Goal: Information Seeking & Learning: Check status

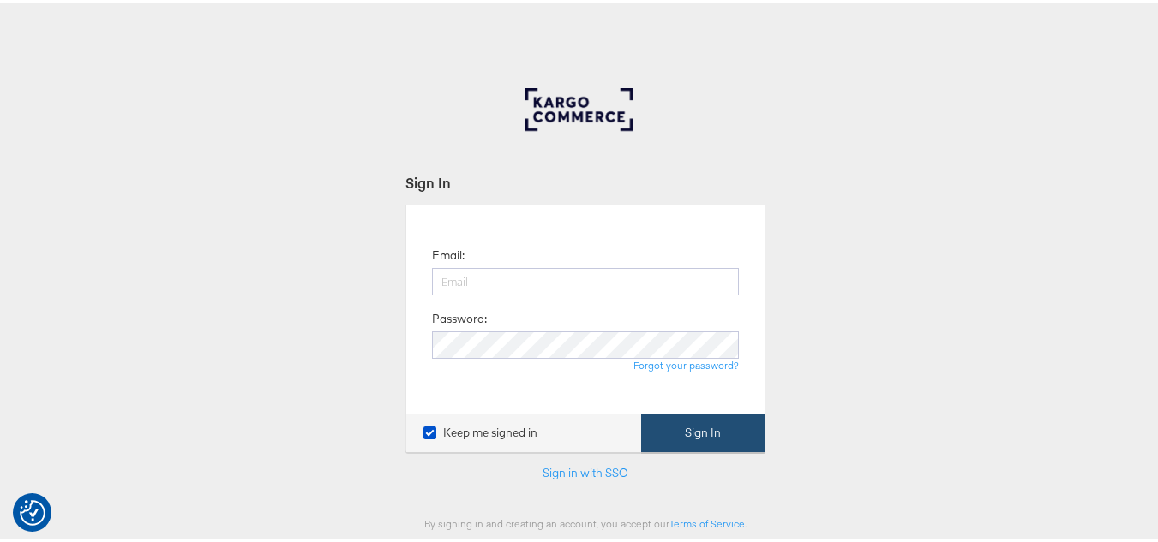
type input "aparna.doniparthi@kargo.com"
click at [714, 434] on button "Sign In" at bounding box center [702, 430] width 123 height 39
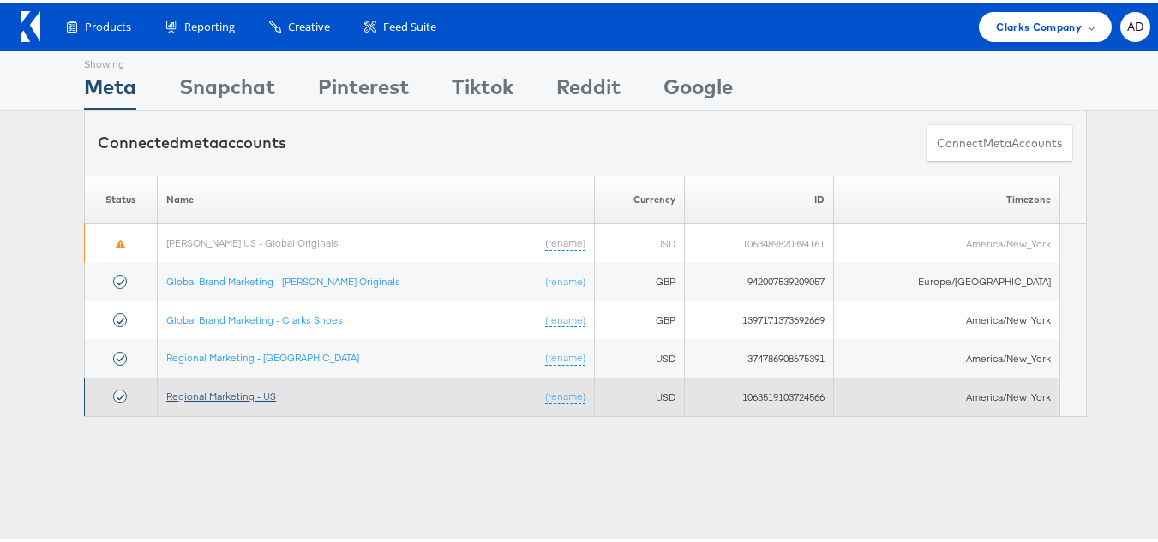
click at [243, 394] on link "Regional Marketing - US" at bounding box center [221, 393] width 110 height 13
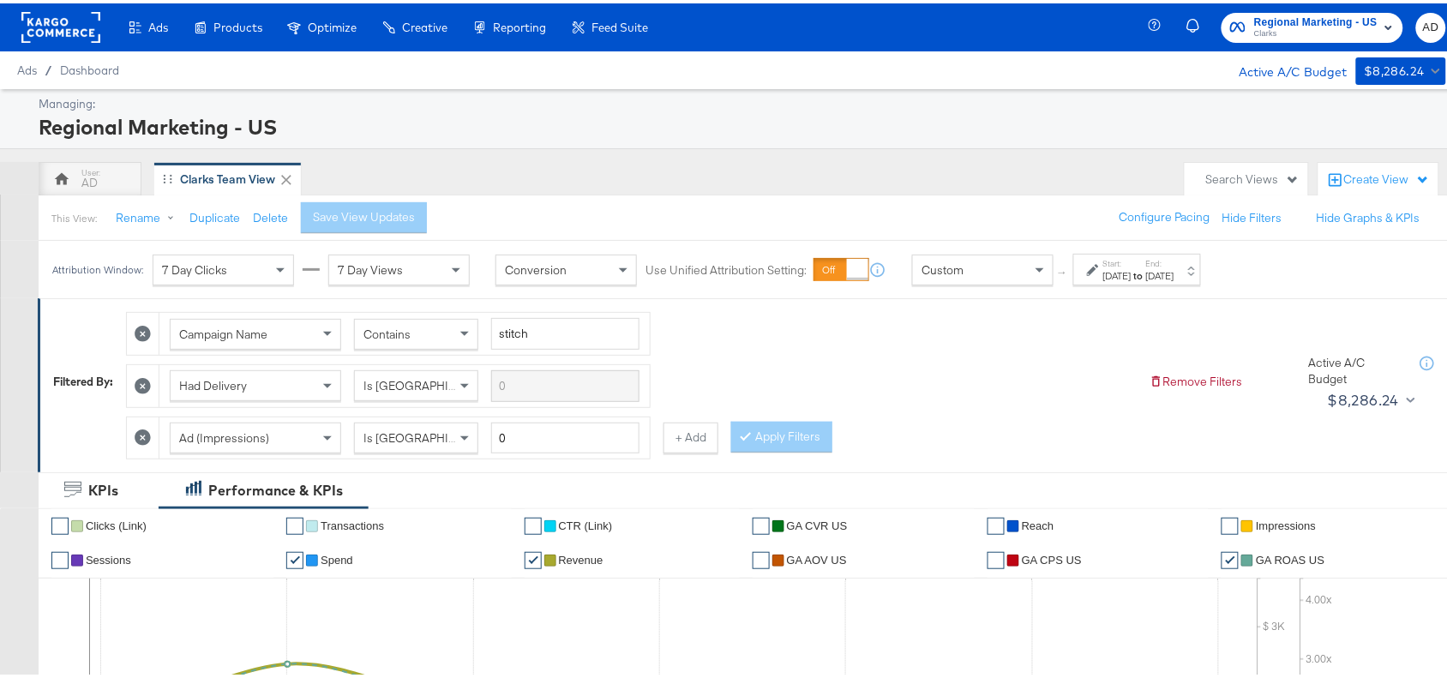
click at [1131, 267] on div "[DATE]" at bounding box center [1117, 273] width 28 height 14
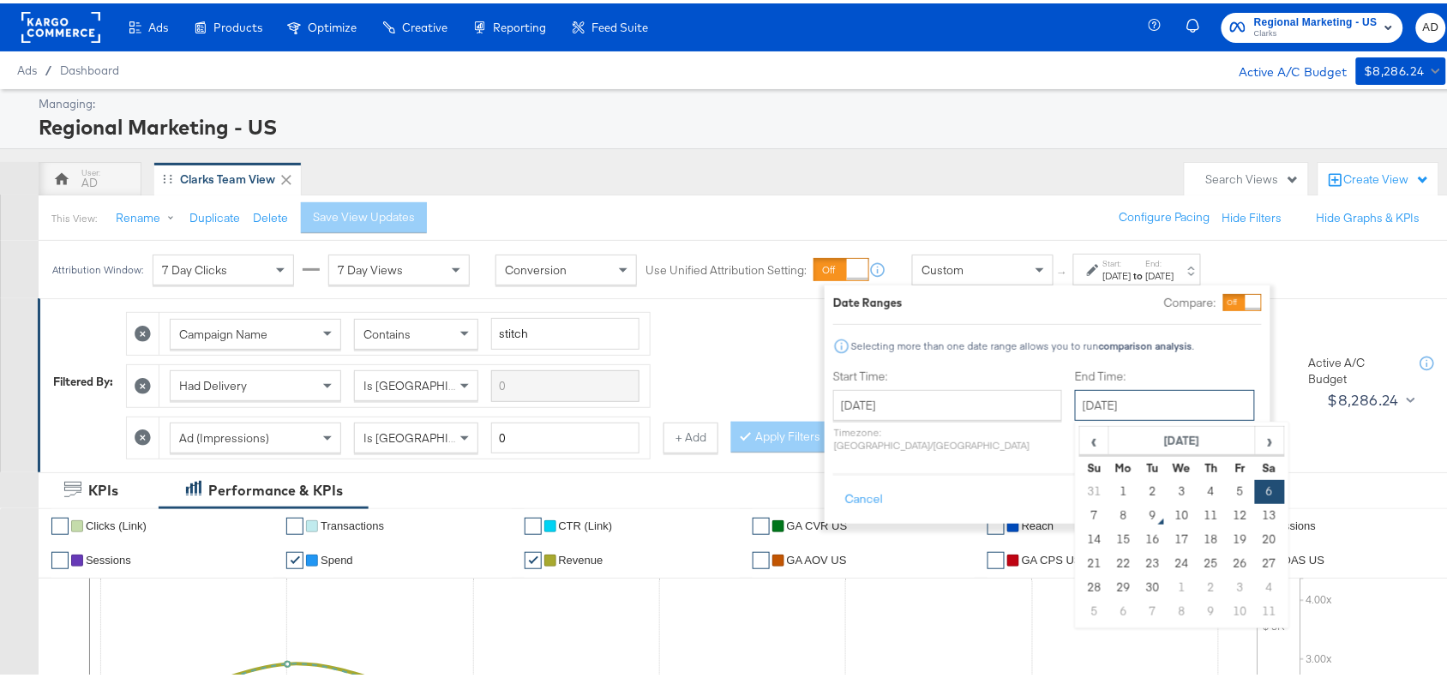
click at [1091, 410] on input "September 6th 2025" at bounding box center [1165, 401] width 180 height 31
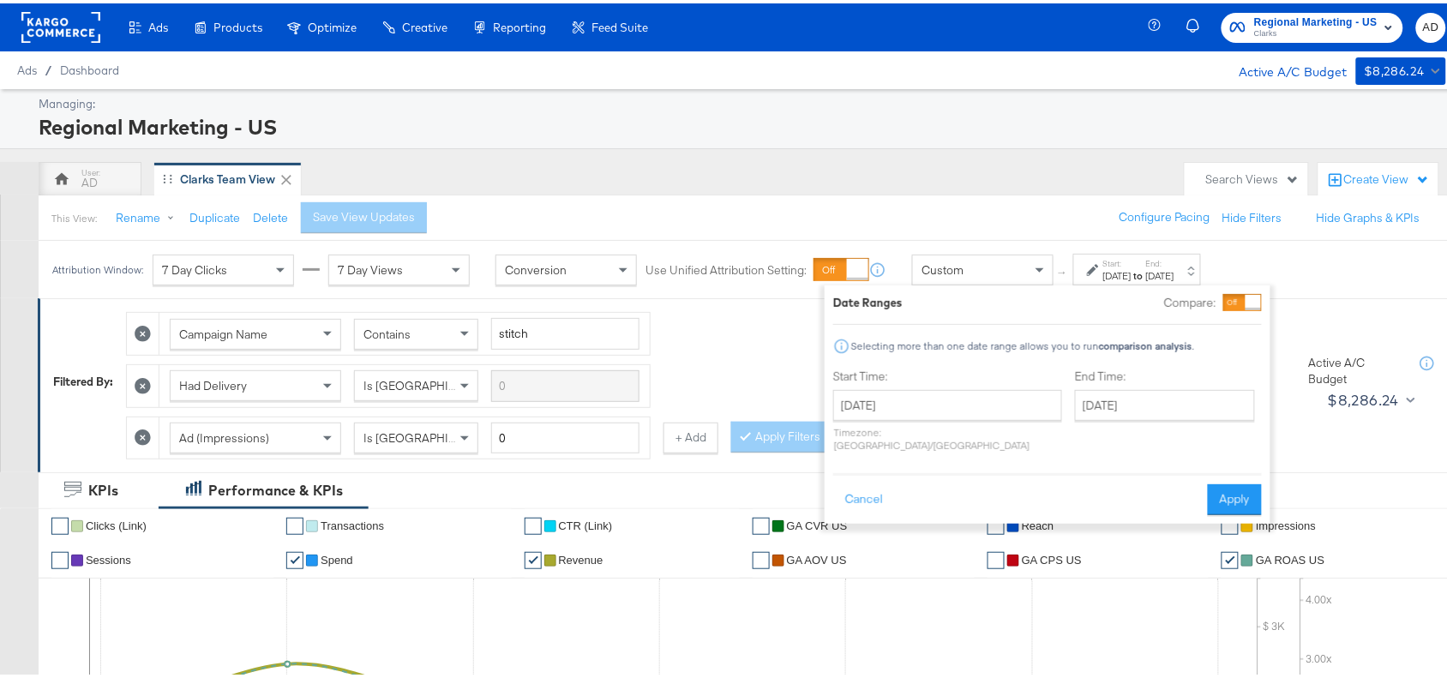
click at [752, 354] on div "Campaign Name Contains stitch Had Delivery Is Greater Than Ad (Impressions) Is …" at bounding box center [630, 378] width 1009 height 156
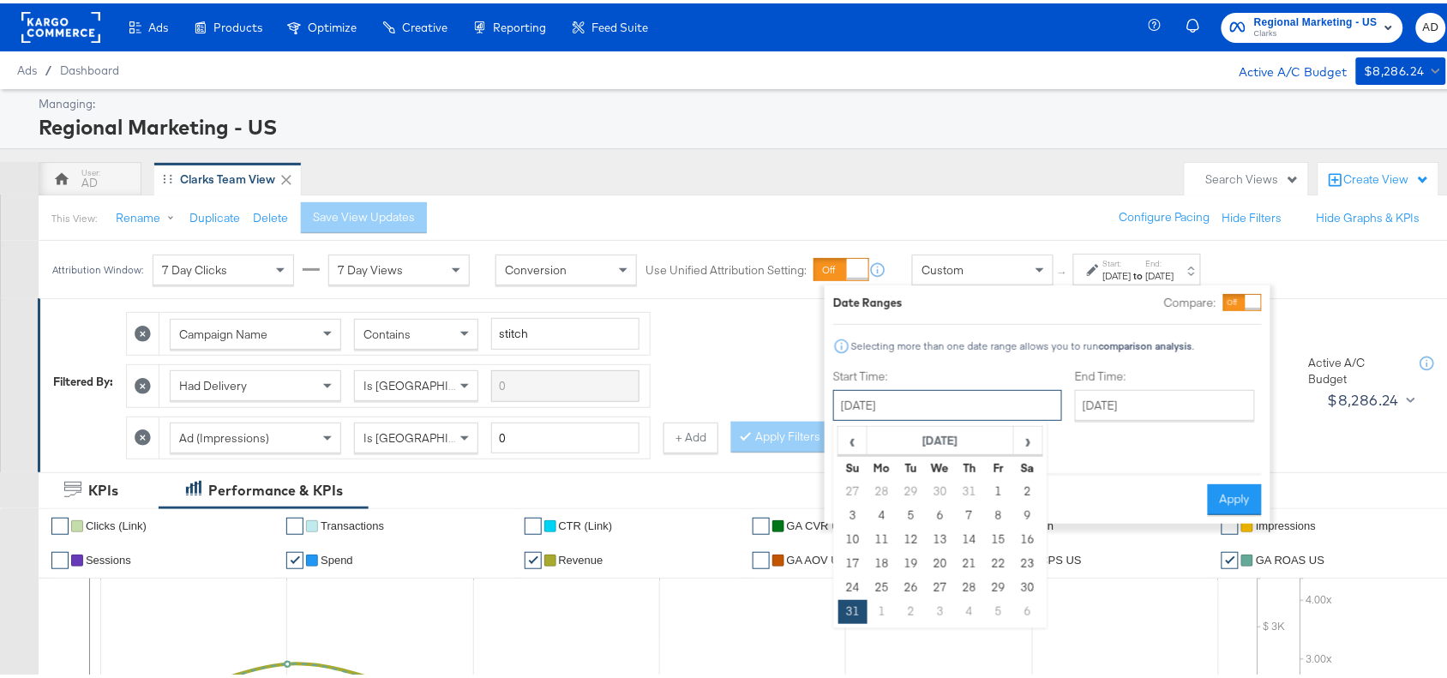
click at [934, 400] on input "August 31st 2025" at bounding box center [947, 401] width 229 height 31
click at [849, 435] on span "‹" at bounding box center [852, 437] width 27 height 26
click at [1035, 442] on span "›" at bounding box center [1028, 437] width 27 height 26
click at [861, 590] on td "24" at bounding box center [852, 584] width 29 height 24
type input "[DATE]"
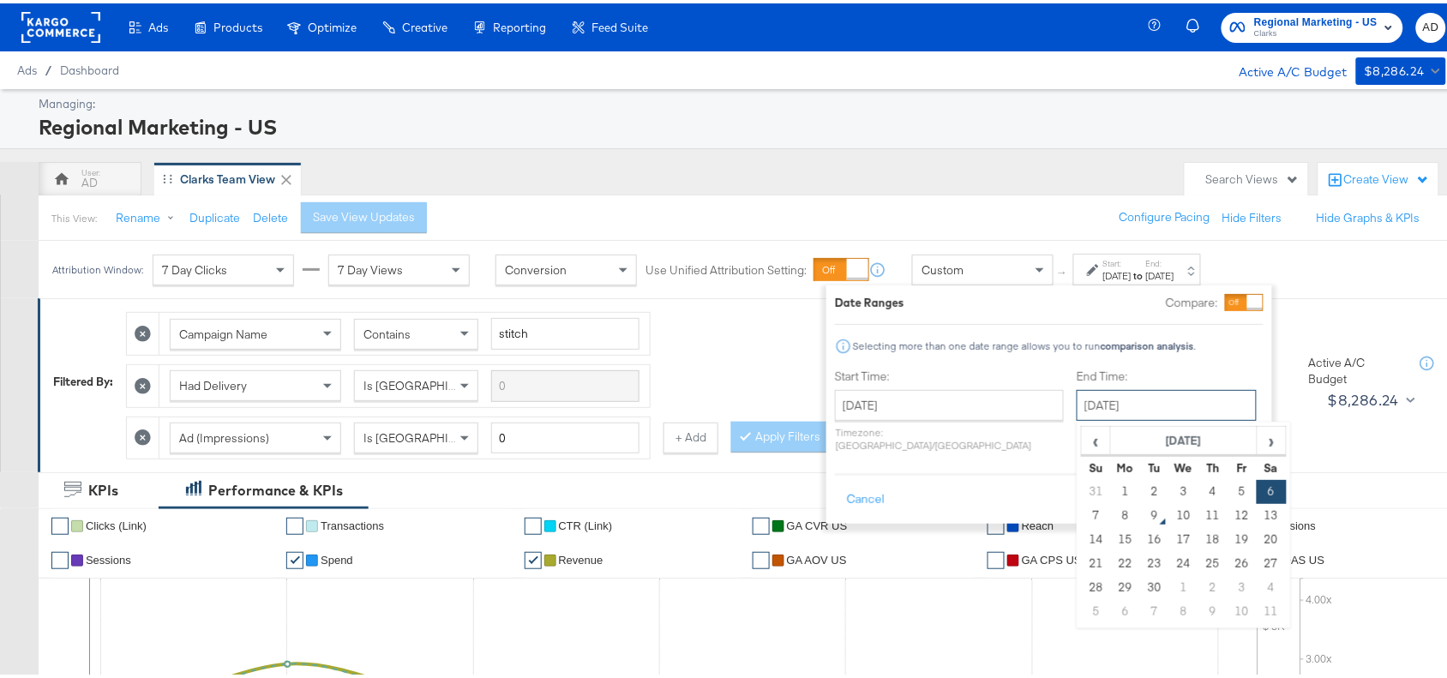
click at [1161, 403] on input "September 6th 2025" at bounding box center [1166, 401] width 180 height 31
click at [1111, 510] on td "8" at bounding box center [1125, 512] width 29 height 24
type input "[DATE]"
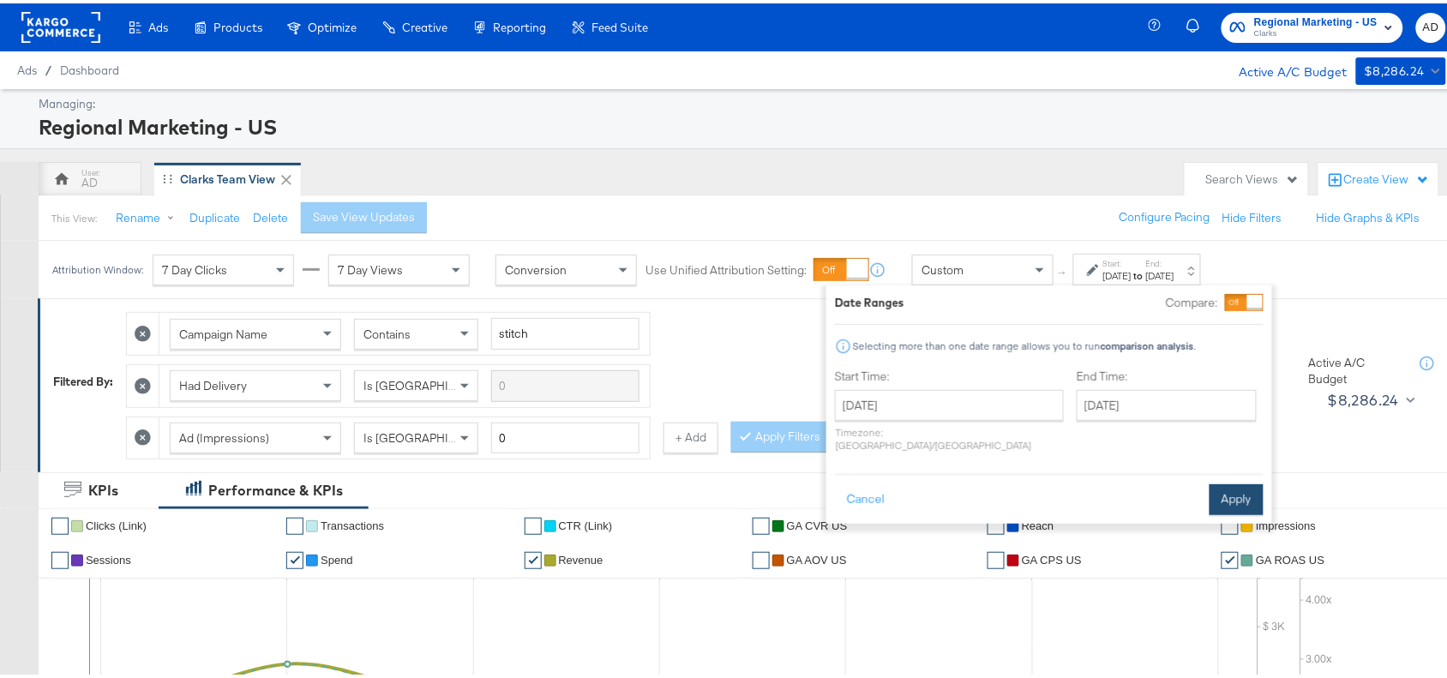
click at [1231, 481] on button "Apply" at bounding box center [1236, 496] width 54 height 31
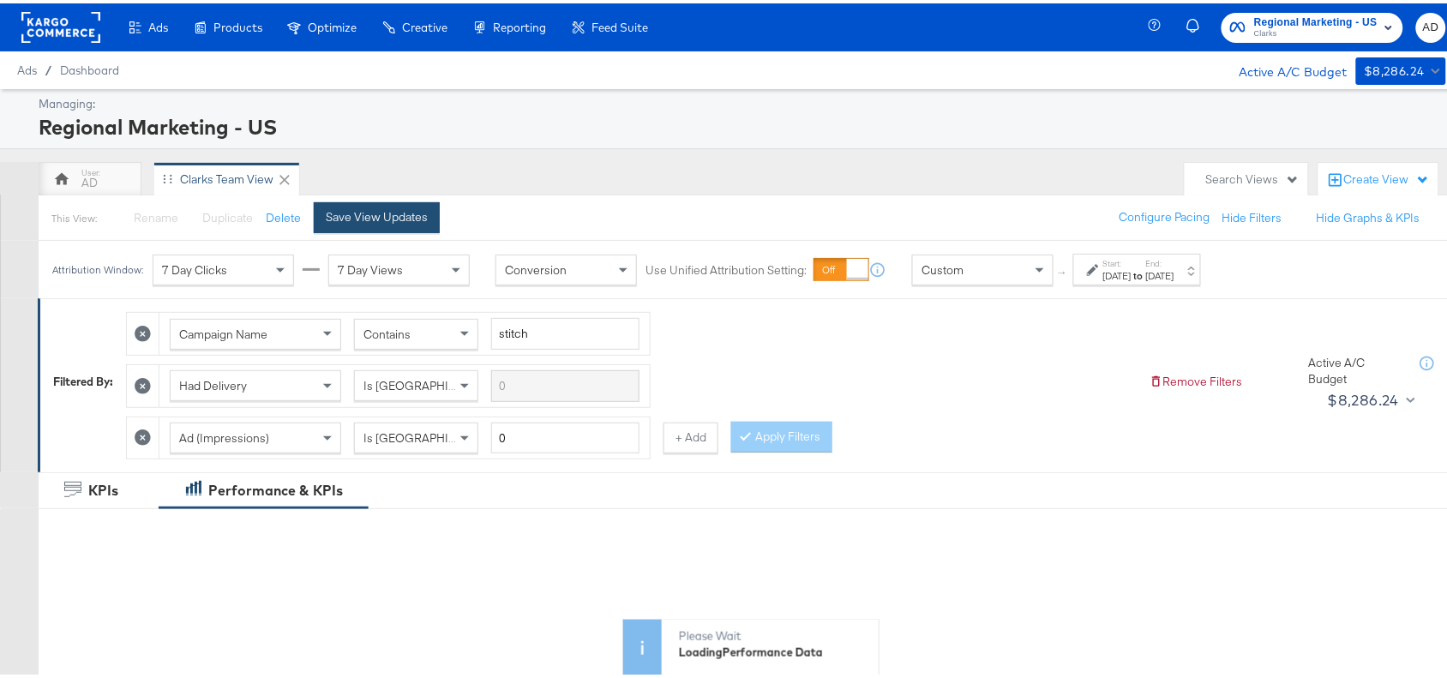
click at [399, 221] on div "Save View Updates" at bounding box center [377, 214] width 102 height 16
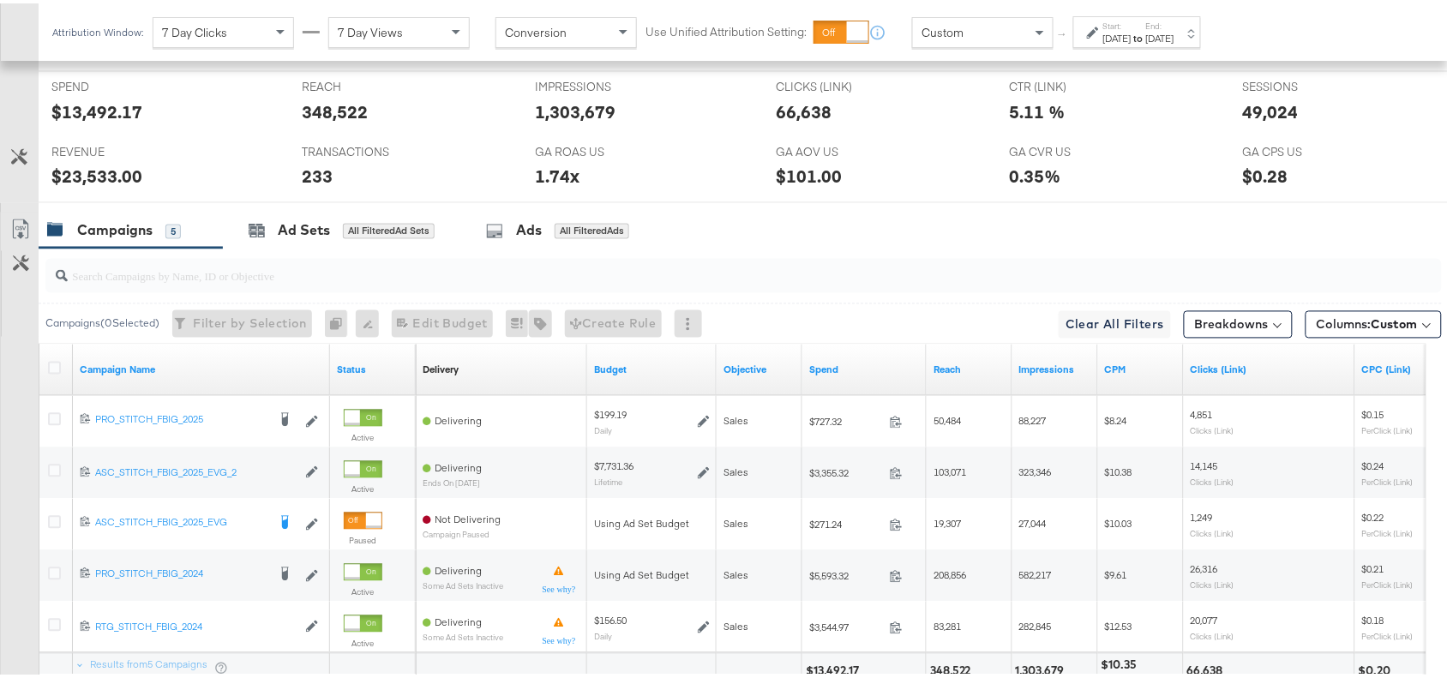
scroll to position [960, 0]
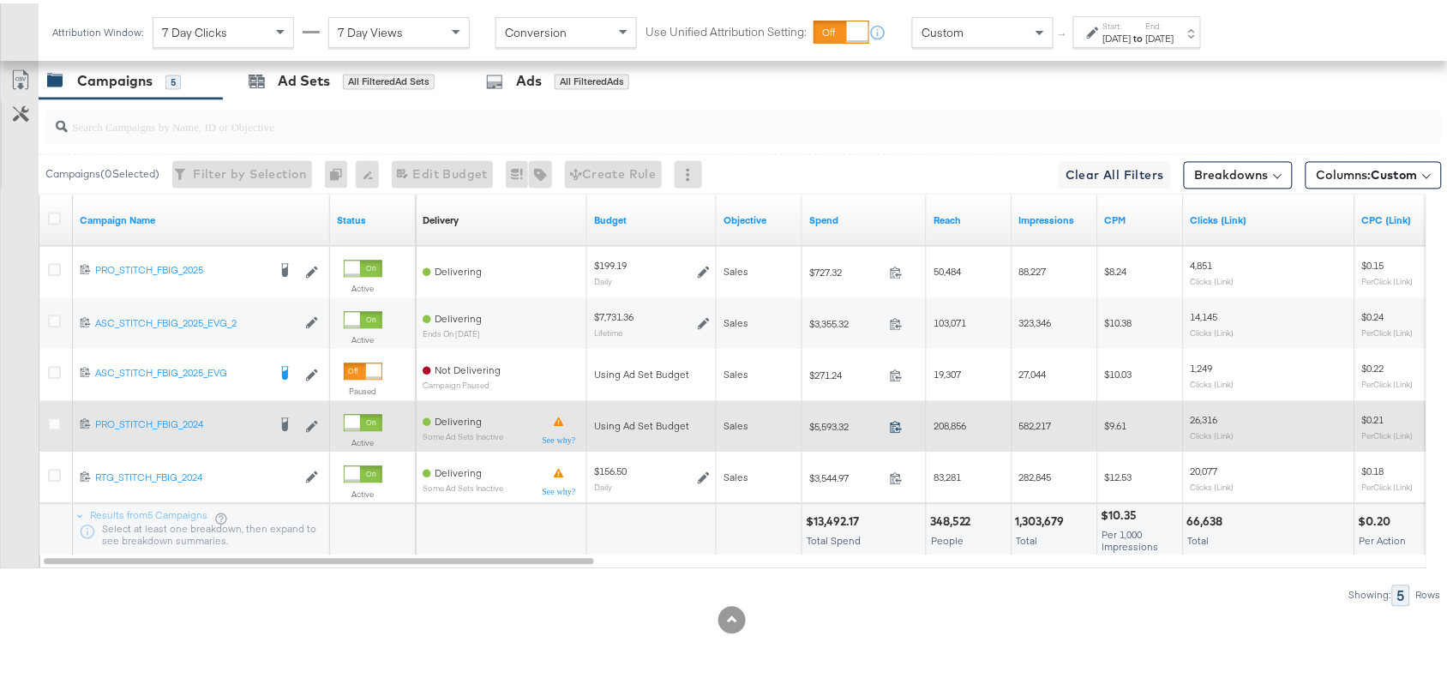
click at [890, 422] on icon at bounding box center [896, 423] width 13 height 13
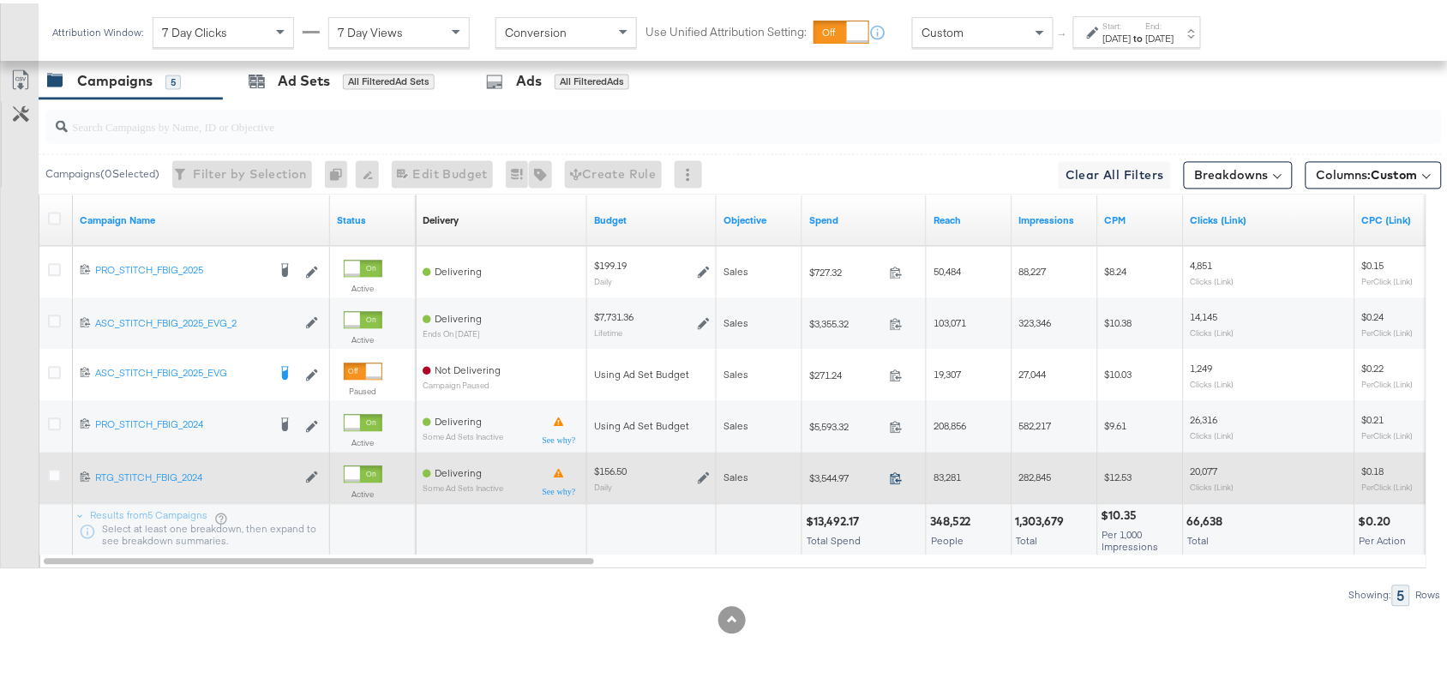
click at [897, 474] on icon at bounding box center [896, 475] width 13 height 13
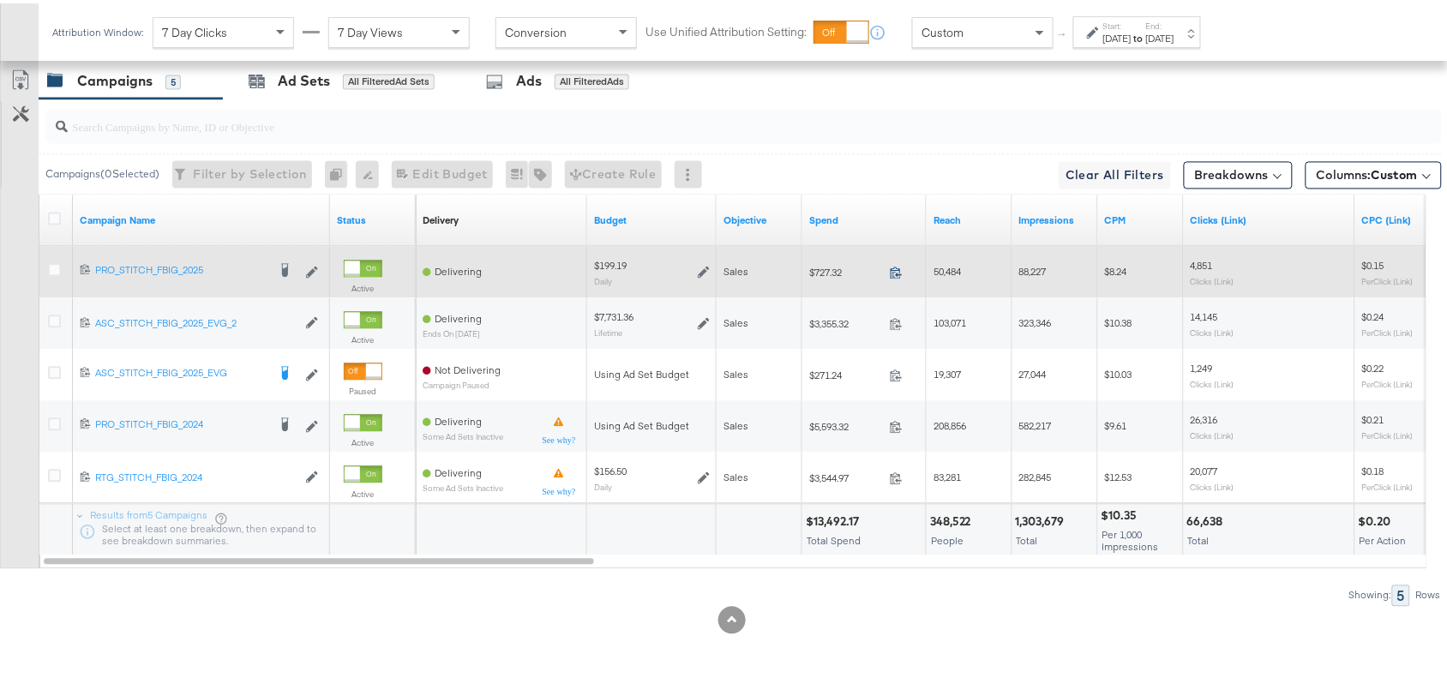
click at [890, 263] on icon at bounding box center [896, 269] width 13 height 13
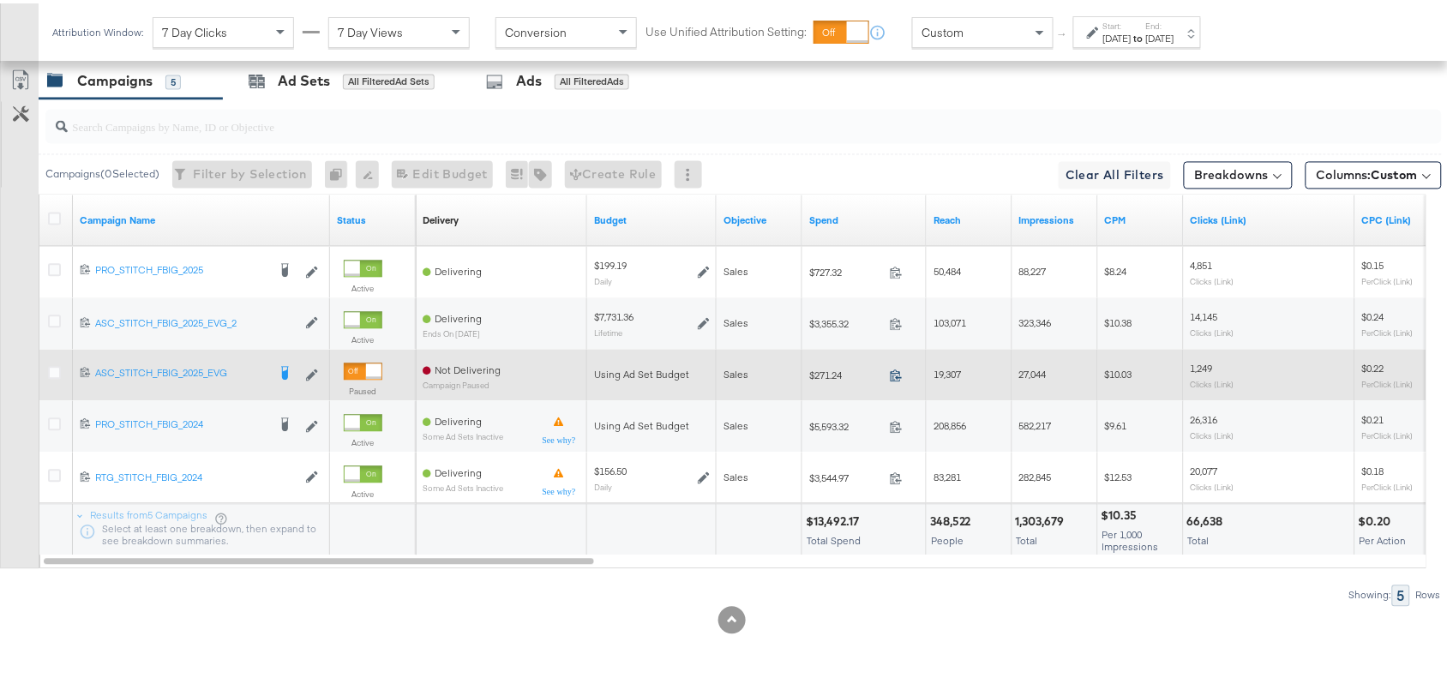
click at [892, 371] on icon at bounding box center [896, 372] width 13 height 13
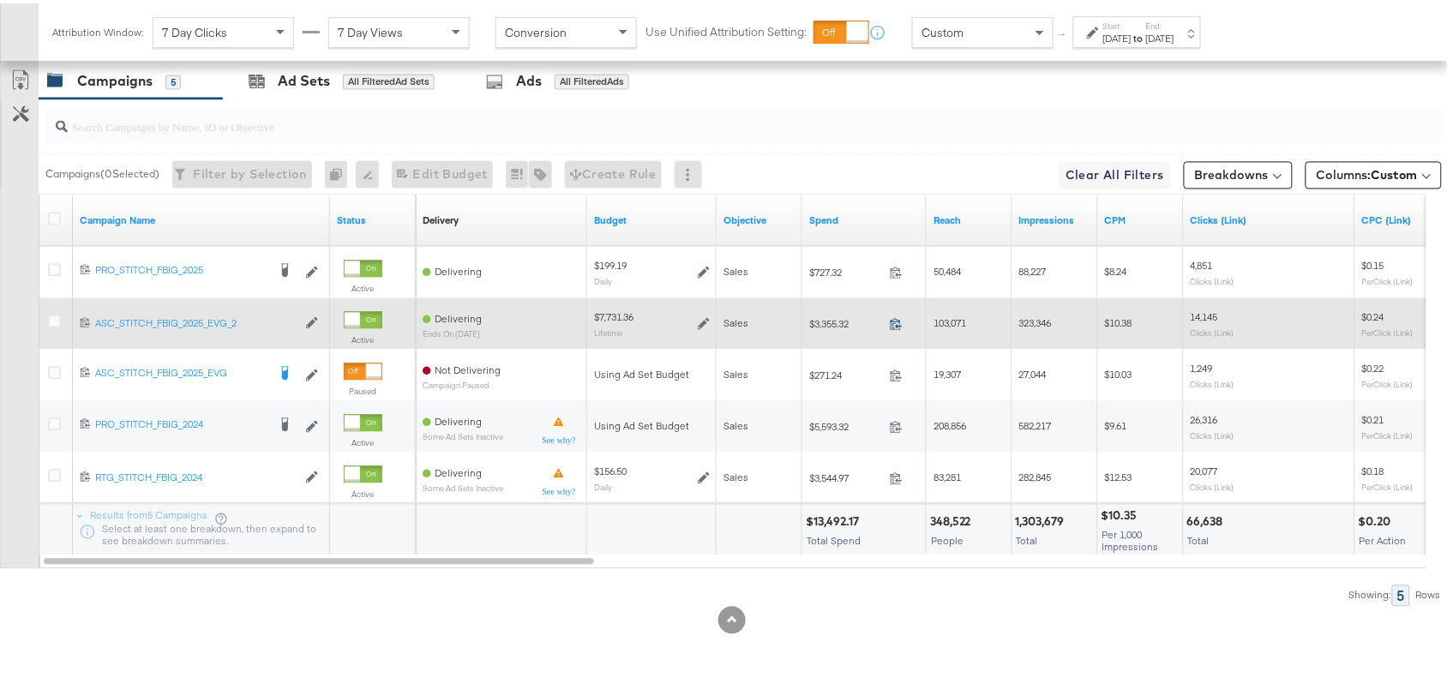
click at [896, 322] on icon at bounding box center [896, 320] width 13 height 13
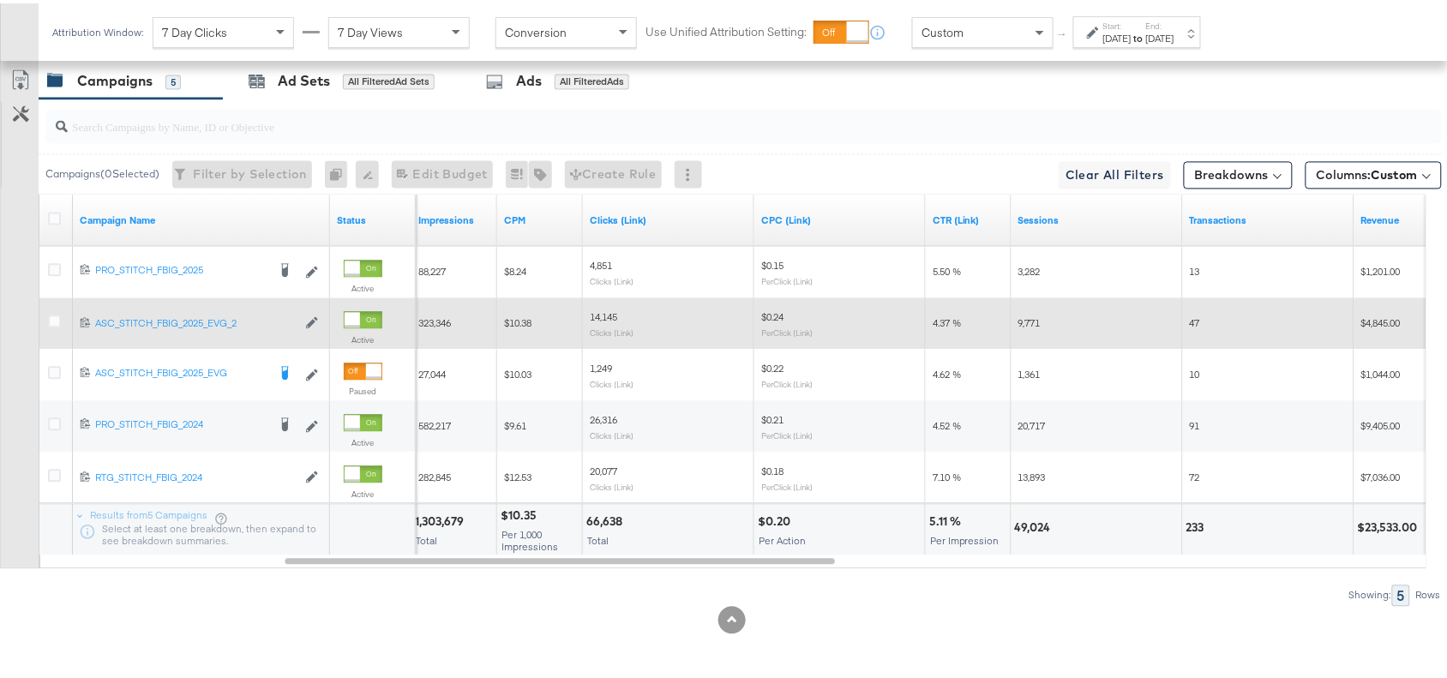
click at [1027, 519] on div "49,024" at bounding box center [1035, 525] width 41 height 16
copy div "49,024"
click at [1027, 519] on div "49,024" at bounding box center [1035, 525] width 41 height 16
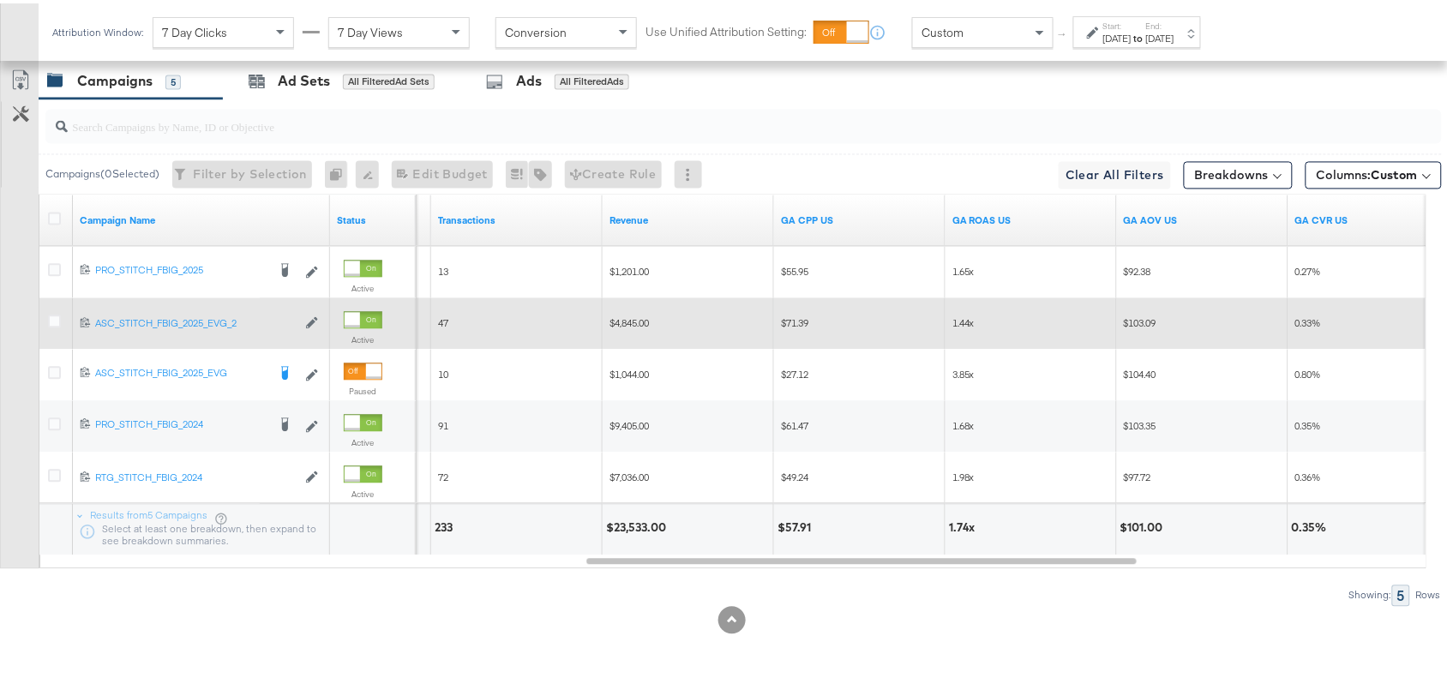
click at [644, 527] on div "$23,533.00" at bounding box center [638, 525] width 65 height 16
copy div "23,533.00"
click at [644, 527] on div "$23,533.00" at bounding box center [638, 525] width 65 height 16
click at [611, 527] on div "1.74x" at bounding box center [619, 525] width 32 height 16
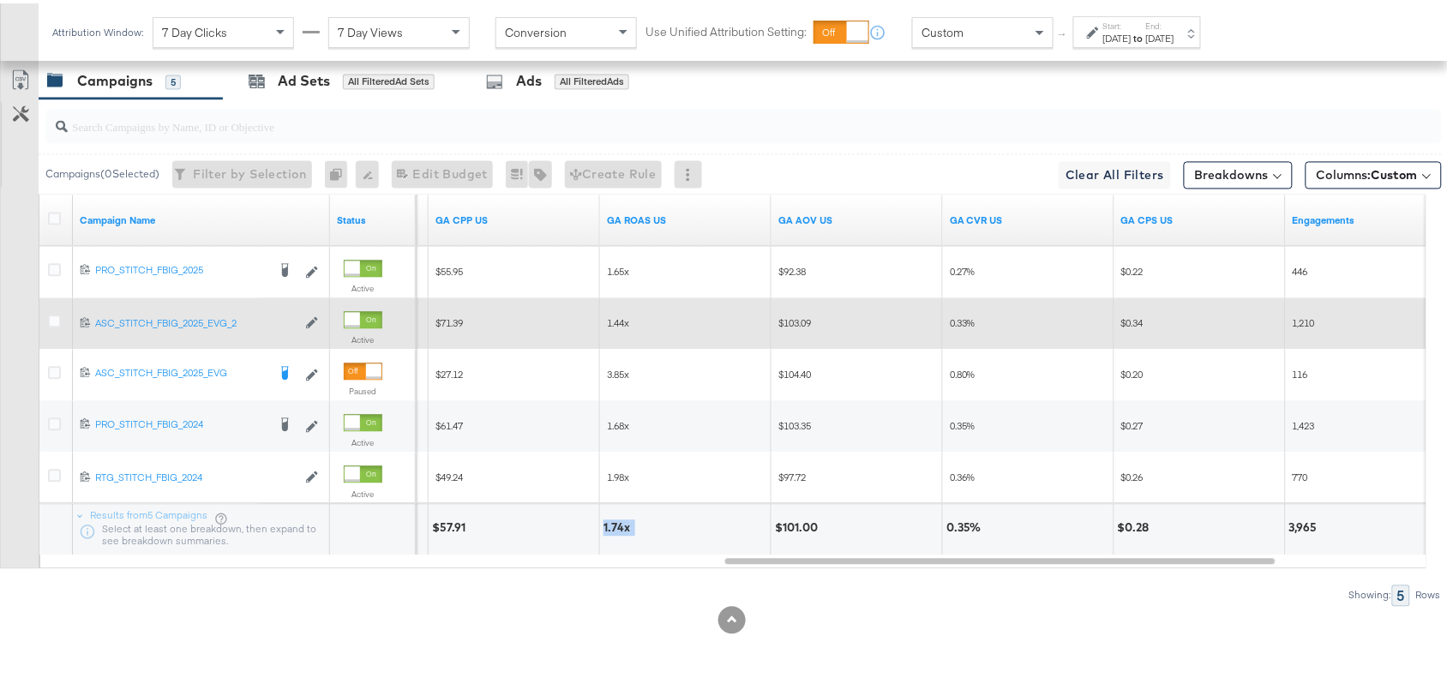
click at [611, 527] on div "1.74x" at bounding box center [619, 525] width 32 height 16
copy div "1.74"
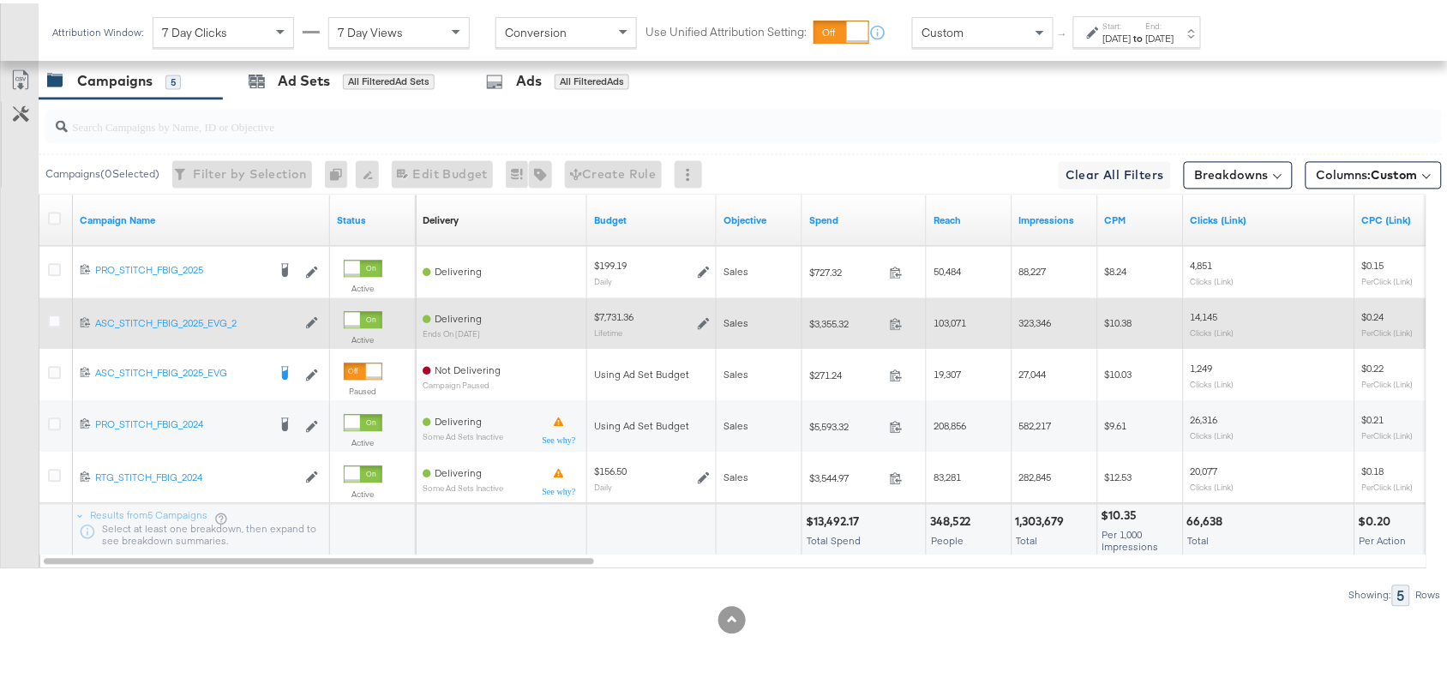
click at [866, 597] on div "Showing: 5 Rows" at bounding box center [720, 592] width 1441 height 21
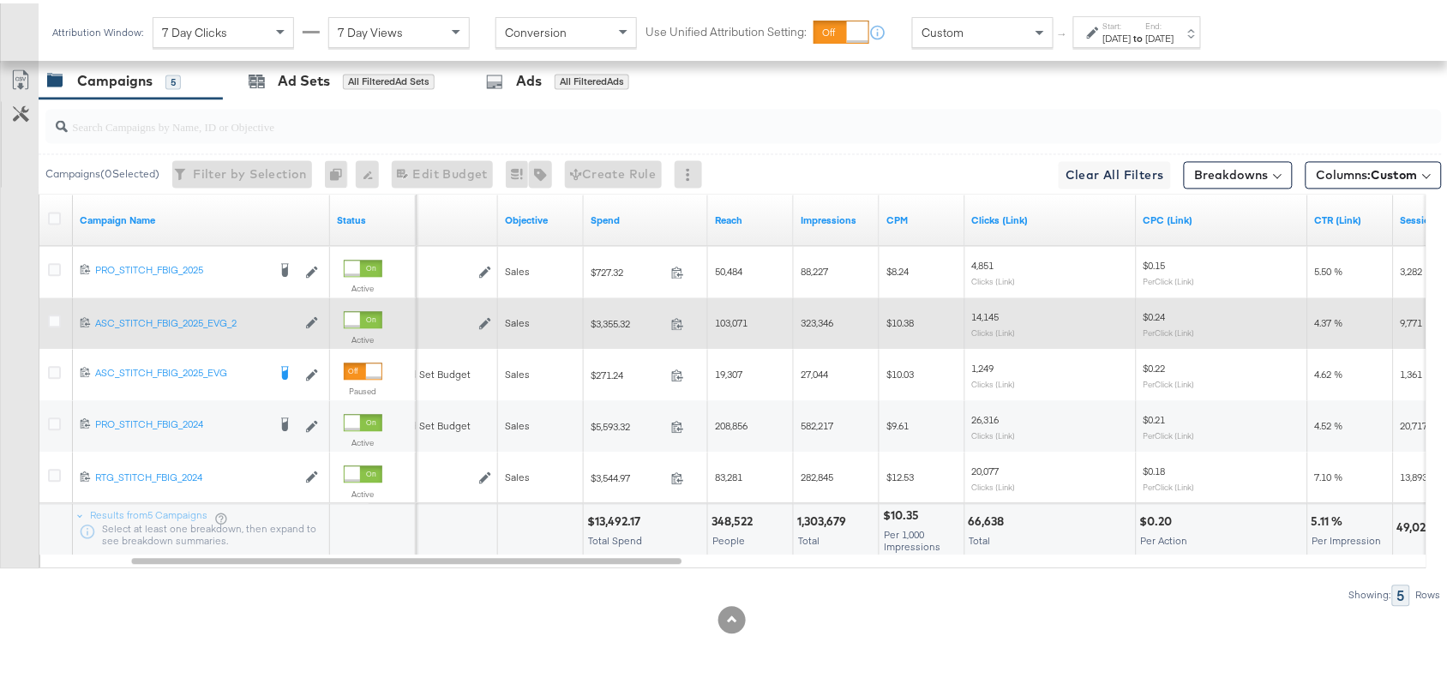
scroll to position [0, 0]
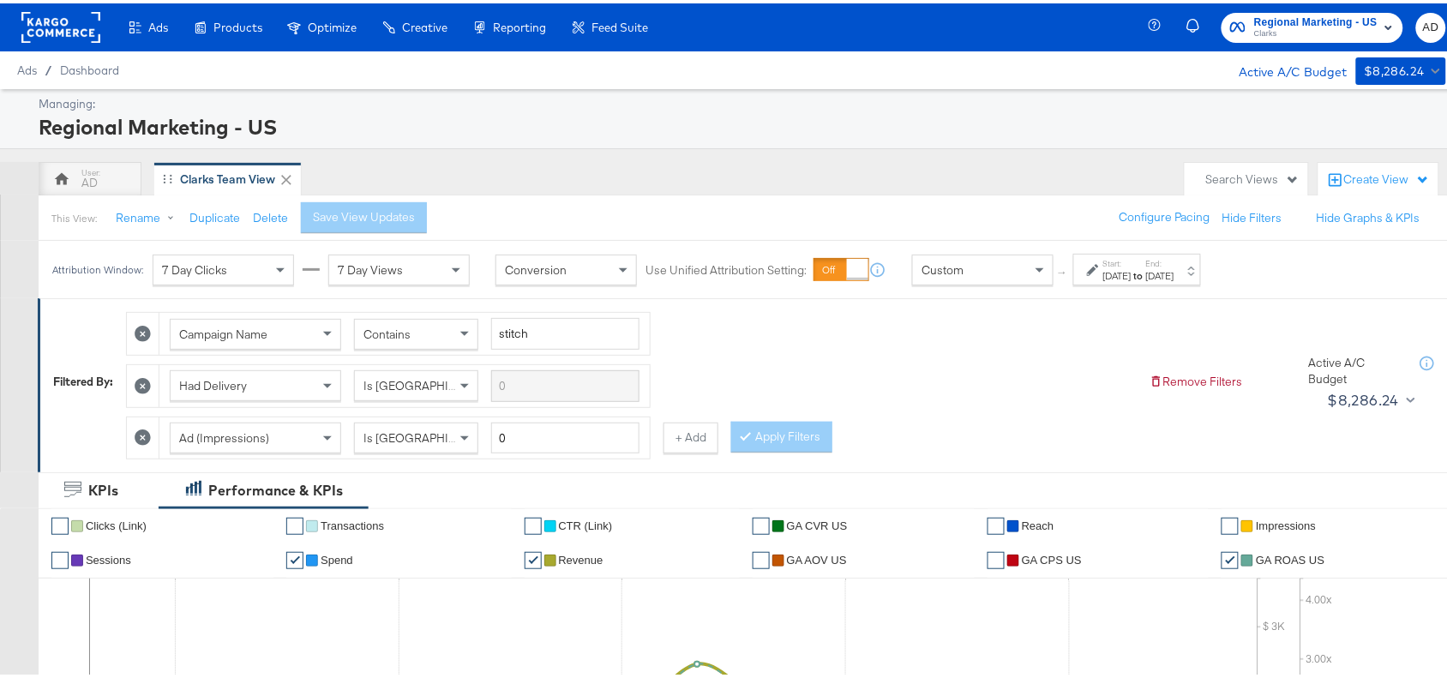
click at [57, 23] on rect at bounding box center [60, 24] width 79 height 31
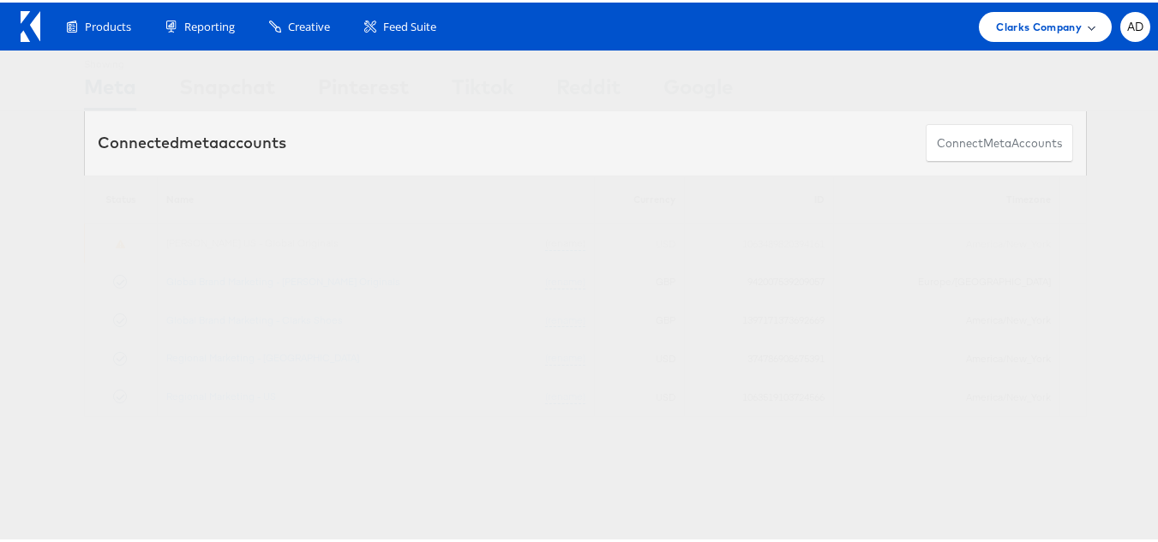
click at [1013, 37] on div "Clarks Company" at bounding box center [1045, 24] width 133 height 30
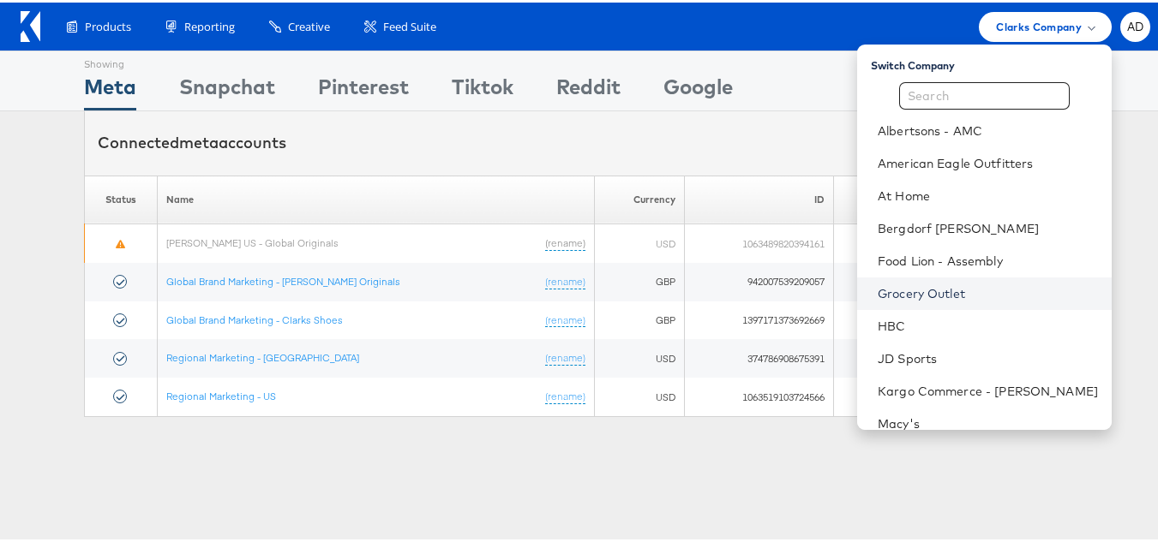
click at [894, 295] on link "Grocery Outlet" at bounding box center [988, 291] width 220 height 17
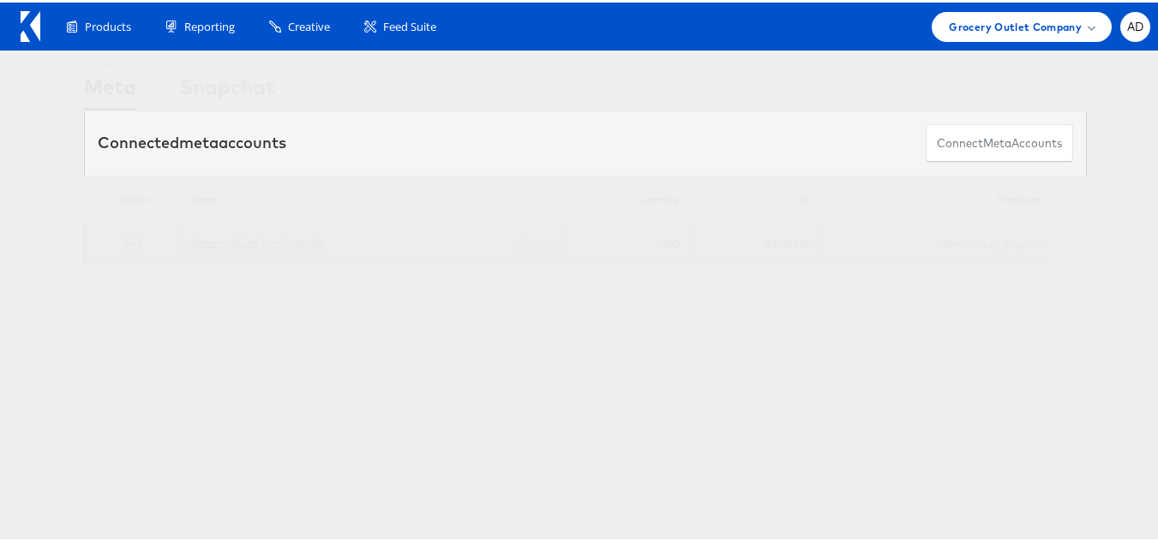
click at [250, 241] on link "Grocery Outlet Inc Corporate" at bounding box center [258, 240] width 135 height 13
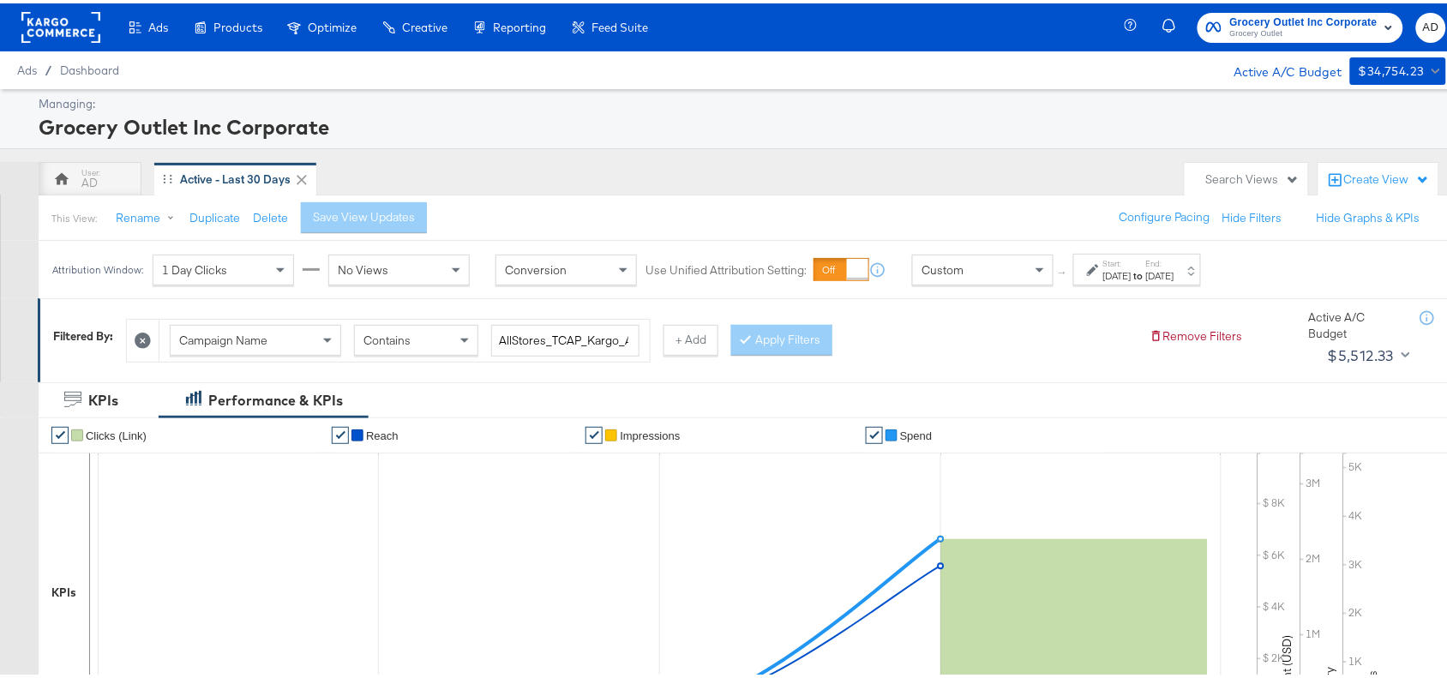
click at [1146, 267] on strong "to" at bounding box center [1138, 272] width 15 height 13
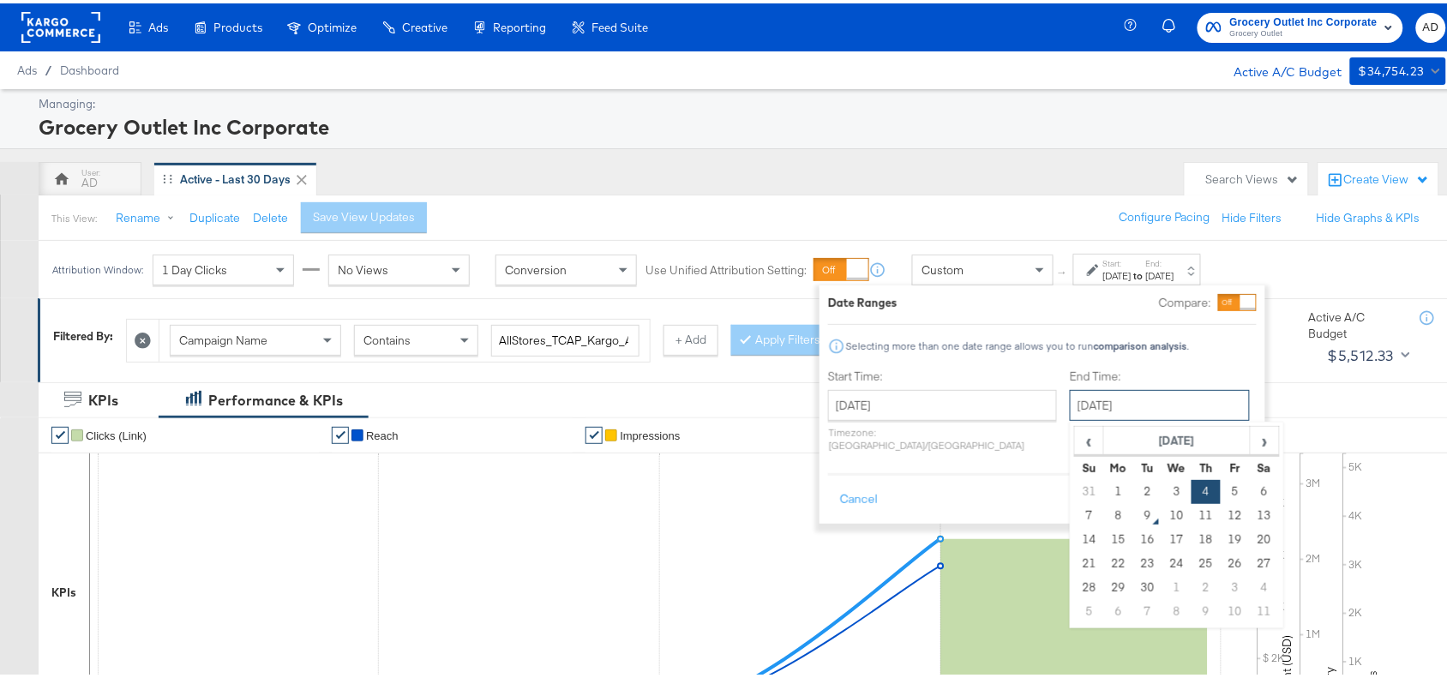
click at [1078, 404] on input "September 4th 2025" at bounding box center [1159, 401] width 180 height 31
click at [1104, 511] on td "8" at bounding box center [1118, 512] width 29 height 24
type input "[DATE]"
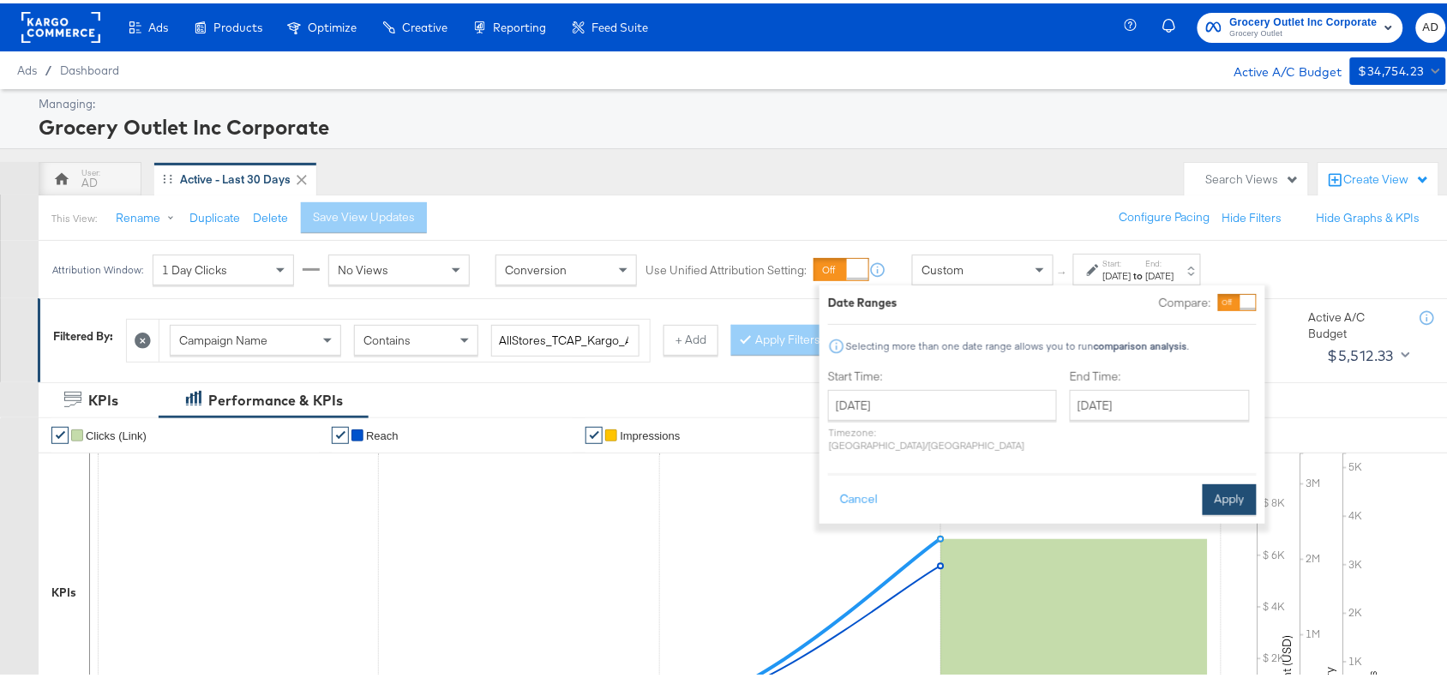
click at [1227, 485] on button "Apply" at bounding box center [1229, 496] width 54 height 31
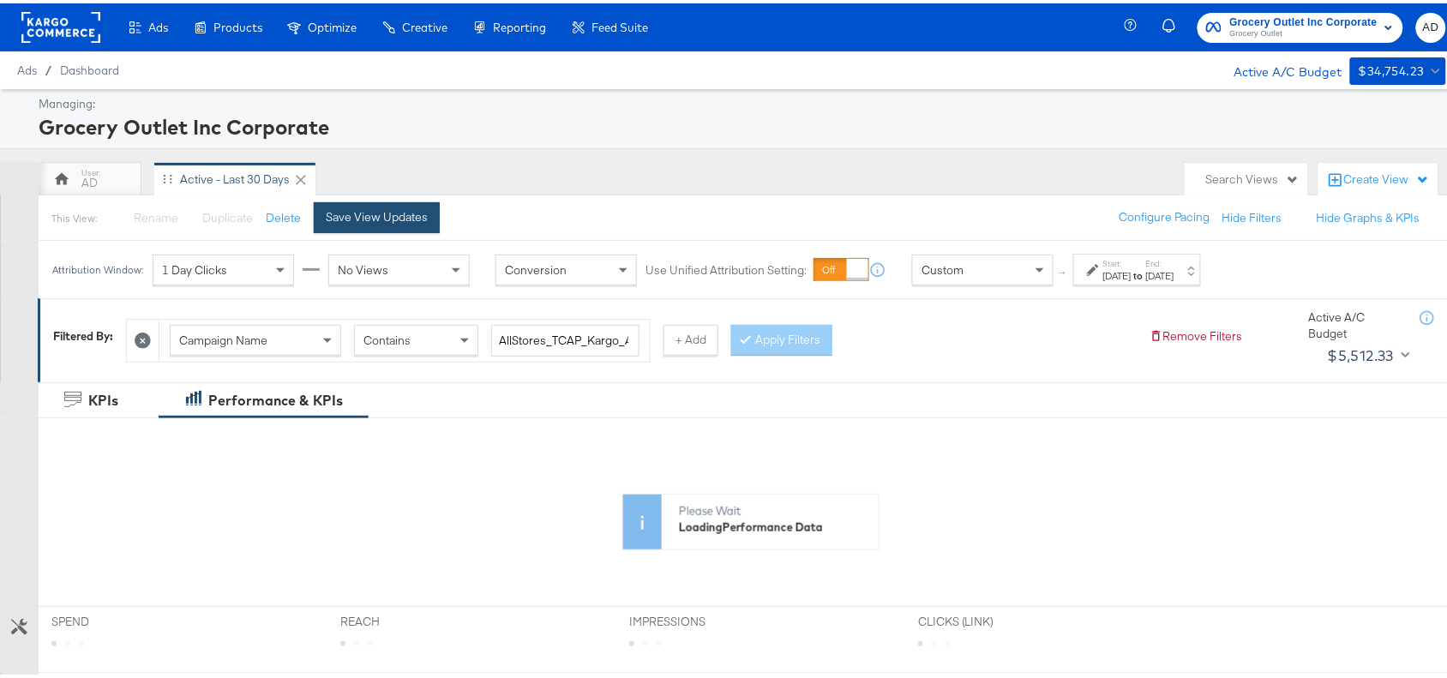
click at [409, 212] on div "Save View Updates" at bounding box center [377, 214] width 102 height 16
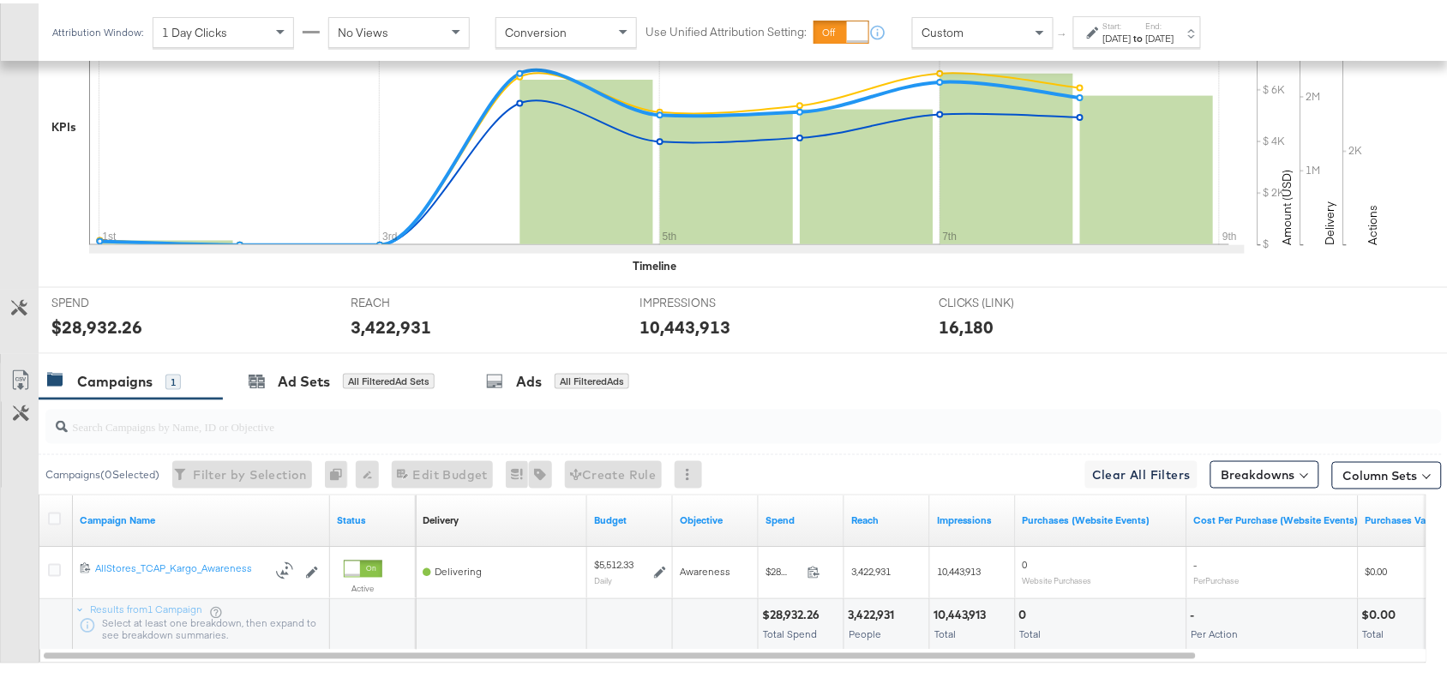
scroll to position [561, 0]
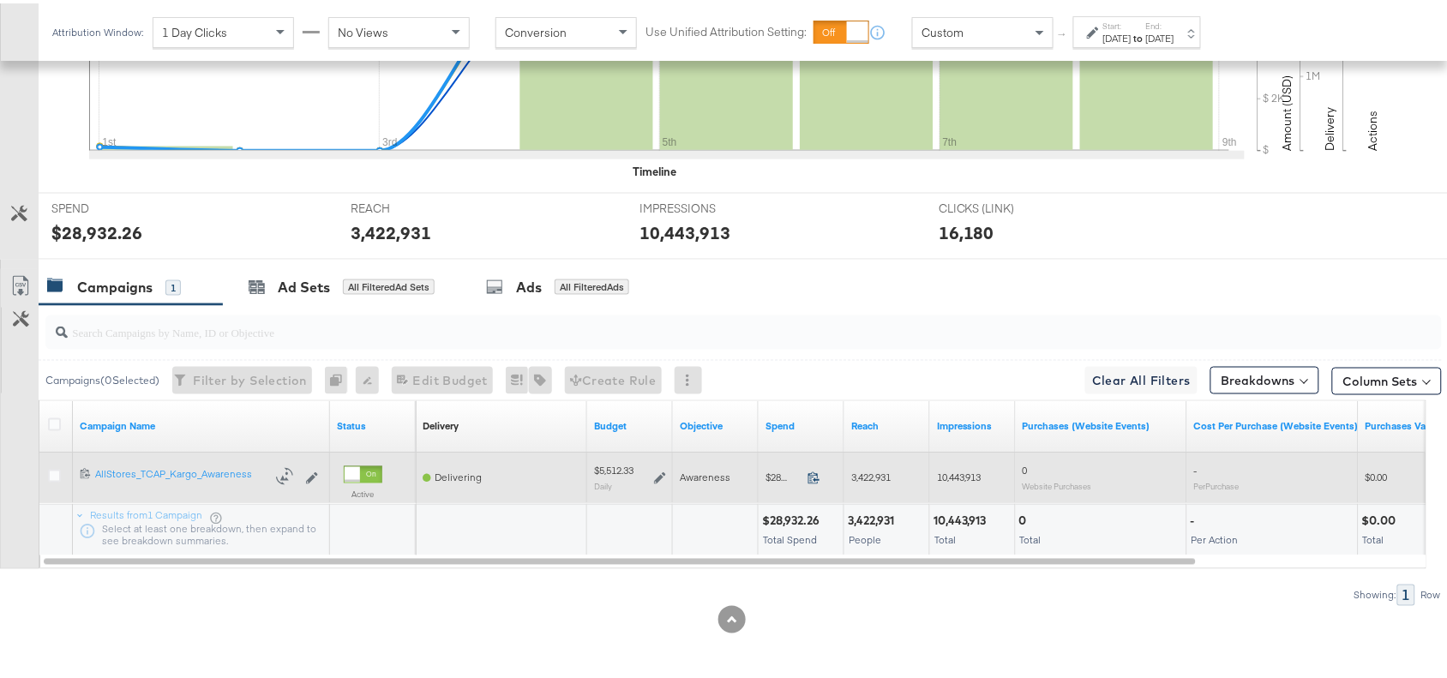
click at [814, 478] on icon at bounding box center [813, 474] width 13 height 13
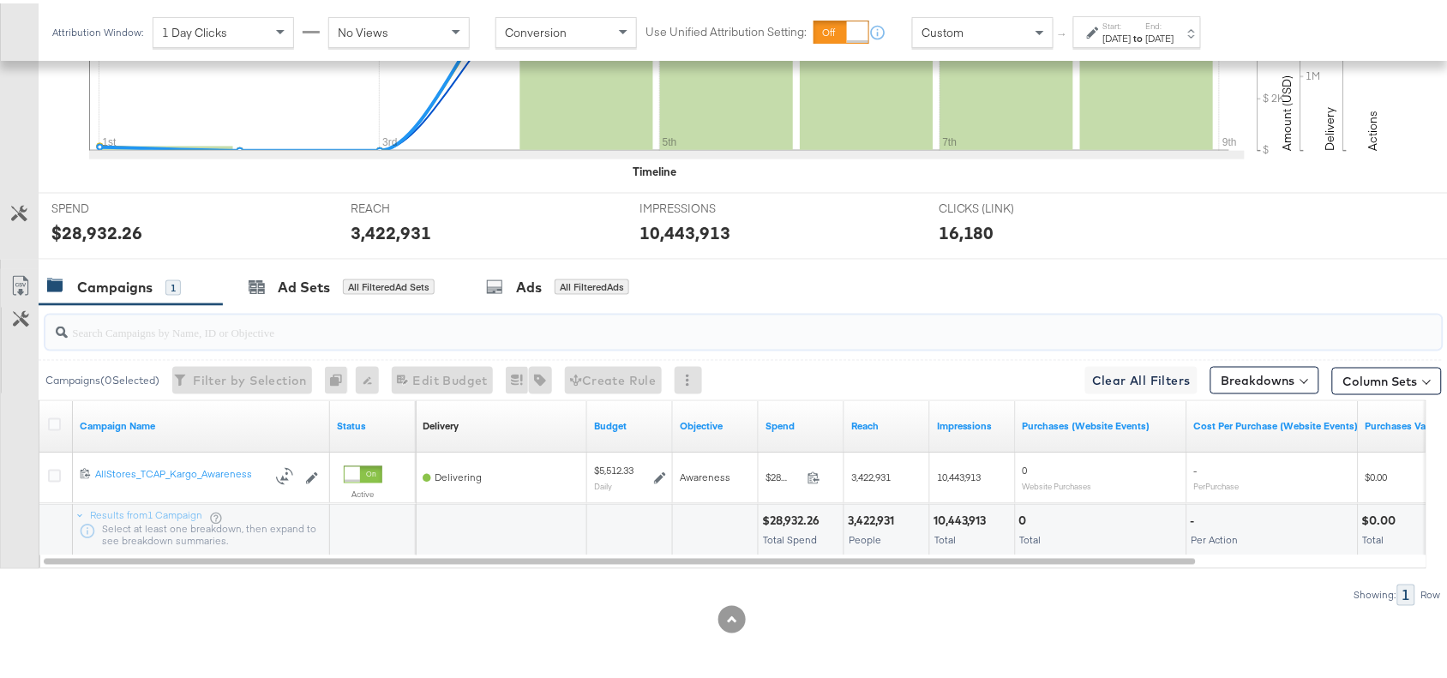
click at [975, 330] on input "search" at bounding box center [691, 321] width 1247 height 33
click at [922, 309] on input "search" at bounding box center [691, 321] width 1247 height 33
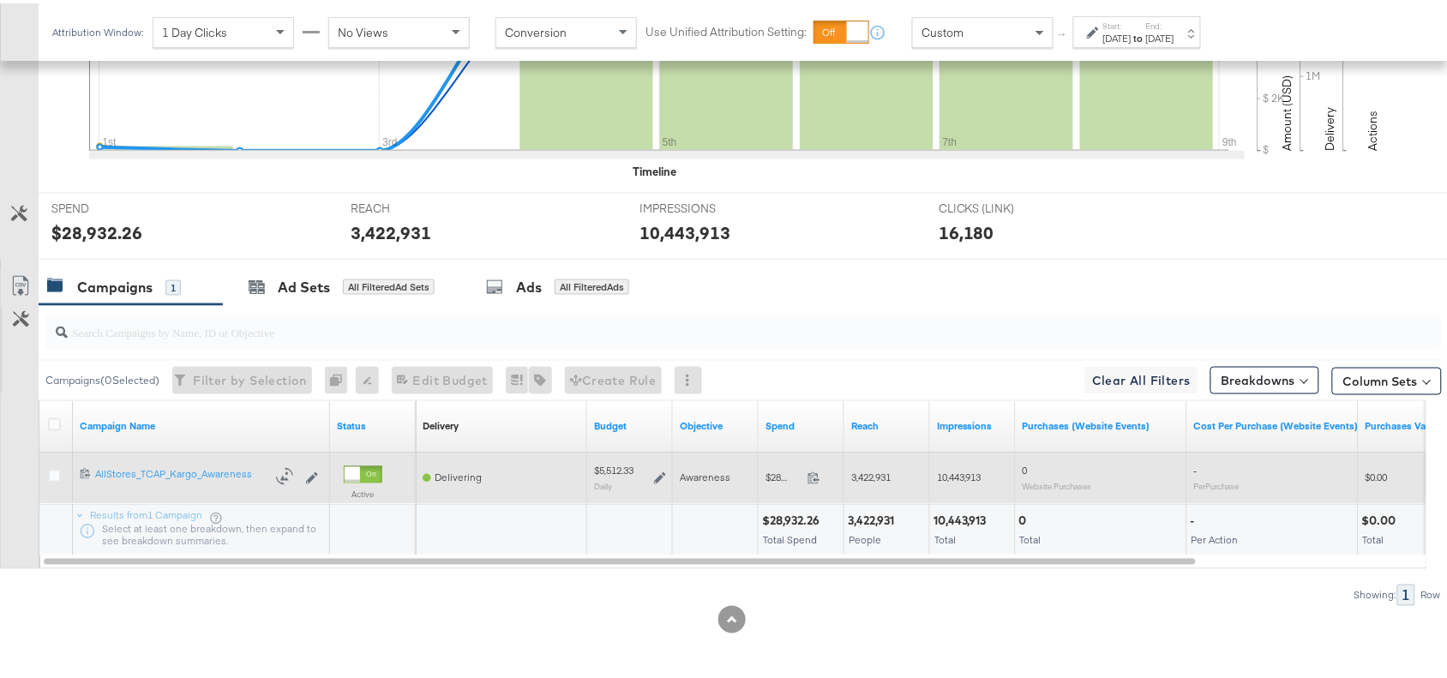
click at [656, 473] on icon at bounding box center [660, 475] width 12 height 12
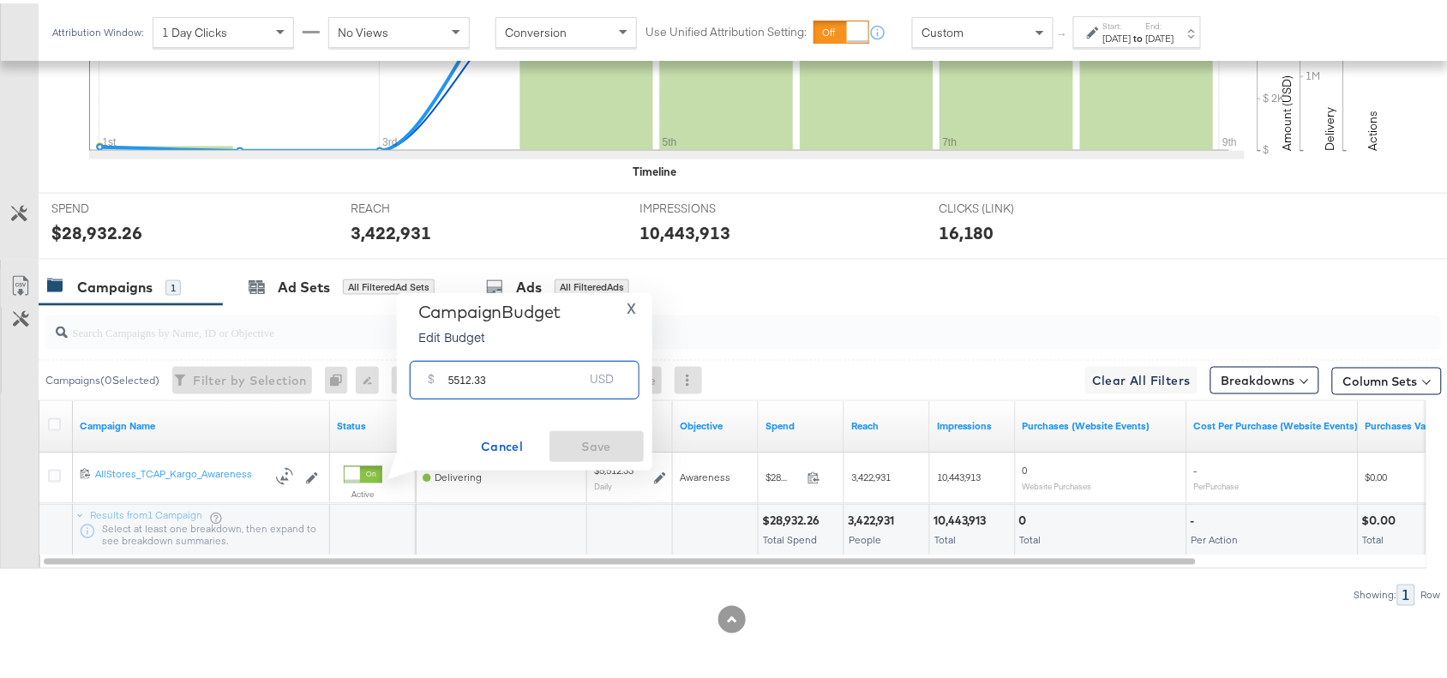
click at [498, 379] on input "5512.33" at bounding box center [515, 369] width 135 height 37
paste input "$5,503.08"
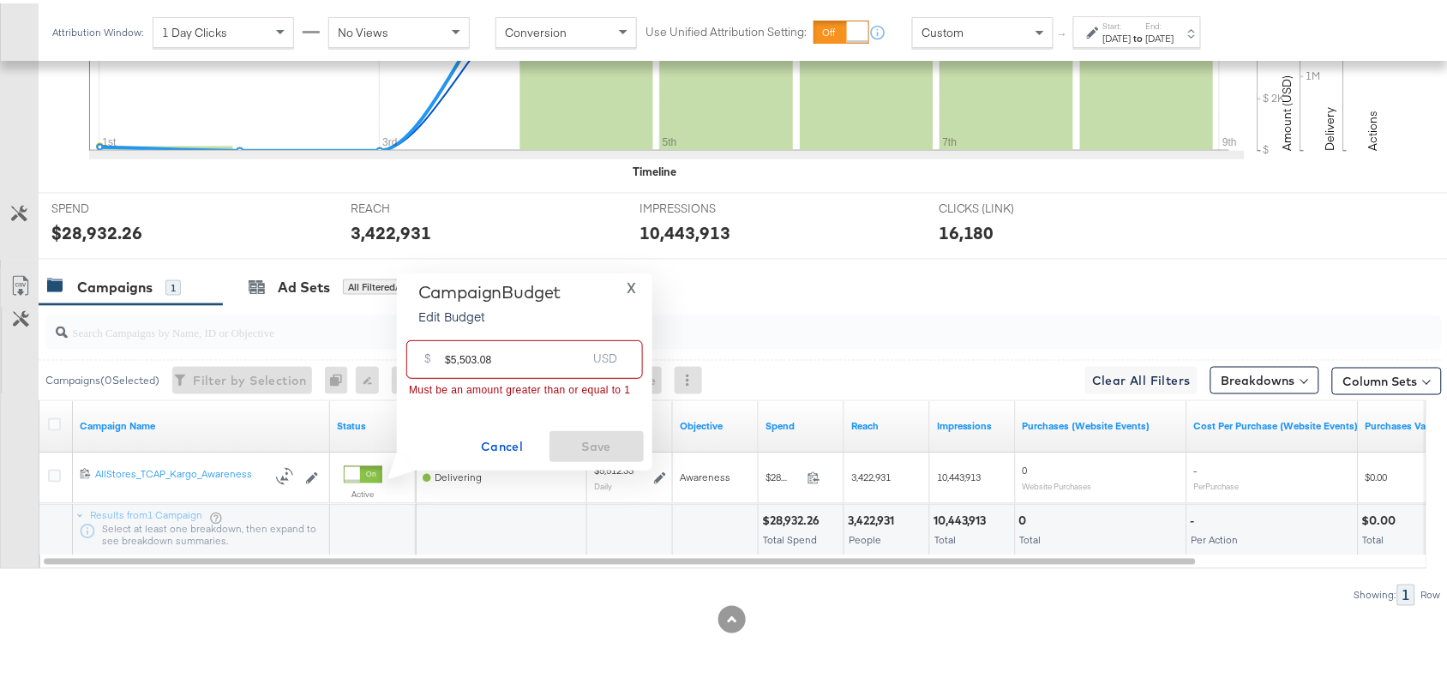
click at [452, 361] on input "$5,503.08" at bounding box center [515, 349] width 141 height 37
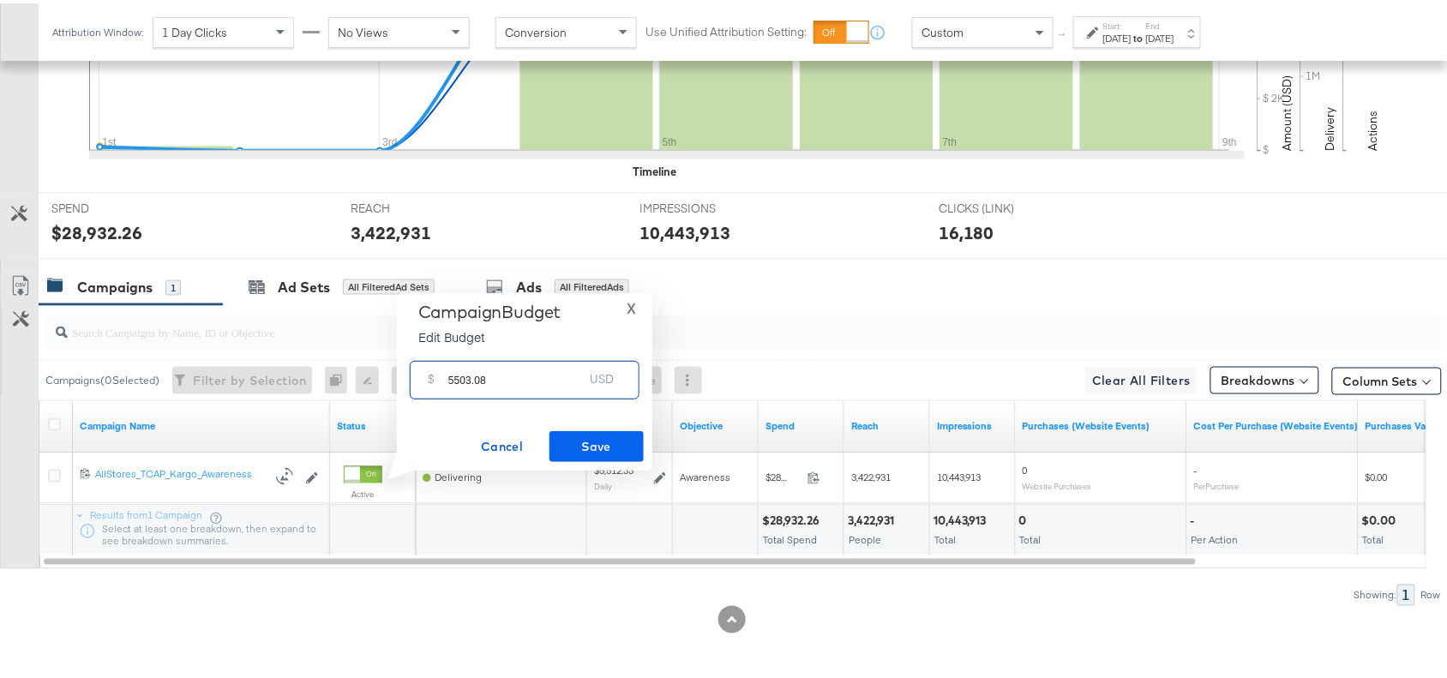
type input "5503.08"
click at [590, 444] on span "Save" at bounding box center [596, 443] width 81 height 21
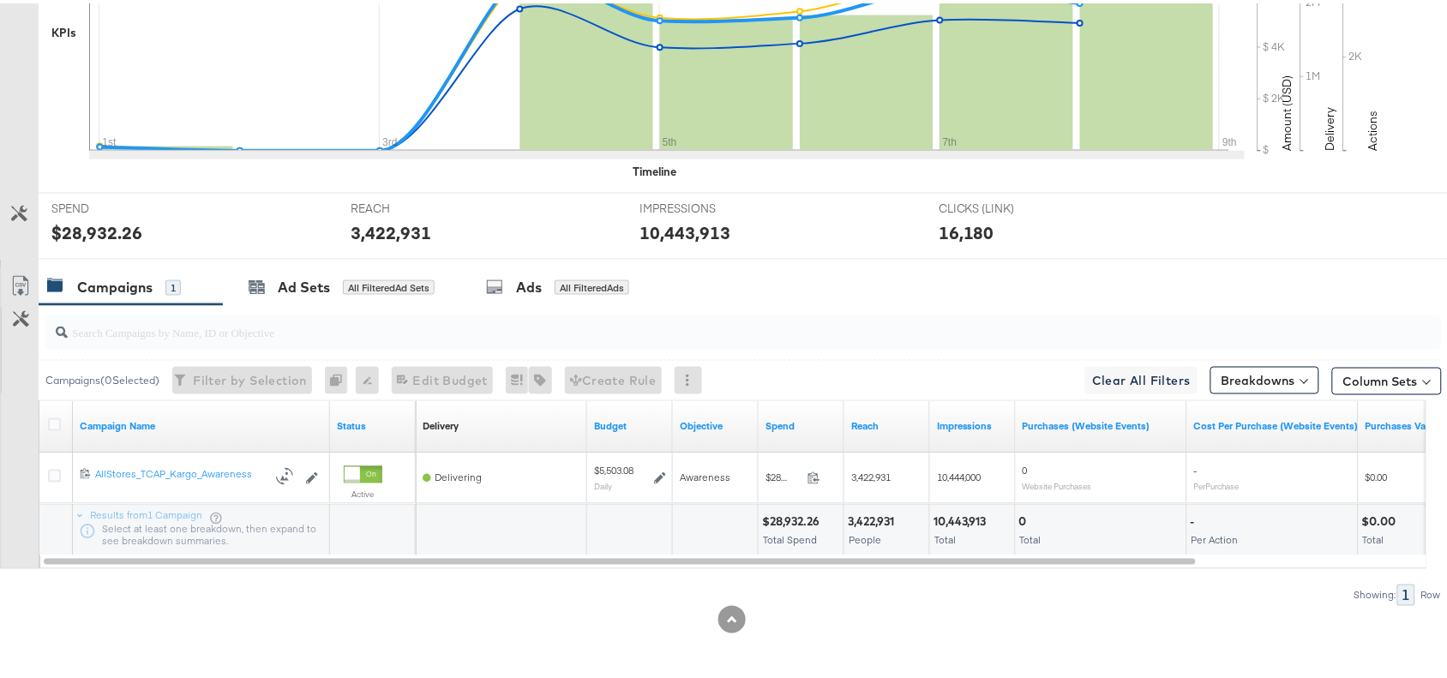
scroll to position [0, 0]
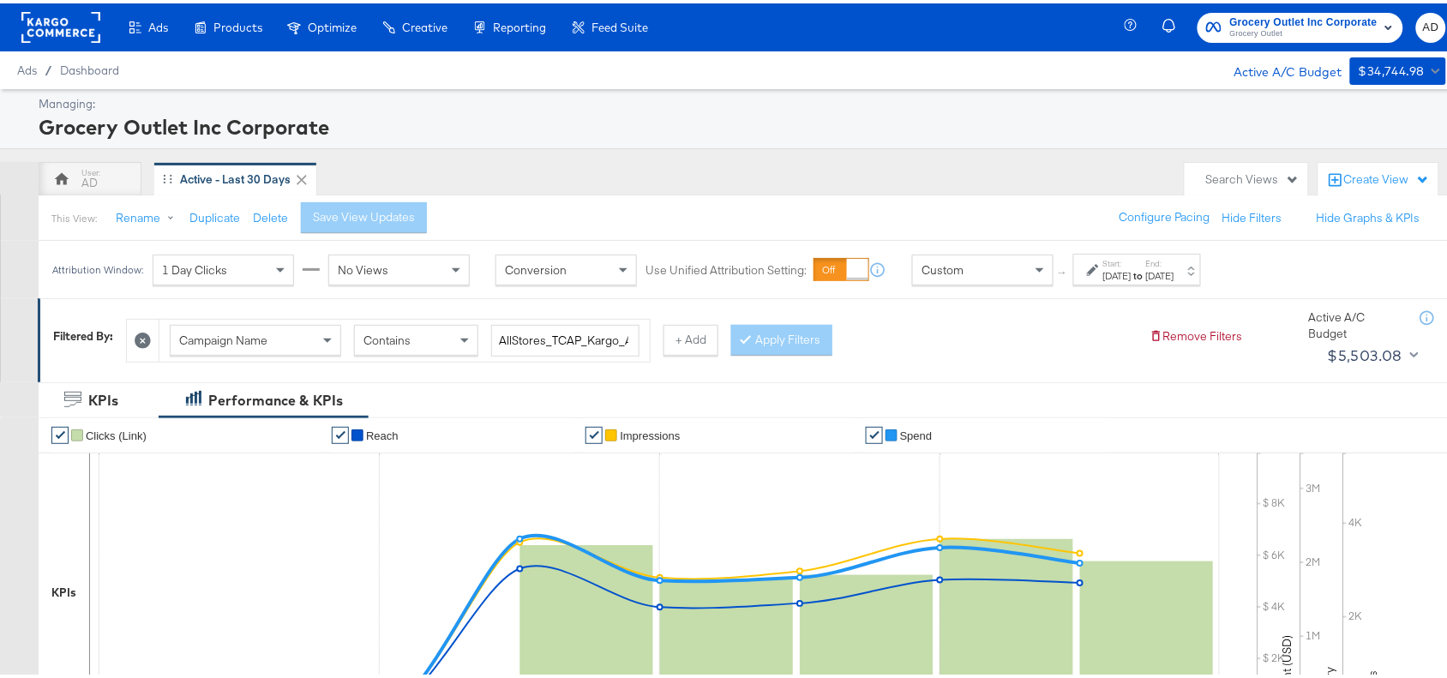
click at [64, 28] on rect at bounding box center [60, 24] width 79 height 31
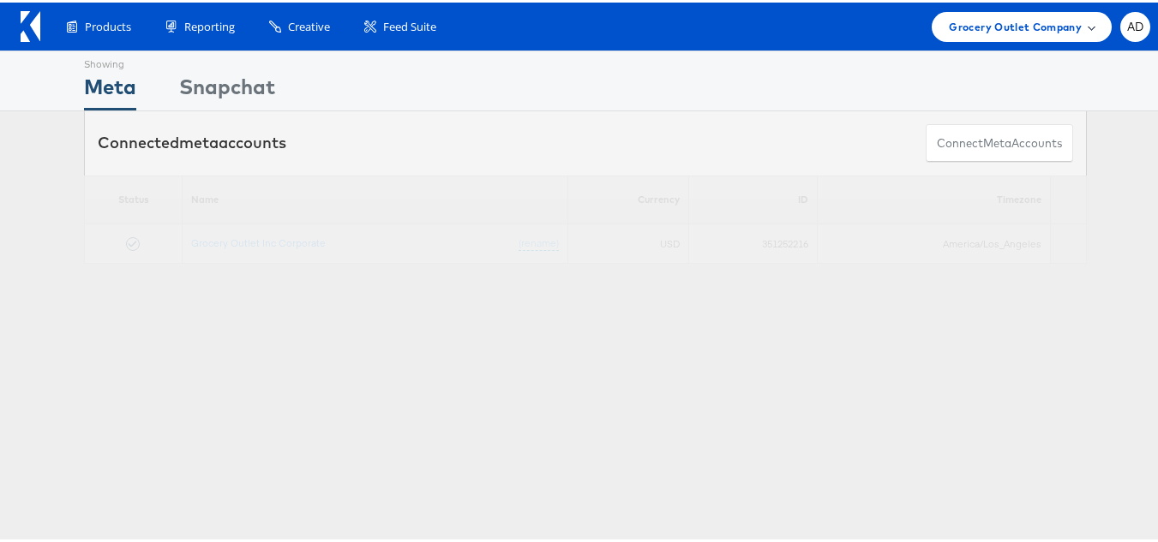
click at [985, 27] on span "Grocery Outlet Company" at bounding box center [1015, 24] width 133 height 18
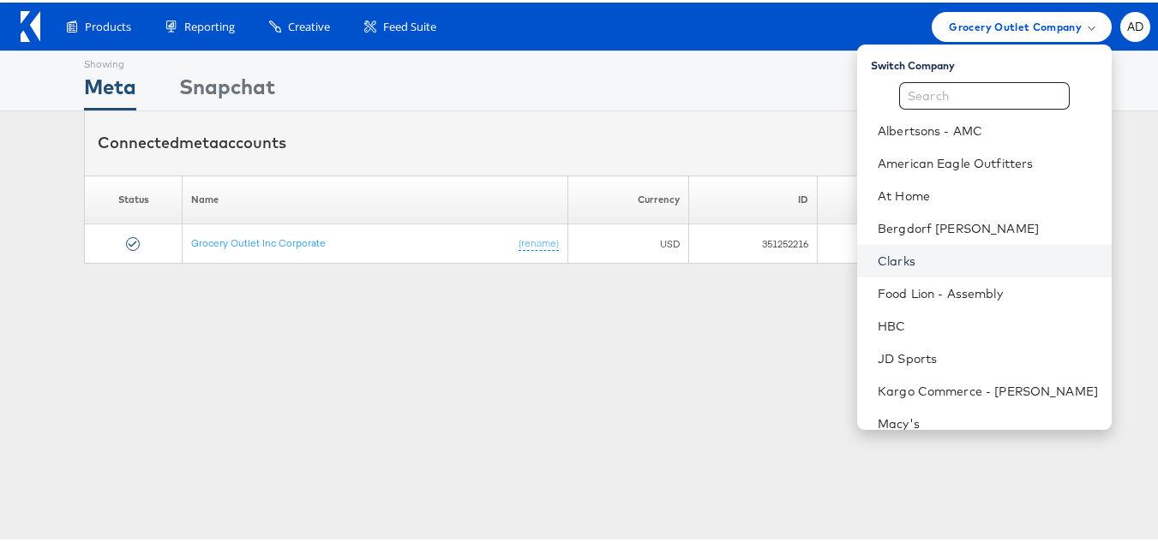
click at [878, 264] on link "Clarks" at bounding box center [988, 258] width 220 height 17
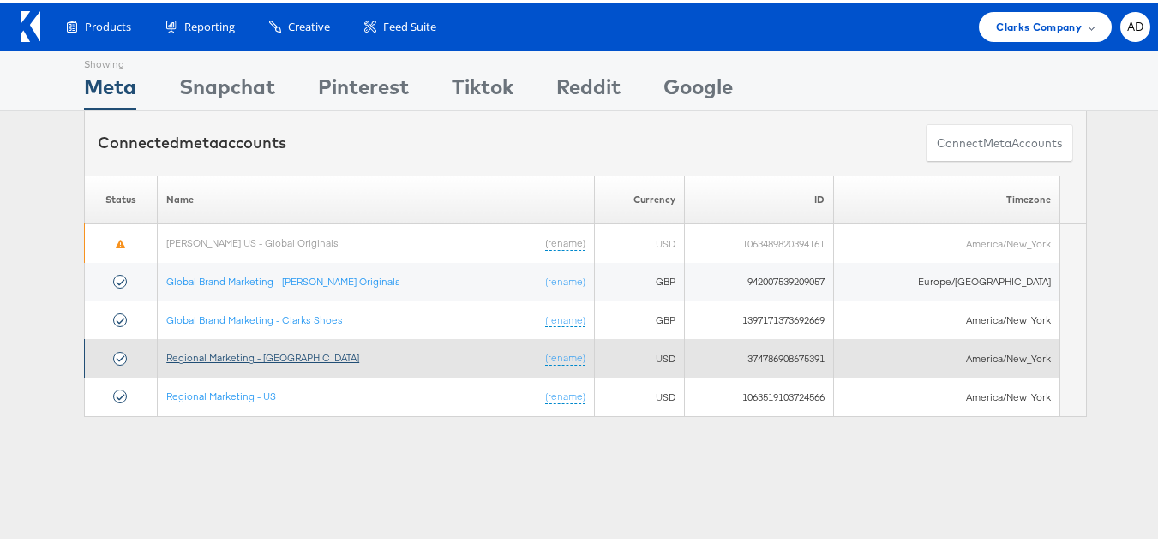
click at [248, 356] on link "Regional Marketing - CA" at bounding box center [262, 355] width 193 height 13
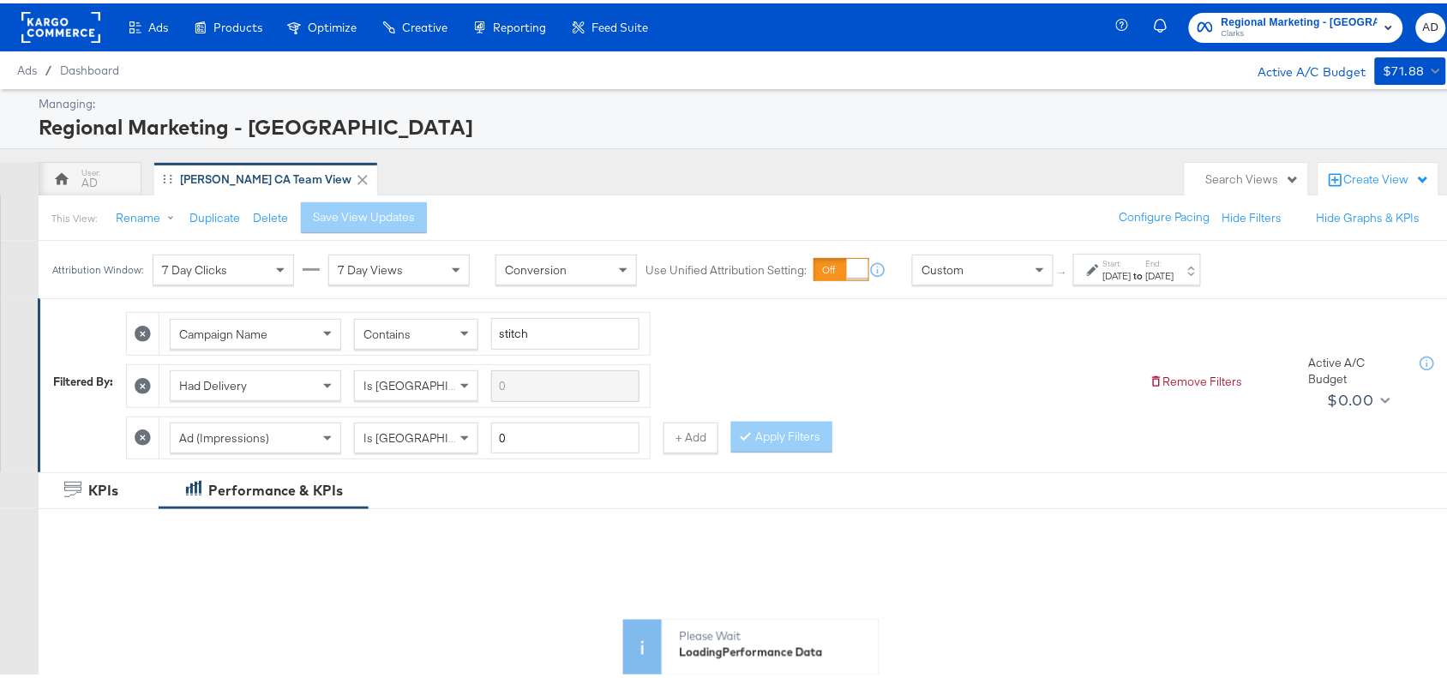
click at [1146, 274] on strong "to" at bounding box center [1138, 272] width 15 height 13
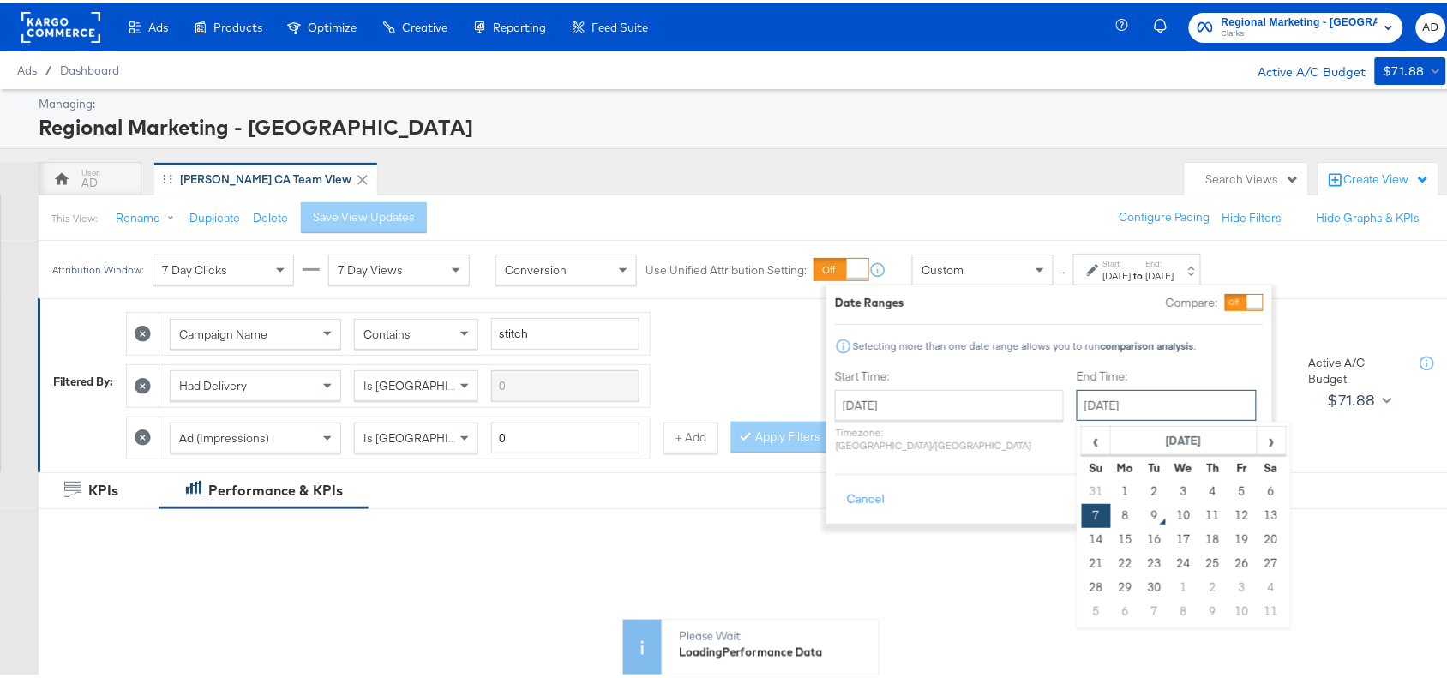
click at [1097, 395] on input "[DATE]" at bounding box center [1166, 401] width 180 height 31
click at [1111, 508] on td "8" at bounding box center [1125, 512] width 29 height 24
type input "[DATE]"
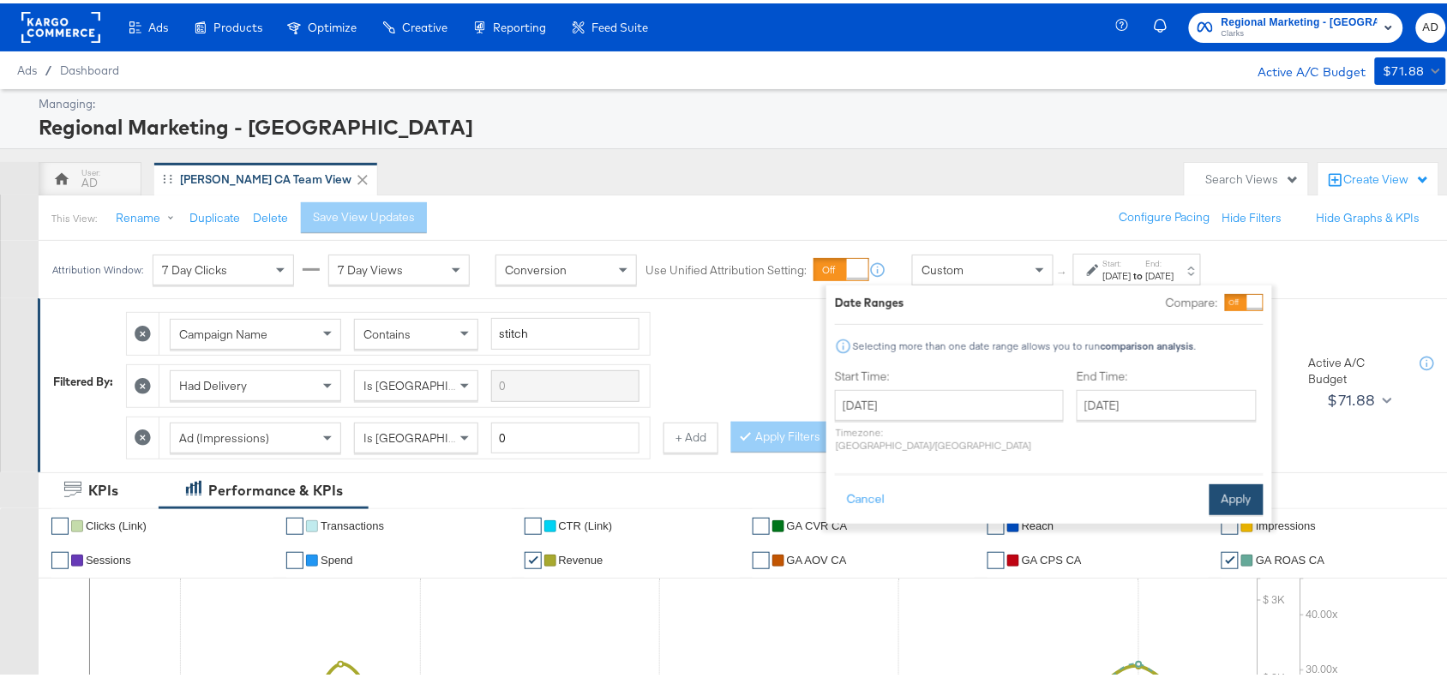
click at [1237, 487] on button "Apply" at bounding box center [1236, 496] width 54 height 31
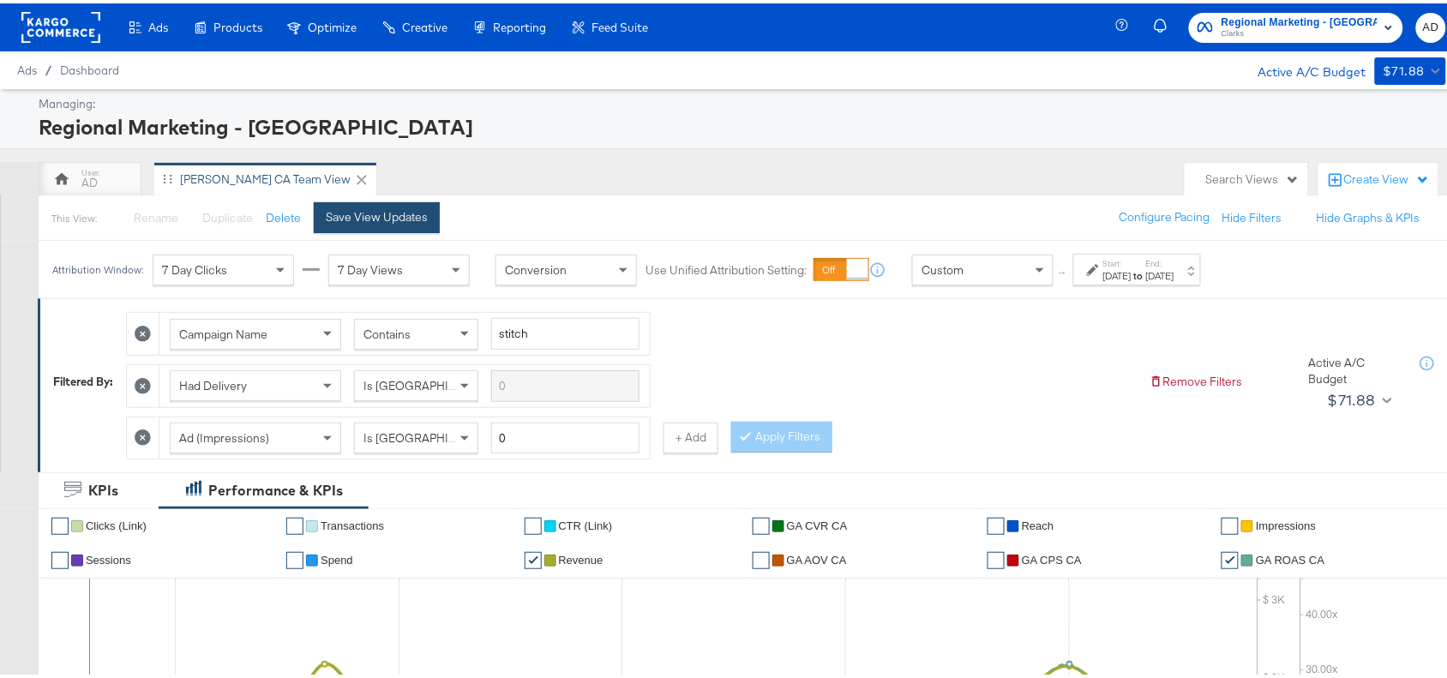
click at [371, 220] on div "Save View Updates" at bounding box center [377, 214] width 102 height 16
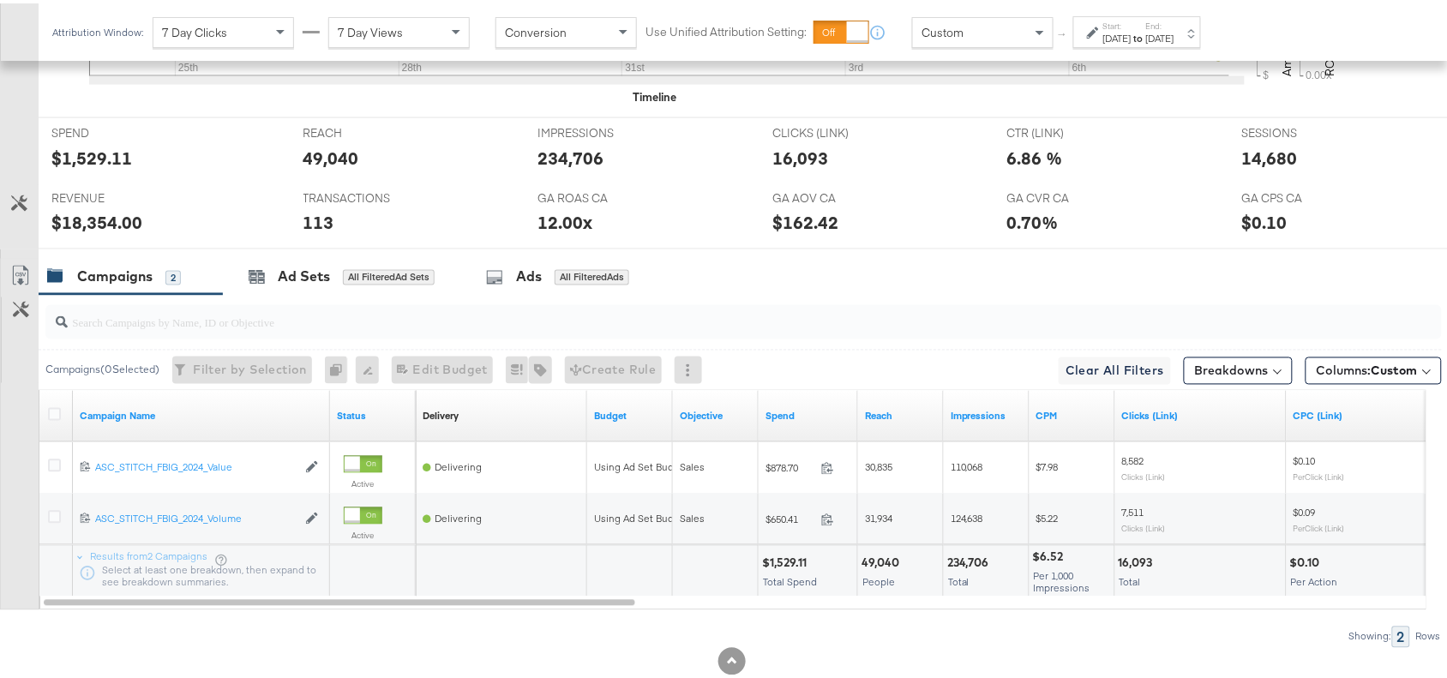
scroll to position [806, 0]
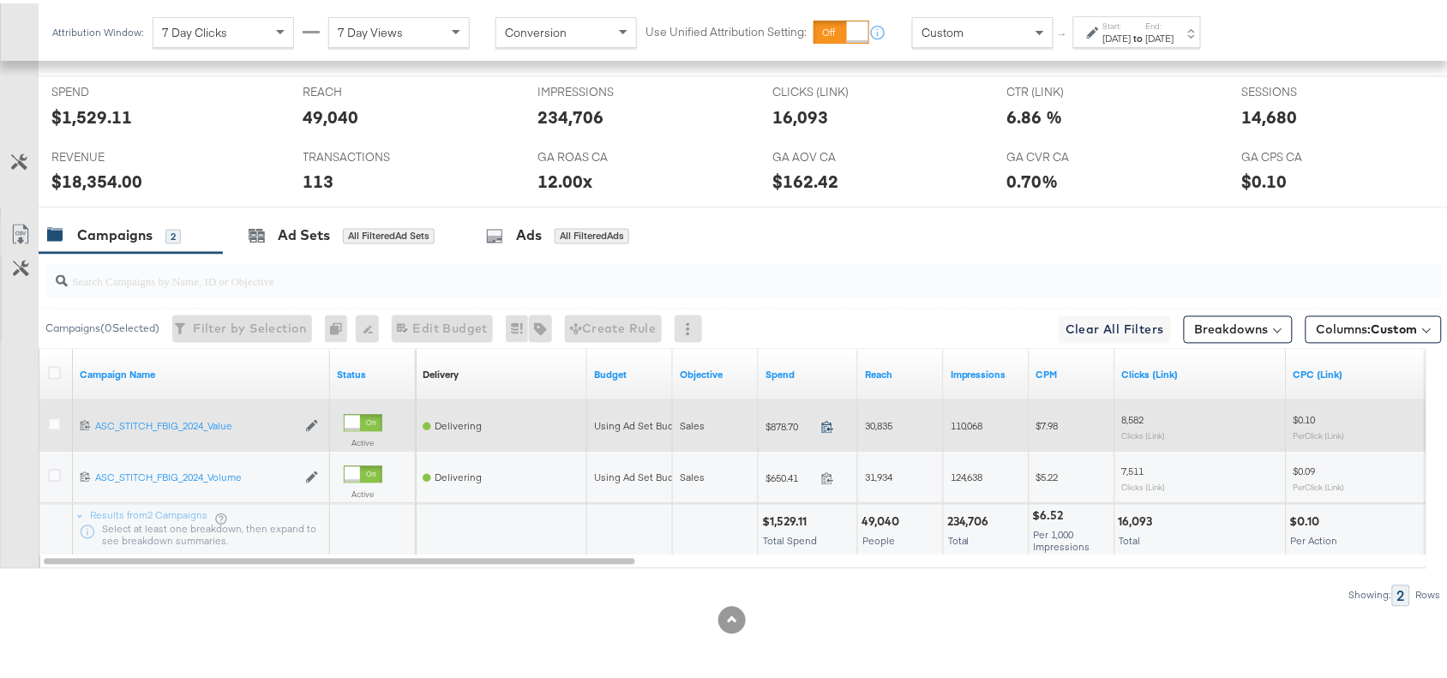
click at [824, 420] on icon at bounding box center [827, 423] width 13 height 13
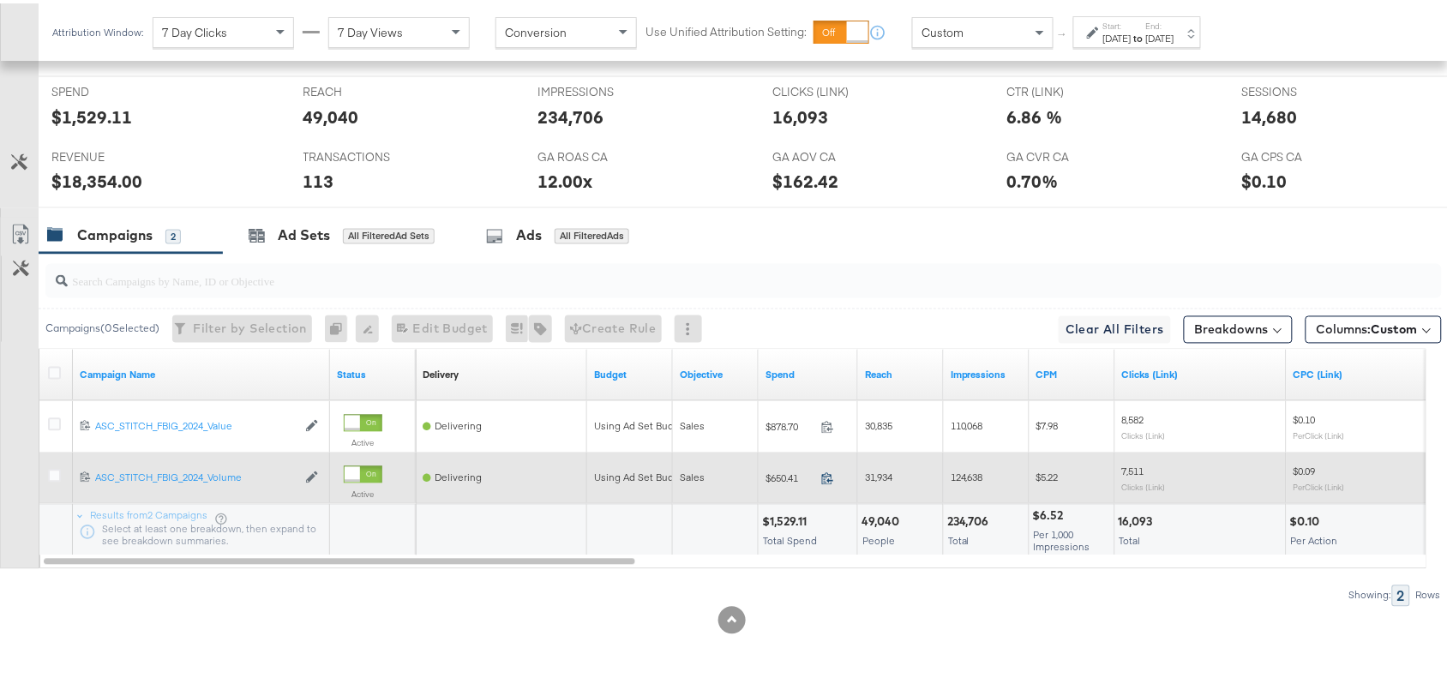
click at [828, 469] on icon at bounding box center [827, 475] width 13 height 13
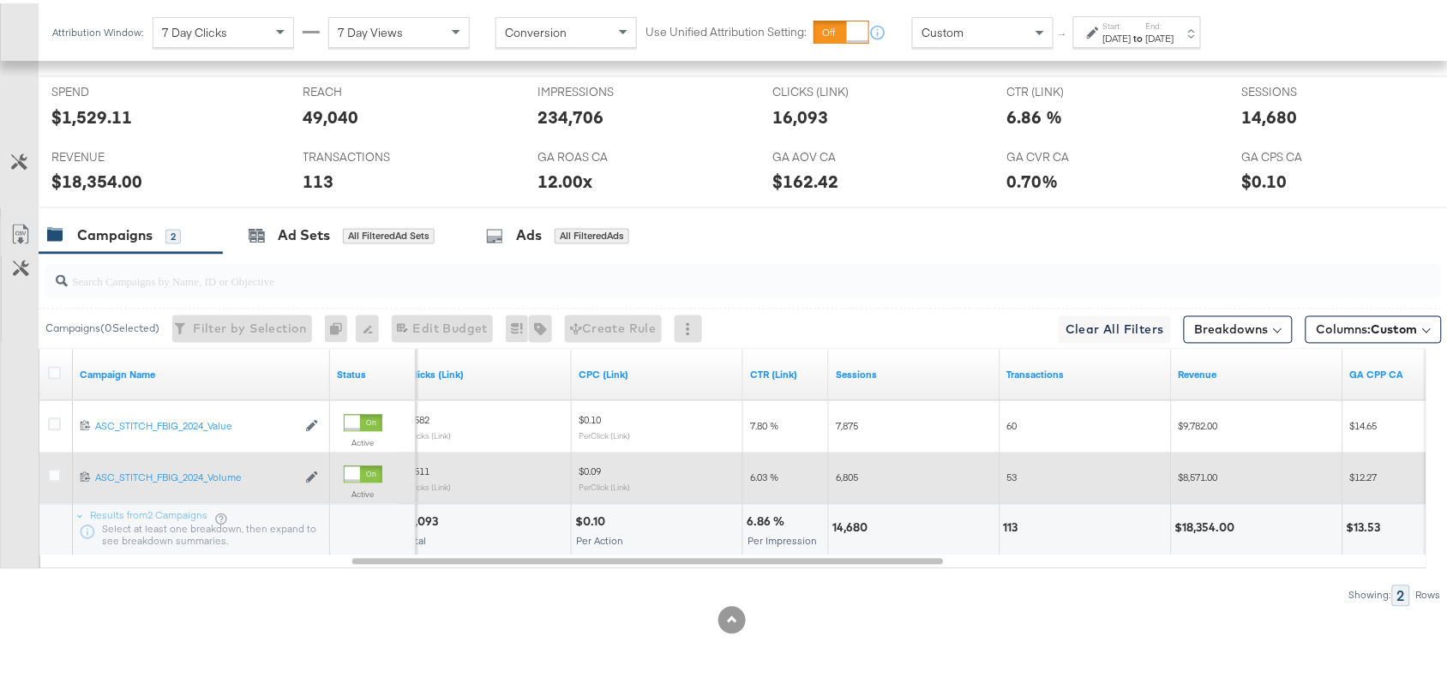
click at [841, 520] on div "14,680" at bounding box center [852, 525] width 40 height 16
copy div "14,680"
click at [841, 520] on div "14,680" at bounding box center [852, 525] width 40 height 16
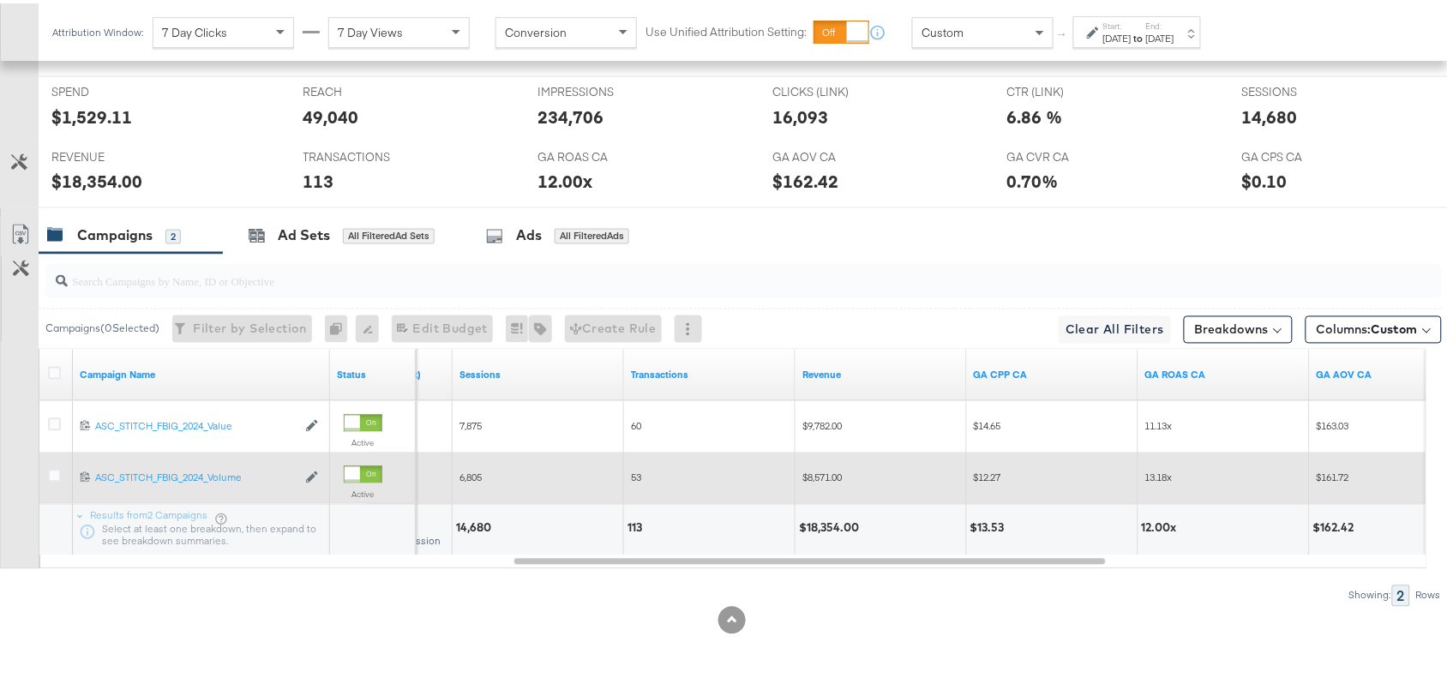
click at [823, 517] on div "$18,354.00" at bounding box center [831, 525] width 65 height 16
copy div "18,354.00"
click at [823, 517] on div "$18,354.00" at bounding box center [831, 525] width 65 height 16
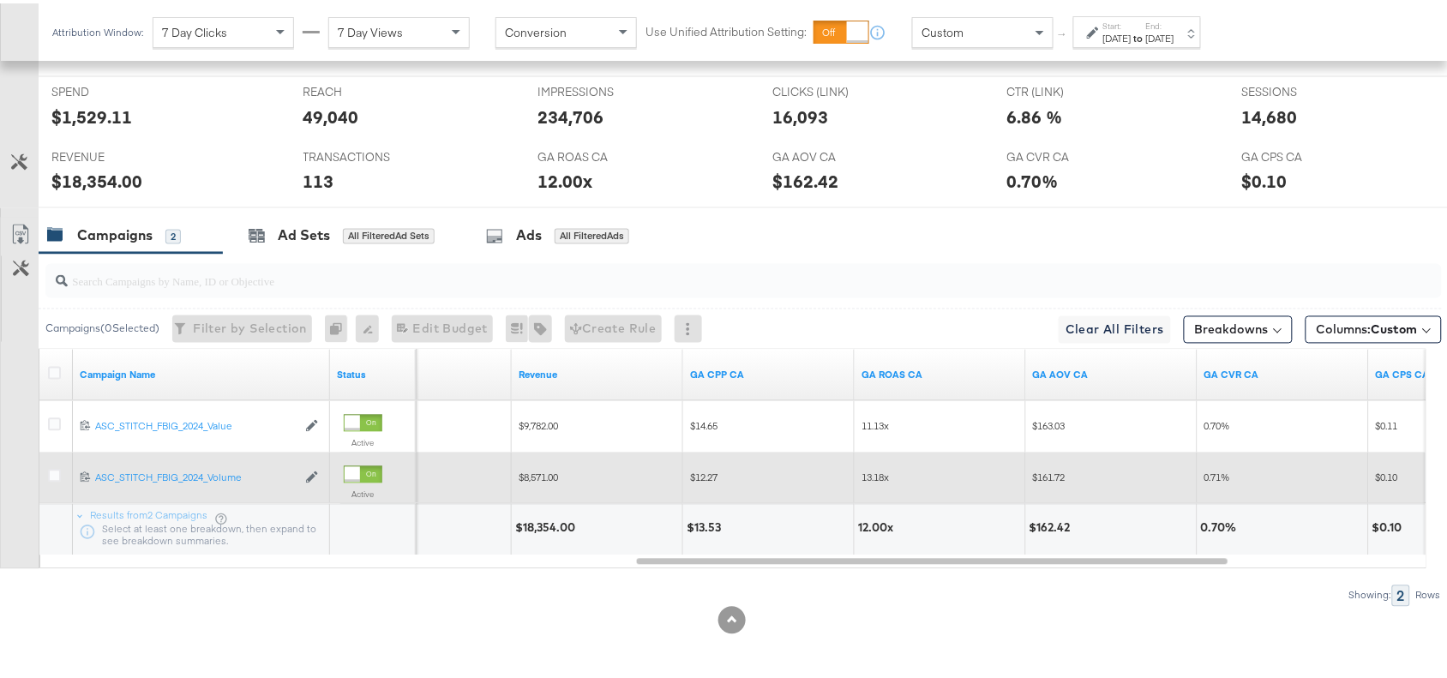
click at [864, 524] on div "12.00x" at bounding box center [878, 525] width 40 height 16
copy div "12.00x"
click at [1089, 270] on input "search" at bounding box center [691, 271] width 1247 height 33
click at [1146, 28] on strong "to" at bounding box center [1138, 34] width 15 height 13
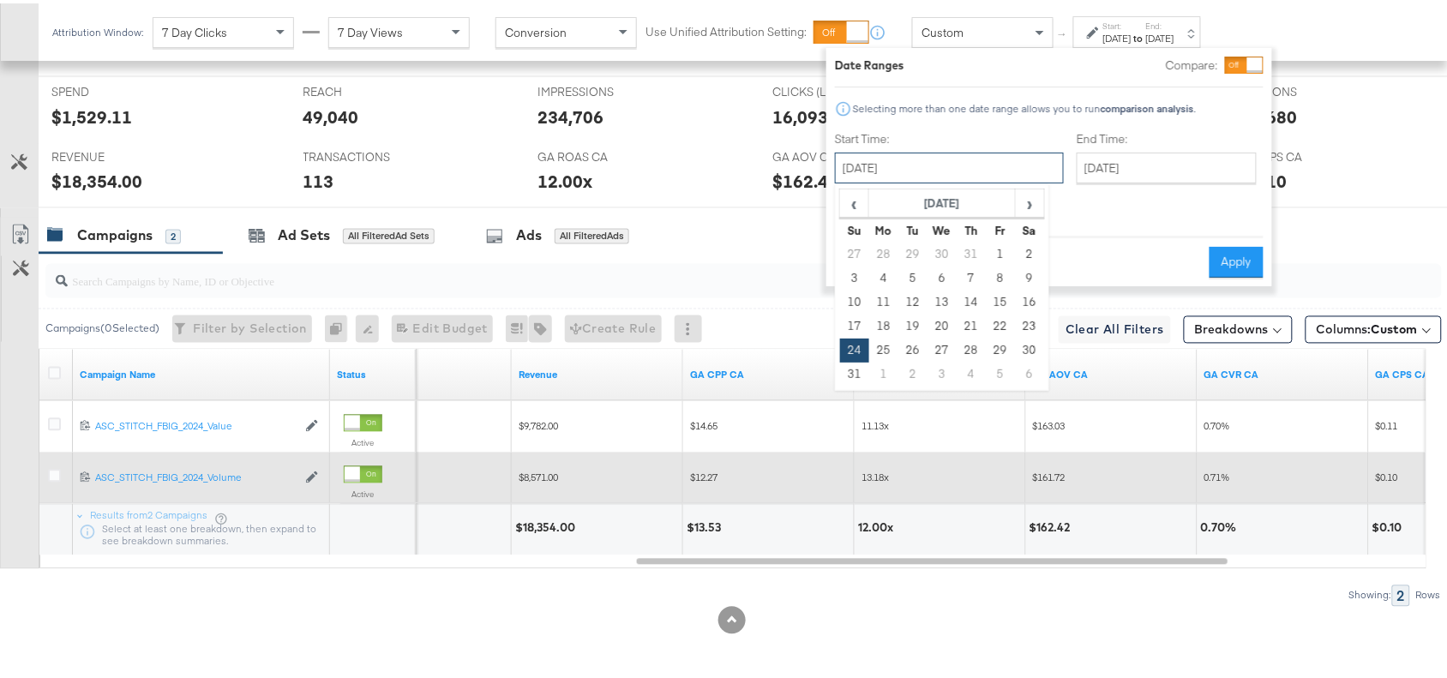
click at [913, 164] on input "August 24th 2025" at bounding box center [949, 164] width 229 height 31
click at [1033, 208] on span "›" at bounding box center [1029, 200] width 27 height 26
click at [890, 276] on td "8" at bounding box center [883, 275] width 29 height 24
type input "September 8th 2025"
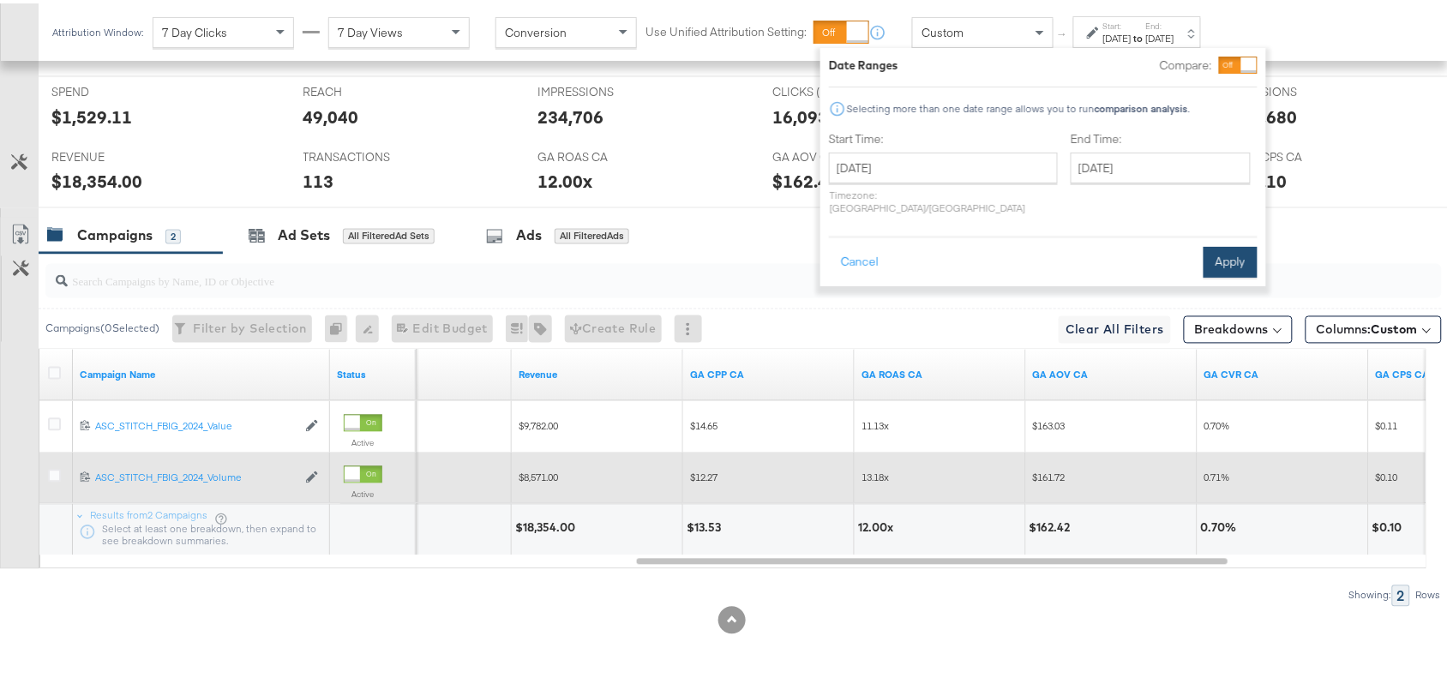
click at [1228, 249] on button "Apply" at bounding box center [1230, 258] width 54 height 31
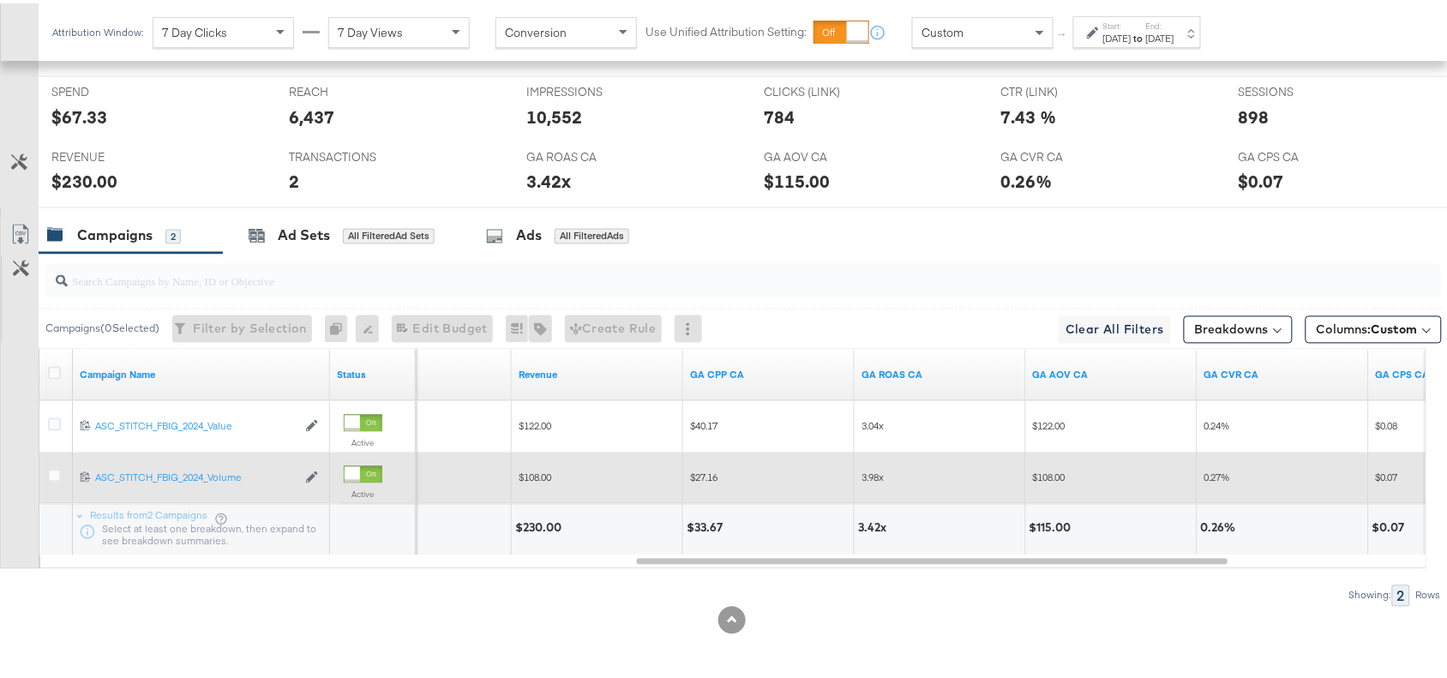
click at [1146, 31] on strong "to" at bounding box center [1138, 34] width 15 height 13
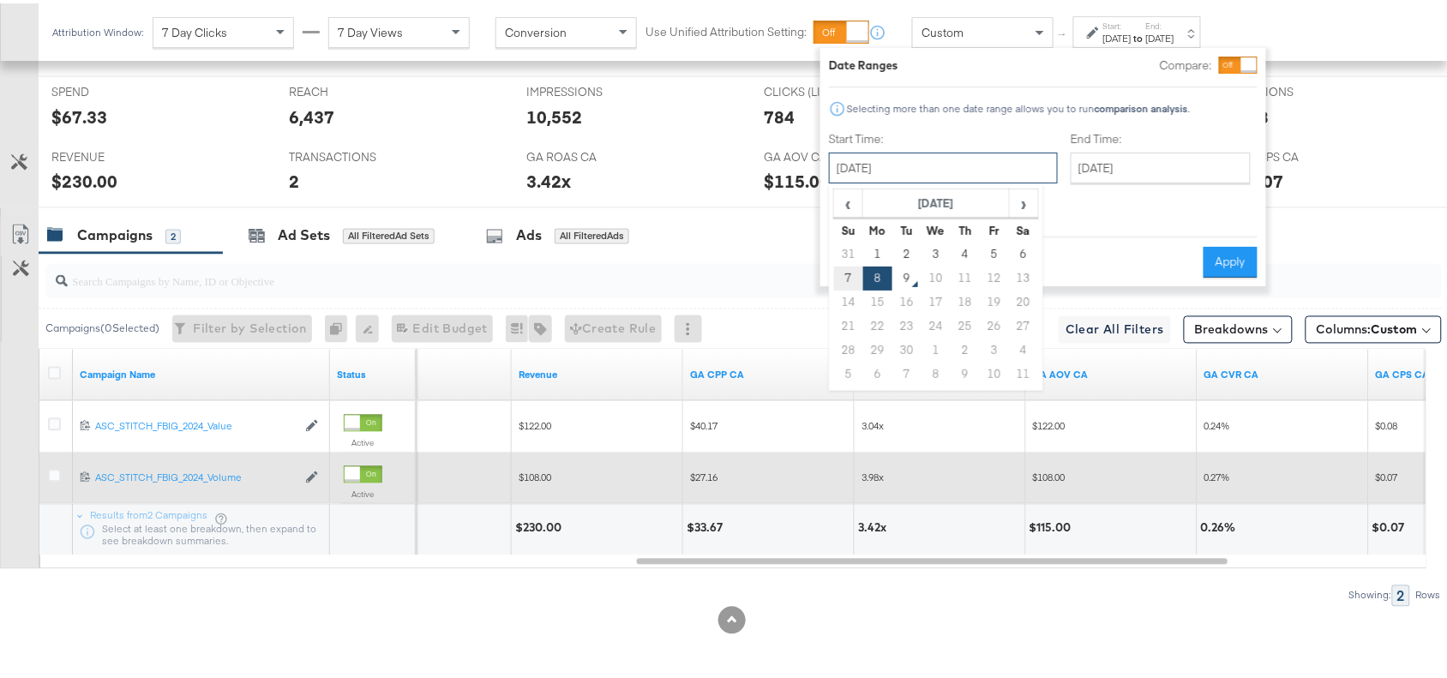
drag, startPoint x: 909, startPoint y: 165, endPoint x: 849, endPoint y: 284, distance: 132.6
click at [849, 180] on div "September 8th 2025 ‹ September 2025 › Su Mo Tu We Th Fr Sa 31 1 2 3 4 5 6 7 8 9…" at bounding box center [943, 164] width 229 height 31
click at [849, 284] on td "7" at bounding box center [848, 275] width 29 height 24
type input "September 7th 2025"
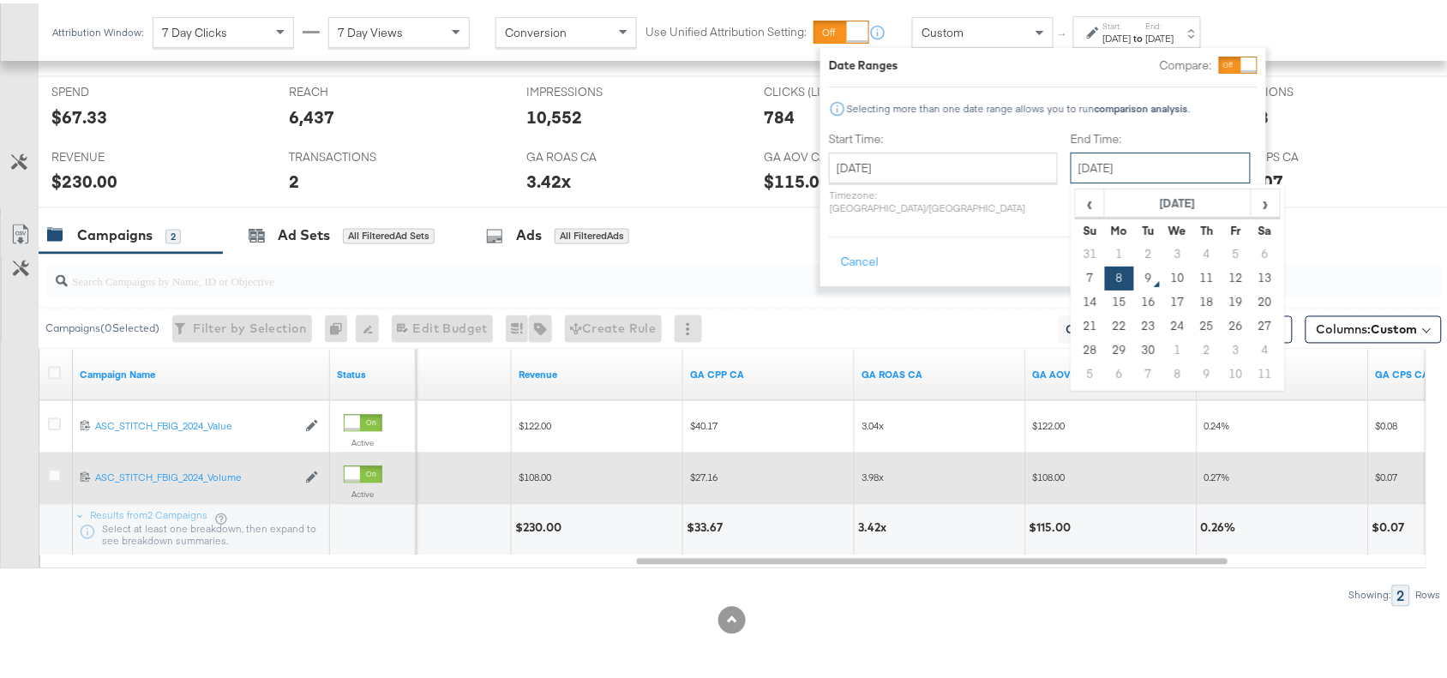
click at [1149, 169] on input "September 8th 2025" at bounding box center [1160, 164] width 180 height 31
click at [1075, 280] on td "7" at bounding box center [1089, 275] width 29 height 24
type input "September 7th 2025"
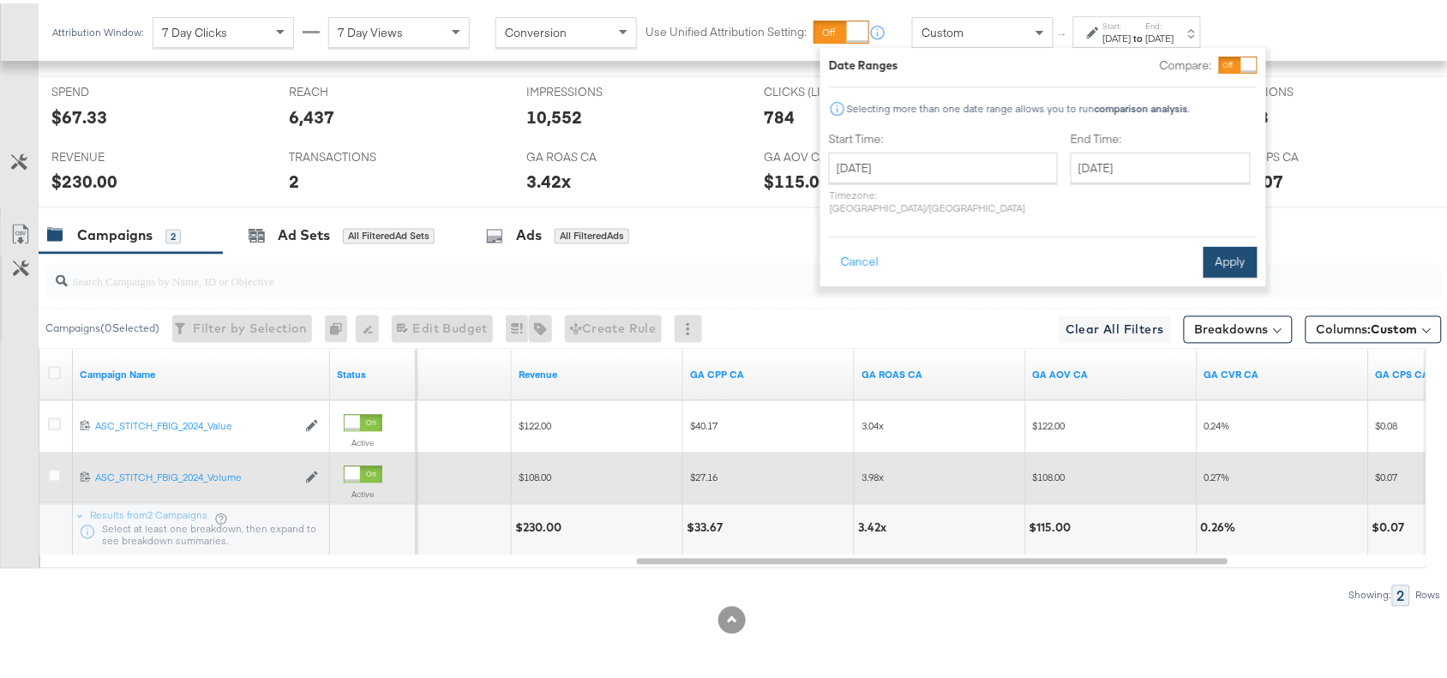
click at [1213, 243] on button "Apply" at bounding box center [1230, 258] width 54 height 31
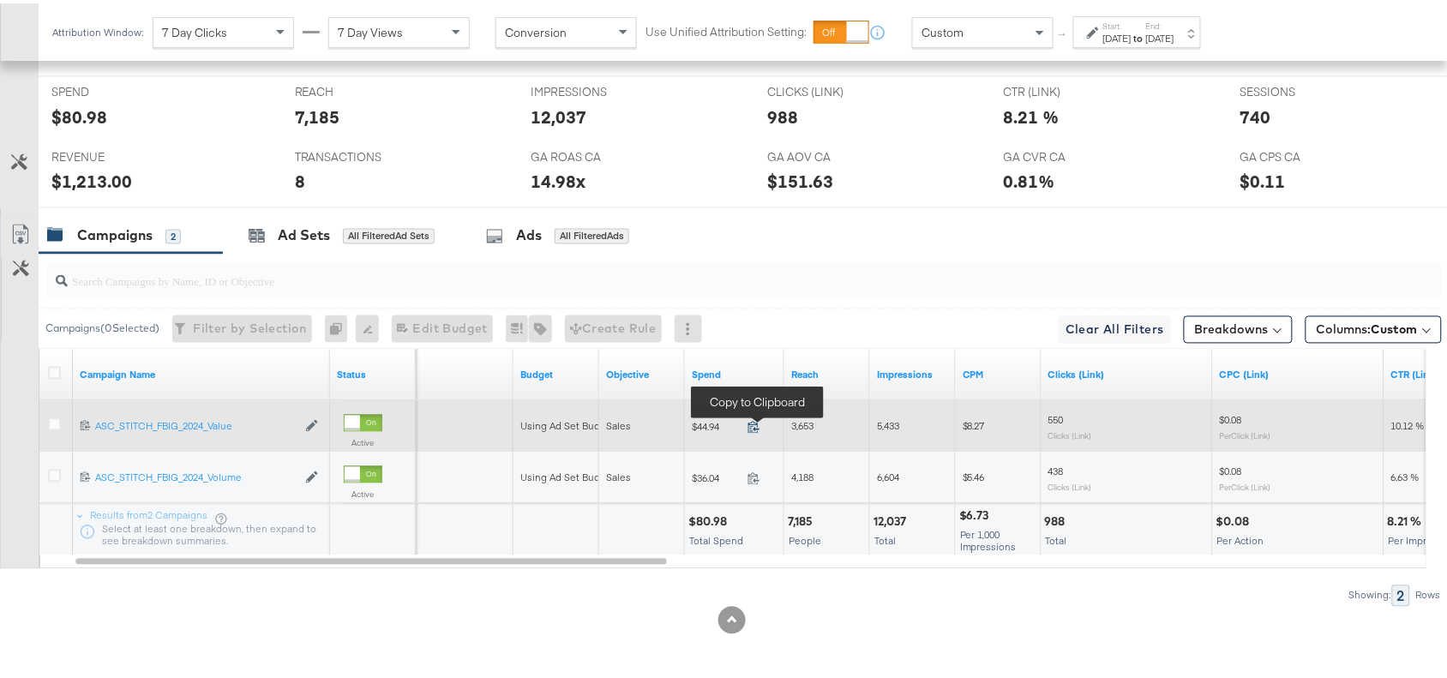
click at [748, 422] on icon at bounding box center [753, 423] width 13 height 13
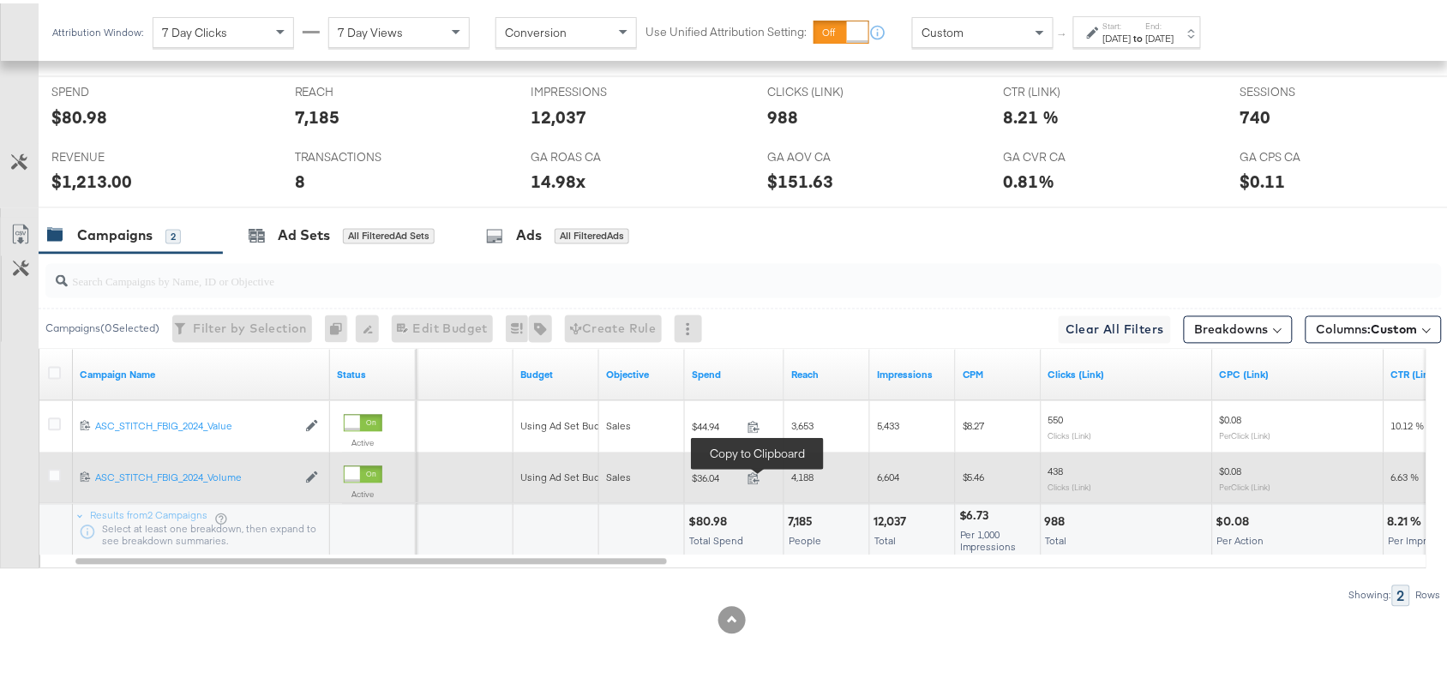
click at [760, 472] on span at bounding box center [758, 477] width 37 height 13
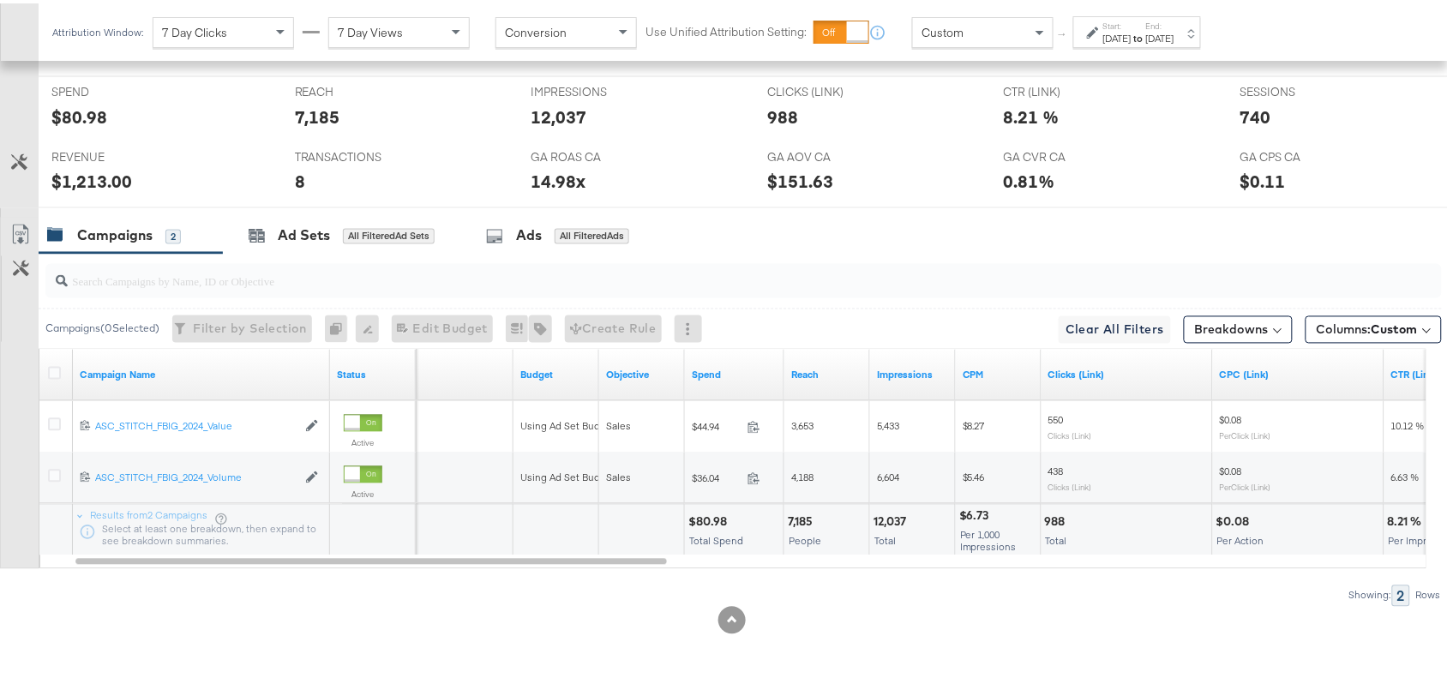
click at [709, 518] on div "$80.98" at bounding box center [710, 519] width 44 height 16
copy div "80.98"
click at [709, 518] on div "$80.98" at bounding box center [710, 519] width 44 height 16
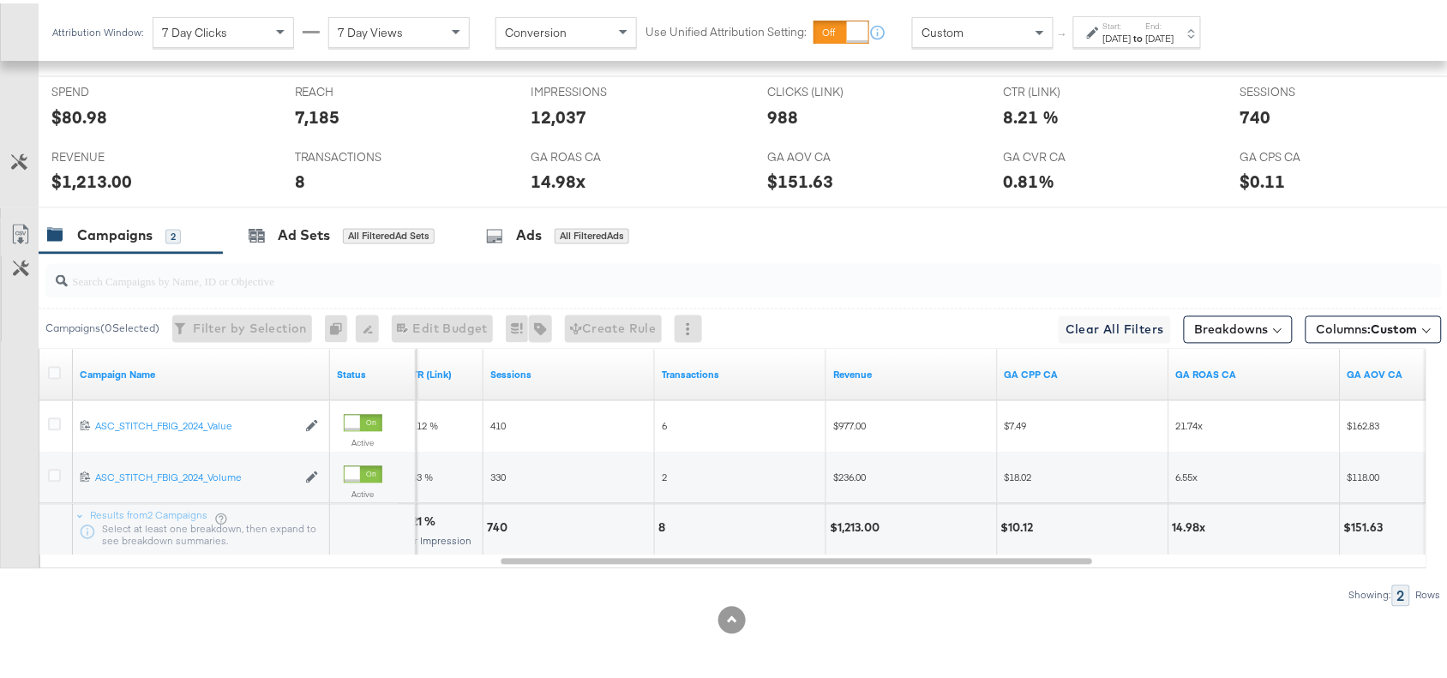
click at [866, 524] on div "$1,213.00" at bounding box center [857, 525] width 55 height 16
copy div "1,213.00"
click at [866, 524] on div "$1,213.00" at bounding box center [857, 525] width 55 height 16
click at [1131, 19] on label "Start:" at bounding box center [1117, 22] width 28 height 11
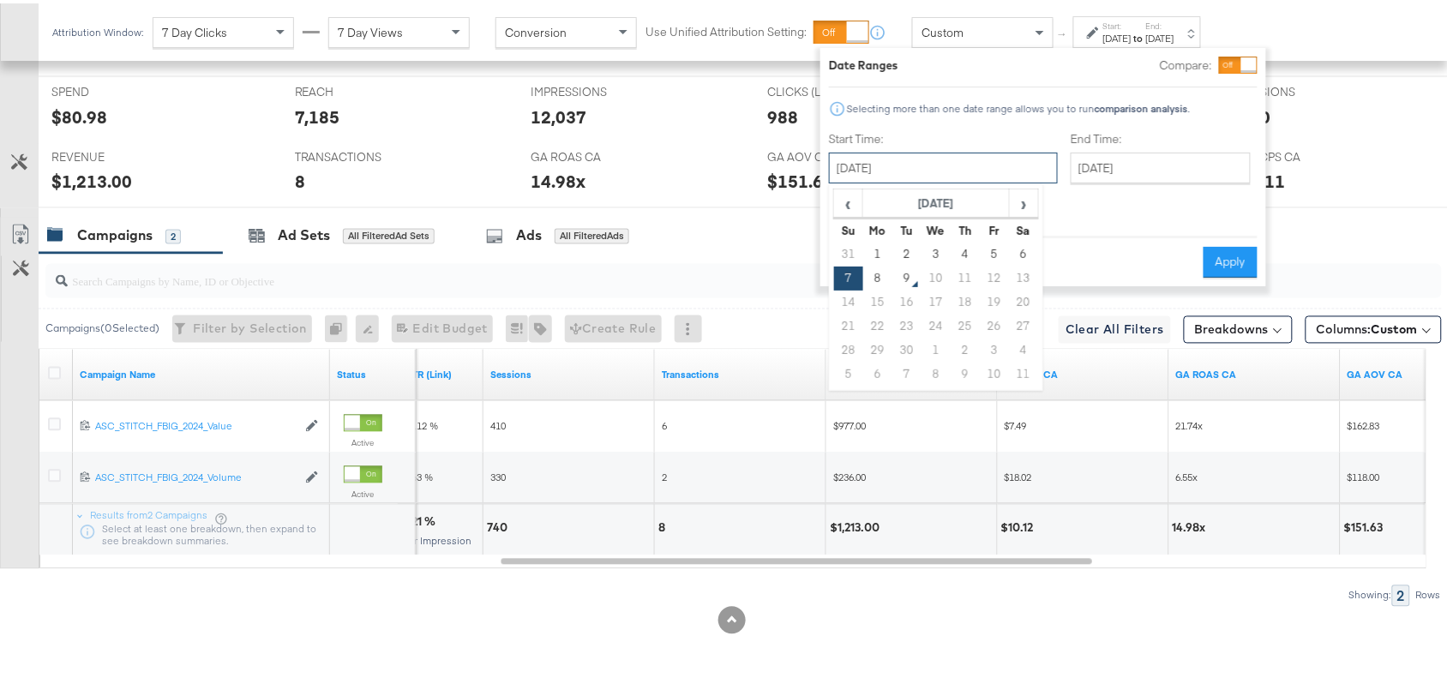
click at [904, 164] on input "[DATE]" at bounding box center [943, 164] width 229 height 31
click at [876, 273] on td "8" at bounding box center [877, 275] width 29 height 24
type input "[DATE]"
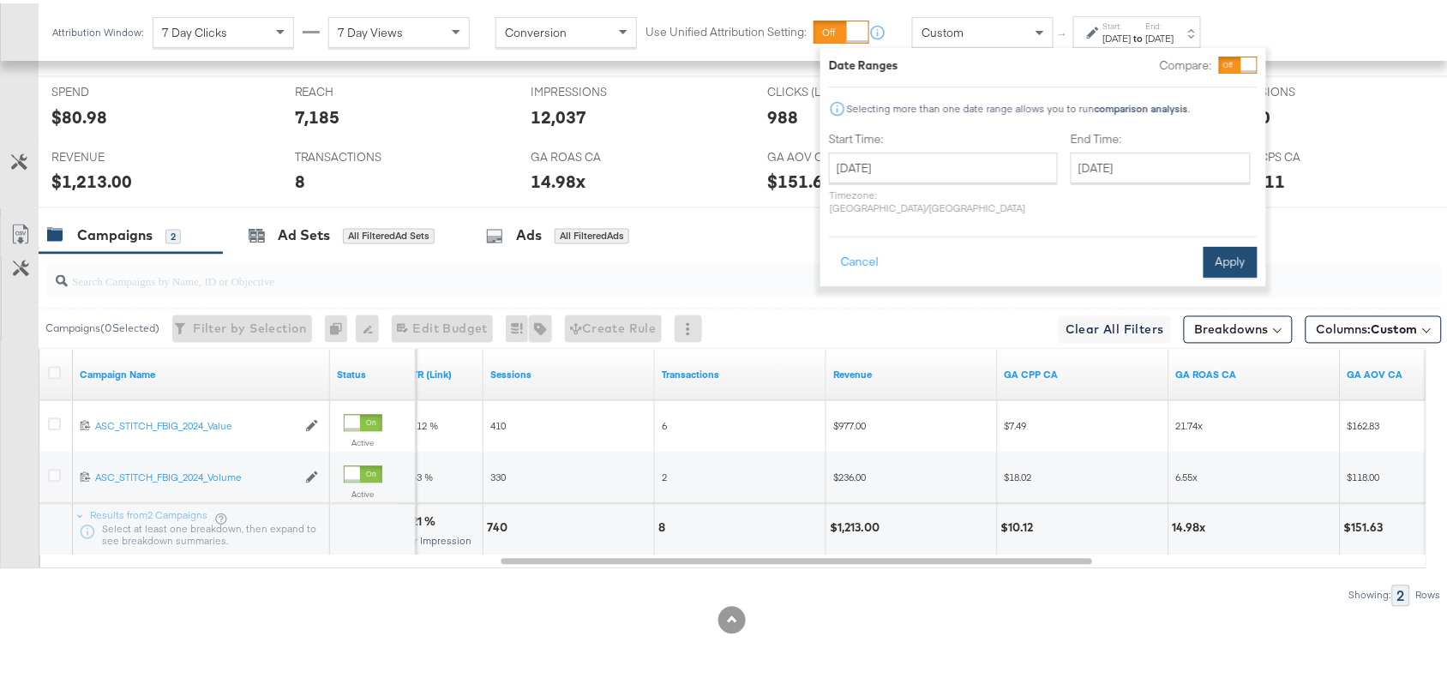
click at [1227, 243] on button "Apply" at bounding box center [1230, 258] width 54 height 31
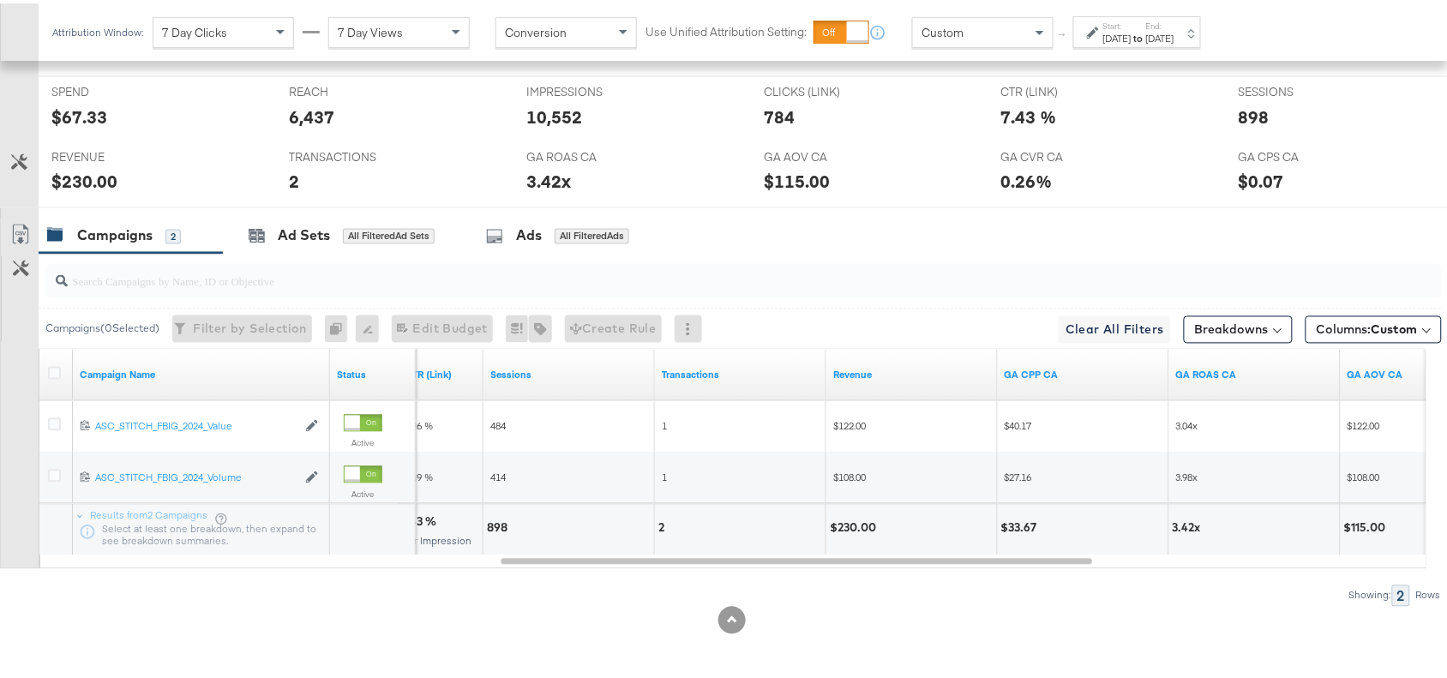
click at [845, 514] on div "$230.00" at bounding box center [911, 526] width 171 height 51
copy div "230.00"
click at [845, 514] on div "$230.00" at bounding box center [911, 526] width 171 height 51
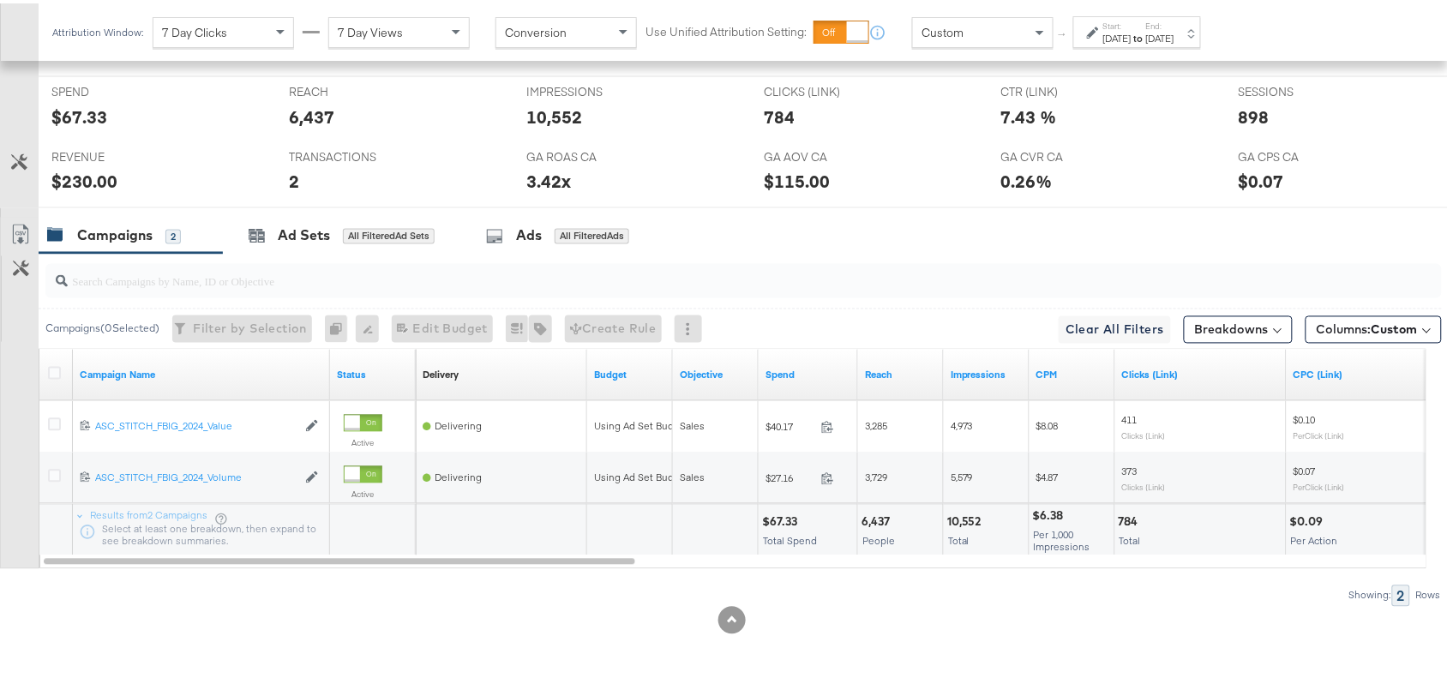
click at [785, 518] on div "$67.33" at bounding box center [782, 519] width 40 height 16
copy div "67.33"
click at [785, 518] on div "$67.33" at bounding box center [782, 519] width 40 height 16
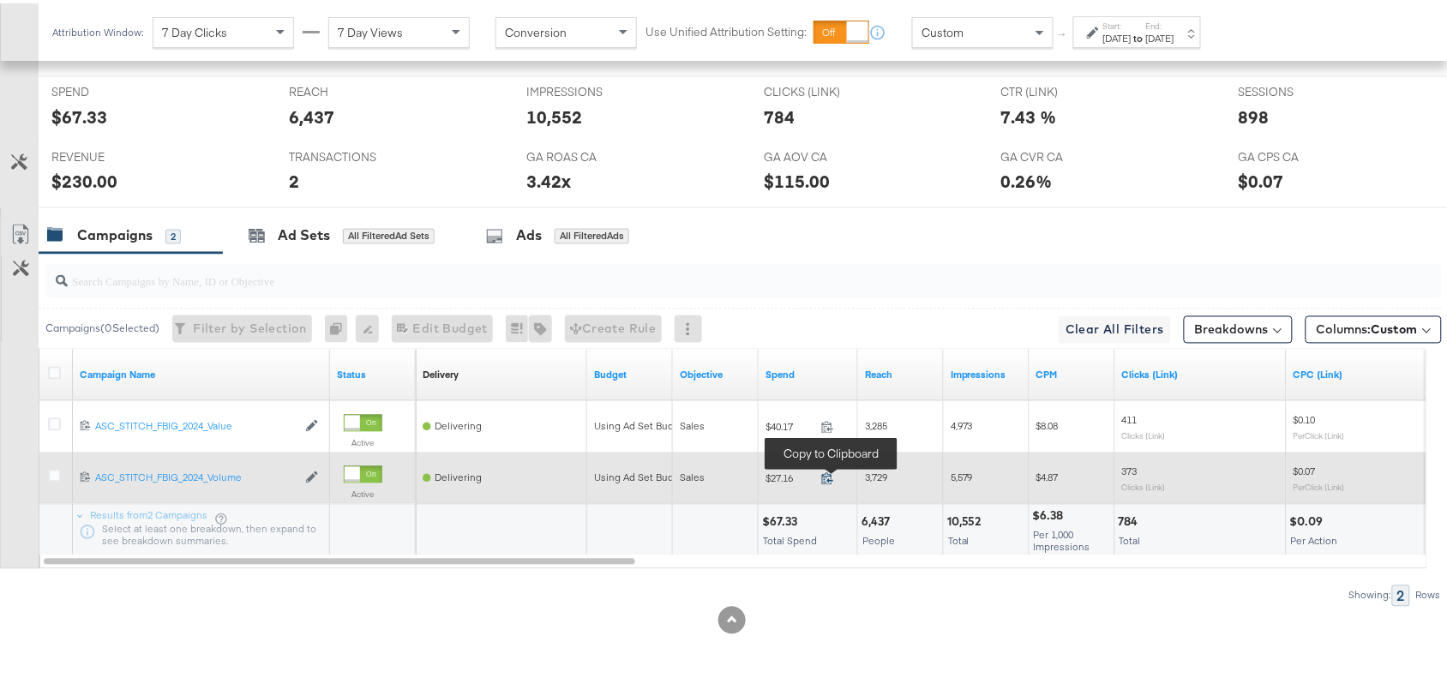
click at [824, 472] on icon at bounding box center [827, 476] width 11 height 12
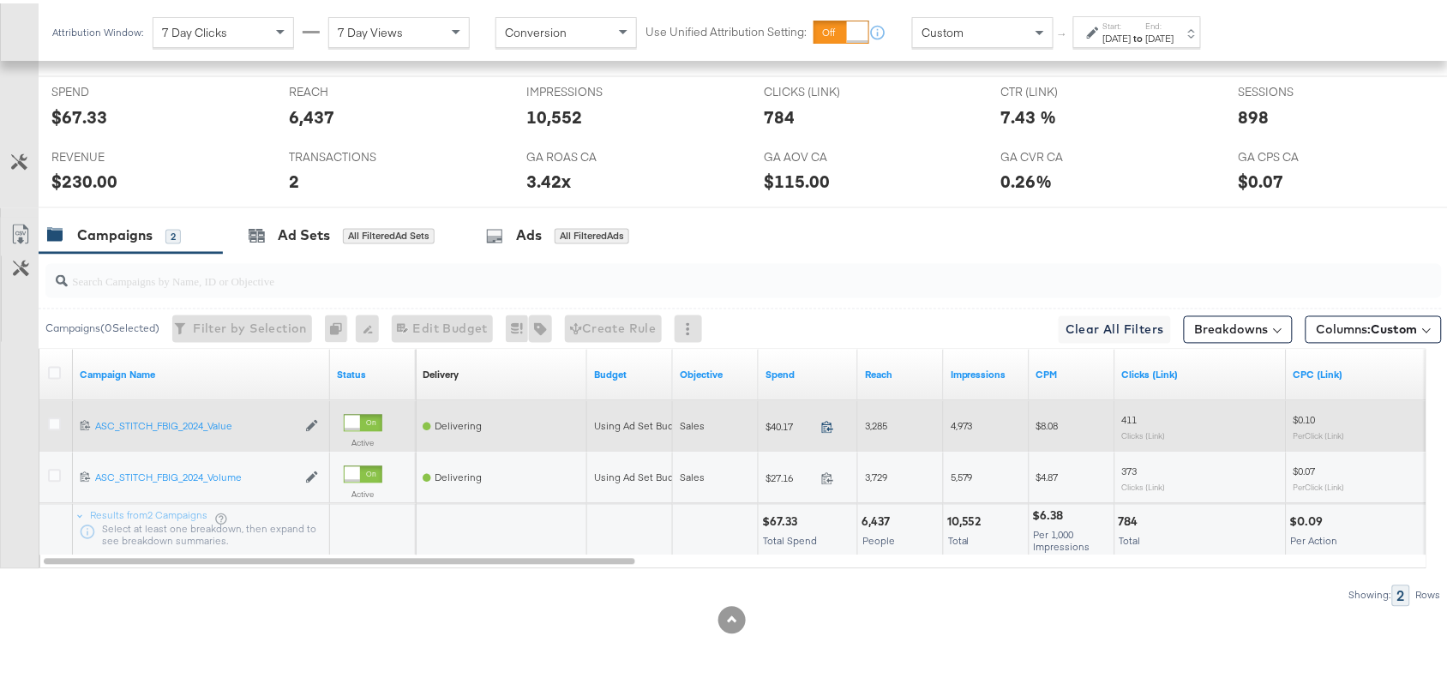
click at [827, 425] on icon at bounding box center [827, 423] width 13 height 13
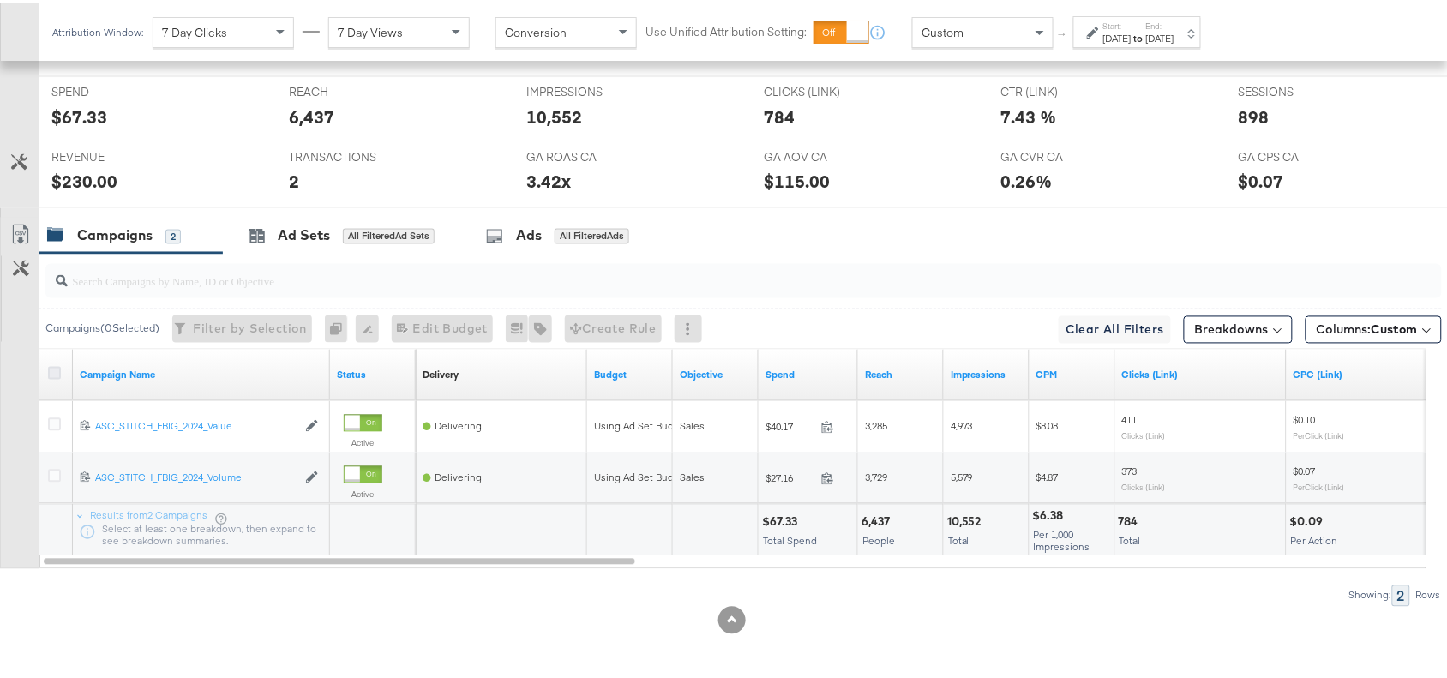
click at [54, 369] on icon at bounding box center [54, 369] width 13 height 13
click at [0, 0] on input "checkbox" at bounding box center [0, 0] width 0 height 0
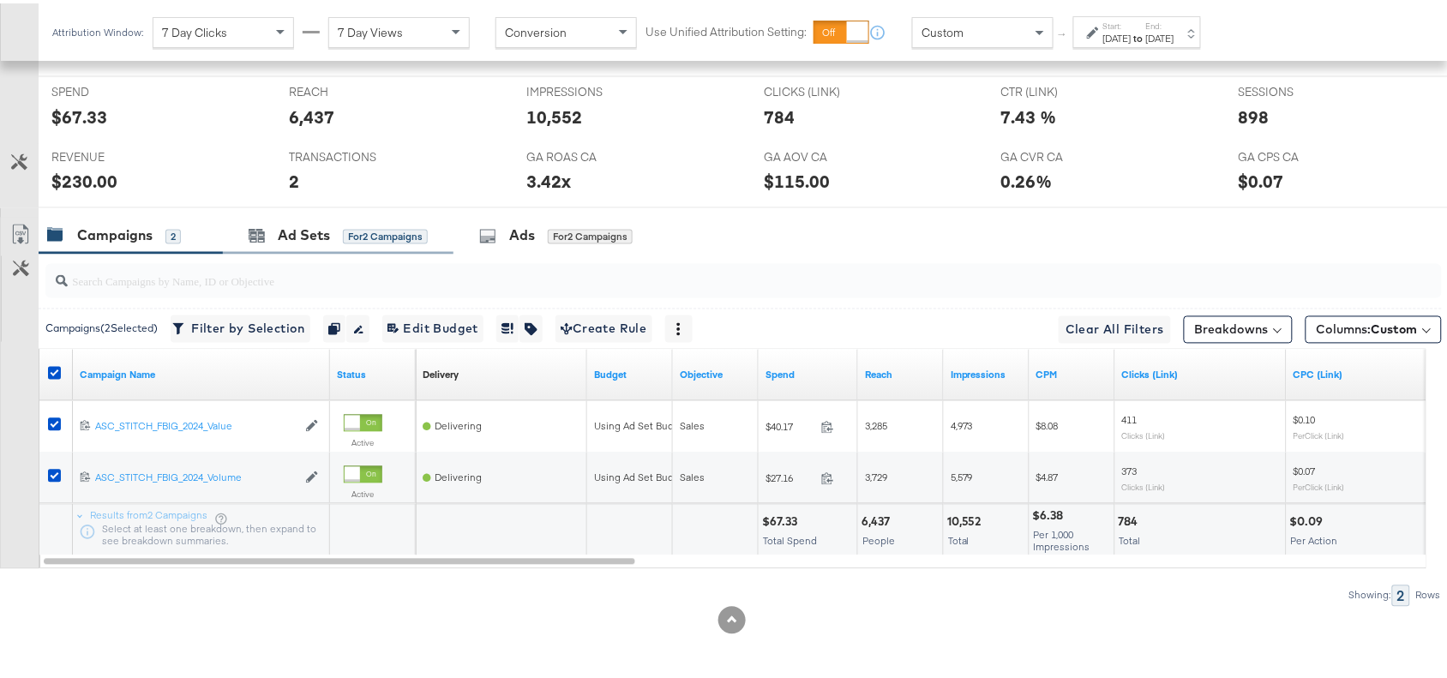
click at [293, 243] on div "Ad Sets for 2 Campaigns" at bounding box center [338, 232] width 231 height 37
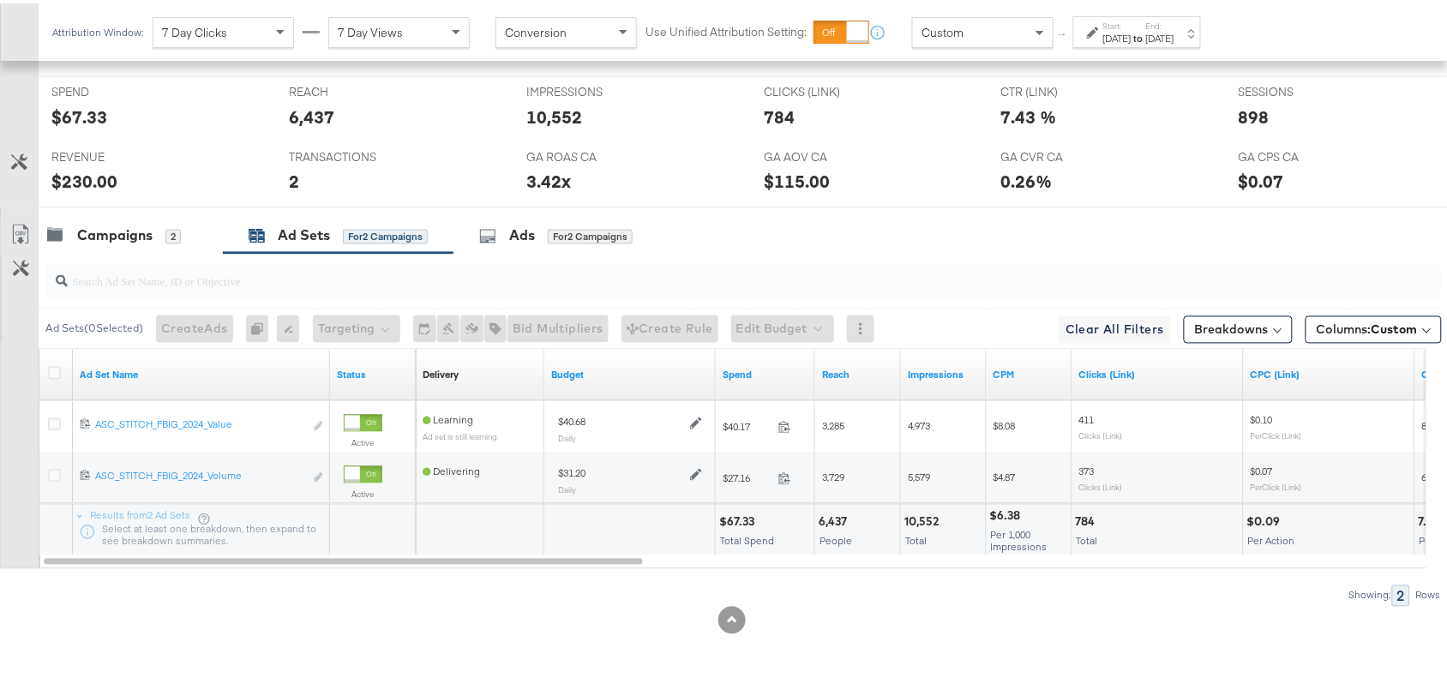
click at [1146, 28] on strong "to" at bounding box center [1138, 34] width 15 height 13
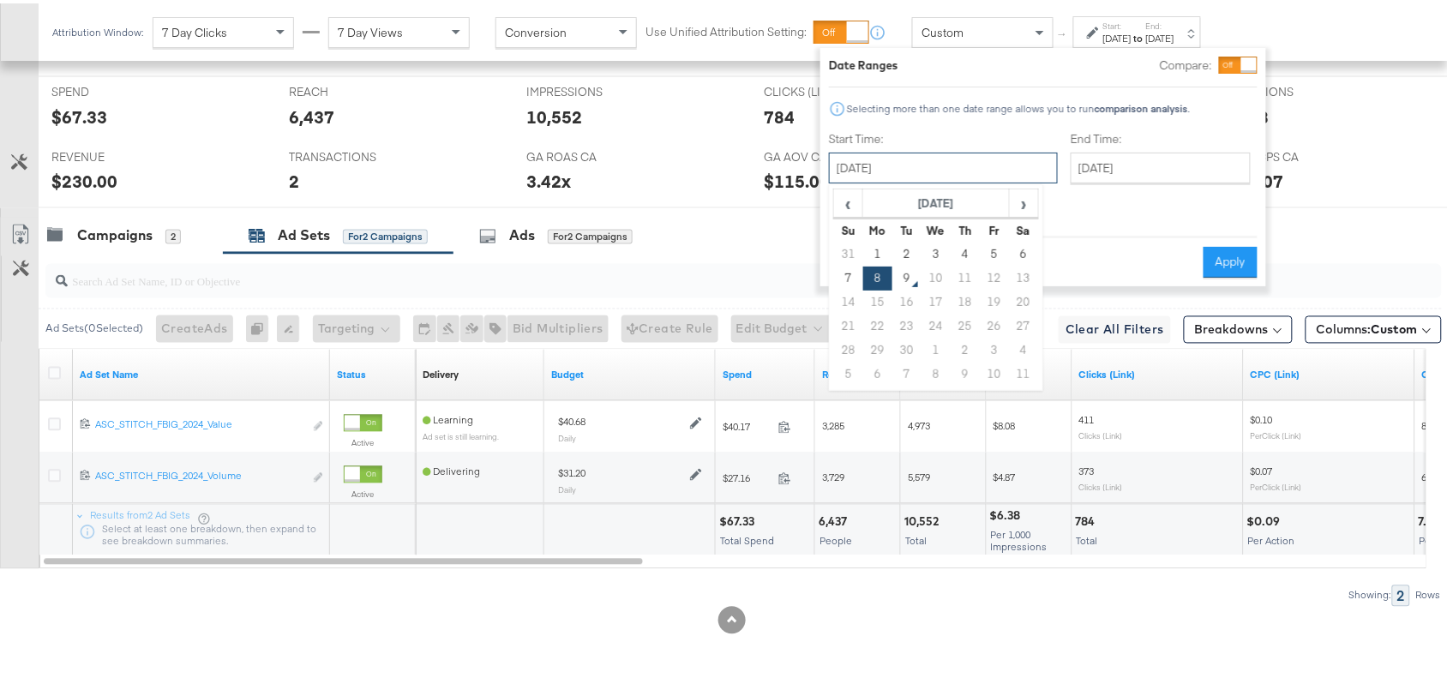
click at [1003, 165] on input "[DATE]" at bounding box center [943, 164] width 229 height 31
click at [850, 201] on span "‹" at bounding box center [848, 200] width 27 height 26
click at [829, 348] on div "‹ August 2025 › Su Mo Tu We Th Fr Sa 27 28 29 30 31 1 2 3 4 5 6 7 8 9 10 11 12 …" at bounding box center [936, 284] width 214 height 207
click at [847, 348] on td "24" at bounding box center [848, 347] width 29 height 24
type input "August 24th 2025"
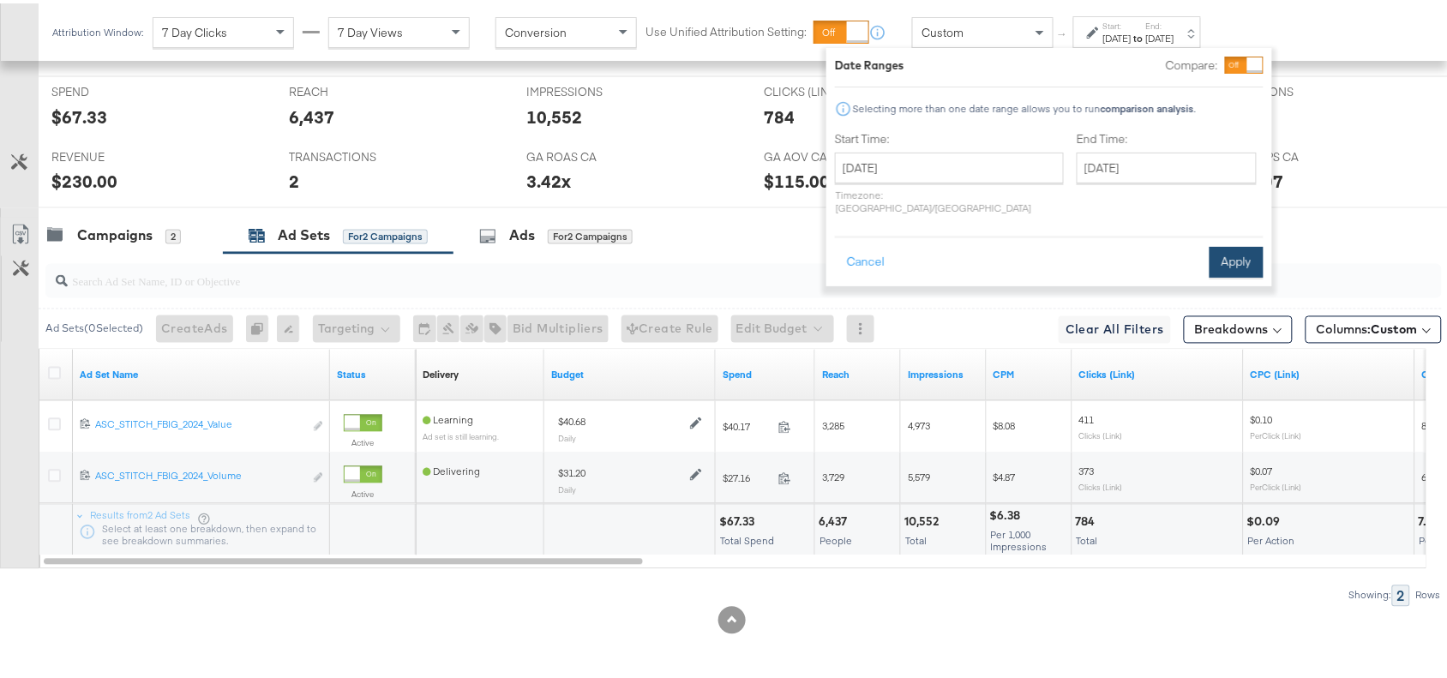
click at [1231, 243] on button "Apply" at bounding box center [1236, 258] width 54 height 31
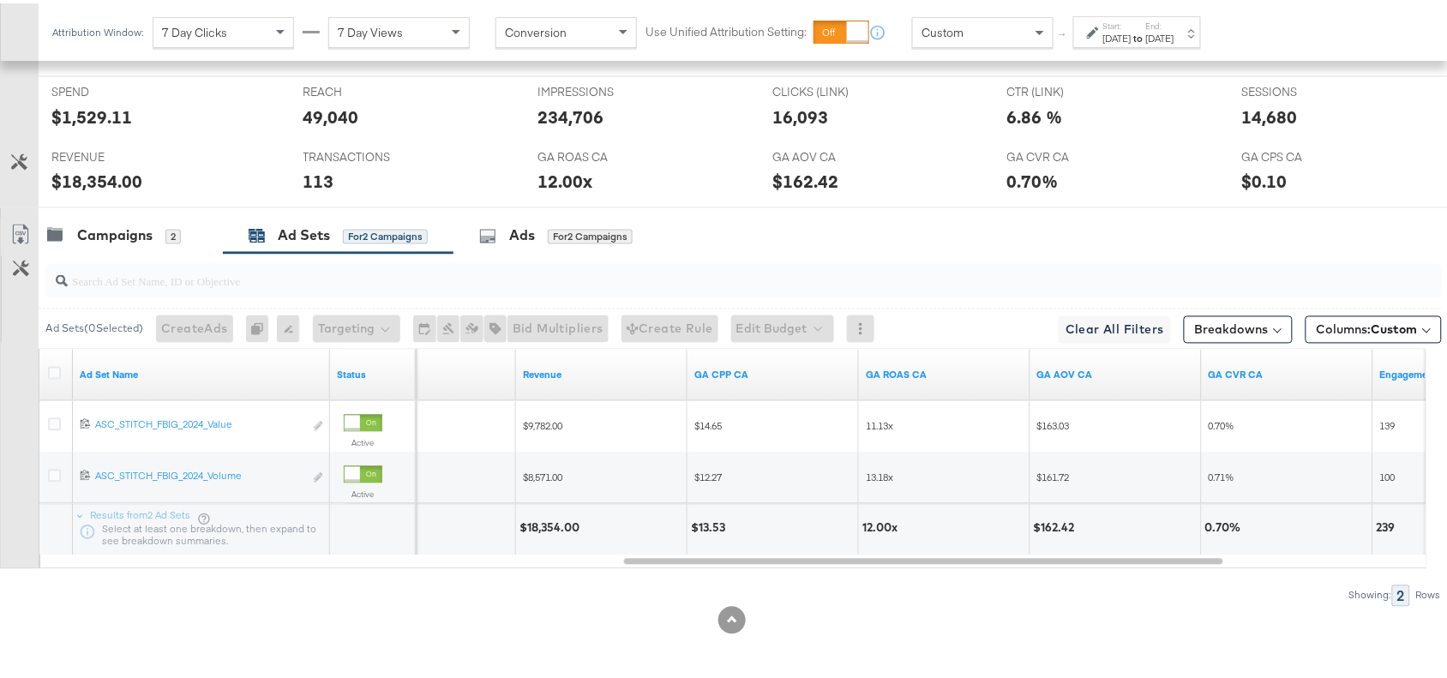
click at [1174, 27] on label "End:" at bounding box center [1160, 22] width 28 height 11
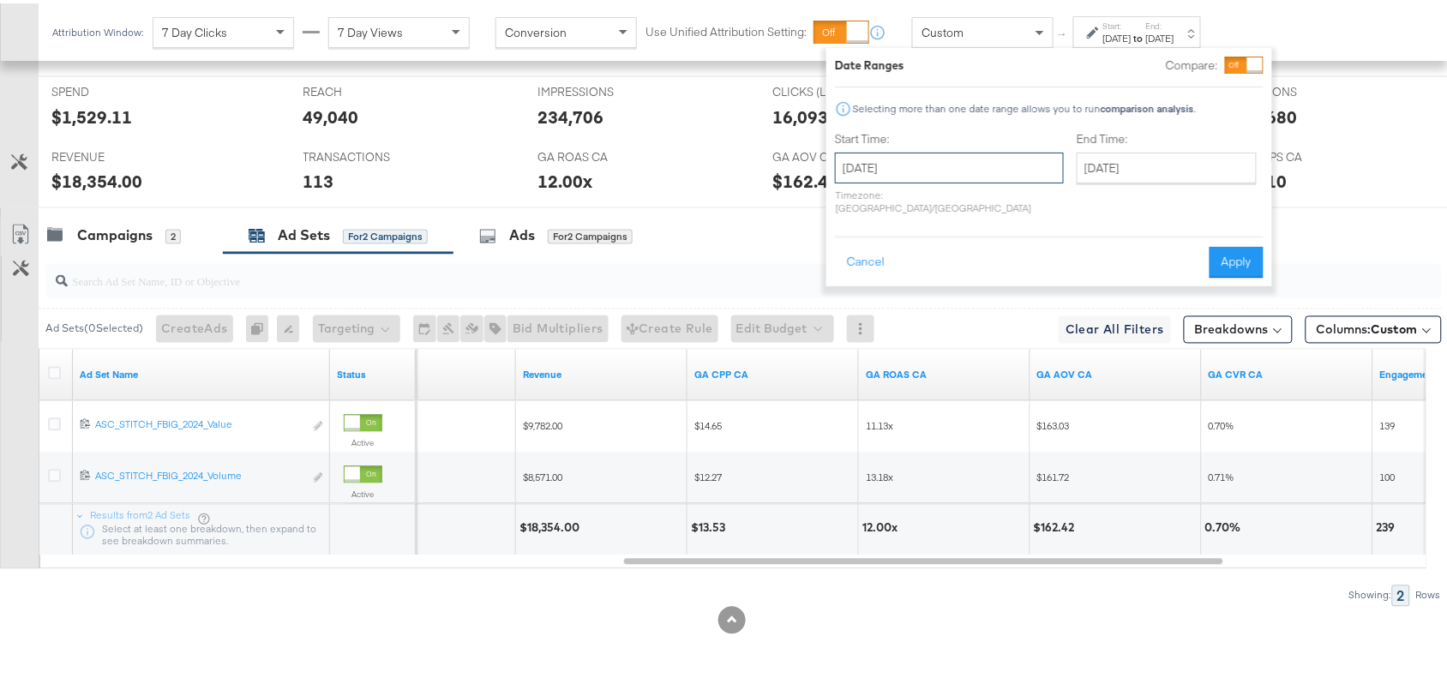
click at [953, 159] on input "August 24th 2025" at bounding box center [949, 164] width 229 height 31
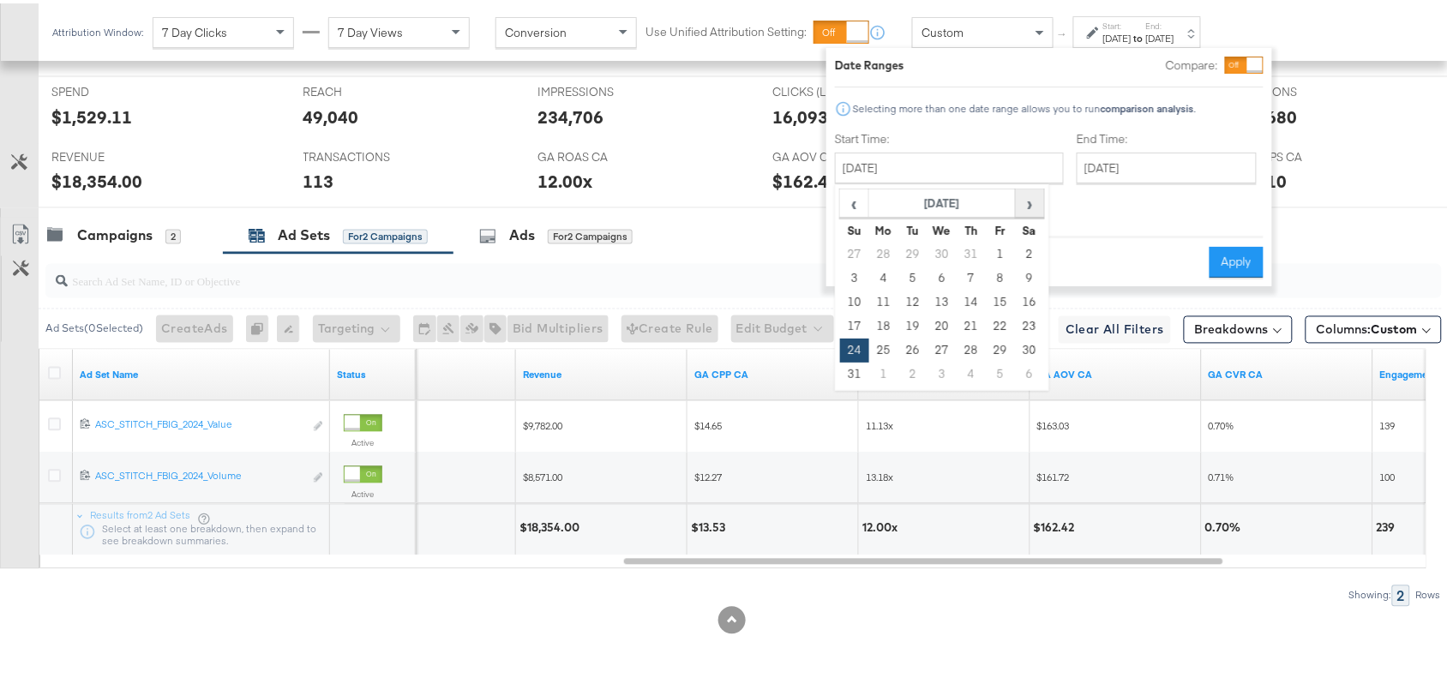
click at [1037, 203] on span "›" at bounding box center [1029, 200] width 27 height 26
click at [854, 274] on td "7" at bounding box center [854, 275] width 29 height 24
type input "September 7th 2025"
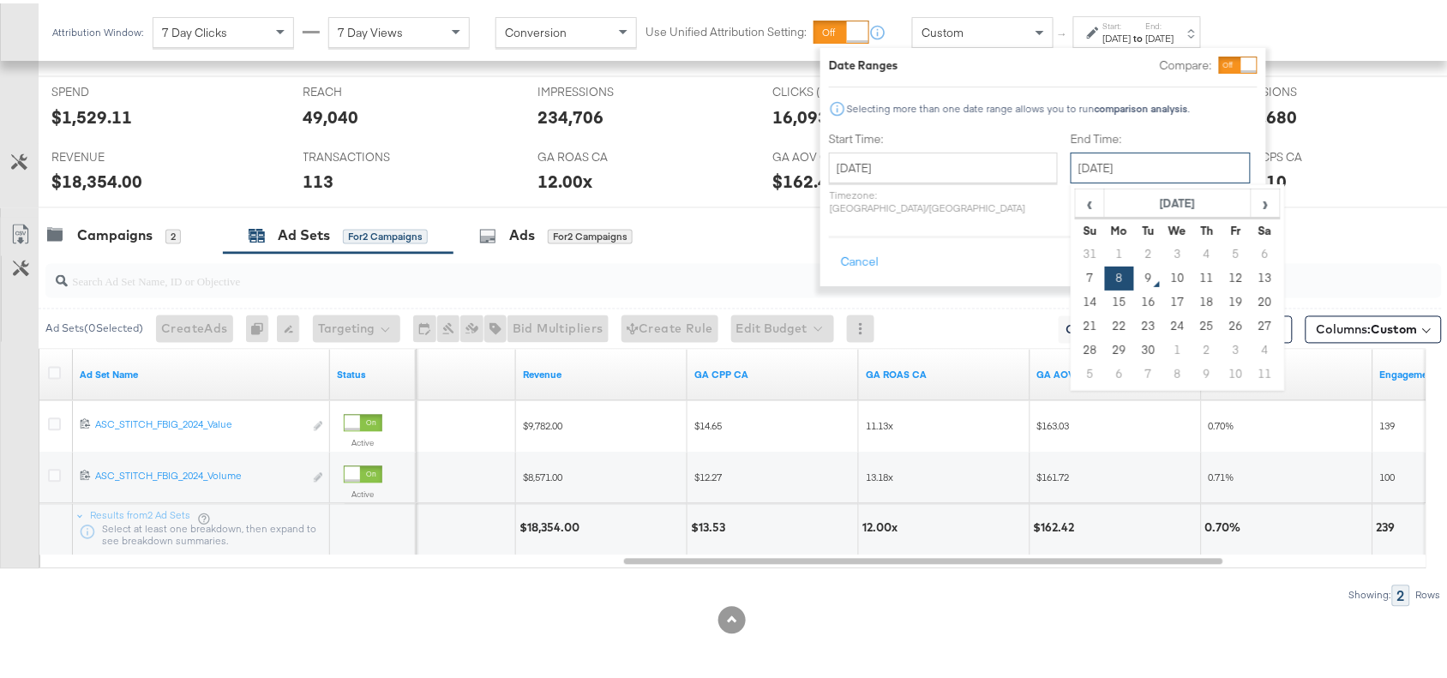
click at [1118, 156] on input "September 8th 2025" at bounding box center [1160, 164] width 180 height 31
click at [1075, 277] on td "7" at bounding box center [1089, 275] width 29 height 24
type input "September 7th 2025"
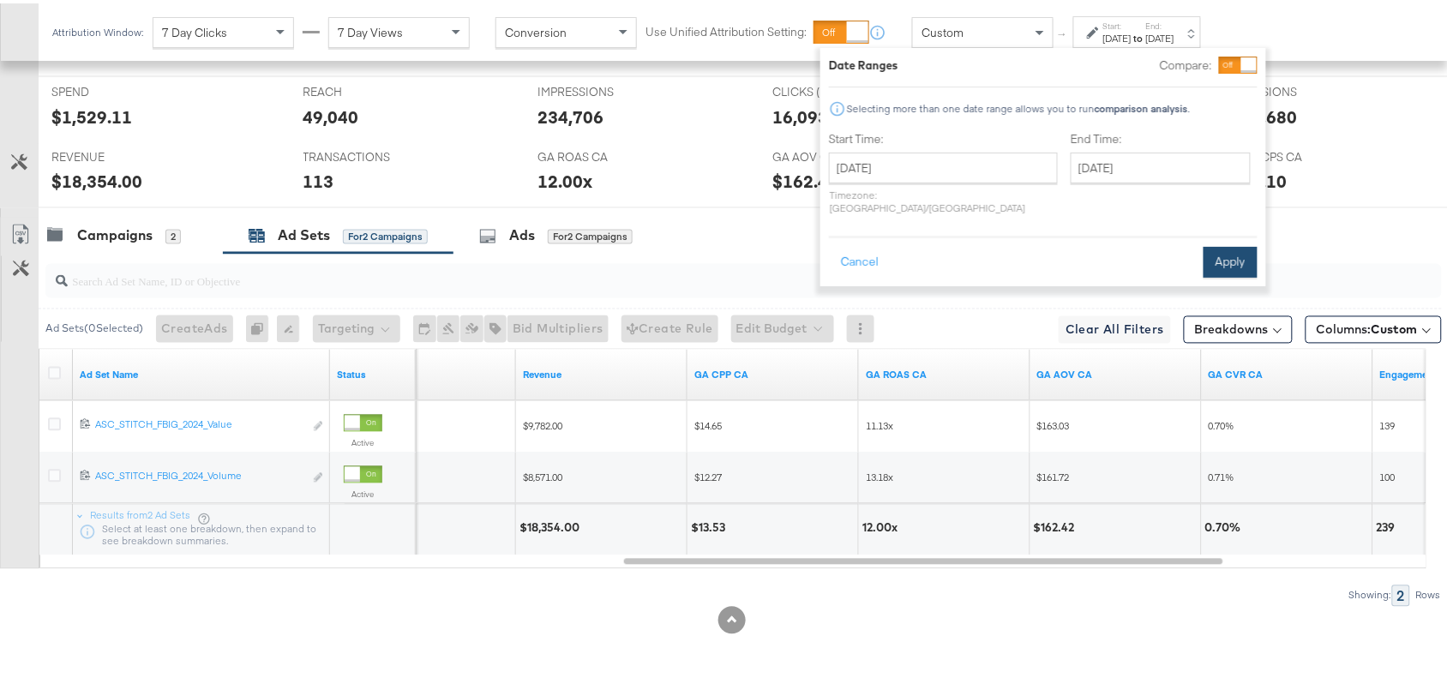
click at [1235, 250] on button "Apply" at bounding box center [1230, 258] width 54 height 31
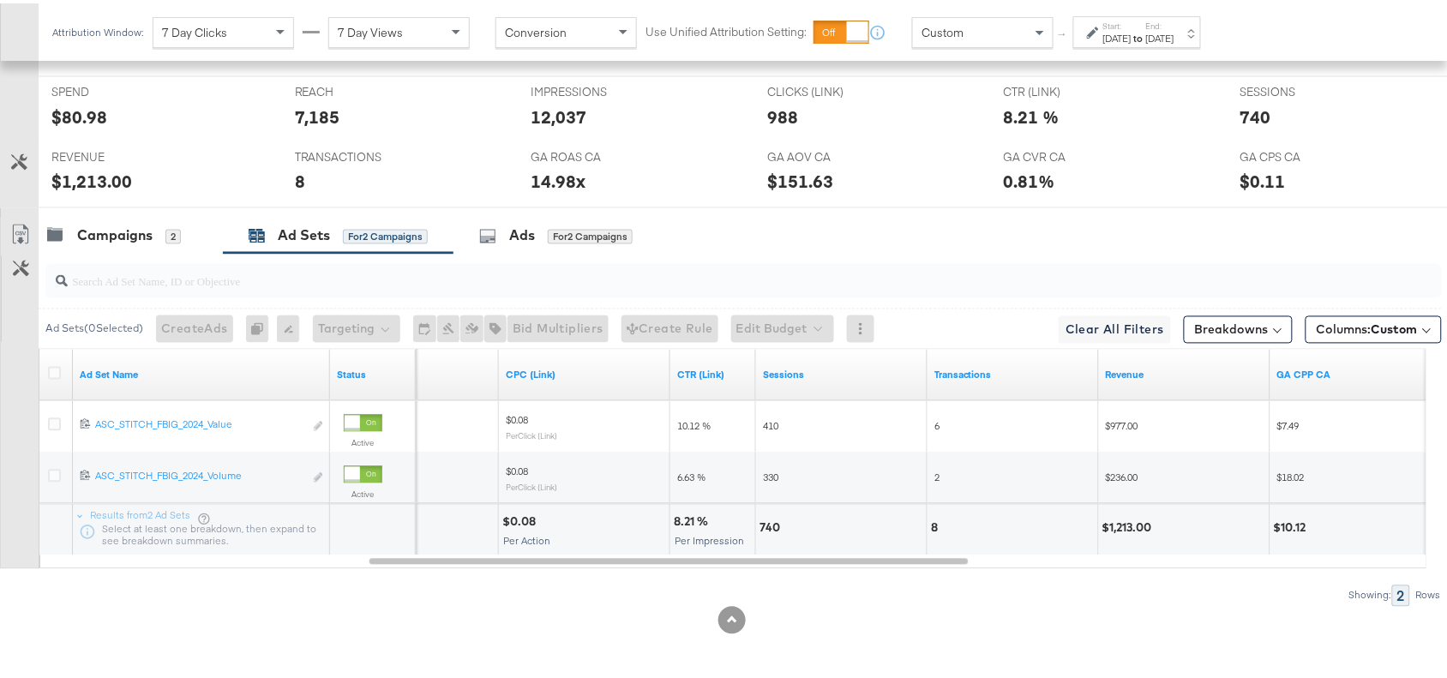
click at [1146, 39] on strong "to" at bounding box center [1138, 34] width 15 height 13
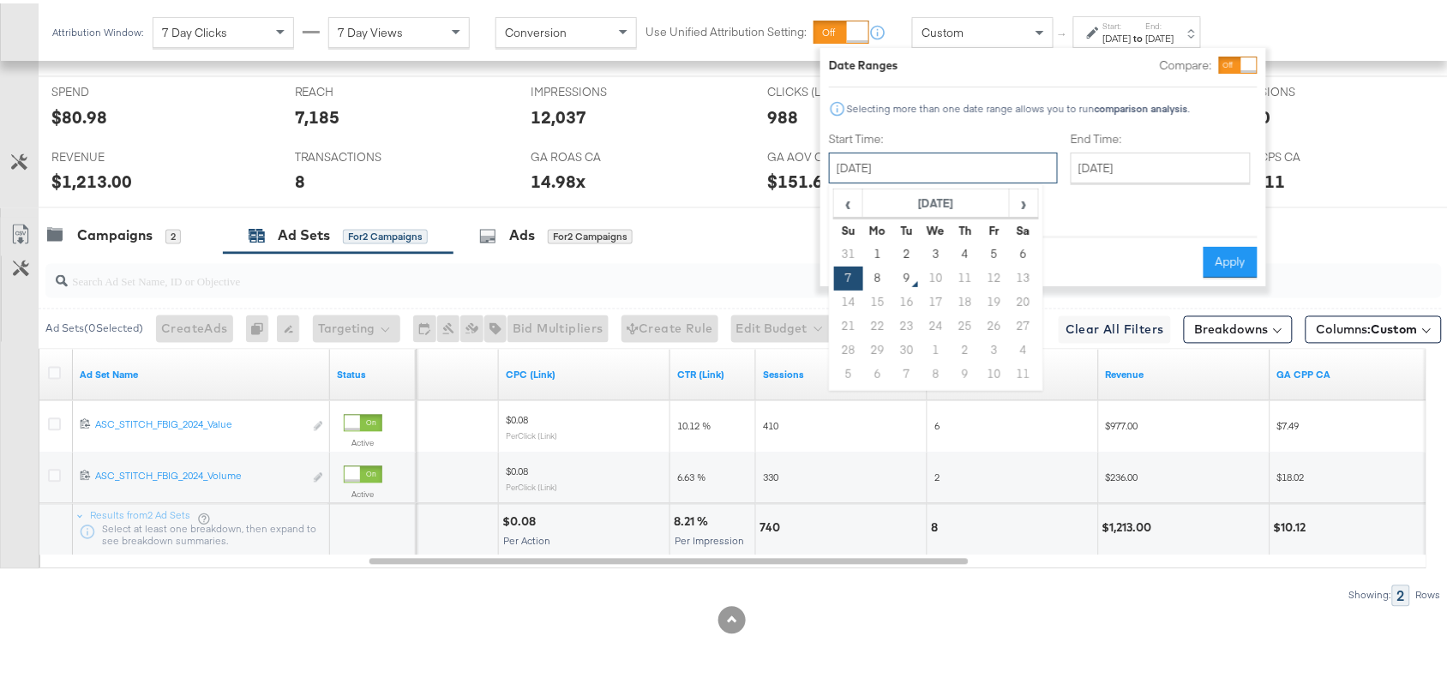
click at [901, 177] on input "September 7th 2025" at bounding box center [943, 164] width 229 height 31
click at [872, 272] on td "8" at bounding box center [877, 275] width 29 height 24
type input "September 8th 2025"
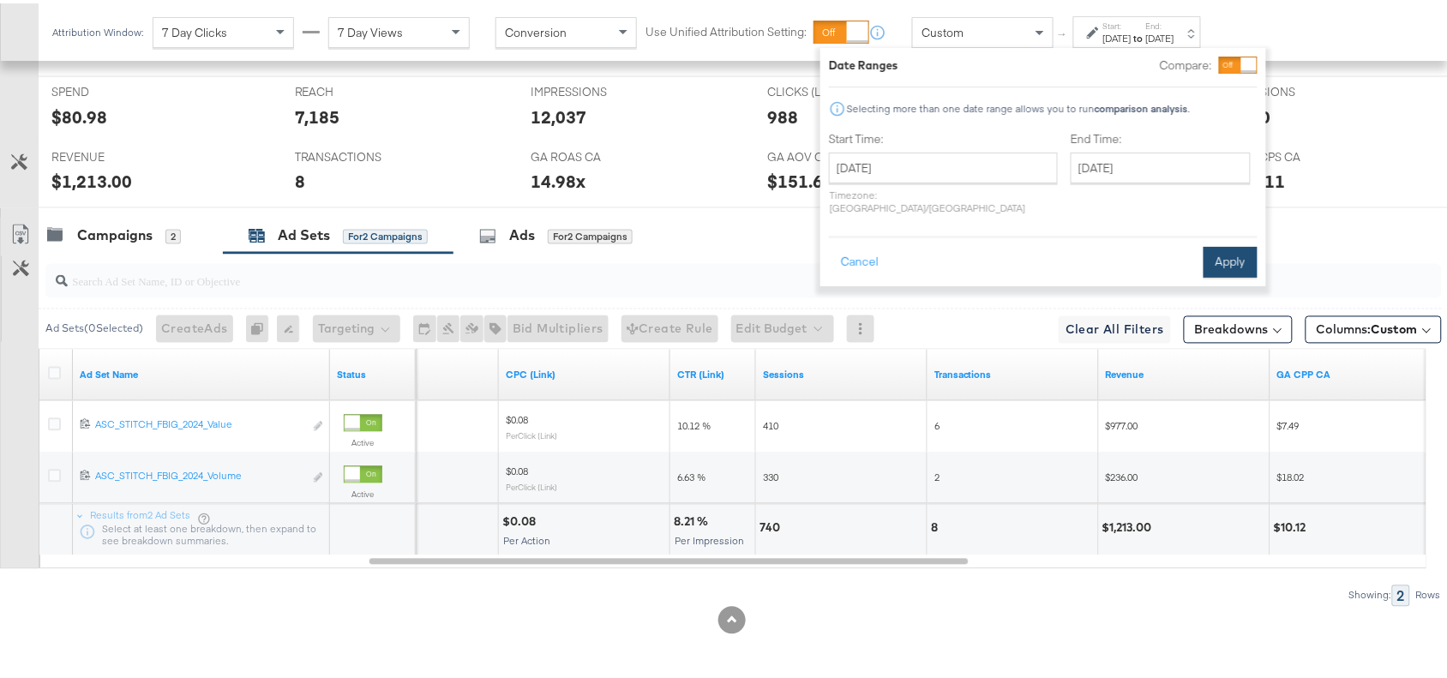
click at [1237, 243] on button "Apply" at bounding box center [1230, 258] width 54 height 31
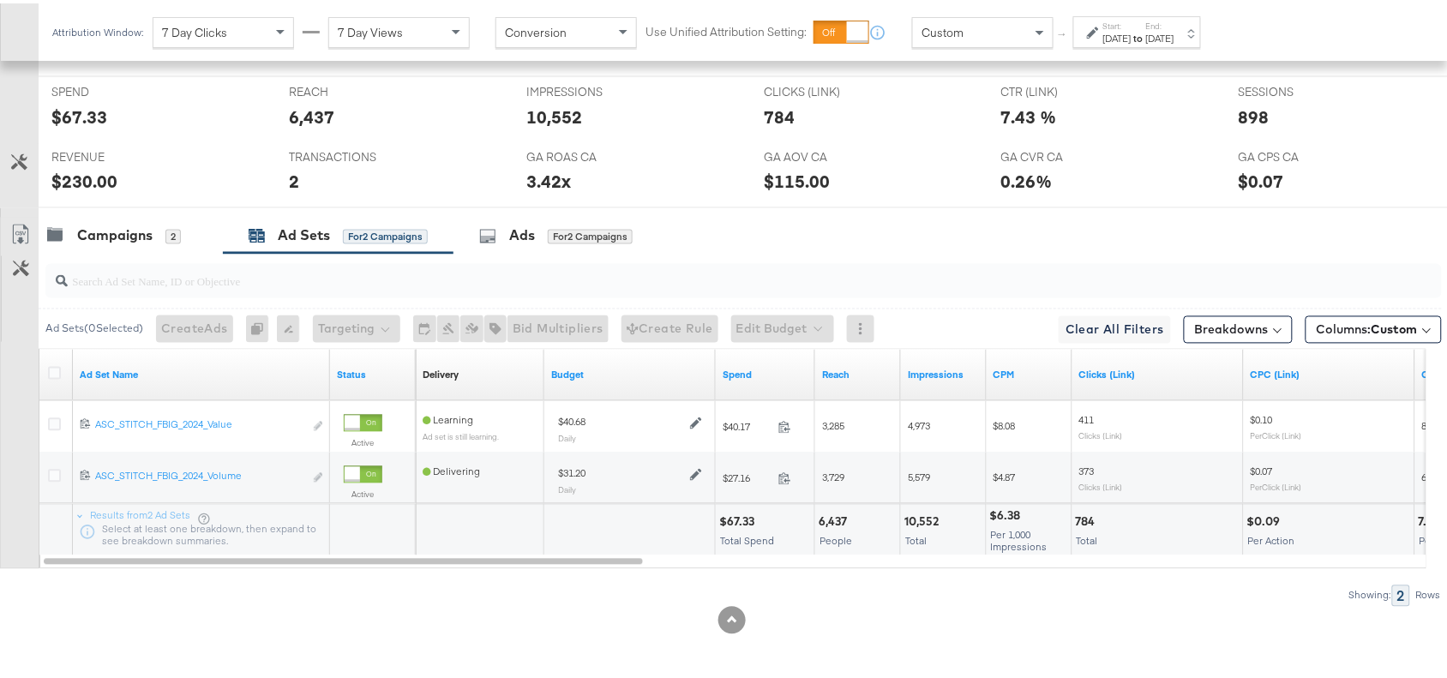
scroll to position [0, 0]
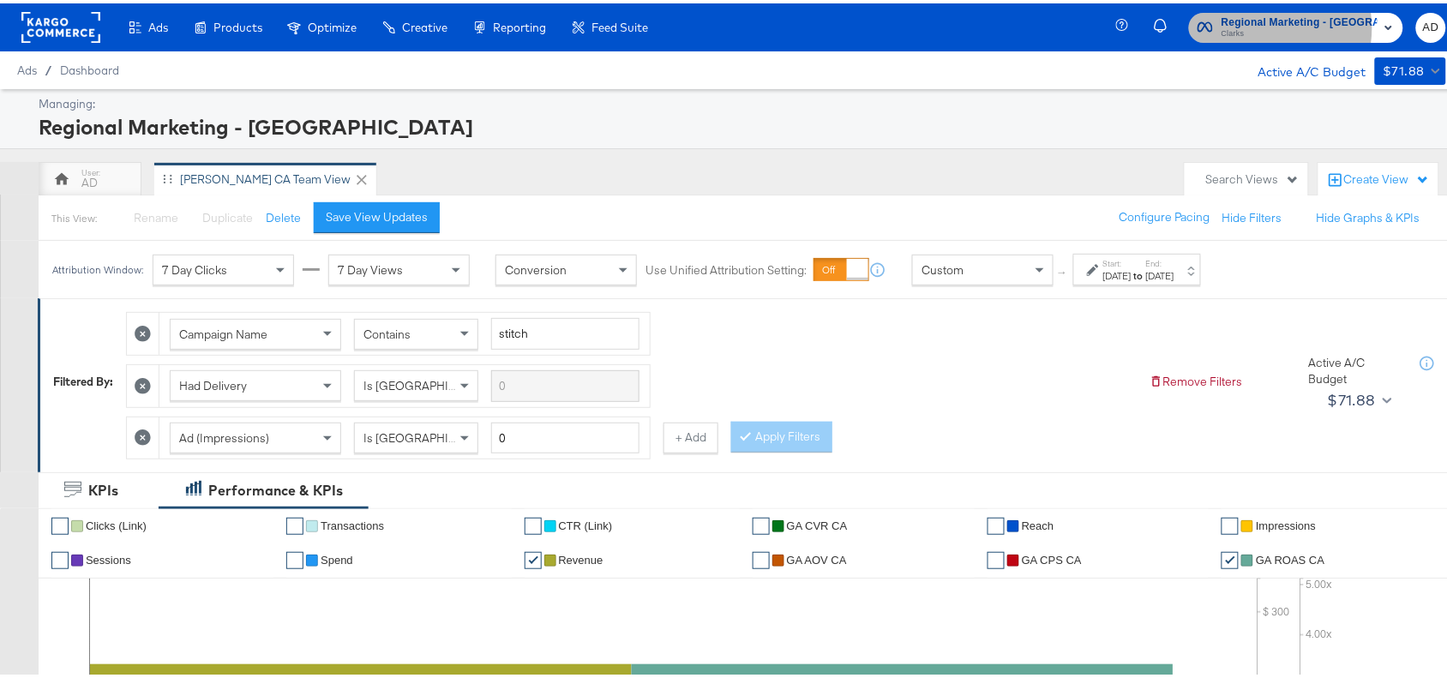
click at [1273, 24] on span "Clarks" at bounding box center [1299, 31] width 156 height 14
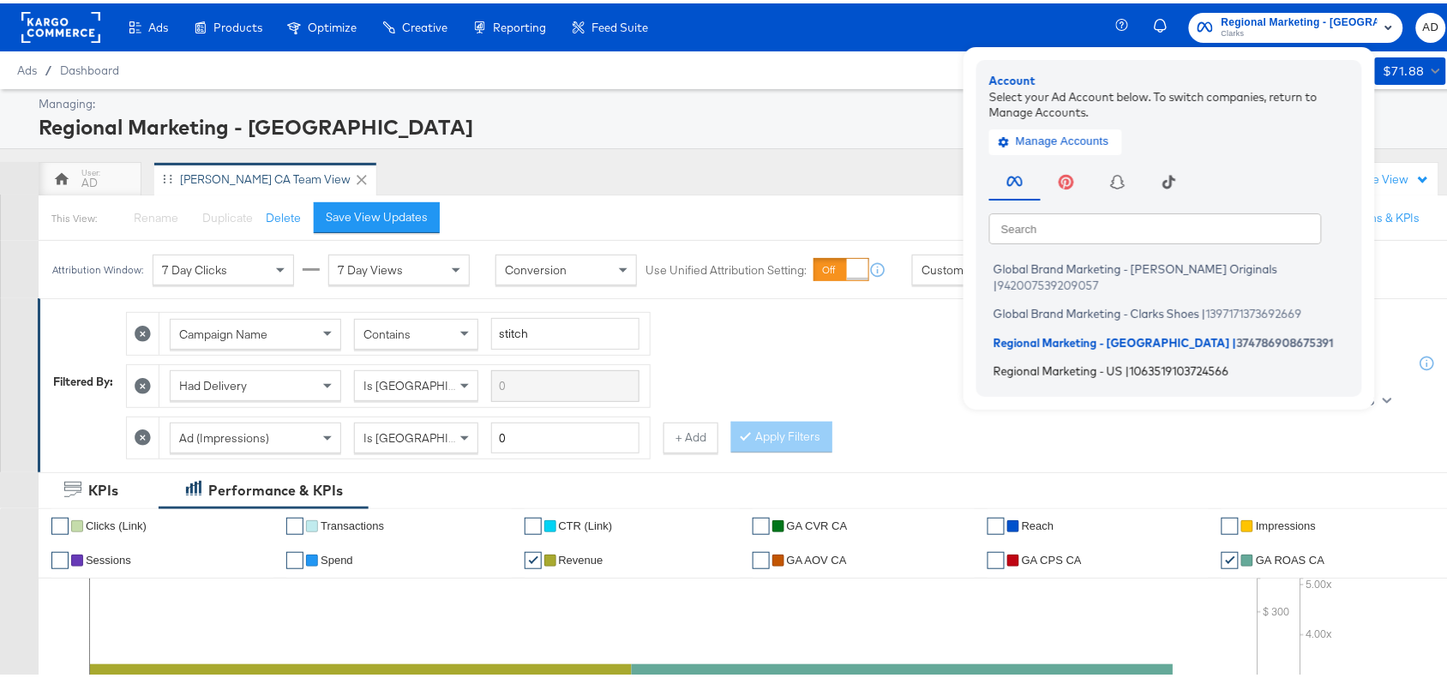
click at [1051, 361] on span "Regional Marketing - US" at bounding box center [1057, 368] width 129 height 14
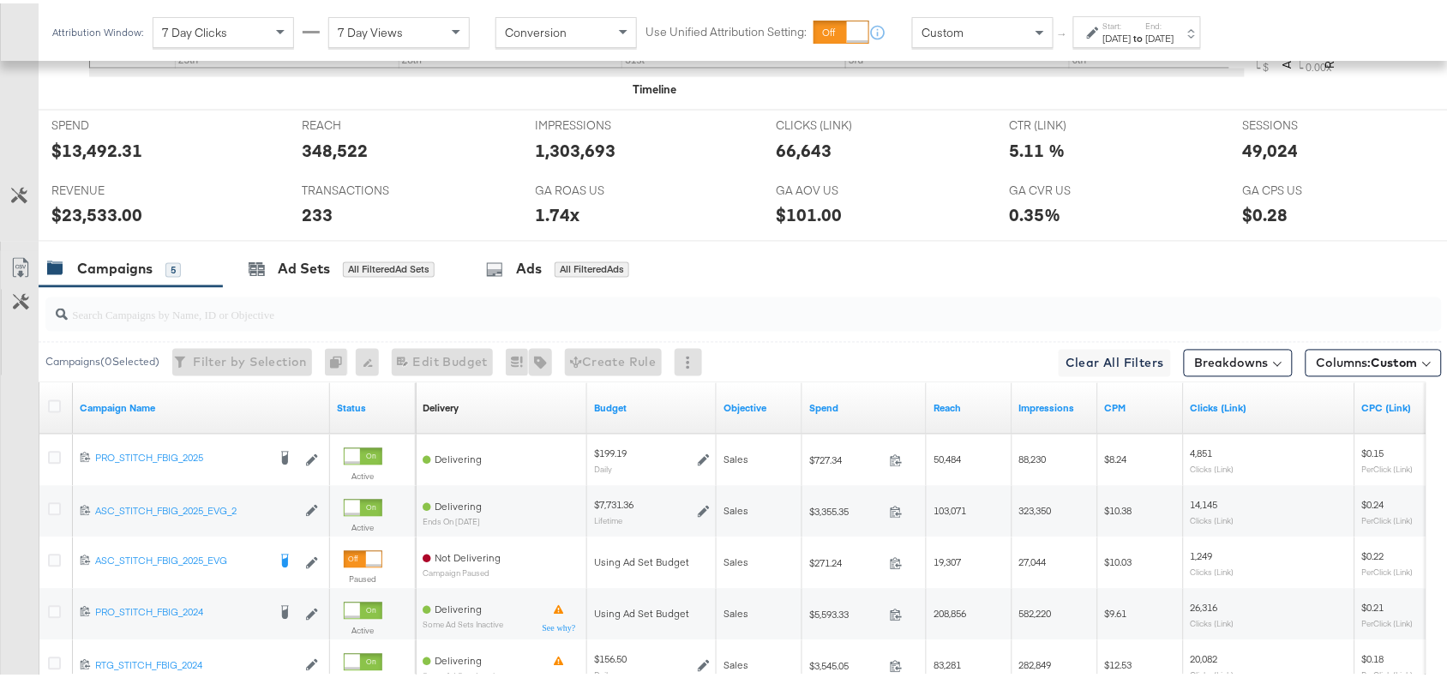
scroll to position [960, 0]
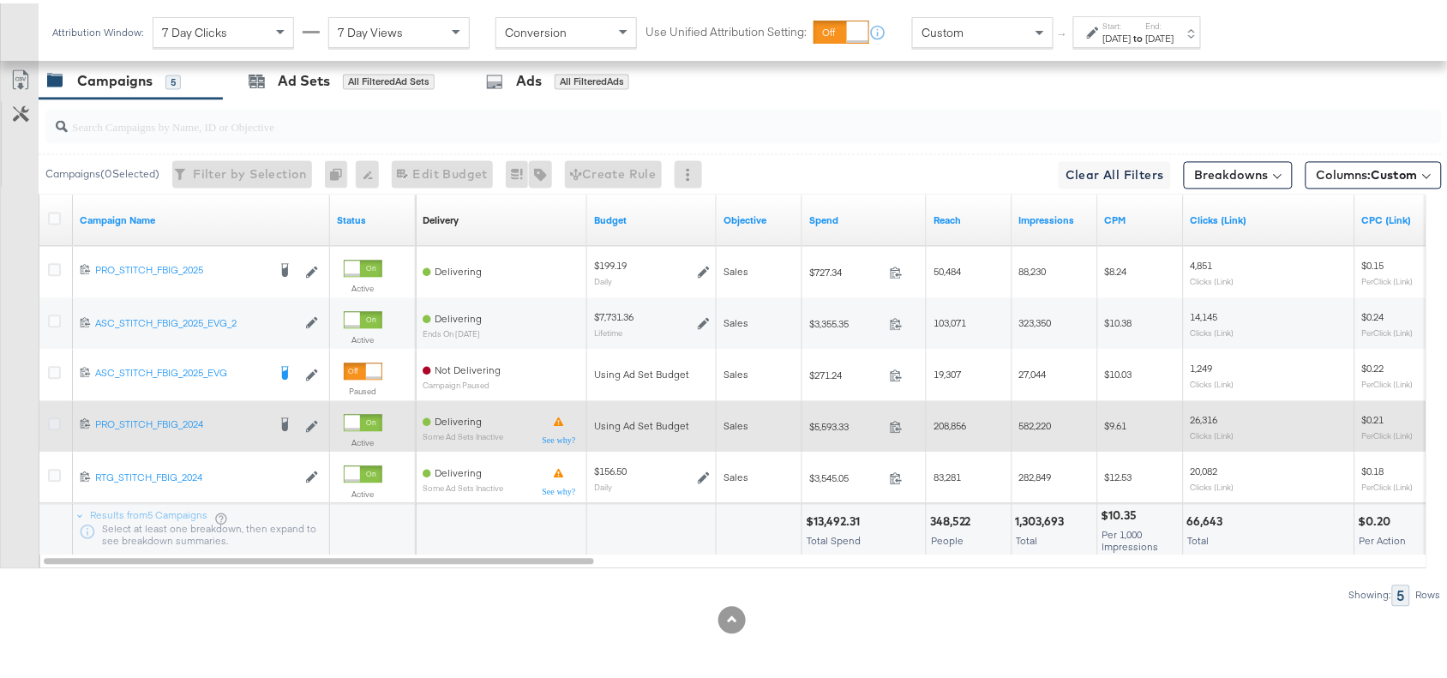
click at [53, 416] on icon at bounding box center [54, 421] width 13 height 13
click at [0, 0] on input "checkbox" at bounding box center [0, 0] width 0 height 0
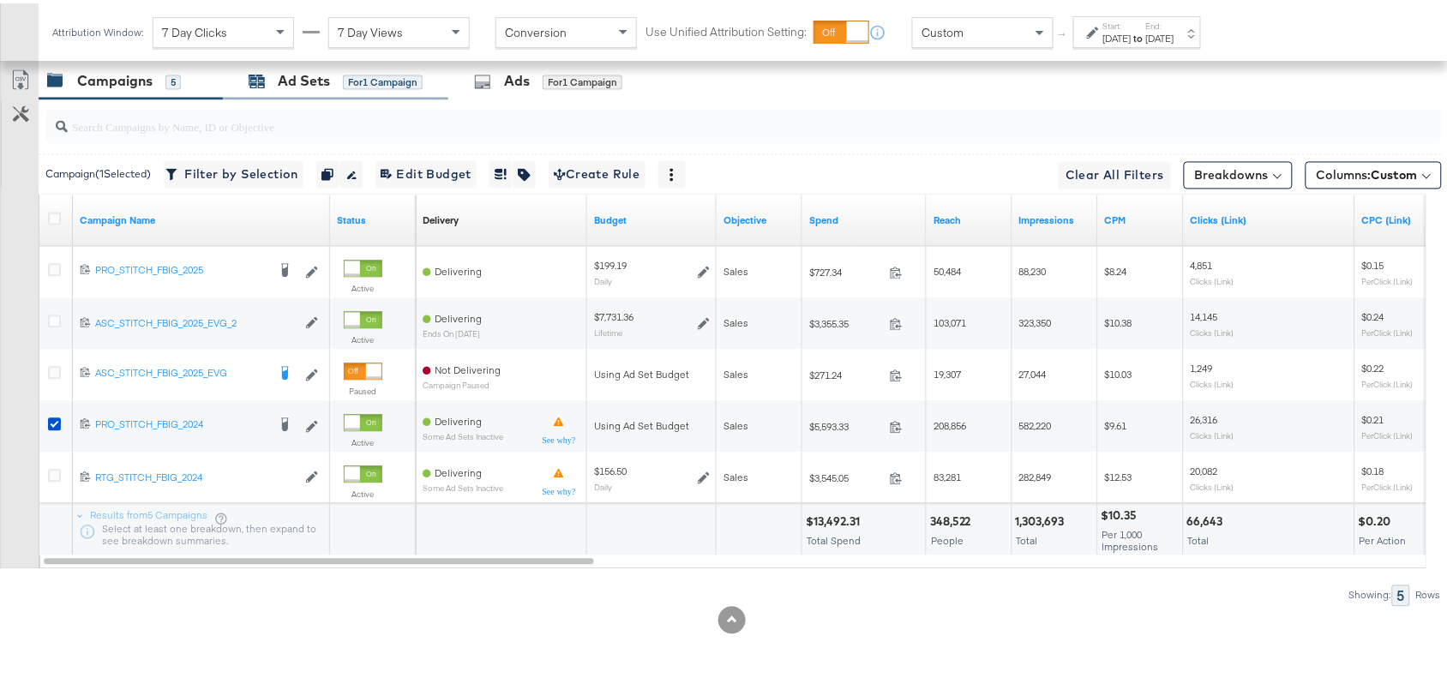
click at [314, 87] on div "Ad Sets" at bounding box center [304, 79] width 52 height 20
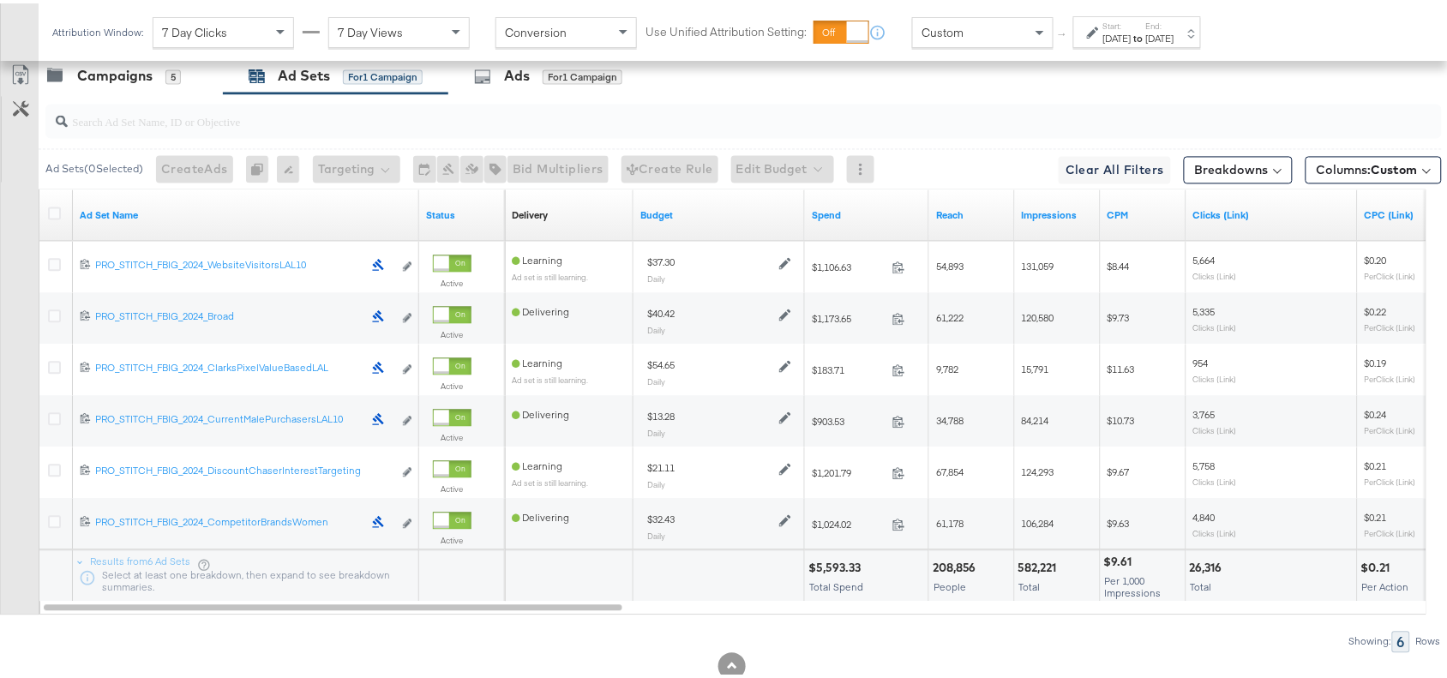
click at [1146, 35] on strong "to" at bounding box center [1138, 34] width 15 height 13
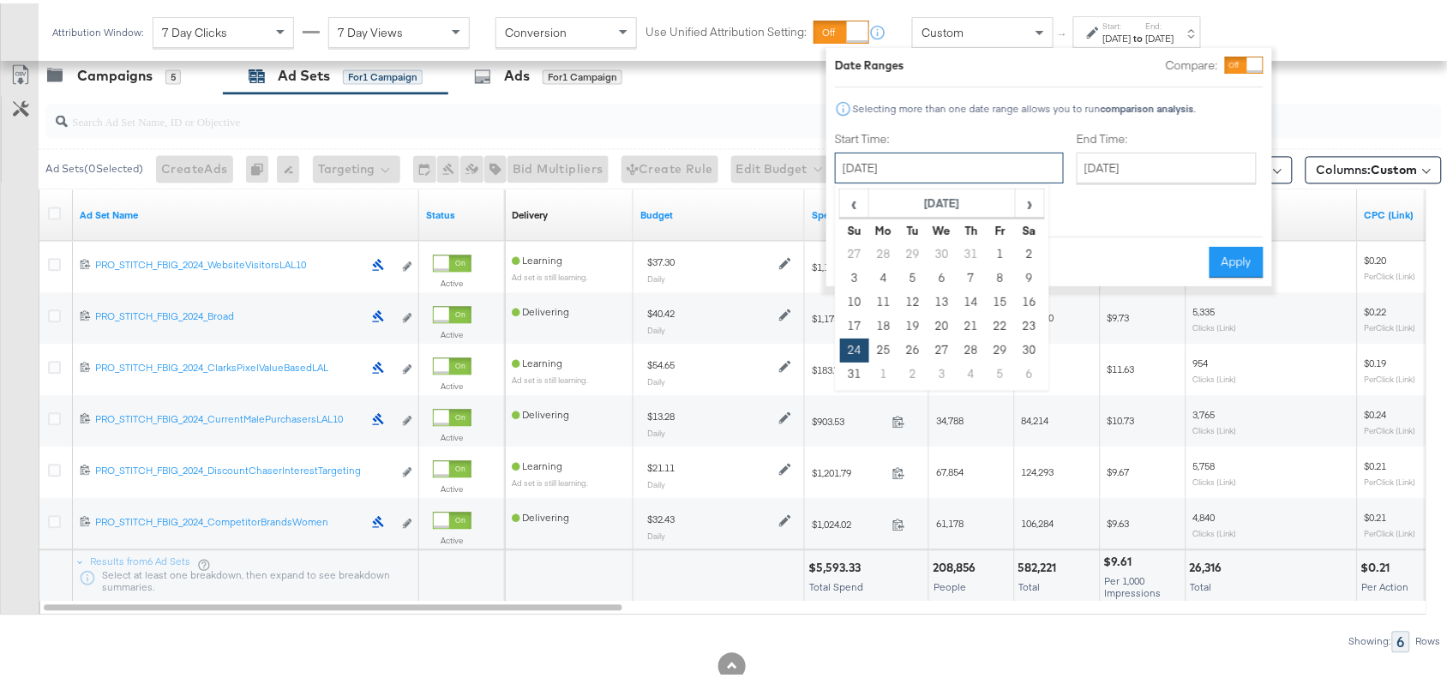
click at [888, 177] on input "[DATE]" at bounding box center [949, 164] width 229 height 31
click at [1025, 197] on span "›" at bounding box center [1029, 200] width 27 height 26
click at [894, 273] on td "8" at bounding box center [883, 275] width 29 height 24
type input "[DATE]"
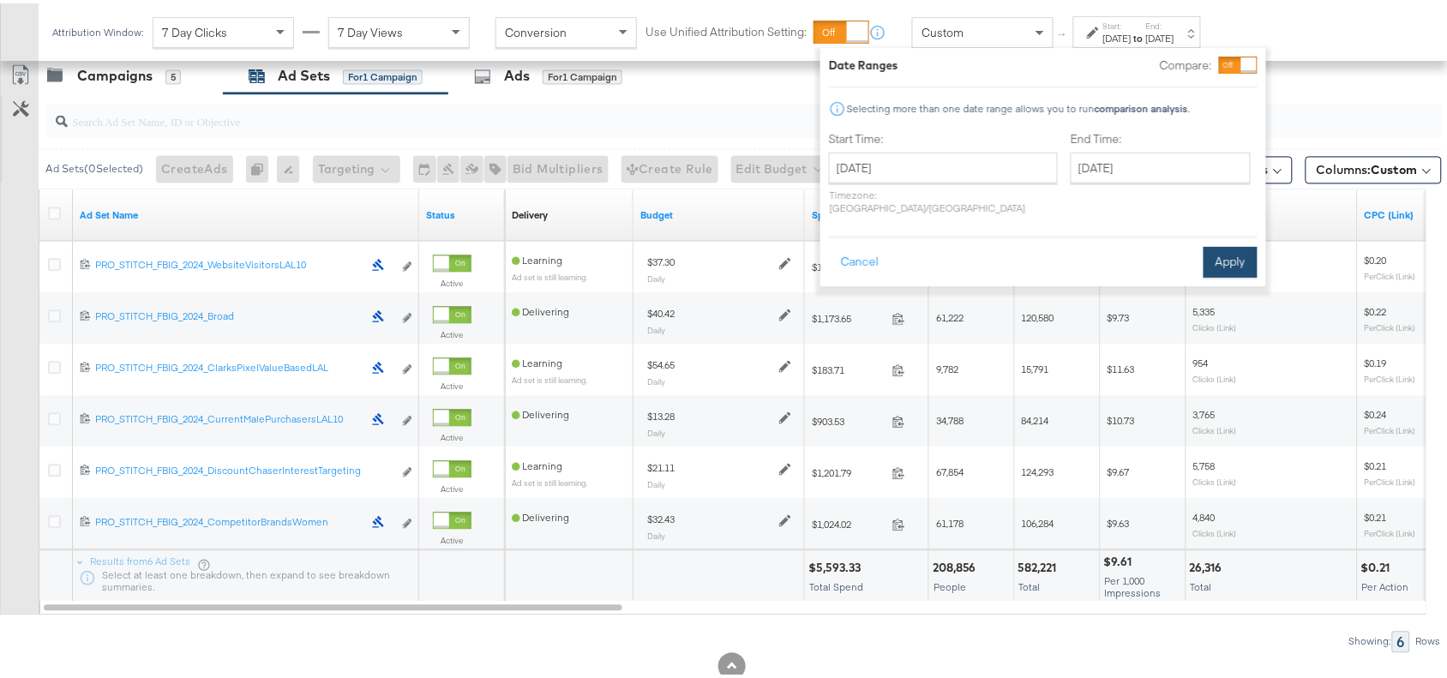
click at [1247, 250] on button "Apply" at bounding box center [1230, 258] width 54 height 31
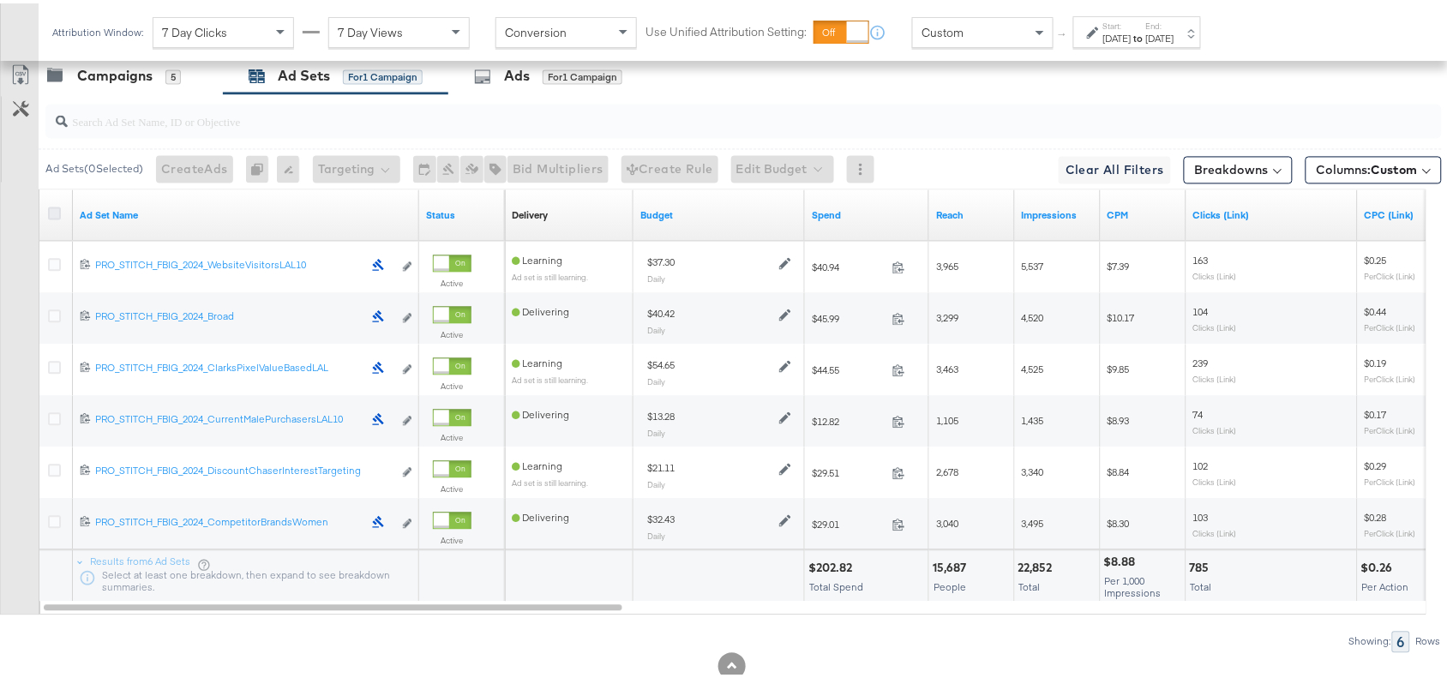
click at [54, 213] on icon at bounding box center [54, 210] width 13 height 13
click at [0, 0] on input "checkbox" at bounding box center [0, 0] width 0 height 0
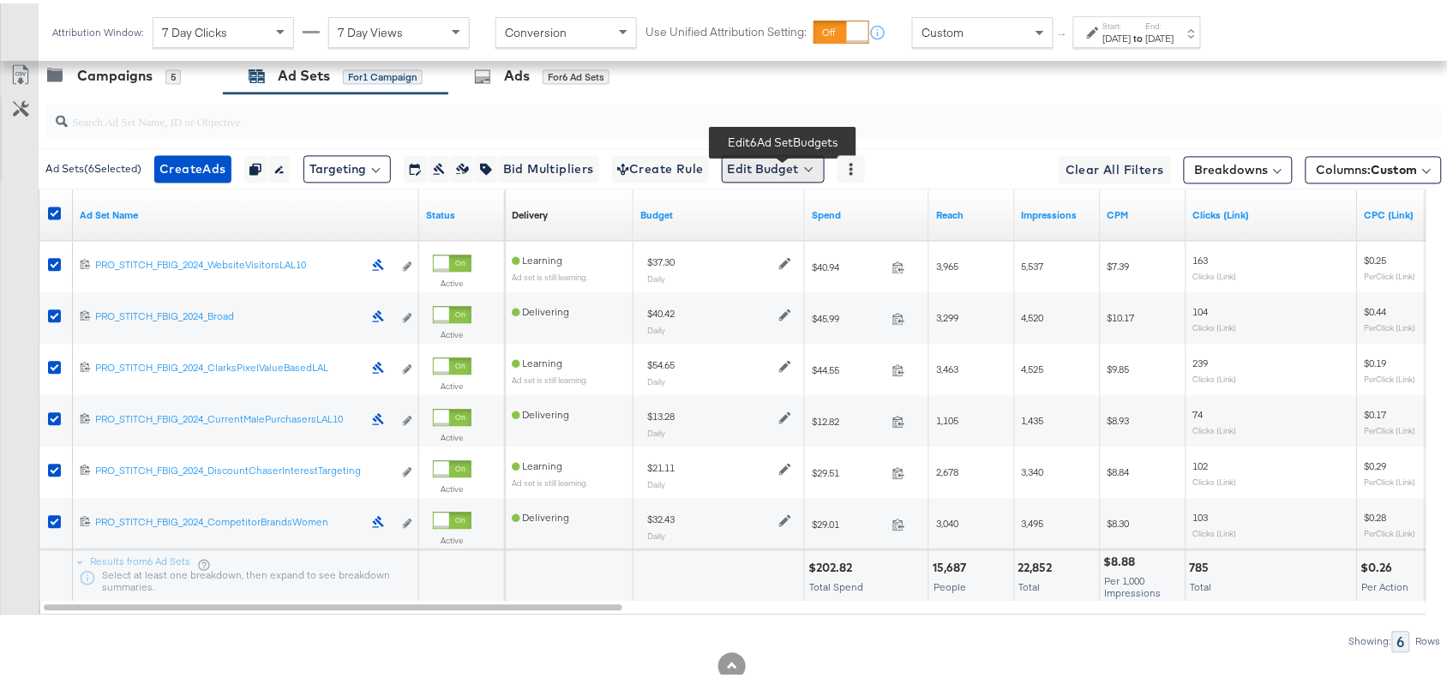
click at [810, 161] on button "Edit Budget" at bounding box center [773, 166] width 103 height 27
click at [810, 216] on span "Edit Ad Set Budget" at bounding box center [778, 211] width 98 height 22
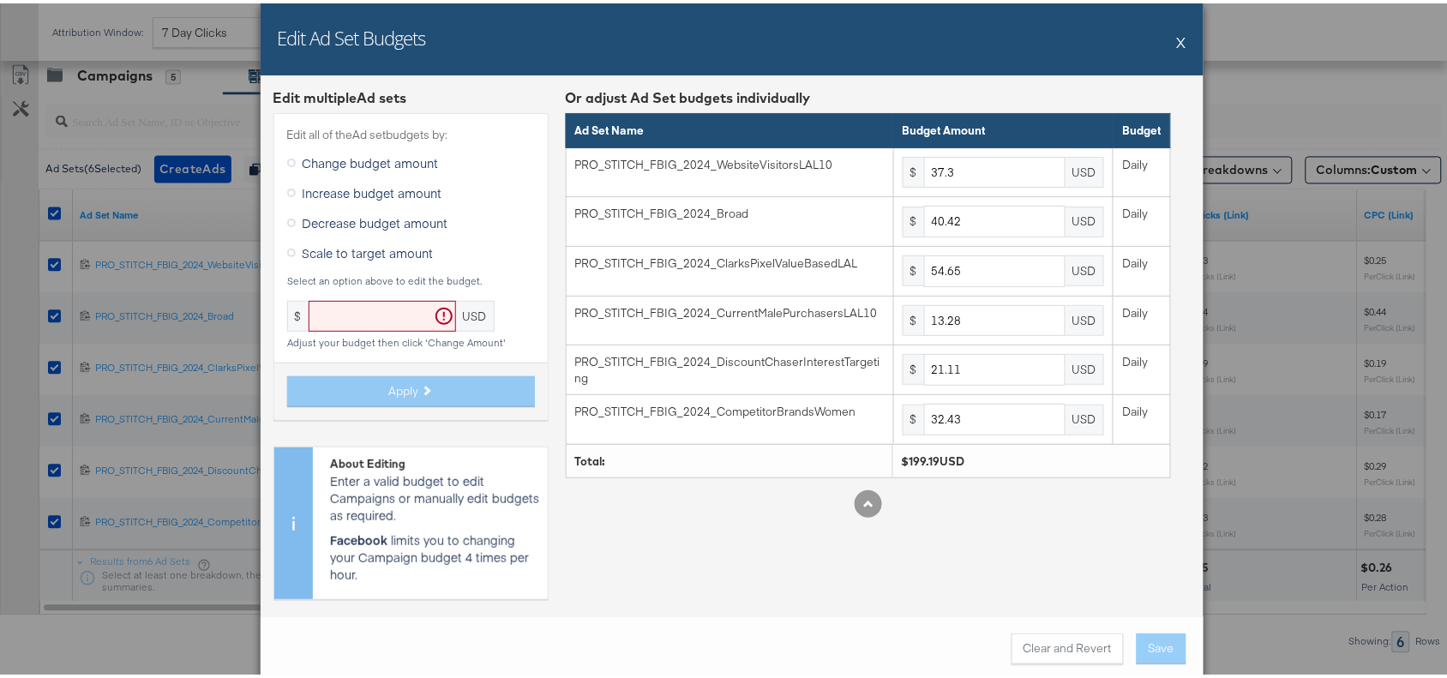
click at [418, 237] on label "Scale to target amount" at bounding box center [363, 250] width 153 height 26
click at [0, 0] on input "Scale to target amount" at bounding box center [0, 0] width 0 height 0
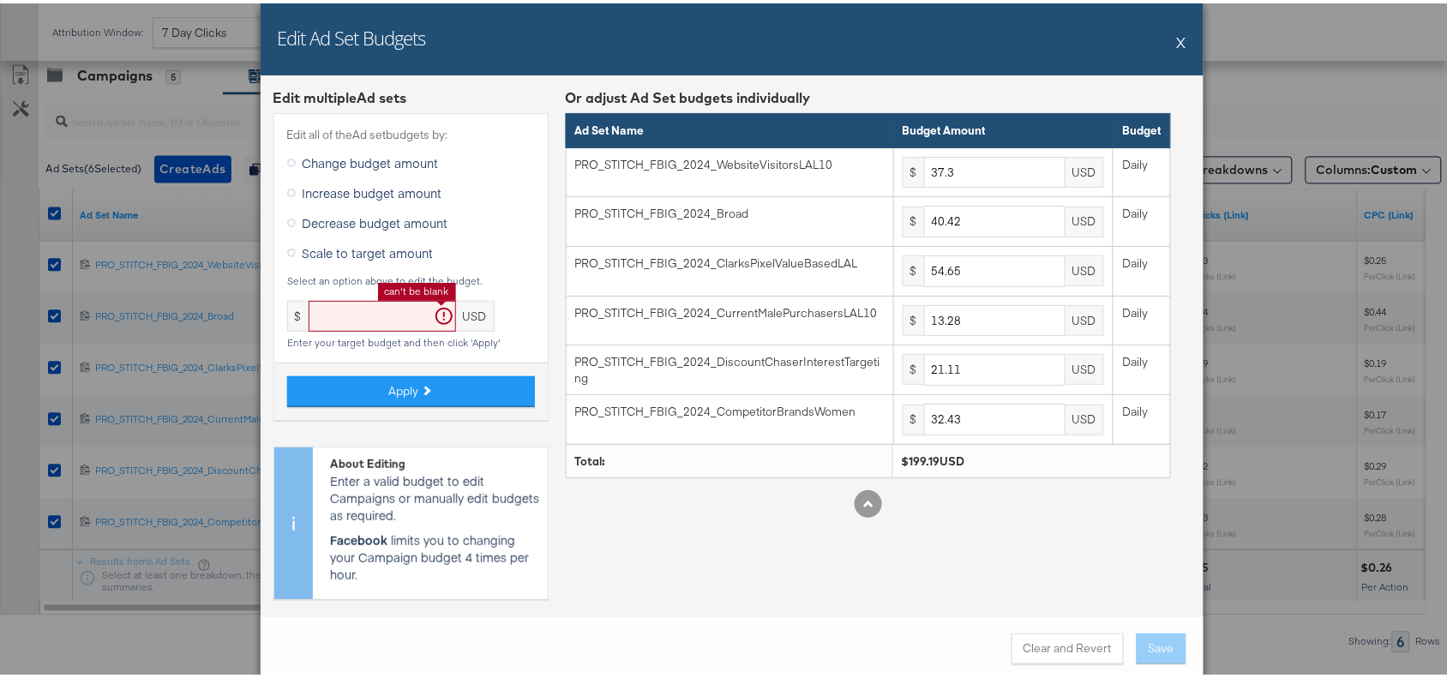
click at [344, 318] on input "text" at bounding box center [382, 313] width 147 height 32
click at [1181, 31] on div "Edit Ad Set Budgets X" at bounding box center [732, 36] width 943 height 72
click at [1165, 39] on div "Edit Ad Set Budgets X" at bounding box center [732, 36] width 943 height 72
click at [1177, 39] on button "X" at bounding box center [1181, 38] width 9 height 34
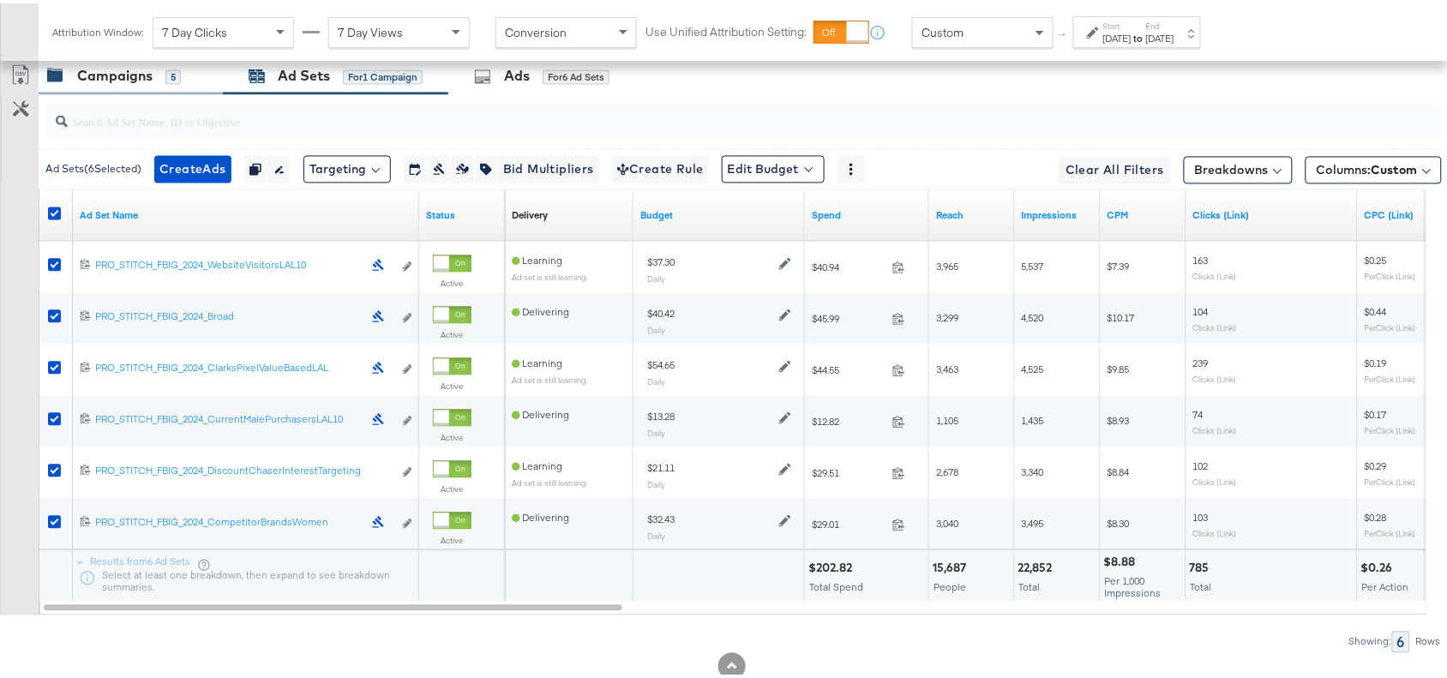
click at [82, 75] on div "Campaigns" at bounding box center [114, 73] width 75 height 20
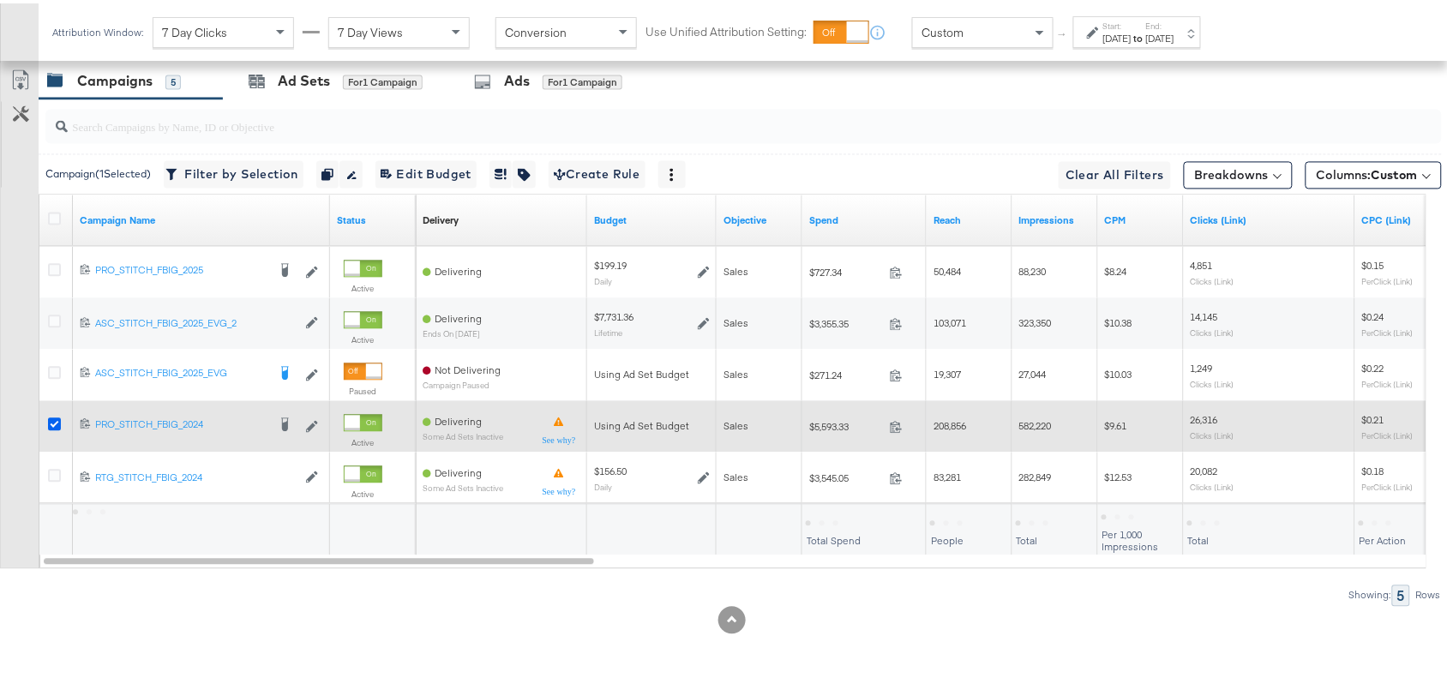
click at [52, 422] on icon at bounding box center [54, 421] width 13 height 13
click at [0, 0] on input "checkbox" at bounding box center [0, 0] width 0 height 0
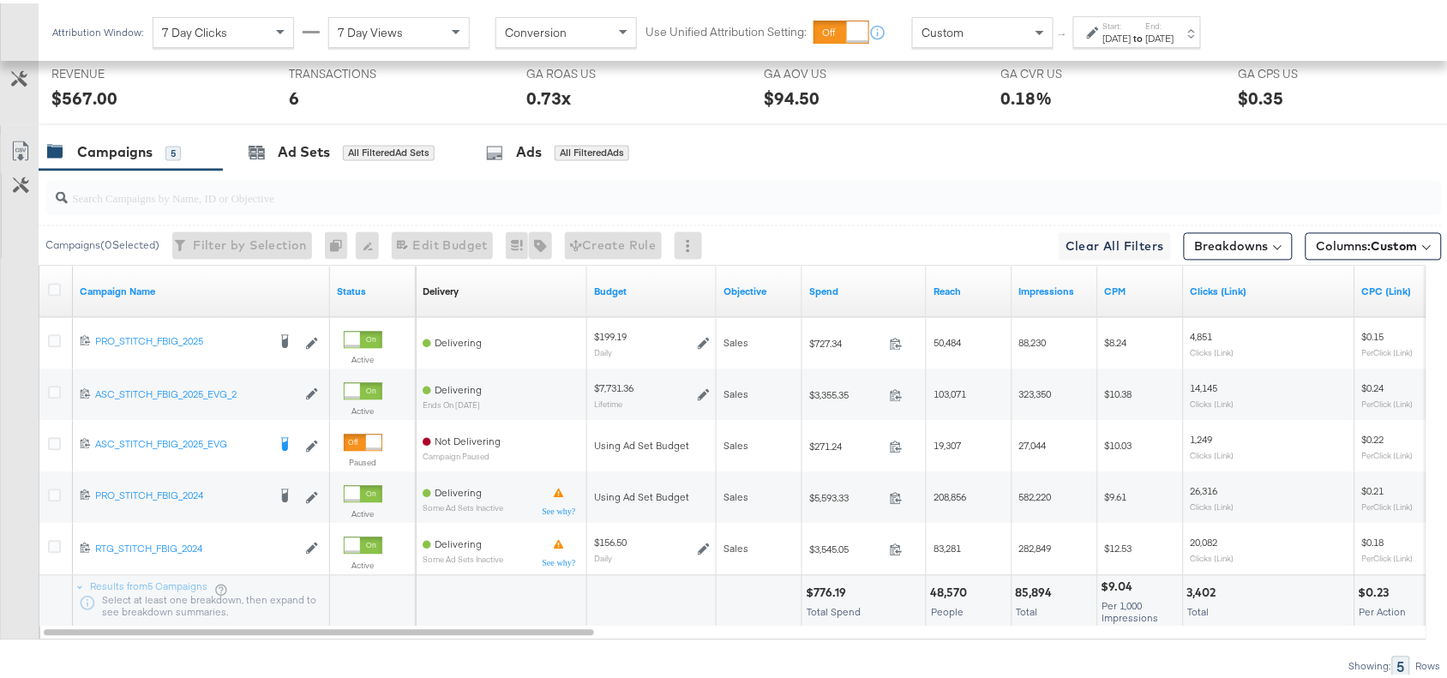
scroll to position [881, 0]
click at [1174, 30] on div "[DATE]" at bounding box center [1160, 35] width 28 height 14
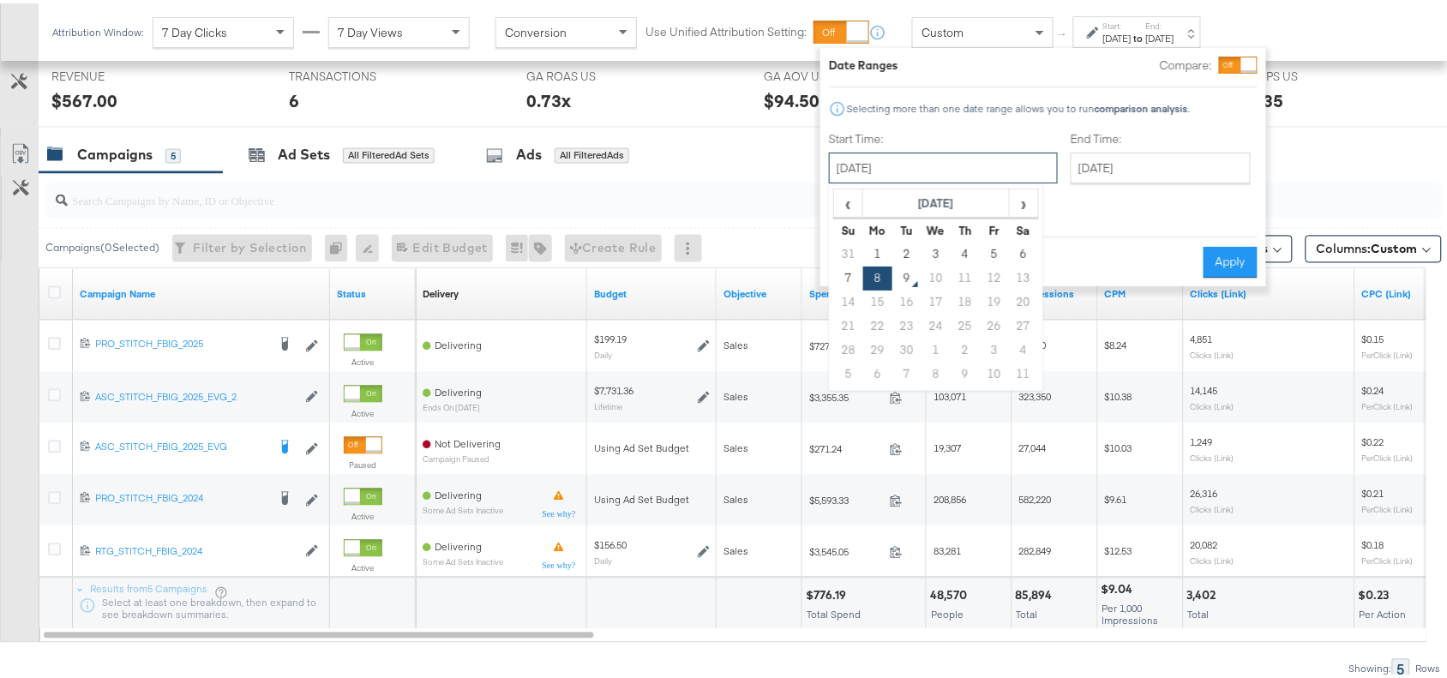
click at [907, 167] on input "September 8th 2025" at bounding box center [943, 164] width 229 height 31
click at [842, 206] on span "‹" at bounding box center [848, 200] width 27 height 26
click at [842, 347] on td "24" at bounding box center [848, 347] width 29 height 24
type input "August 24th 2025"
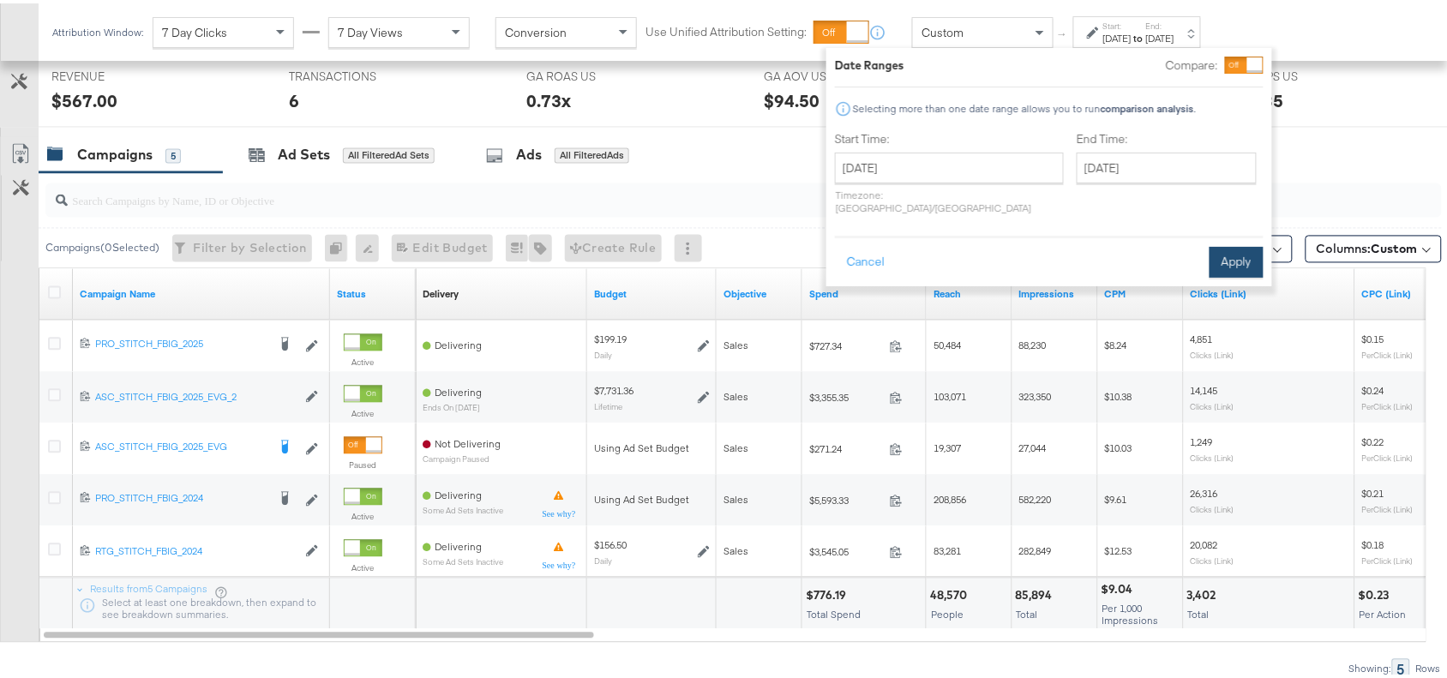
click at [1237, 243] on button "Apply" at bounding box center [1236, 258] width 54 height 31
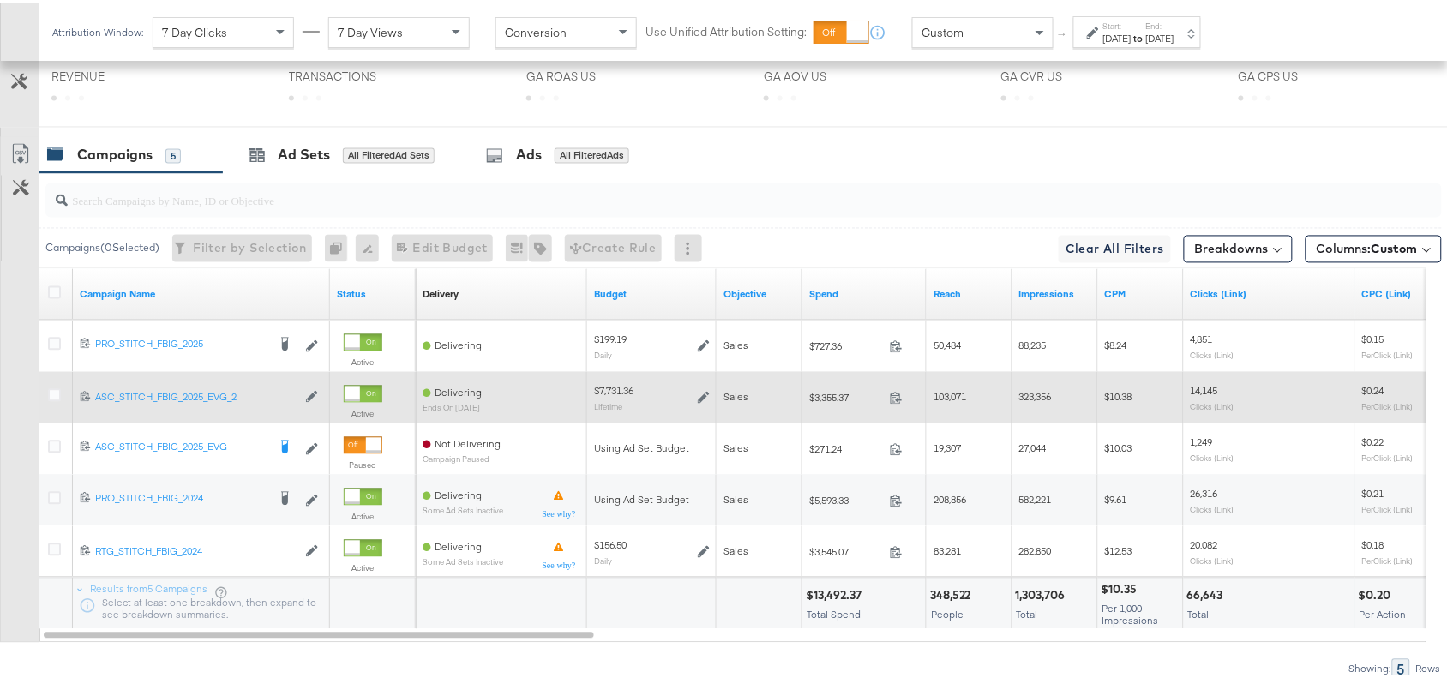
scroll to position [960, 0]
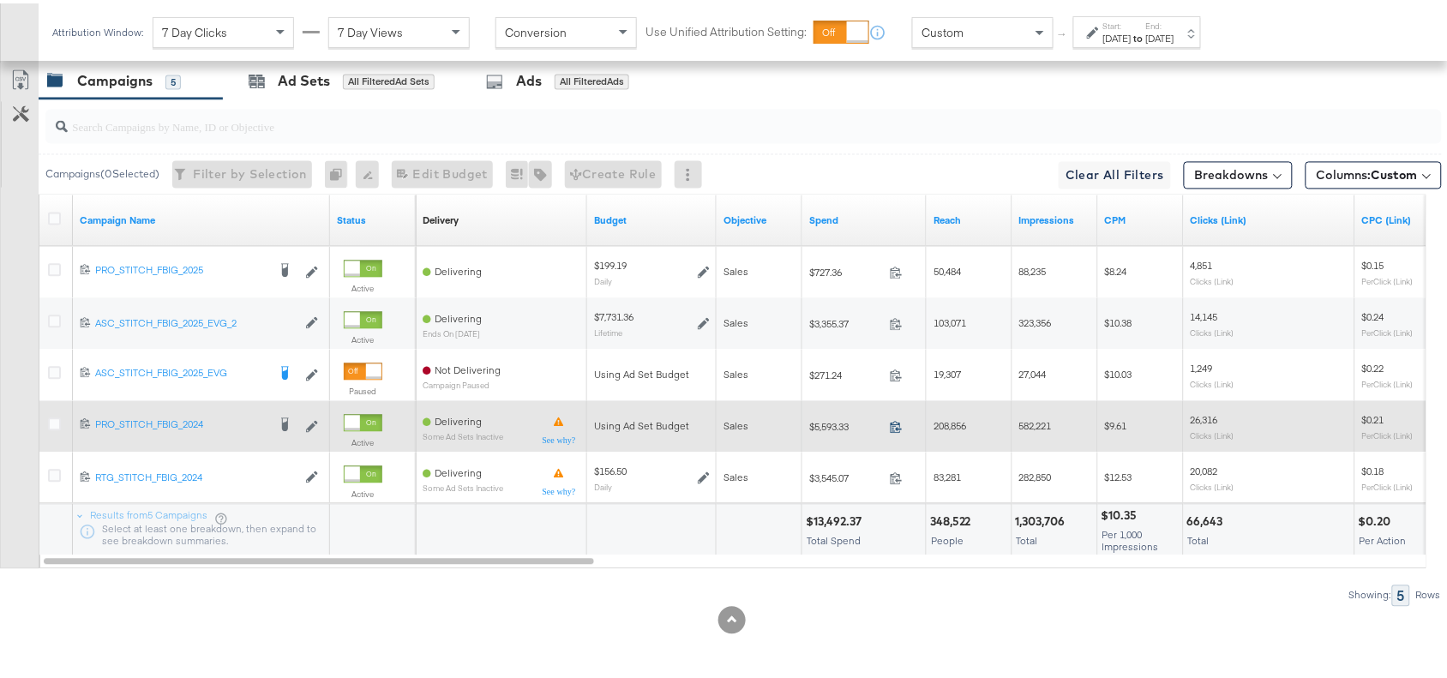
click at [892, 422] on icon at bounding box center [896, 423] width 13 height 13
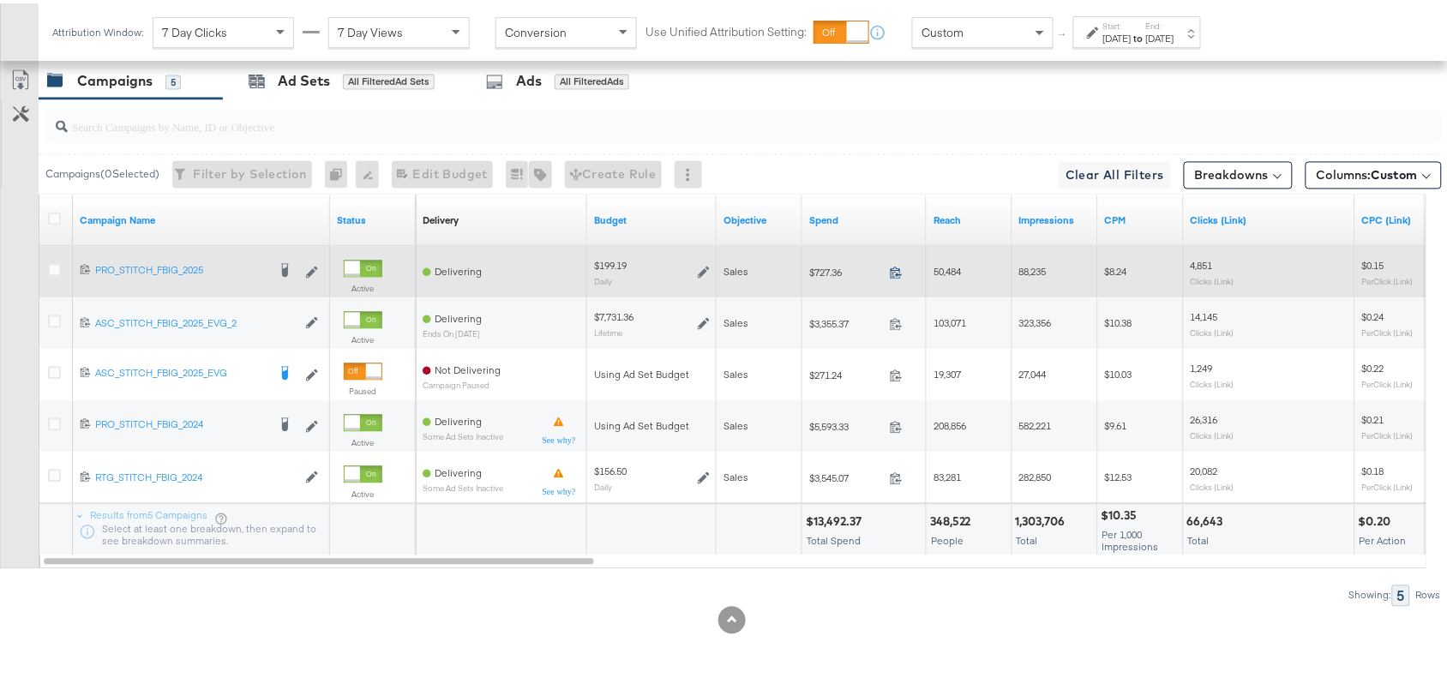
click at [901, 268] on icon at bounding box center [896, 269] width 13 height 13
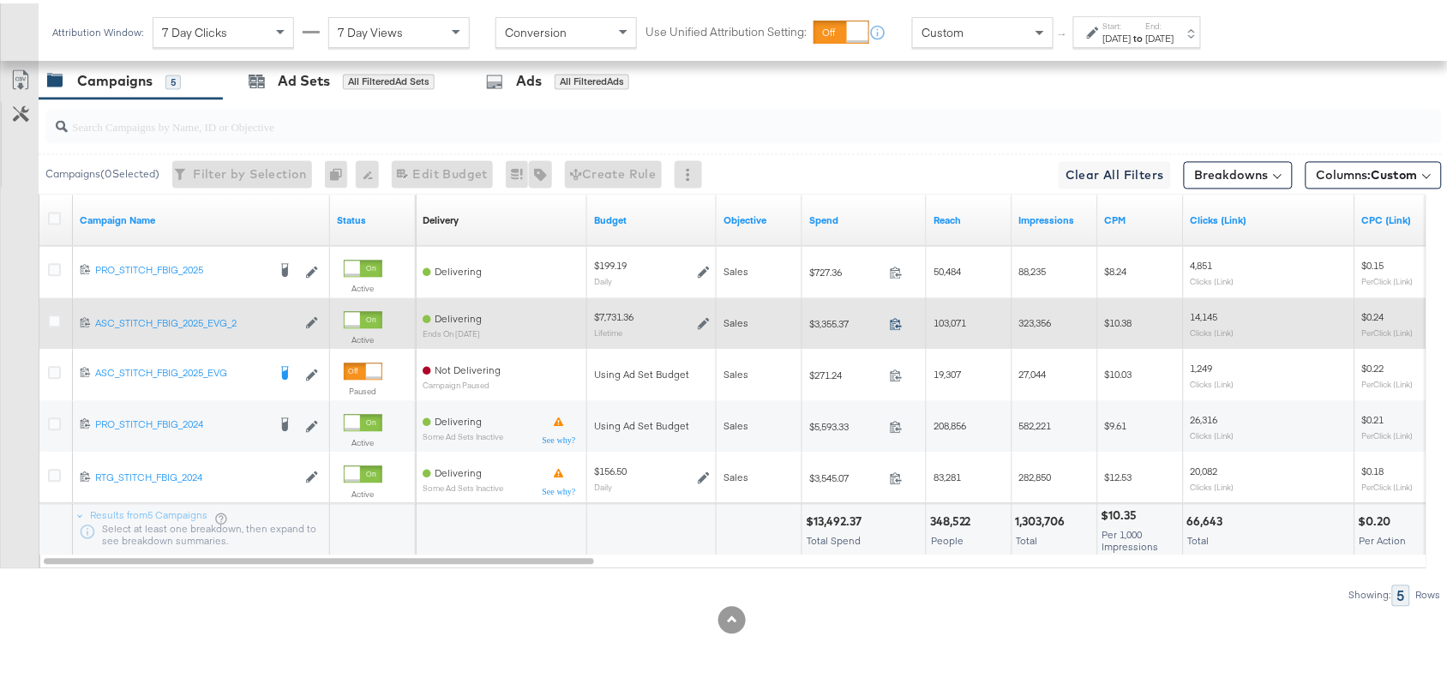
click at [890, 326] on icon at bounding box center [896, 320] width 13 height 13
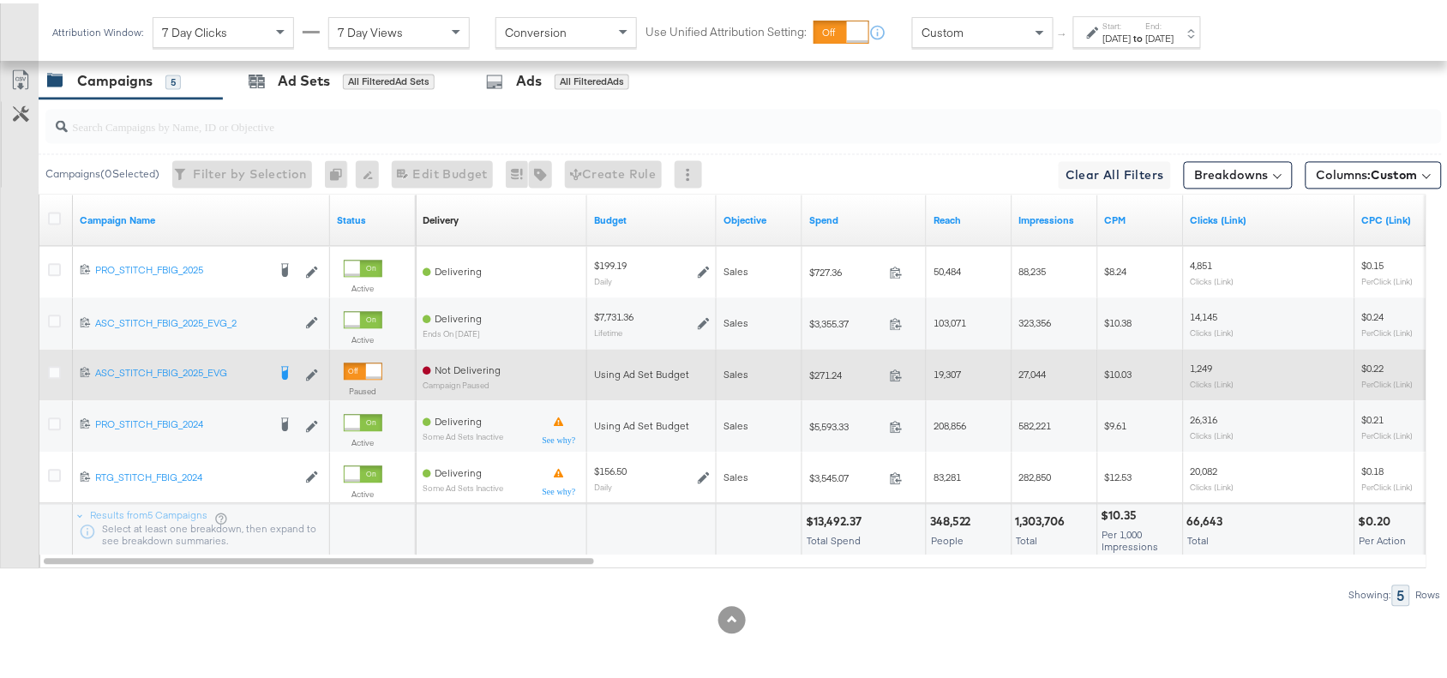
click at [906, 373] on span at bounding box center [901, 374] width 37 height 13
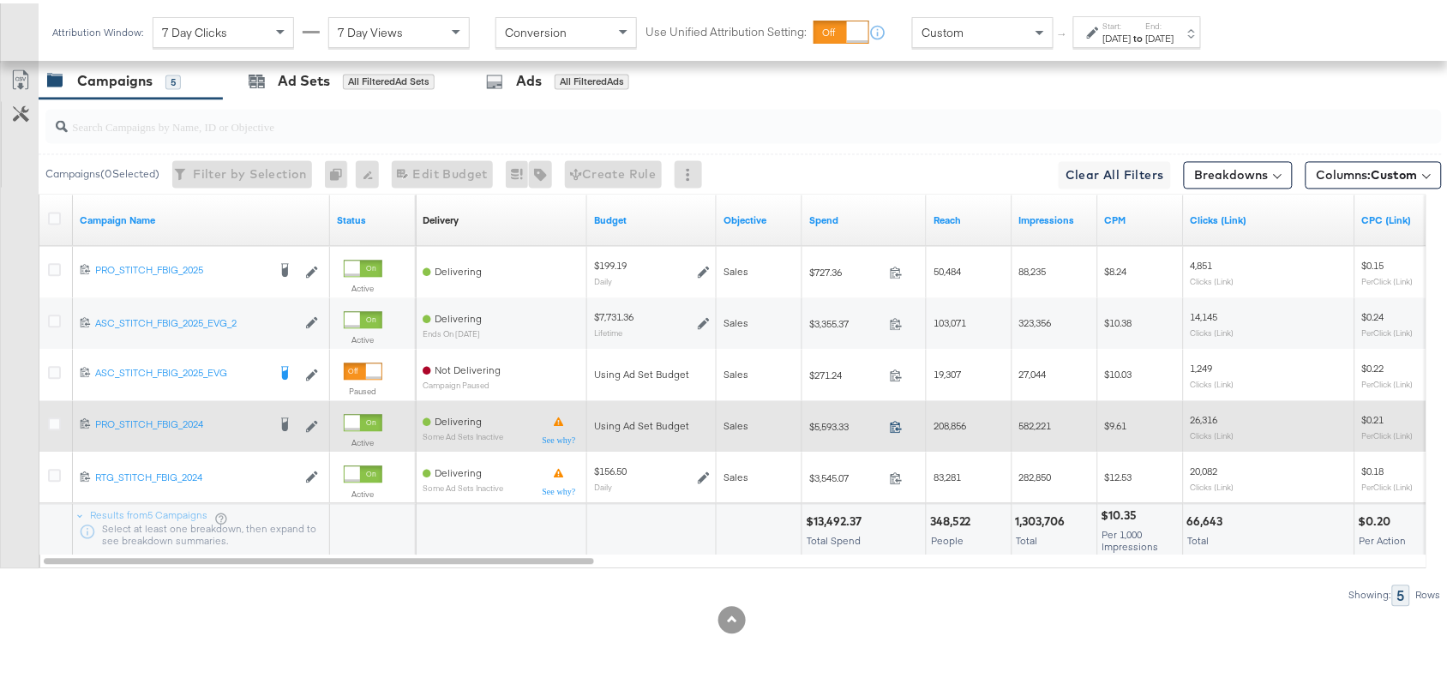
click at [900, 426] on icon at bounding box center [895, 424] width 11 height 12
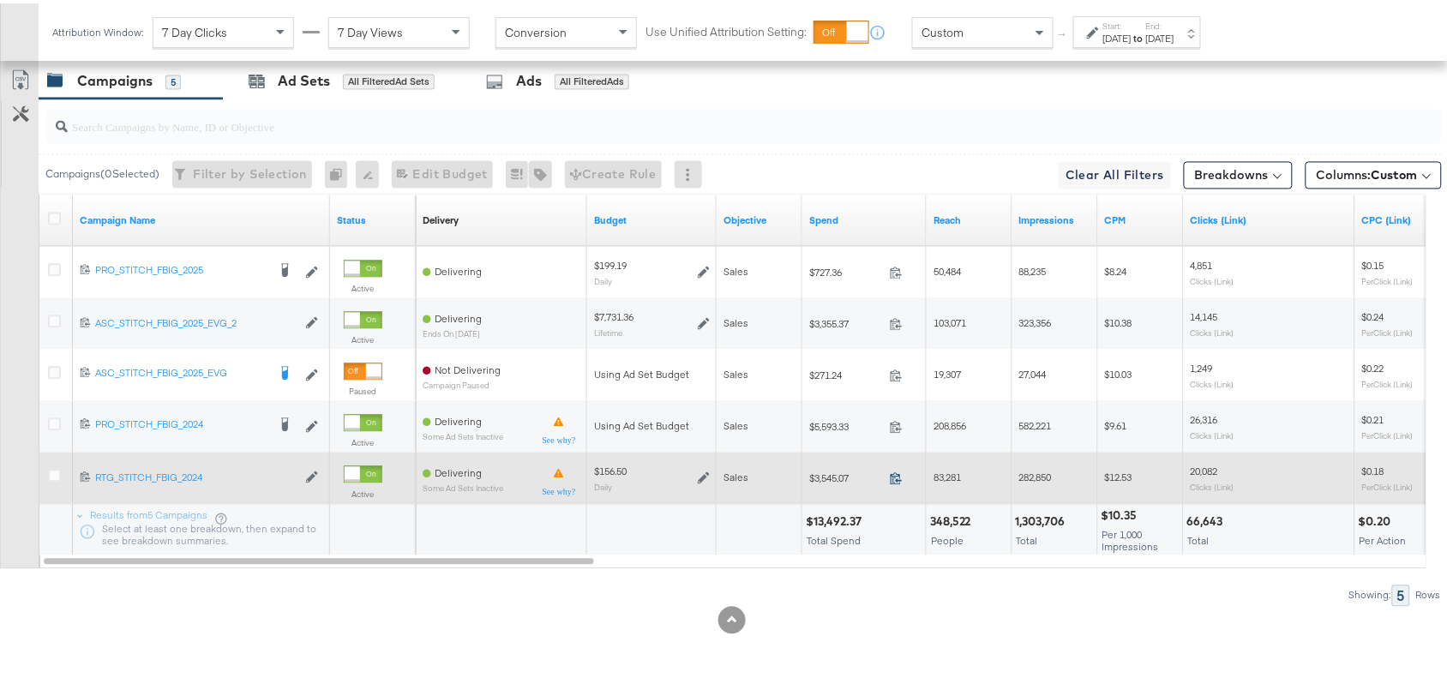
click at [896, 472] on icon at bounding box center [896, 475] width 13 height 13
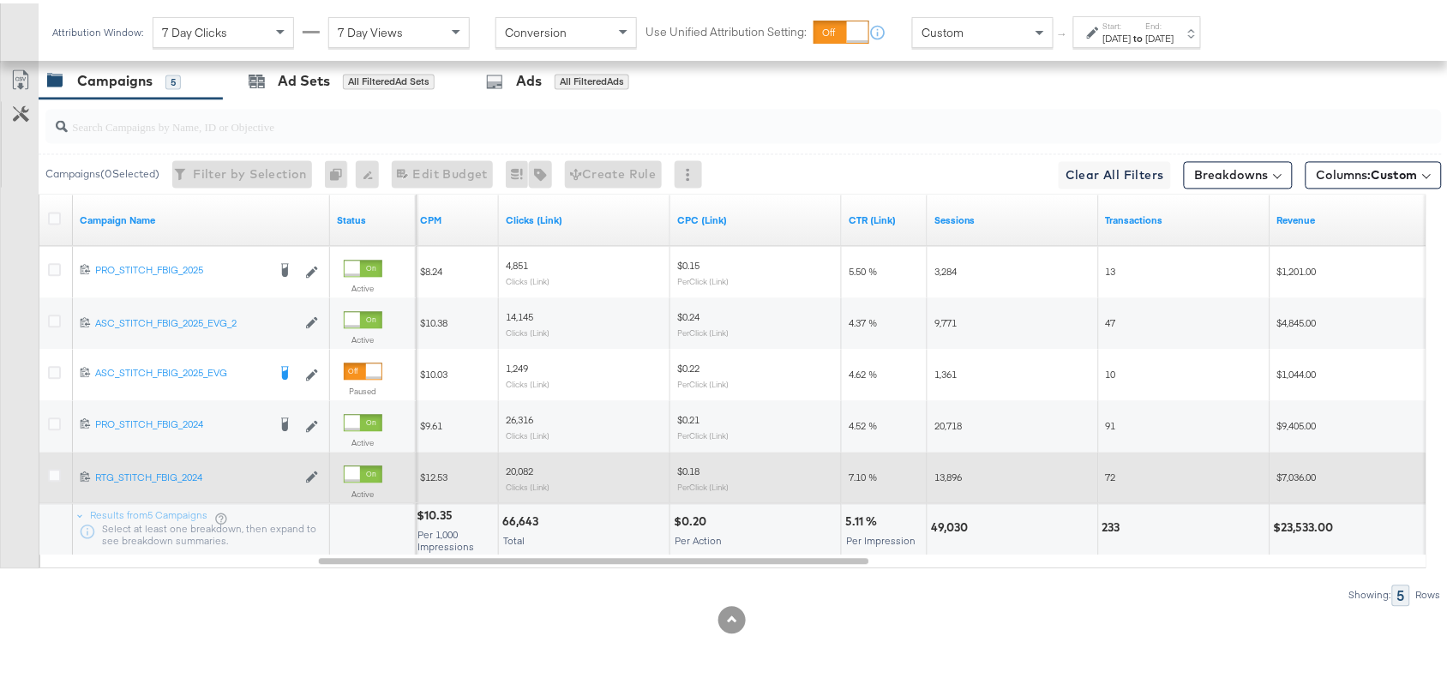
click at [945, 523] on div "49,030" at bounding box center [952, 525] width 42 height 16
copy div "49,030"
click at [945, 523] on div "49,030" at bounding box center [952, 525] width 42 height 16
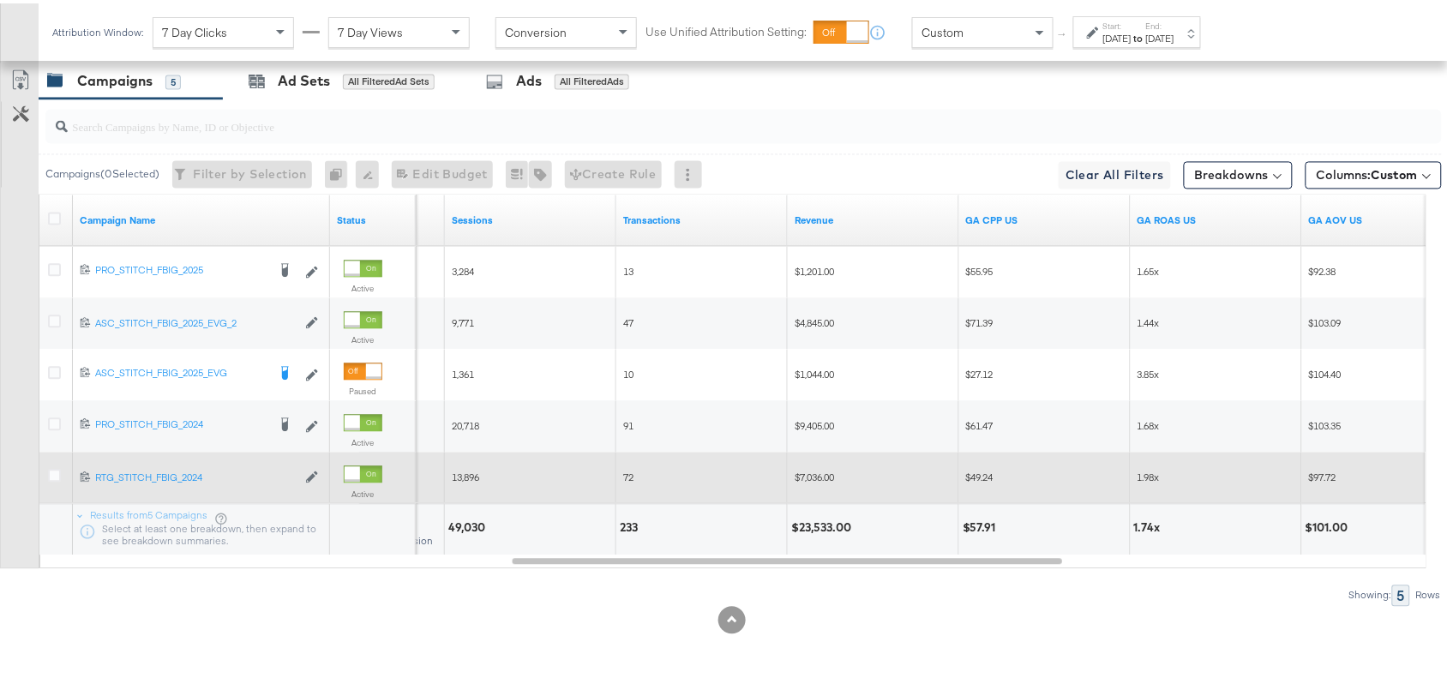
click at [811, 523] on div "$23,533.00" at bounding box center [823, 525] width 65 height 16
copy div "23,533.00"
click at [811, 523] on div "$23,533.00" at bounding box center [823, 525] width 65 height 16
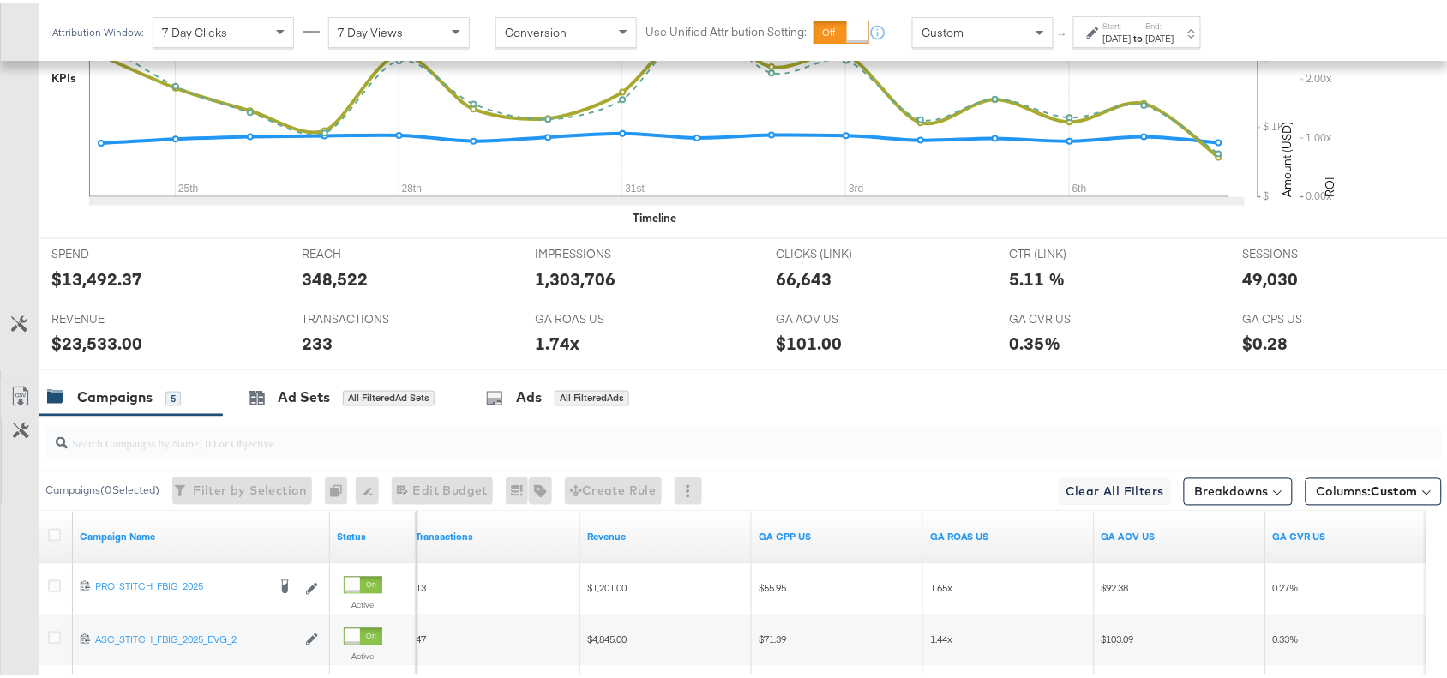
scroll to position [623, 0]
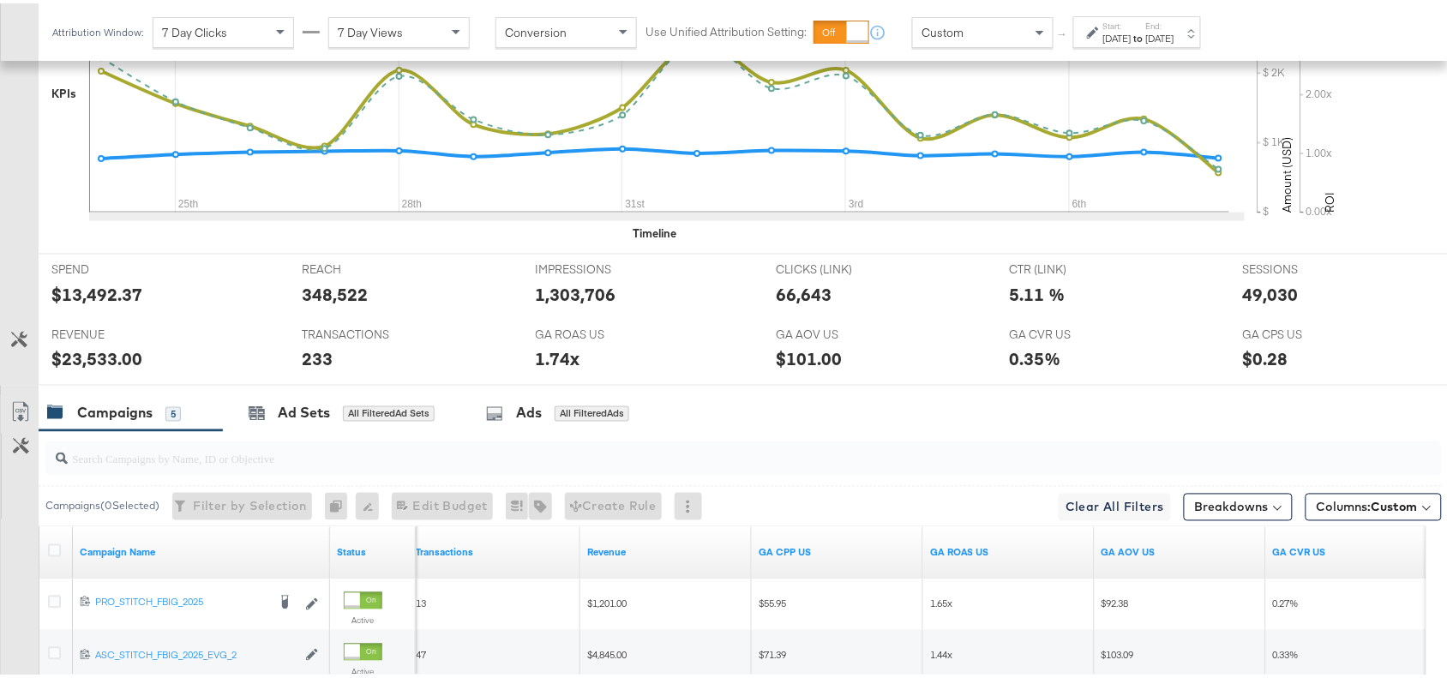
click at [1174, 33] on div "[DATE]" at bounding box center [1160, 35] width 28 height 14
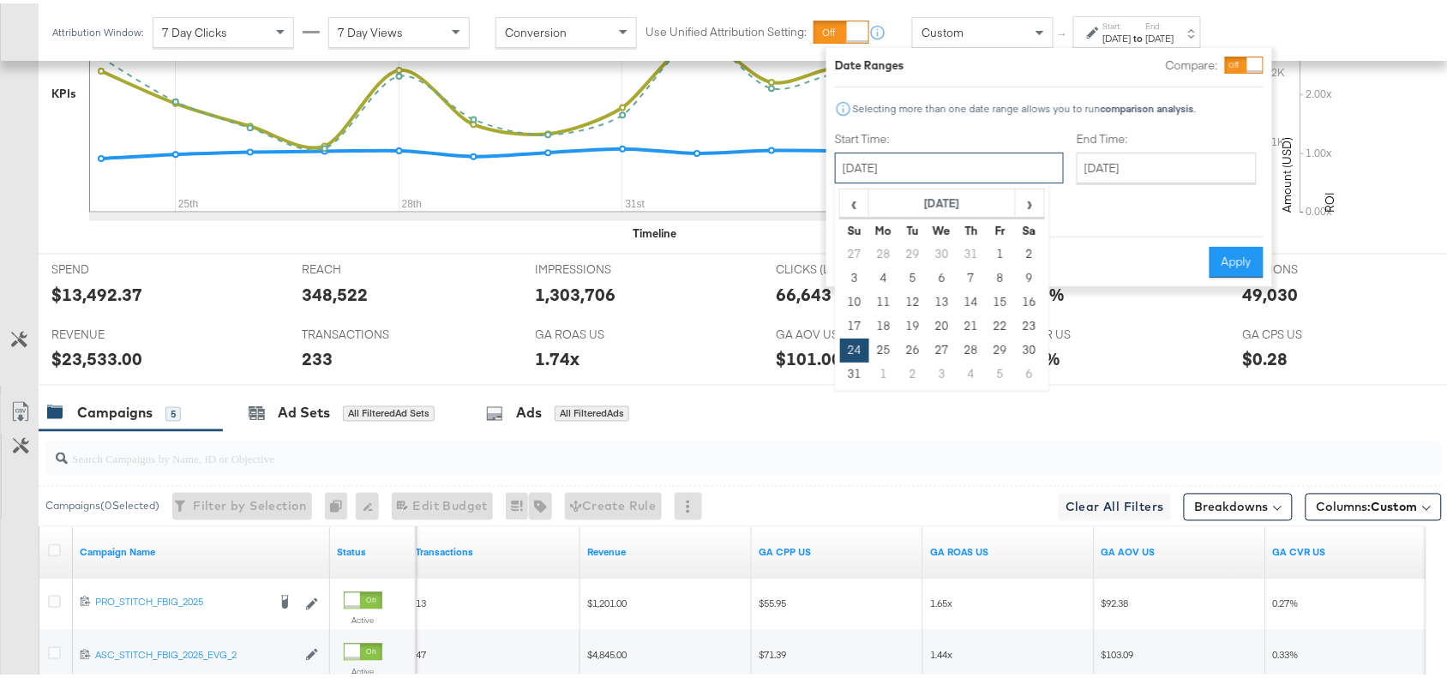
click at [938, 155] on input "August 24th 2025" at bounding box center [949, 164] width 229 height 31
click at [1034, 197] on span "›" at bounding box center [1029, 200] width 27 height 26
click at [878, 264] on td "8" at bounding box center [883, 275] width 29 height 24
type input "[DATE]"
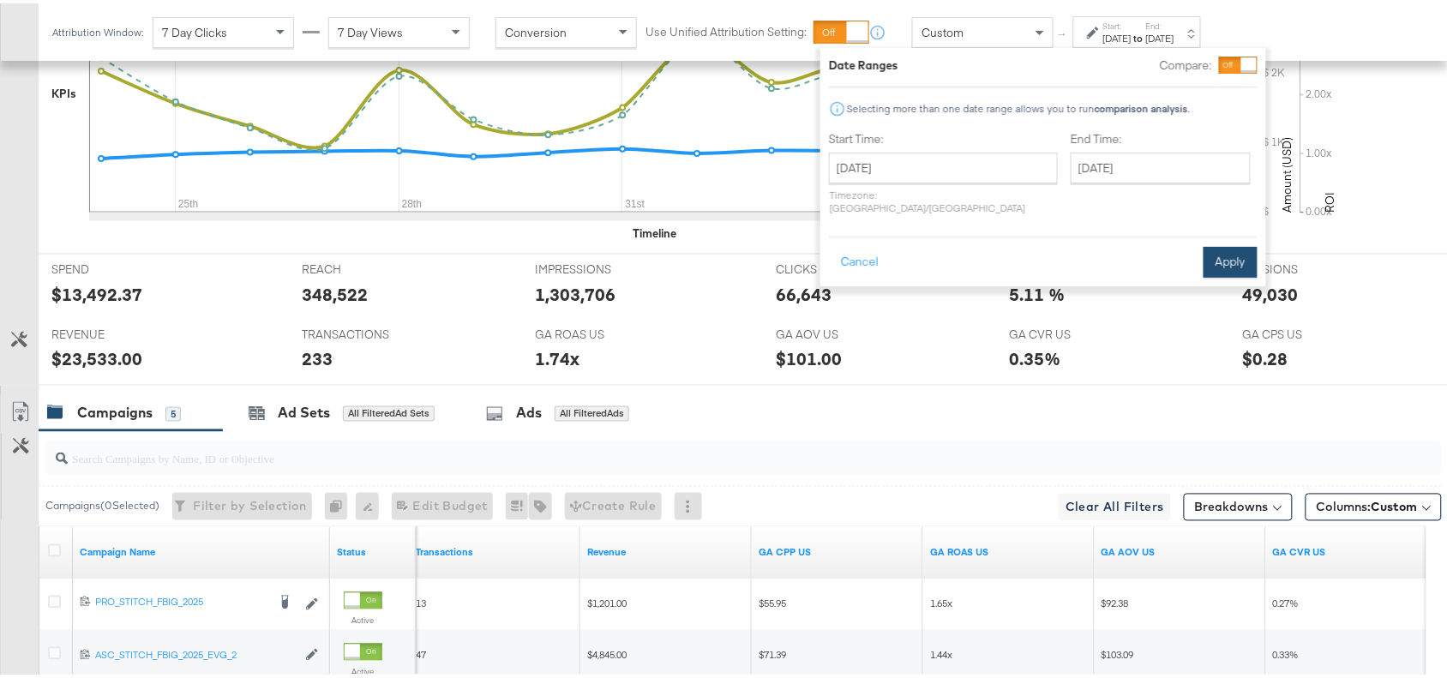
click at [1235, 244] on button "Apply" at bounding box center [1230, 258] width 54 height 31
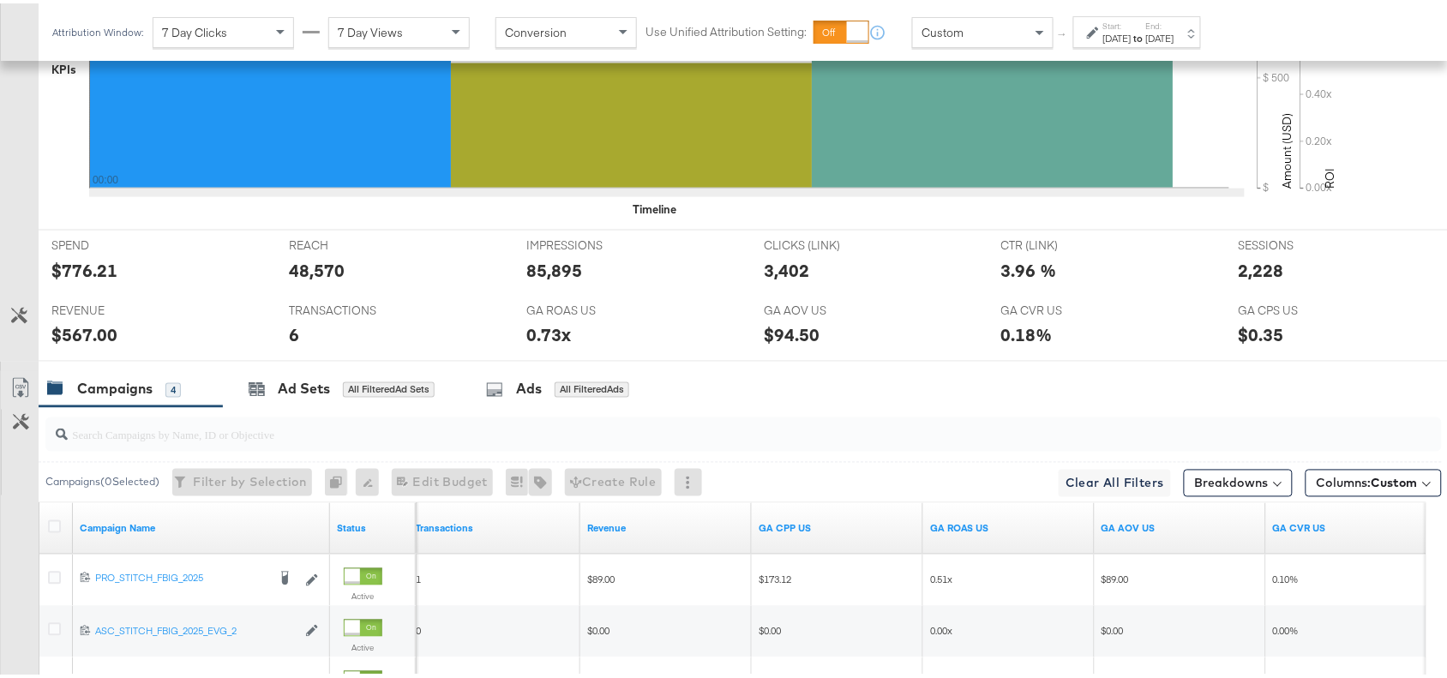
scroll to position [814, 0]
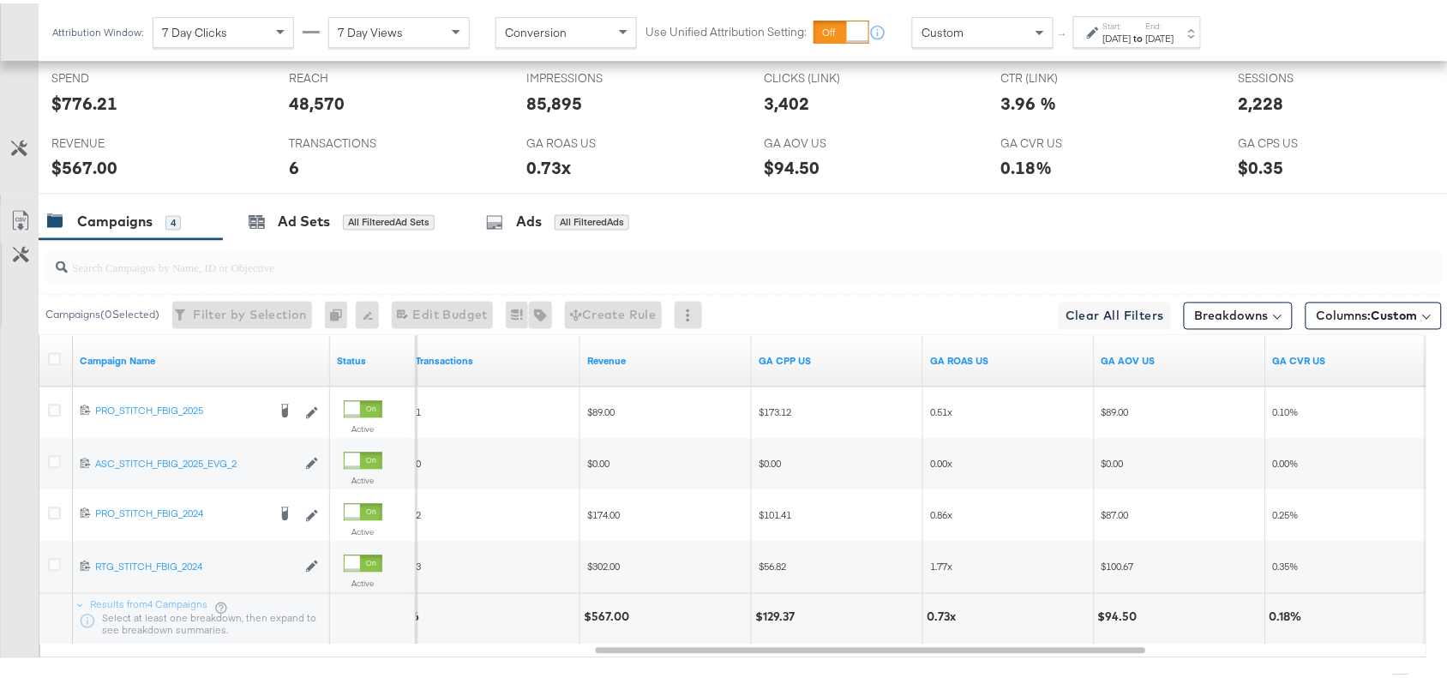
click at [1131, 37] on div "[DATE]" at bounding box center [1117, 35] width 28 height 14
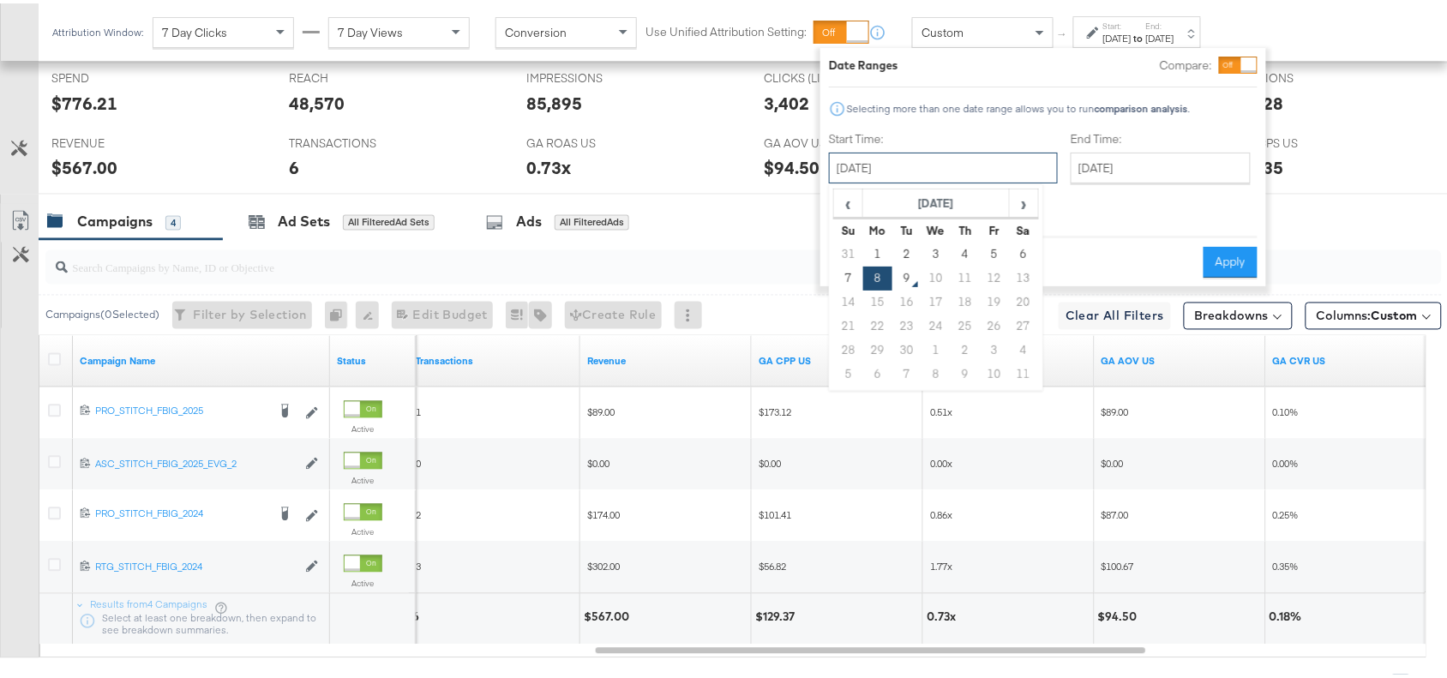
click at [897, 172] on input "[DATE]" at bounding box center [943, 164] width 229 height 31
click at [853, 270] on td "7" at bounding box center [848, 275] width 29 height 24
type input "[DATE]"
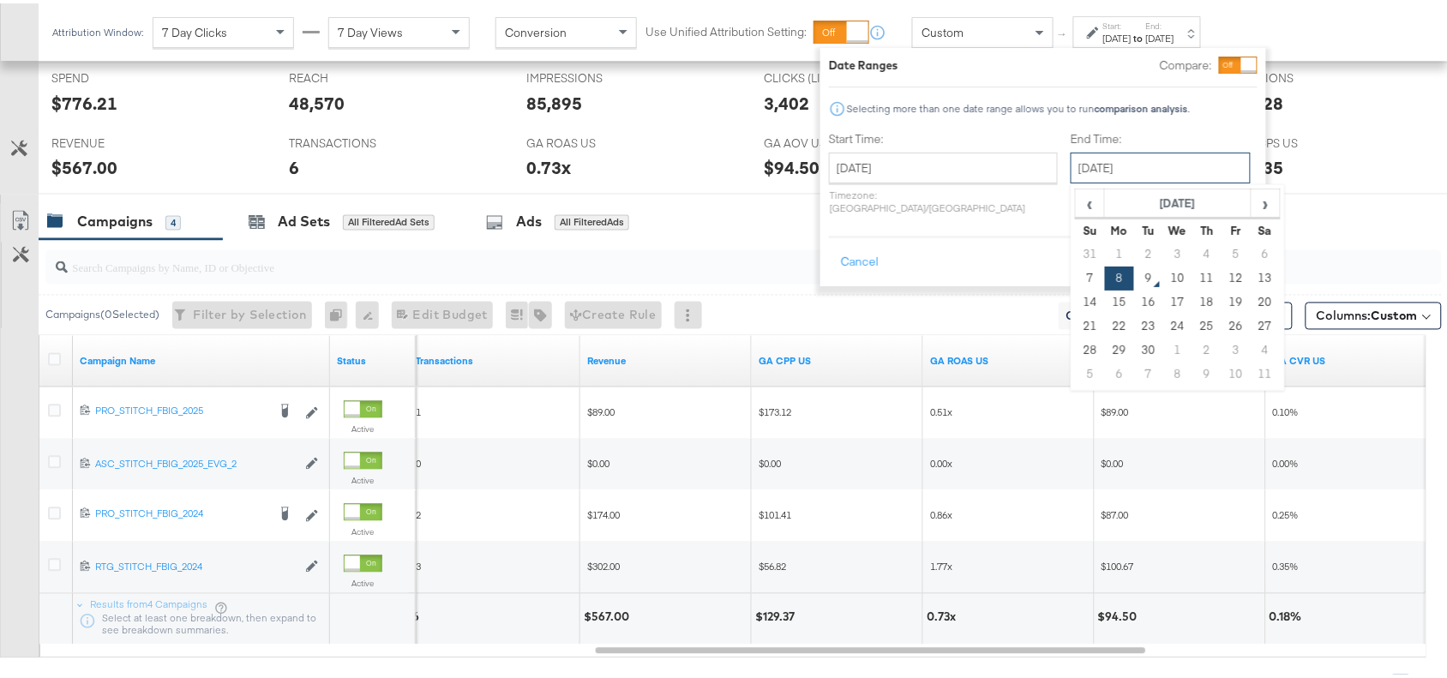
click at [1110, 159] on input "[DATE]" at bounding box center [1160, 164] width 180 height 31
click at [1075, 275] on td "7" at bounding box center [1089, 275] width 29 height 24
type input "[DATE]"
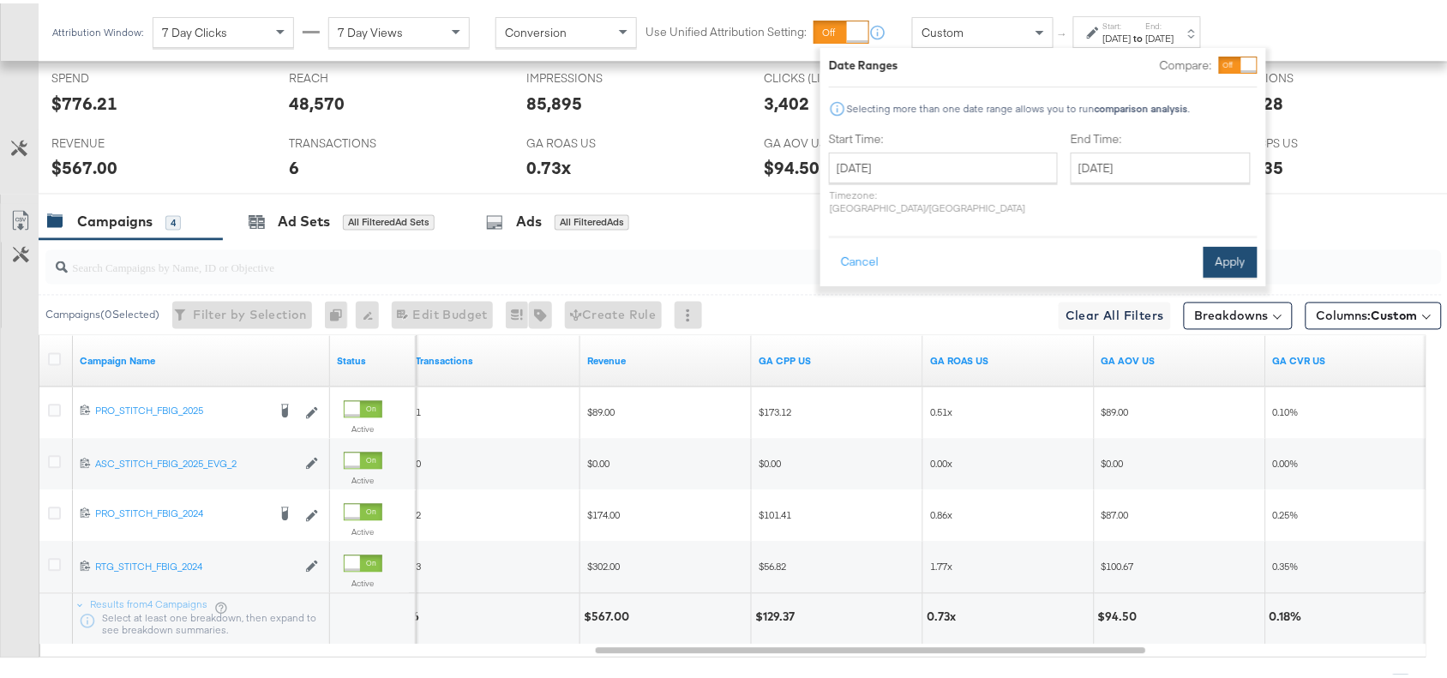
click at [1225, 243] on button "Apply" at bounding box center [1230, 258] width 54 height 31
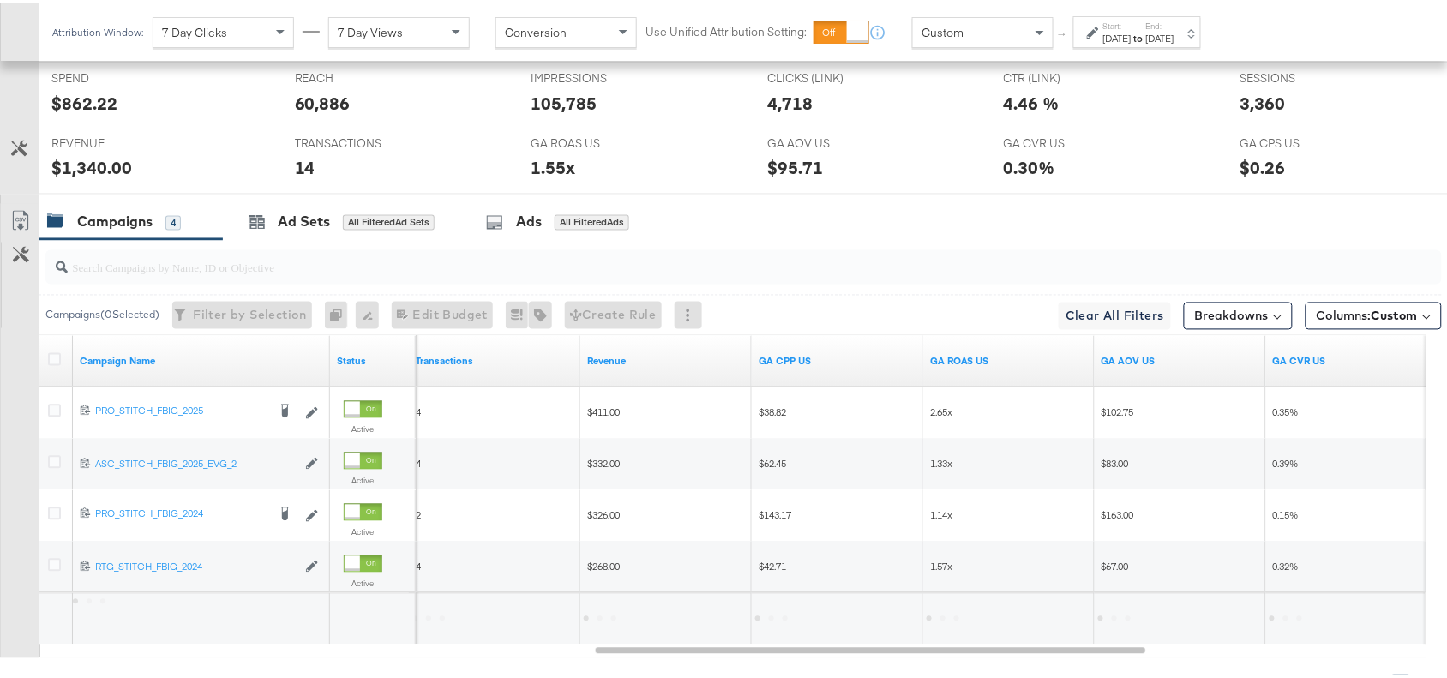
scroll to position [908, 0]
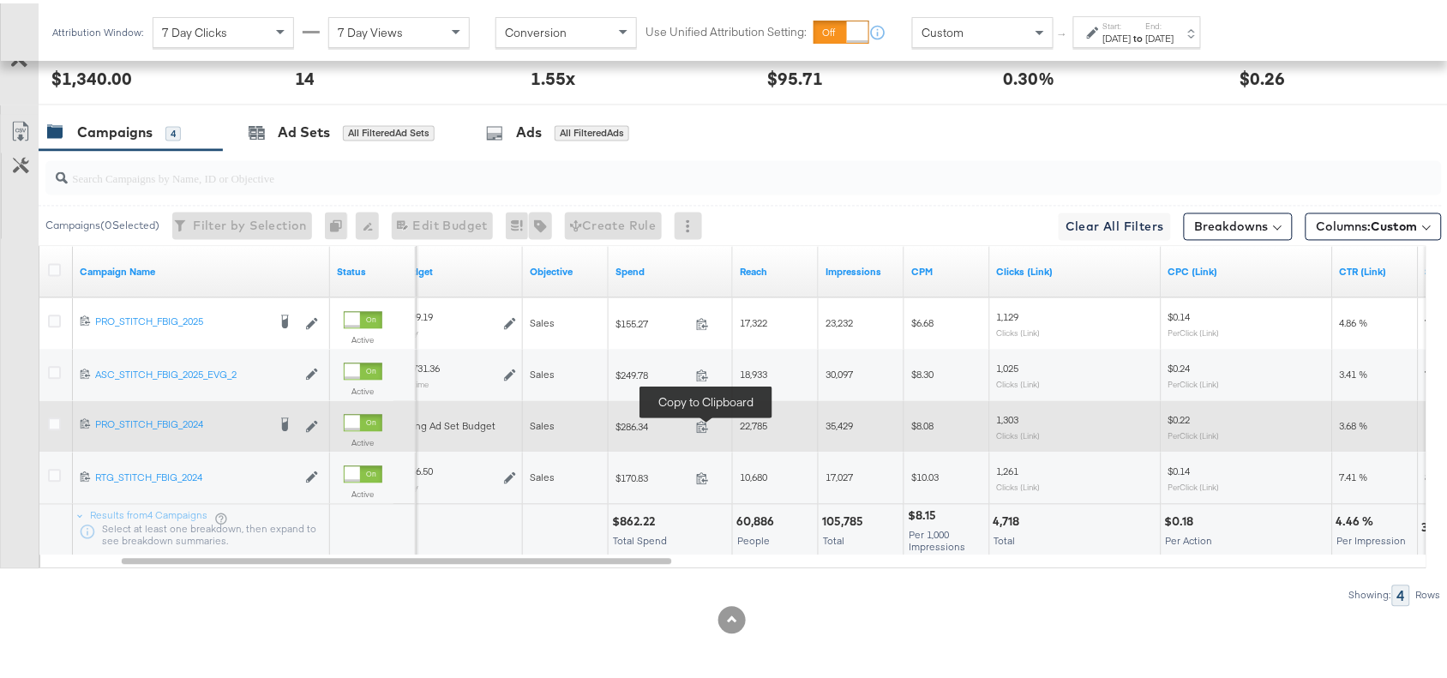
click at [701, 430] on span at bounding box center [707, 426] width 37 height 13
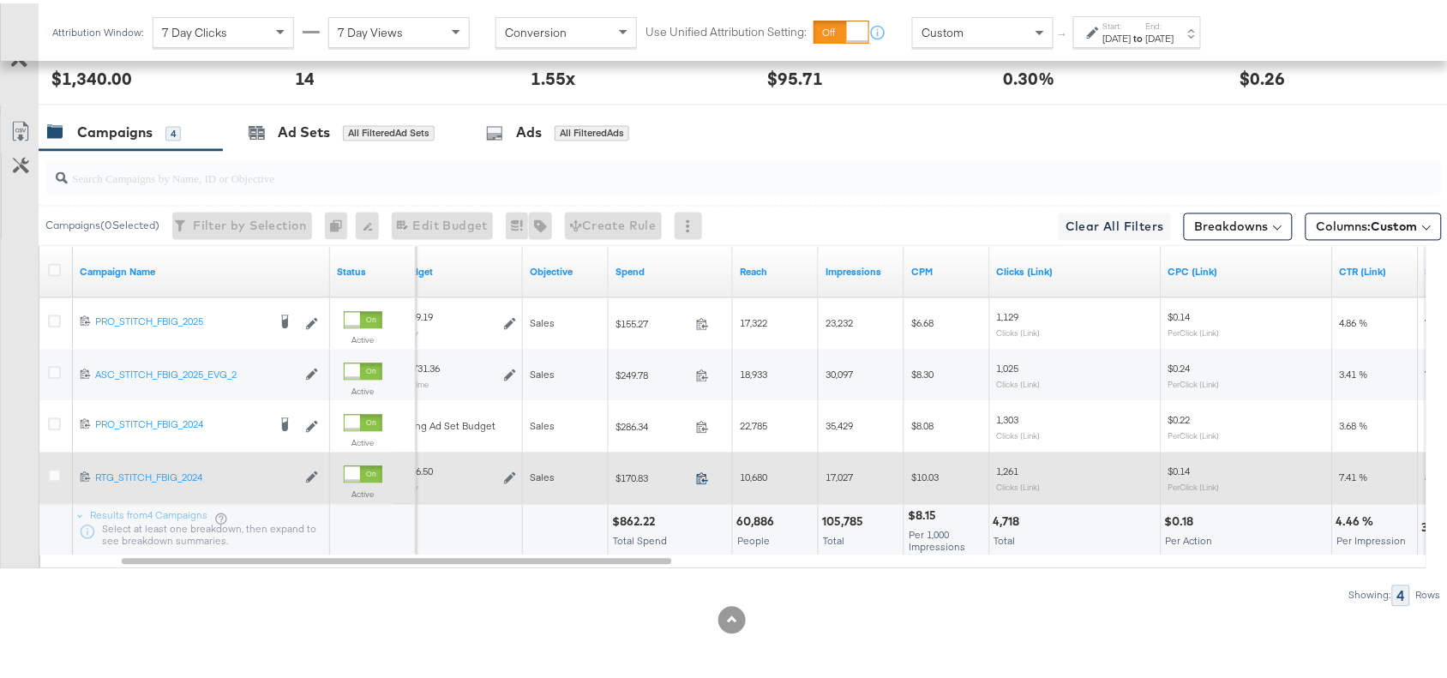
click at [703, 478] on icon at bounding box center [702, 475] width 13 height 13
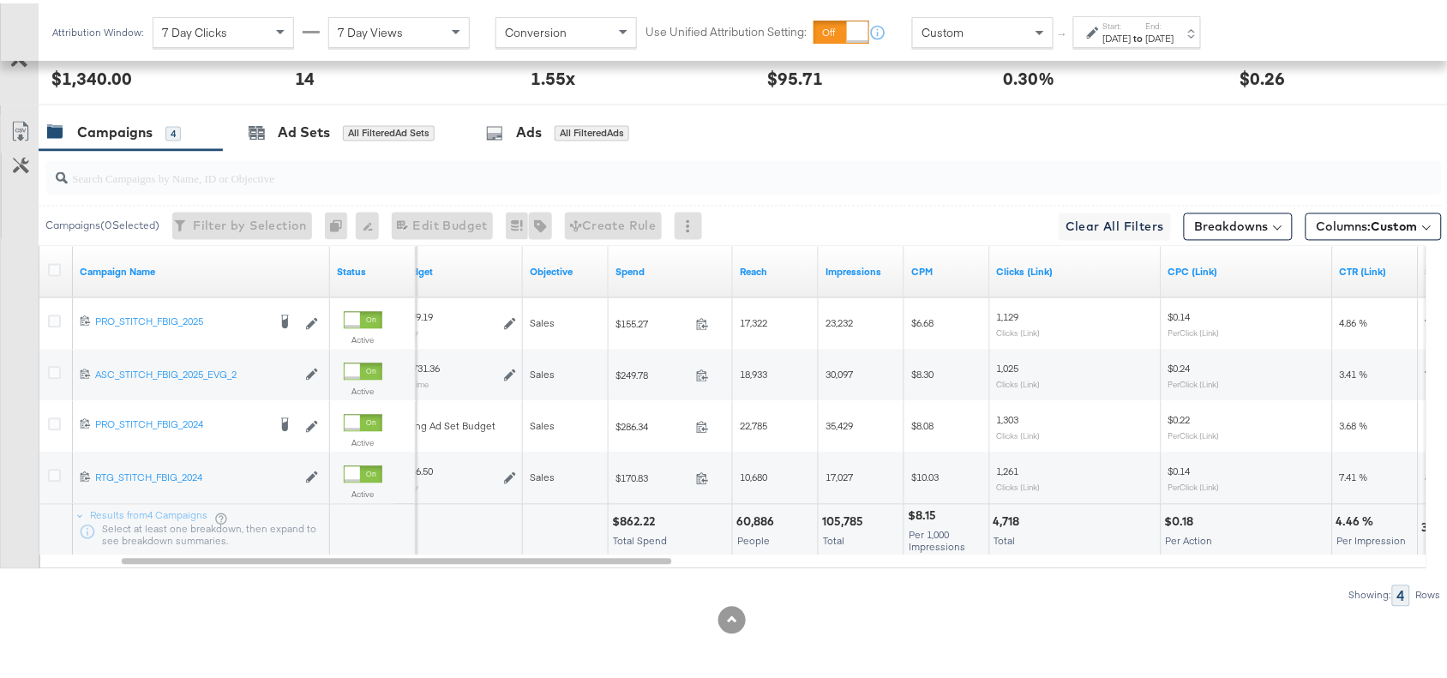
click at [641, 515] on div "$862.22" at bounding box center [636, 519] width 48 height 16
copy div "862.22"
click at [641, 515] on div "$862.22" at bounding box center [636, 519] width 48 height 16
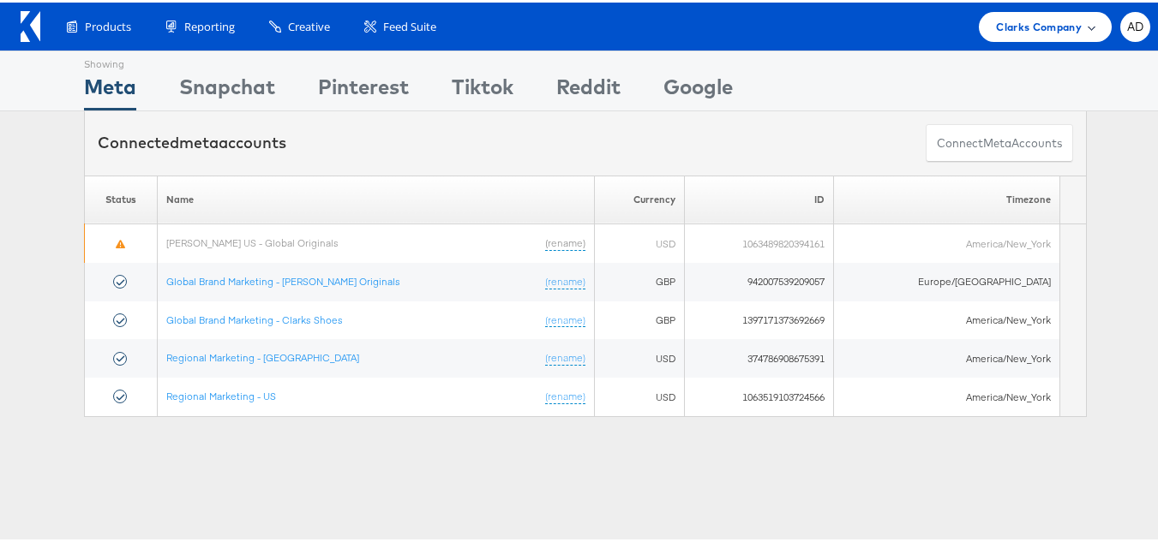
click at [1062, 27] on span "Clarks Company" at bounding box center [1039, 24] width 86 height 18
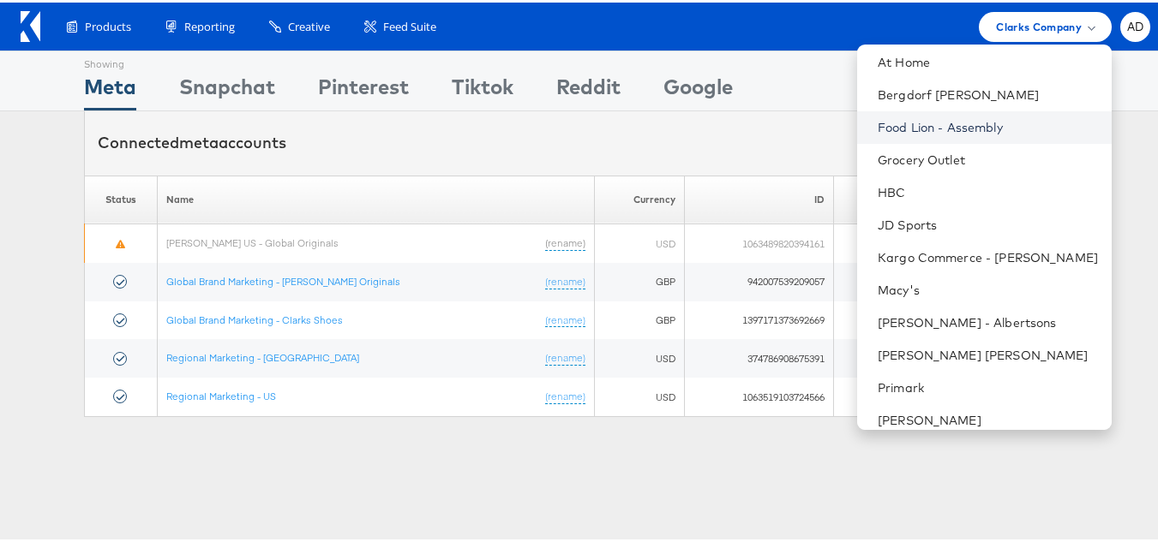
scroll to position [213, 0]
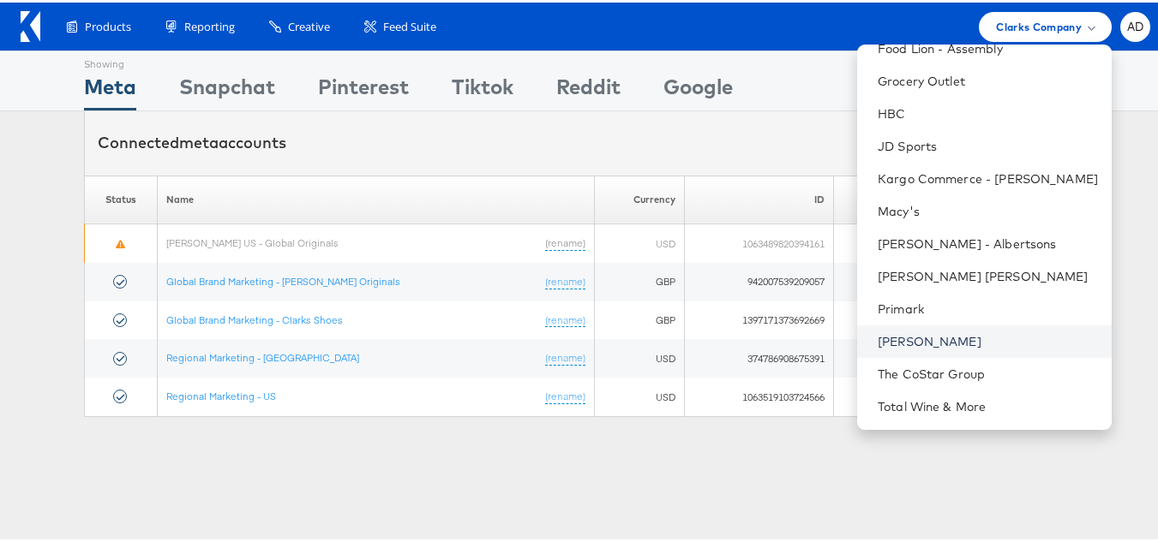
click at [878, 335] on link "[PERSON_NAME]" at bounding box center [988, 339] width 220 height 17
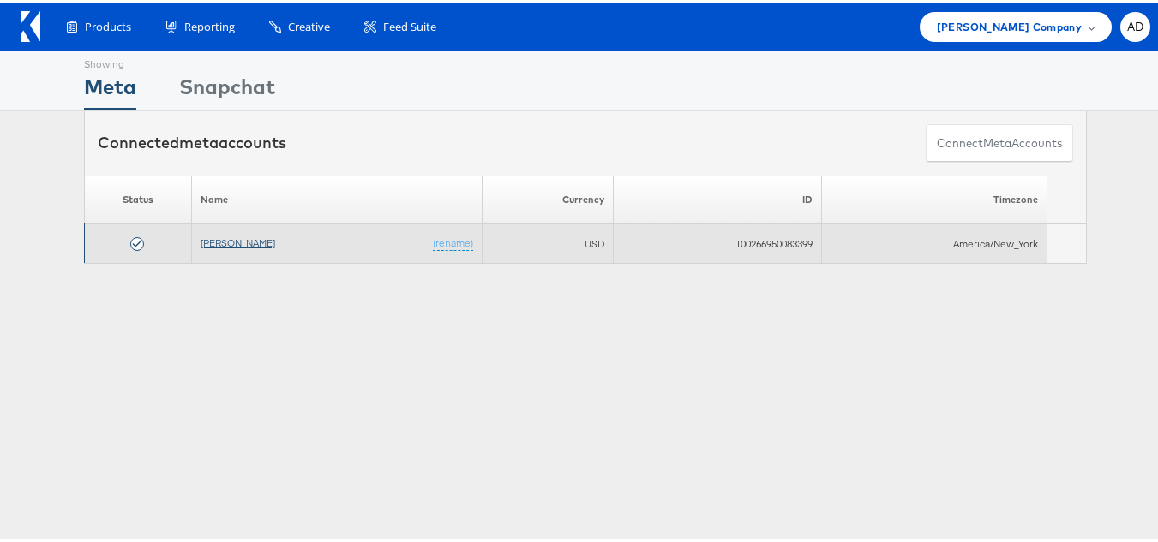
click at [227, 234] on link "[PERSON_NAME]" at bounding box center [238, 240] width 75 height 13
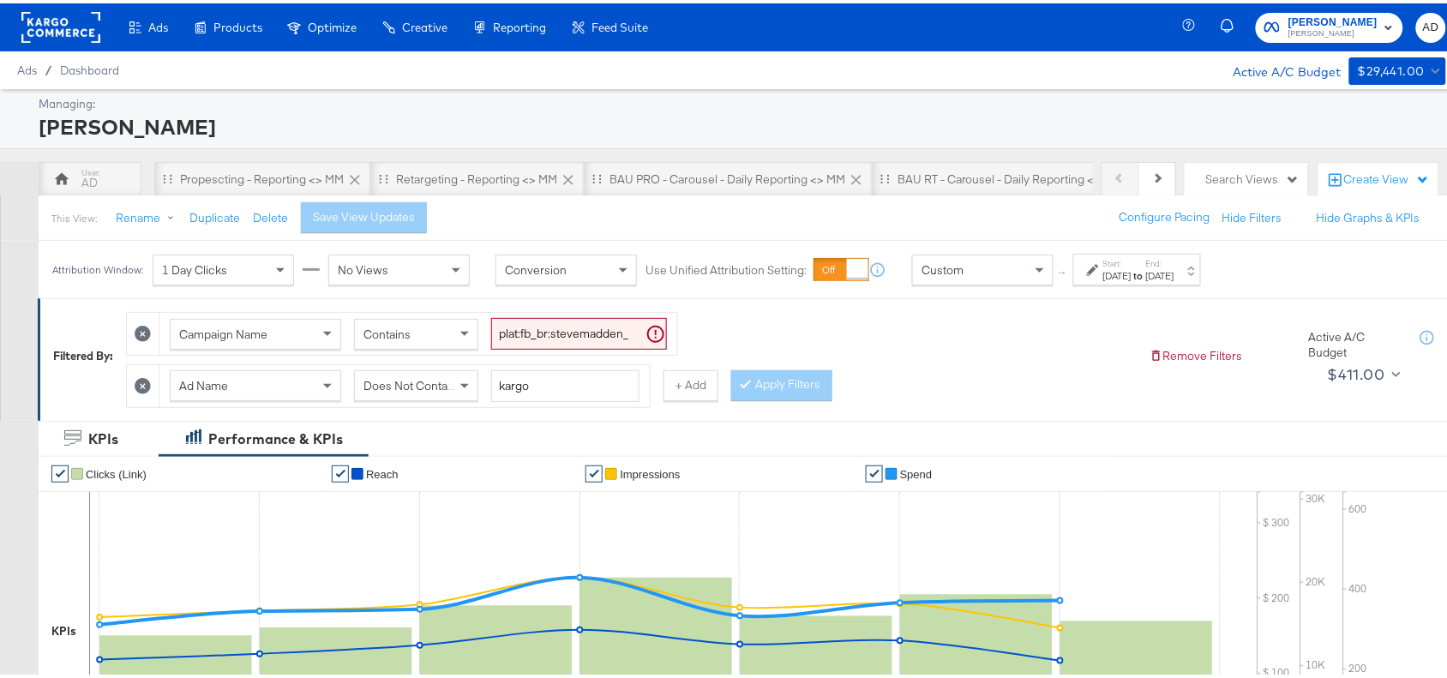
click at [1357, 178] on div "Create View" at bounding box center [1387, 176] width 86 height 17
click at [1223, 177] on div "Search Views" at bounding box center [1252, 176] width 93 height 16
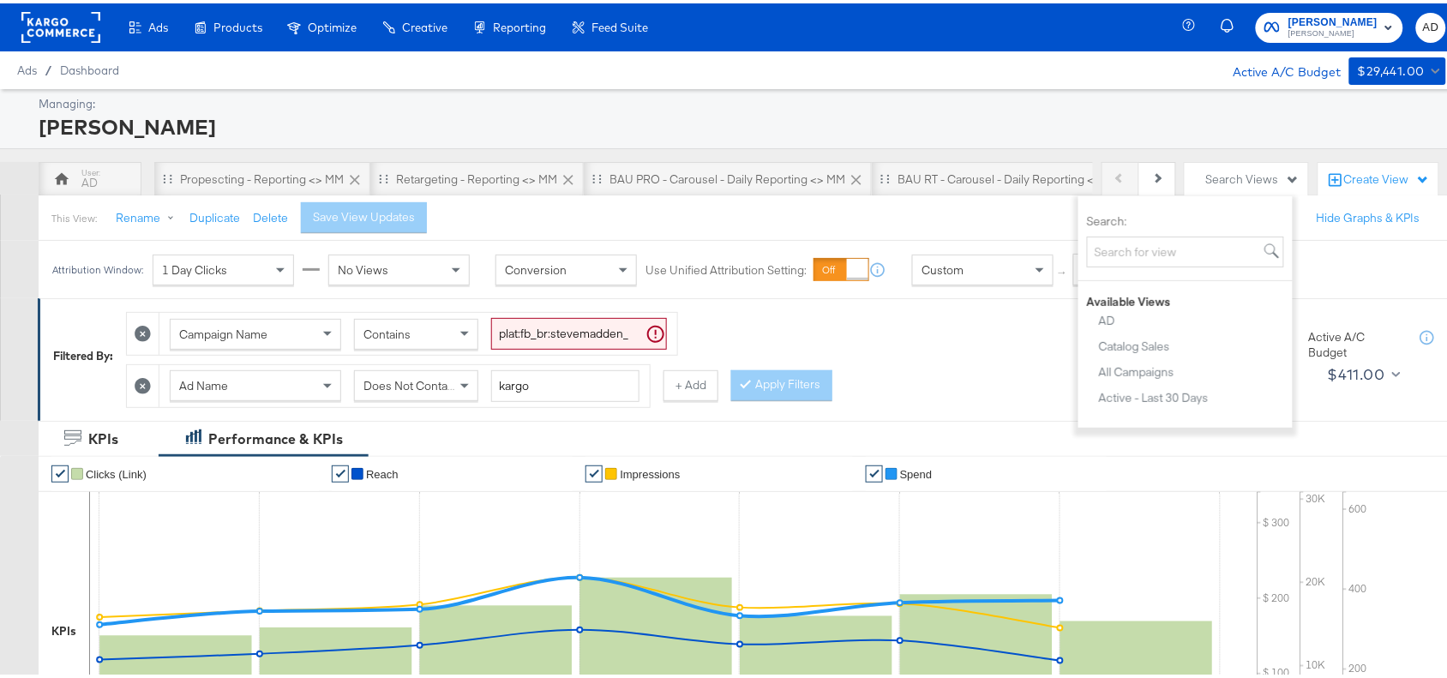
click at [1028, 357] on div "Campaign Name Contains plat:fb_br:stevemadden_subchan:paidsocial-asc_temp:buywi…" at bounding box center [630, 352] width 1009 height 104
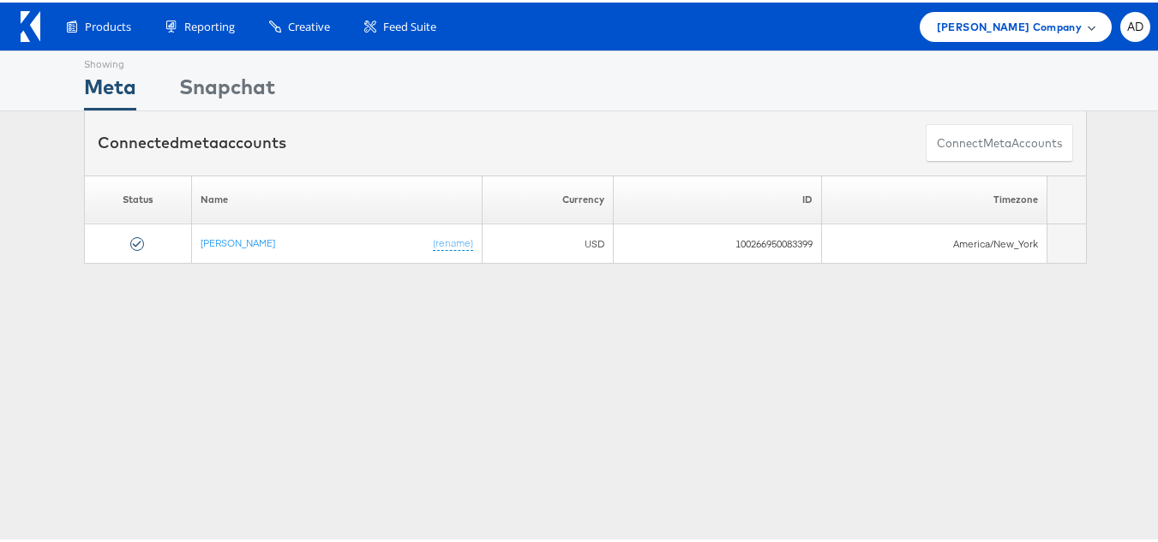
click at [968, 23] on span "[PERSON_NAME] Company" at bounding box center [1009, 24] width 145 height 18
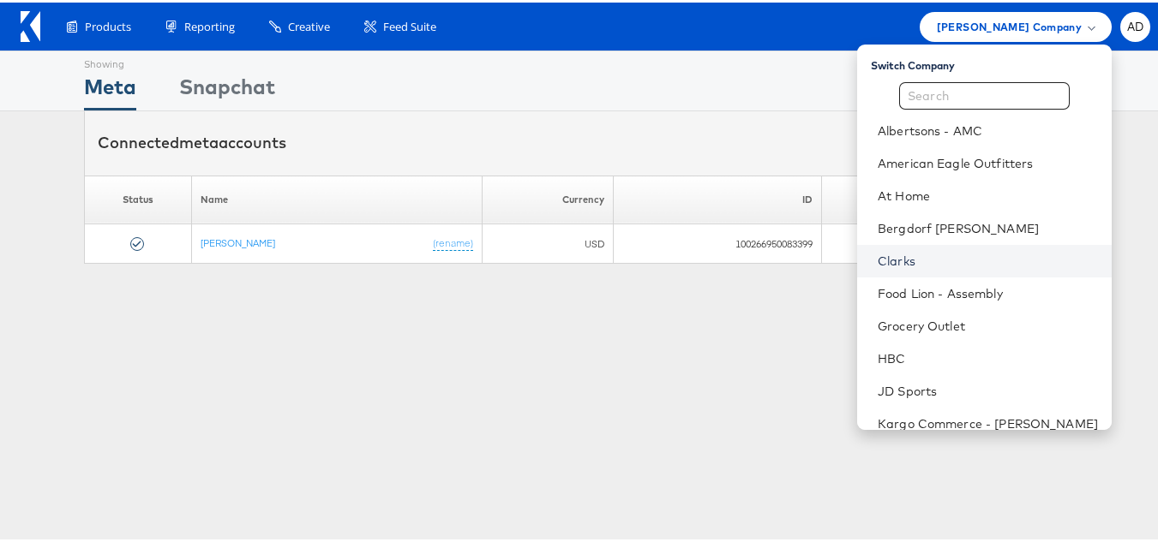
click at [878, 258] on link "Clarks" at bounding box center [988, 258] width 220 height 17
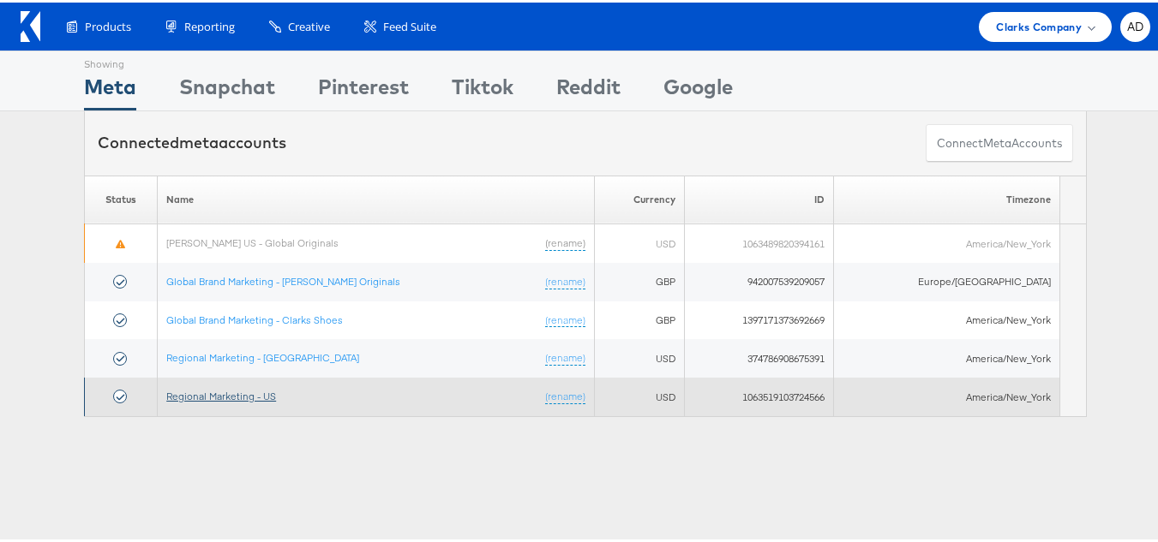
click at [233, 397] on link "Regional Marketing - US" at bounding box center [221, 393] width 110 height 13
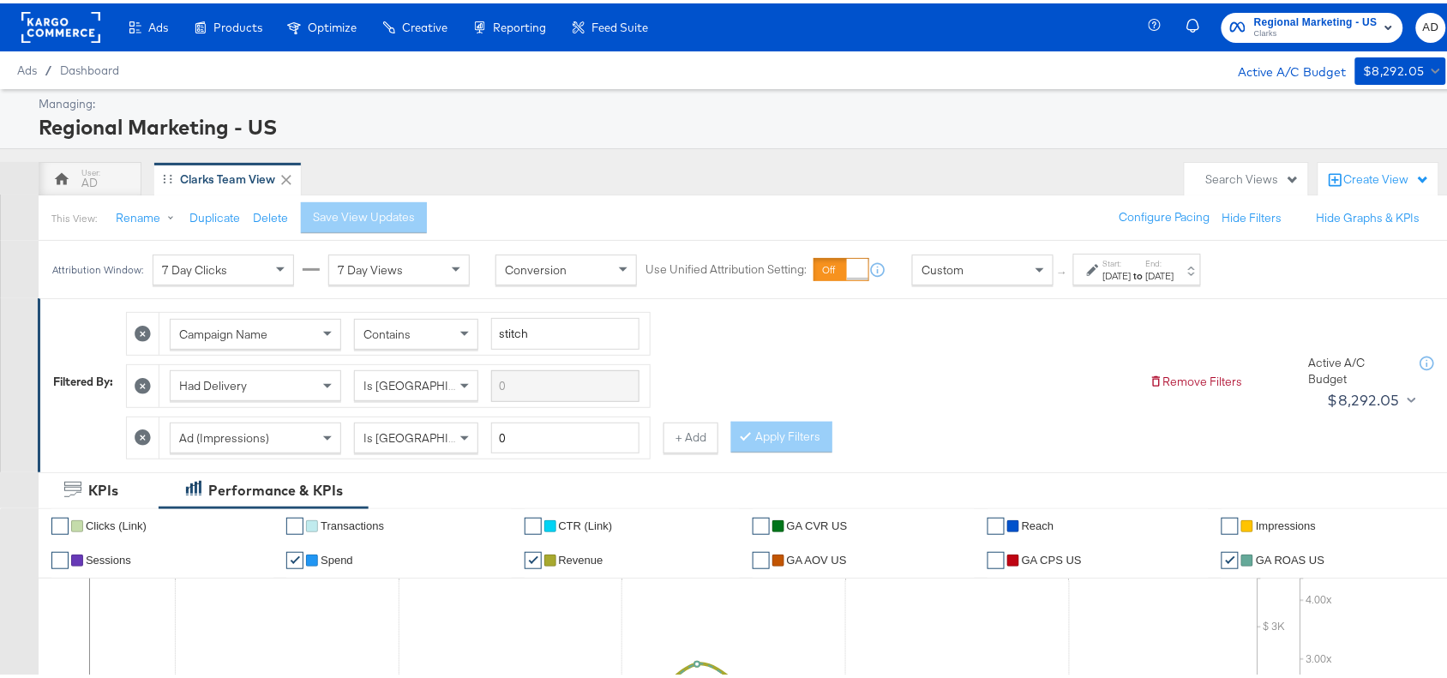
click at [47, 35] on rect at bounding box center [60, 24] width 79 height 31
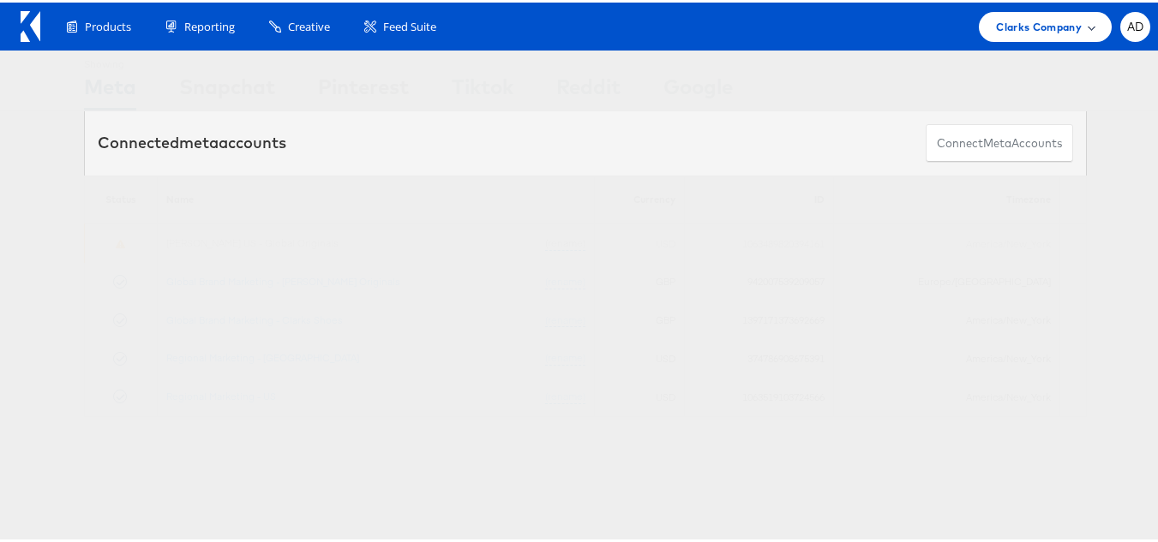
click at [1039, 32] on span "Clarks Company" at bounding box center [1039, 24] width 86 height 18
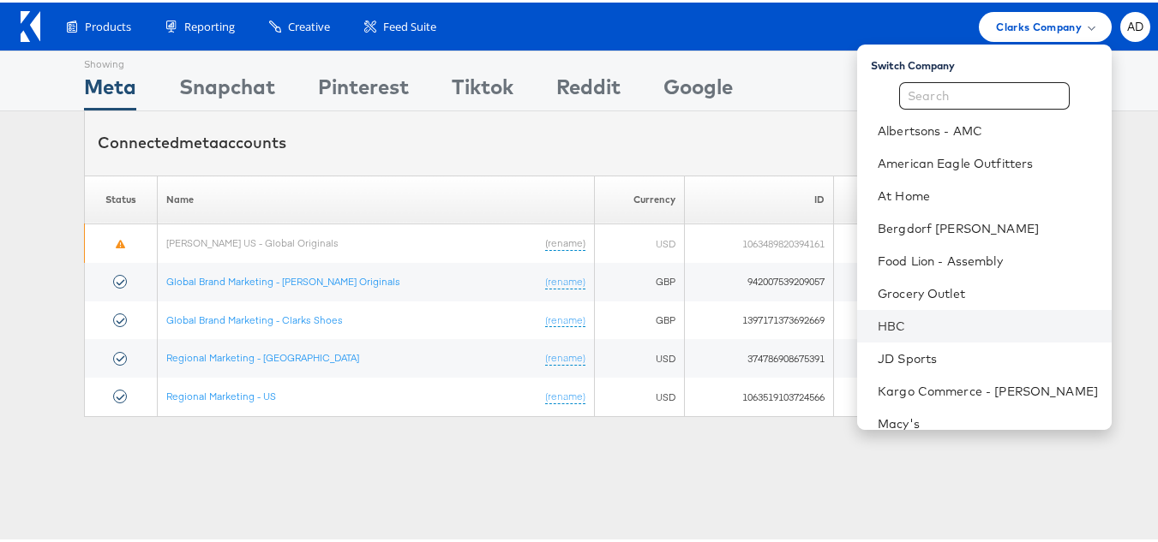
scroll to position [213, 0]
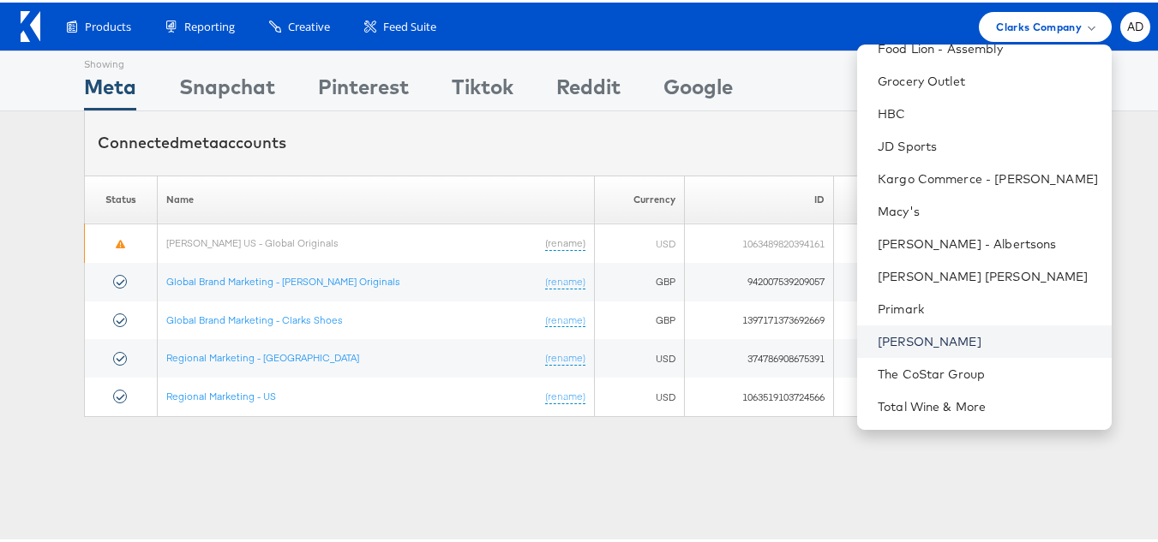
click at [884, 344] on link "[PERSON_NAME]" at bounding box center [988, 339] width 220 height 17
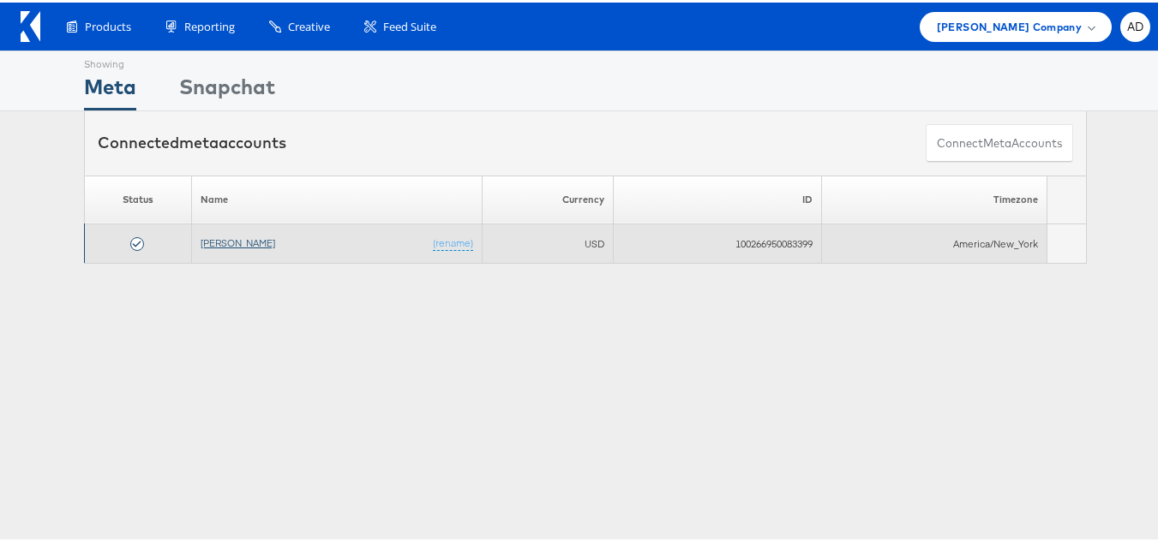
click at [229, 235] on link "[PERSON_NAME]" at bounding box center [238, 240] width 75 height 13
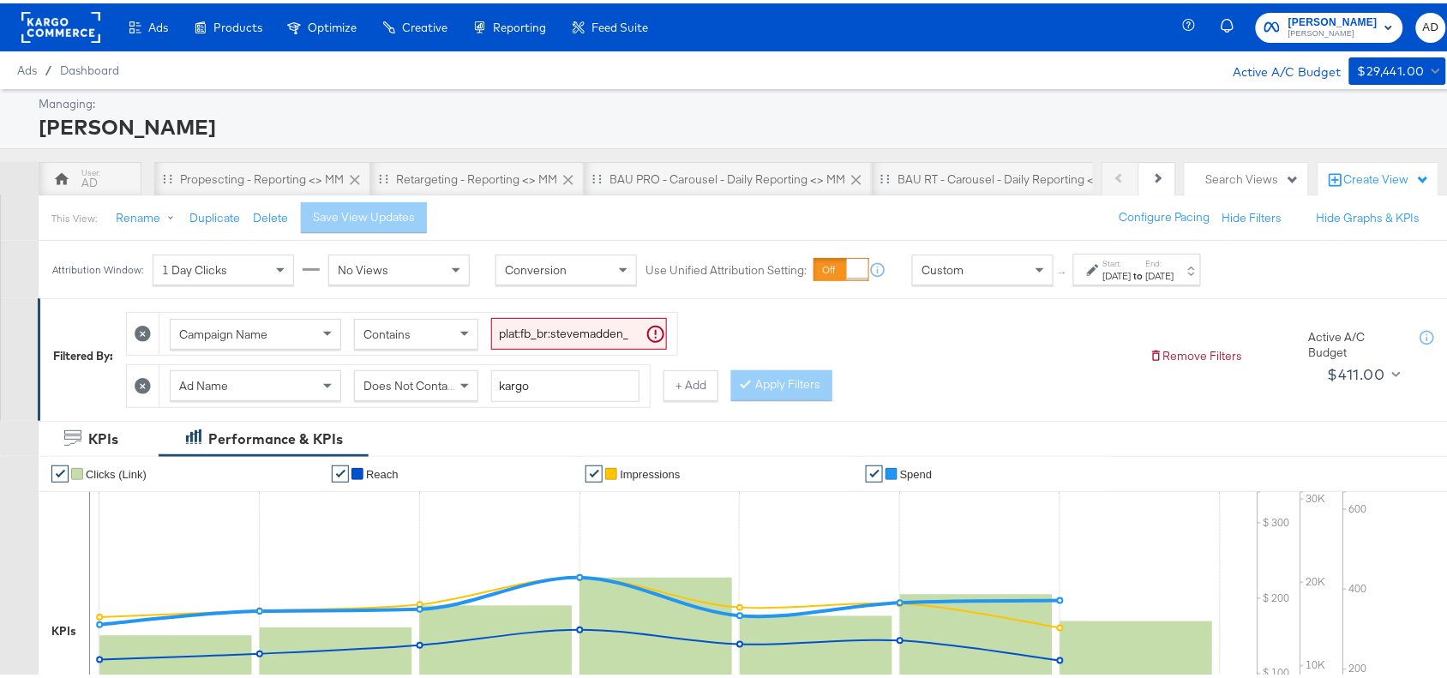
click at [1131, 264] on label "Start:" at bounding box center [1117, 260] width 28 height 11
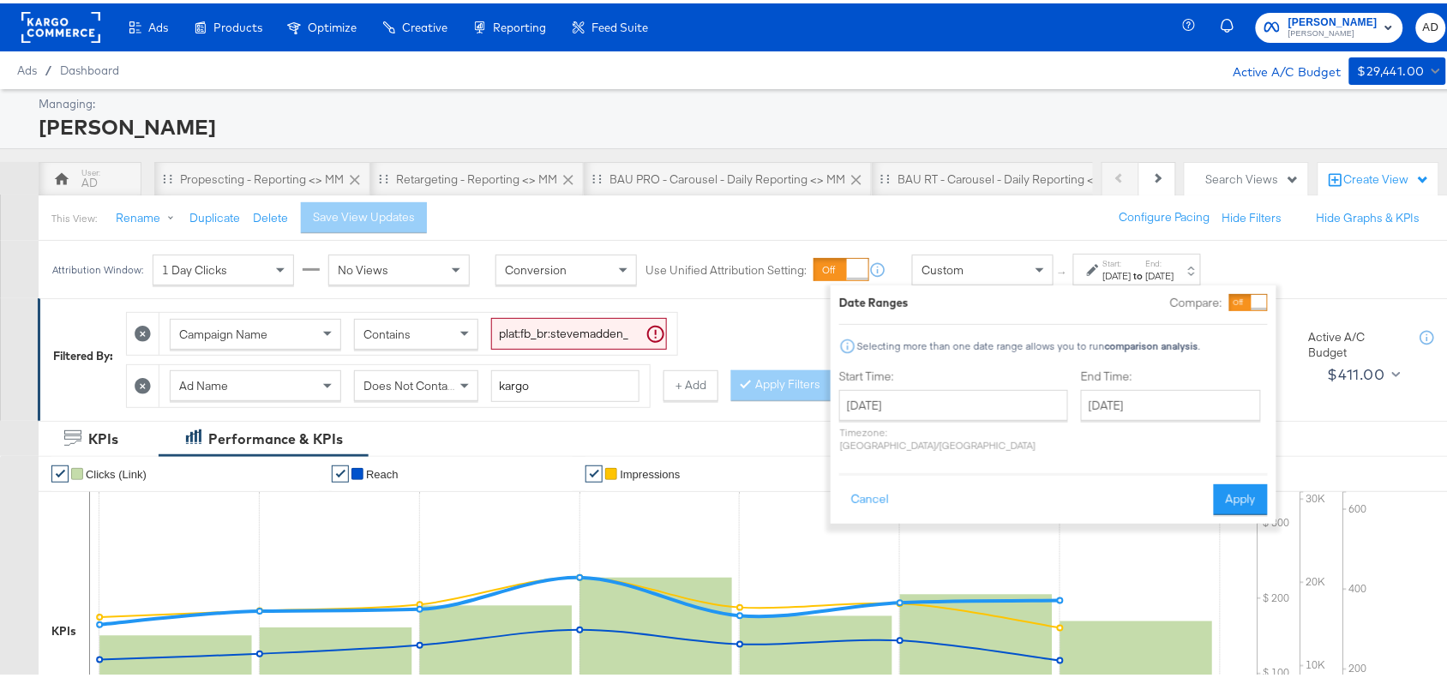
drag, startPoint x: 965, startPoint y: 420, endPoint x: 996, endPoint y: 401, distance: 36.2
click at [996, 401] on div "[DATE] ‹ [DATE] › Su Mo Tu We Th Fr Sa 27 28 29 30 31 1 2 3 4 5 6 7 8 9 10 11 1…" at bounding box center [953, 417] width 229 height 62
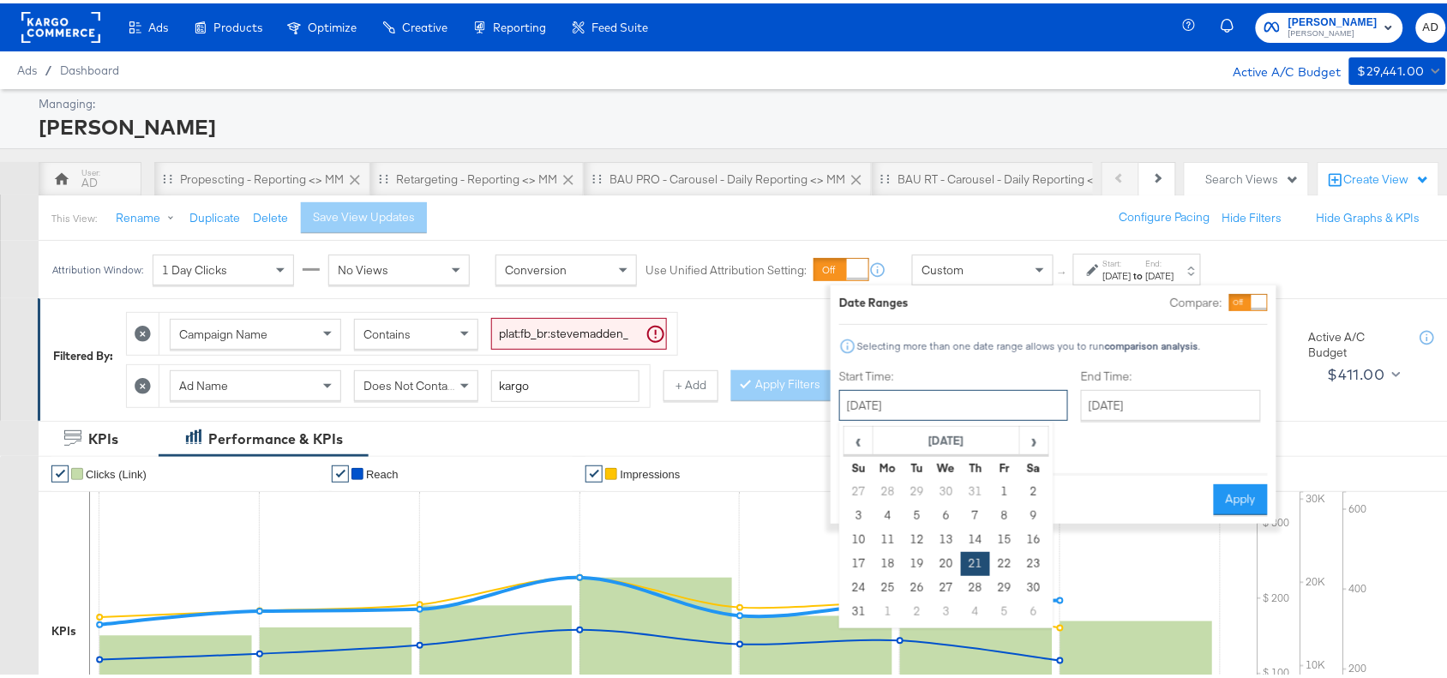
click at [996, 401] on input "[DATE]" at bounding box center [953, 401] width 229 height 31
click at [1046, 435] on span "›" at bounding box center [1034, 437] width 27 height 26
click at [862, 515] on td "7" at bounding box center [858, 512] width 29 height 24
type input "[DATE]"
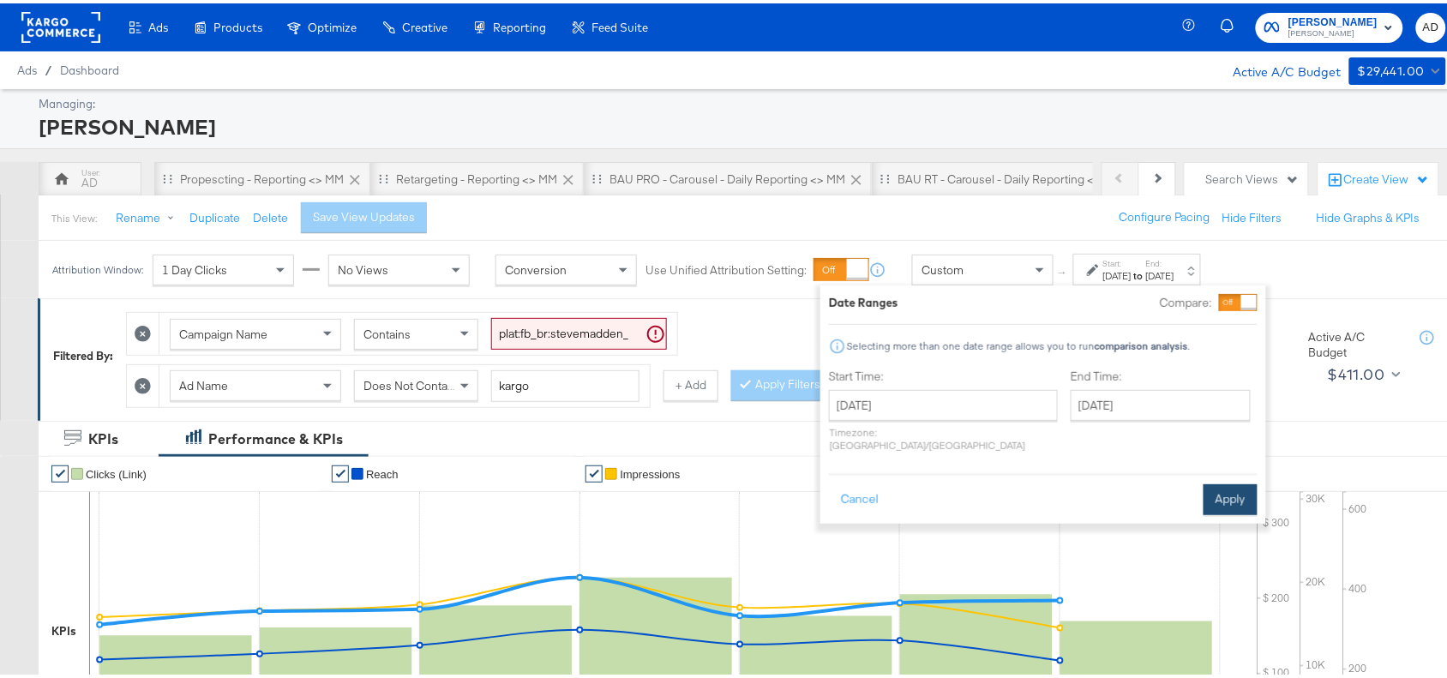
click at [1225, 470] on div "Cancel Apply" at bounding box center [1043, 491] width 428 height 42
click at [1225, 485] on button "Apply" at bounding box center [1230, 496] width 54 height 31
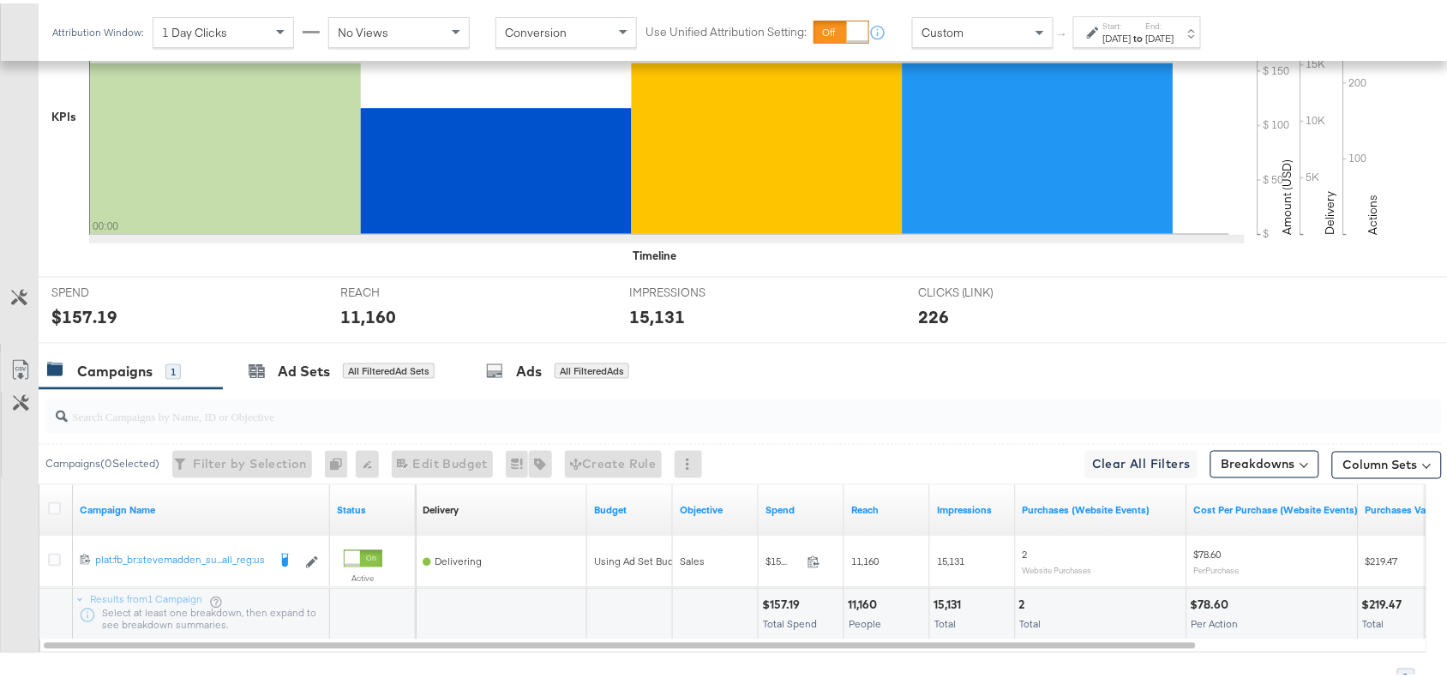
scroll to position [602, 0]
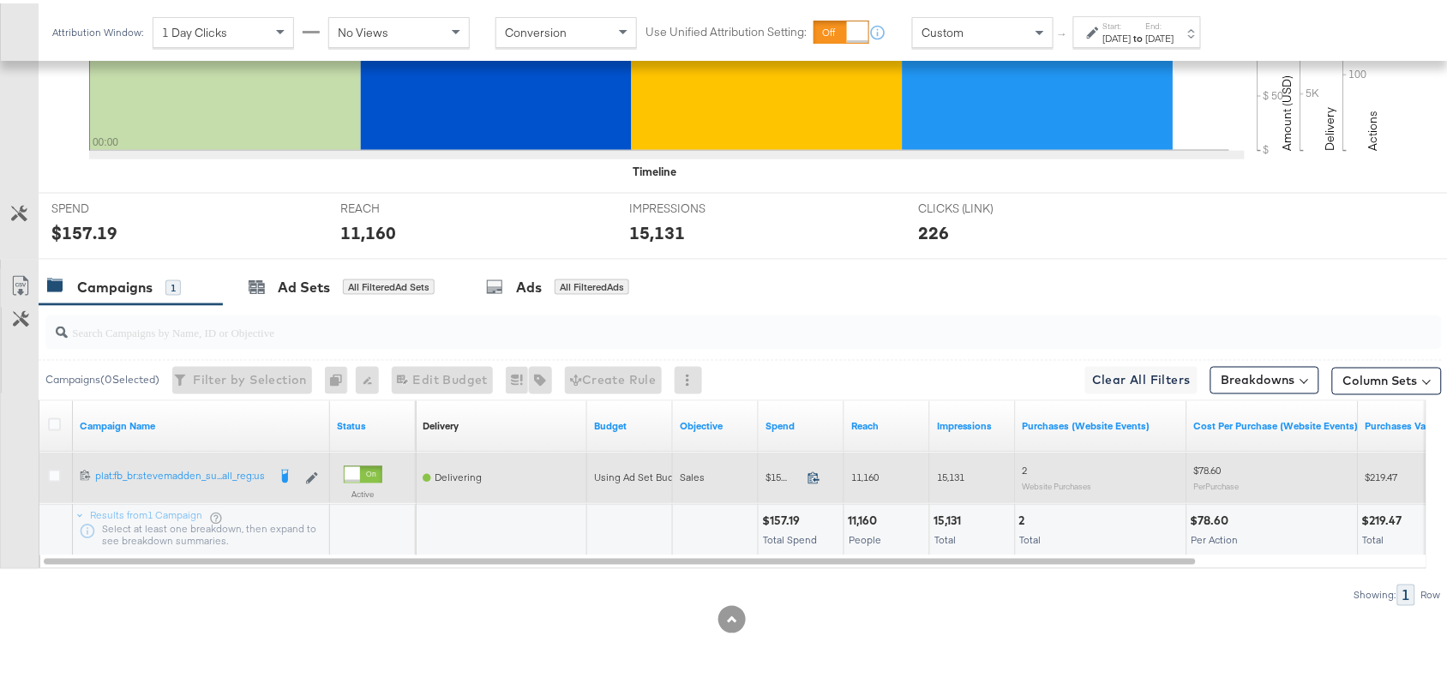
click at [812, 471] on icon at bounding box center [813, 474] width 13 height 13
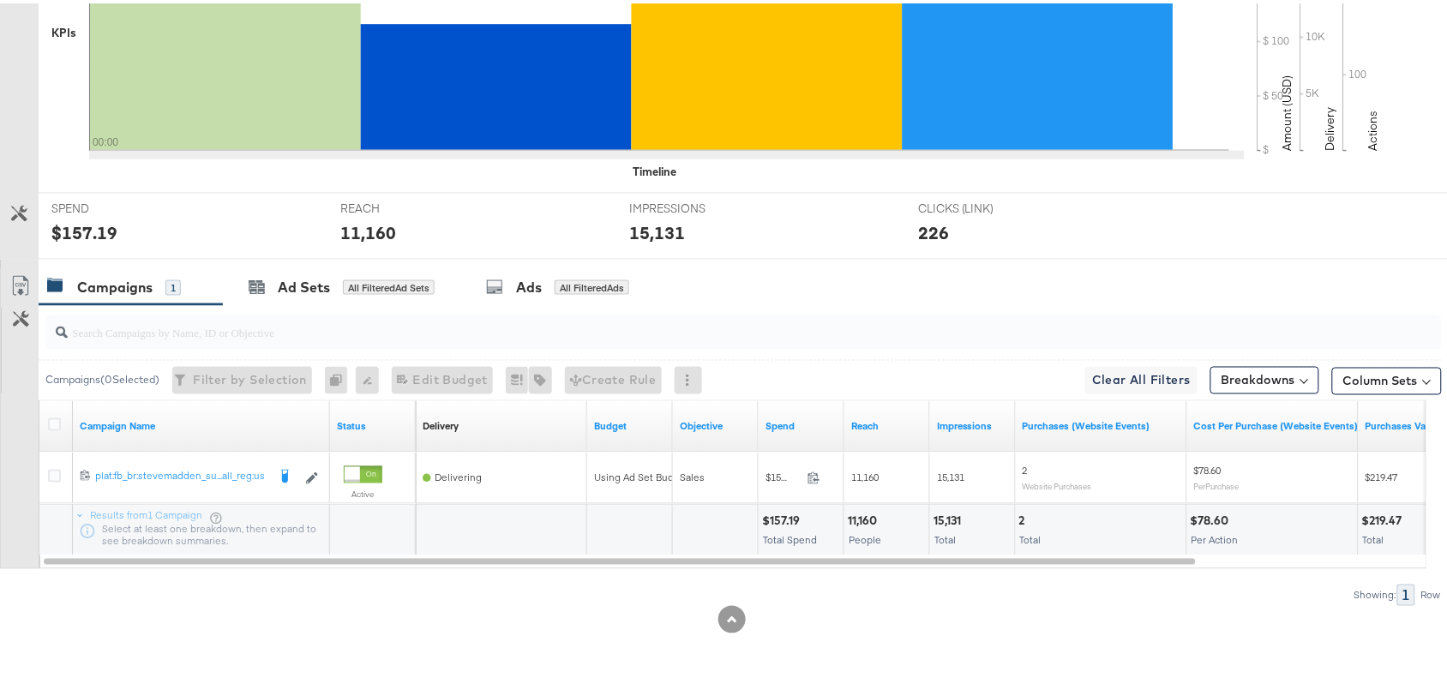
scroll to position [0, 0]
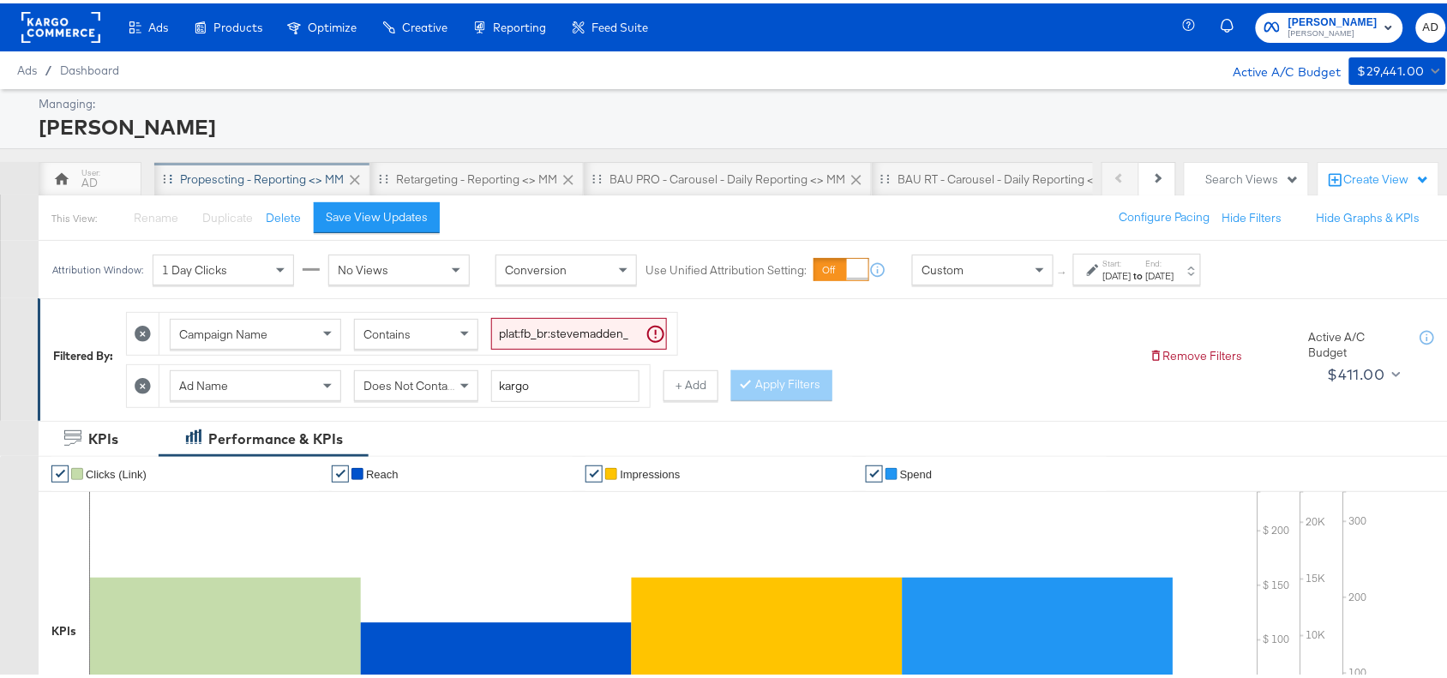
click at [249, 180] on div "Propescting - Reporting <> MM" at bounding box center [262, 176] width 164 height 16
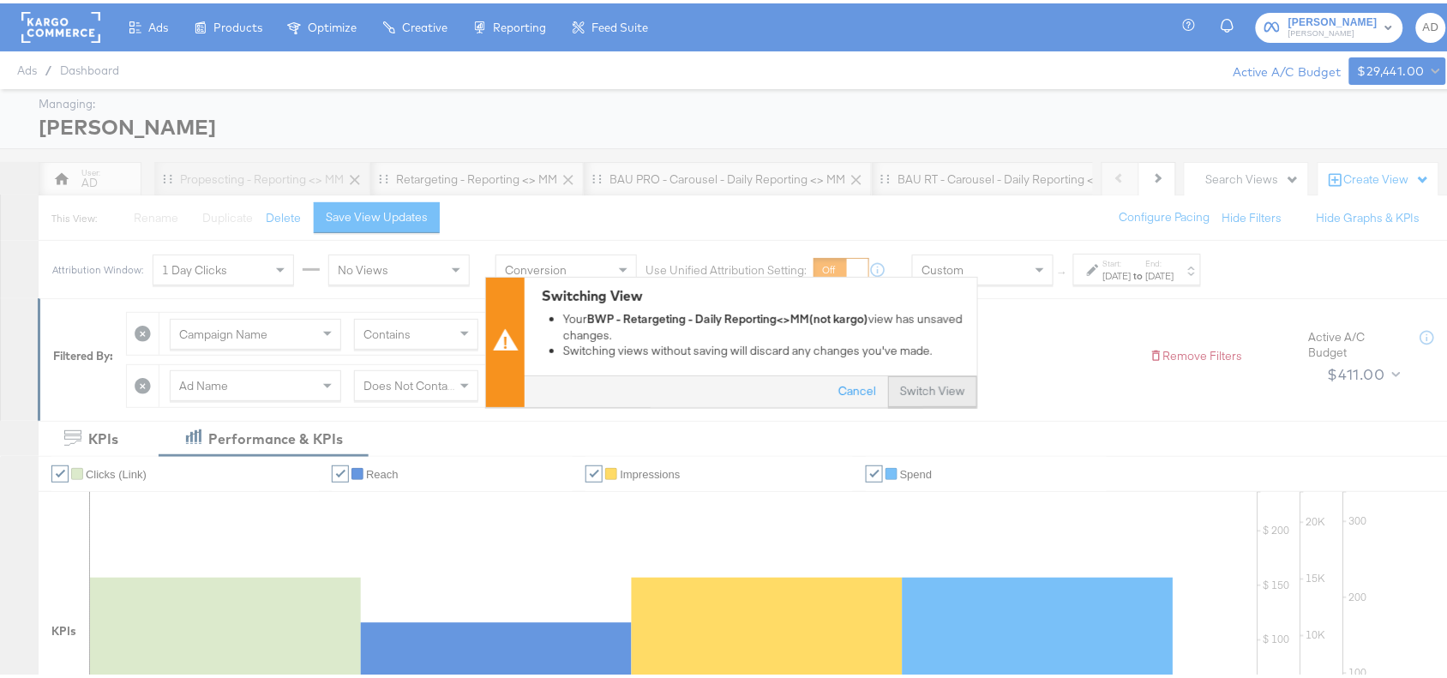
click at [931, 391] on button "Switch View" at bounding box center [932, 389] width 89 height 31
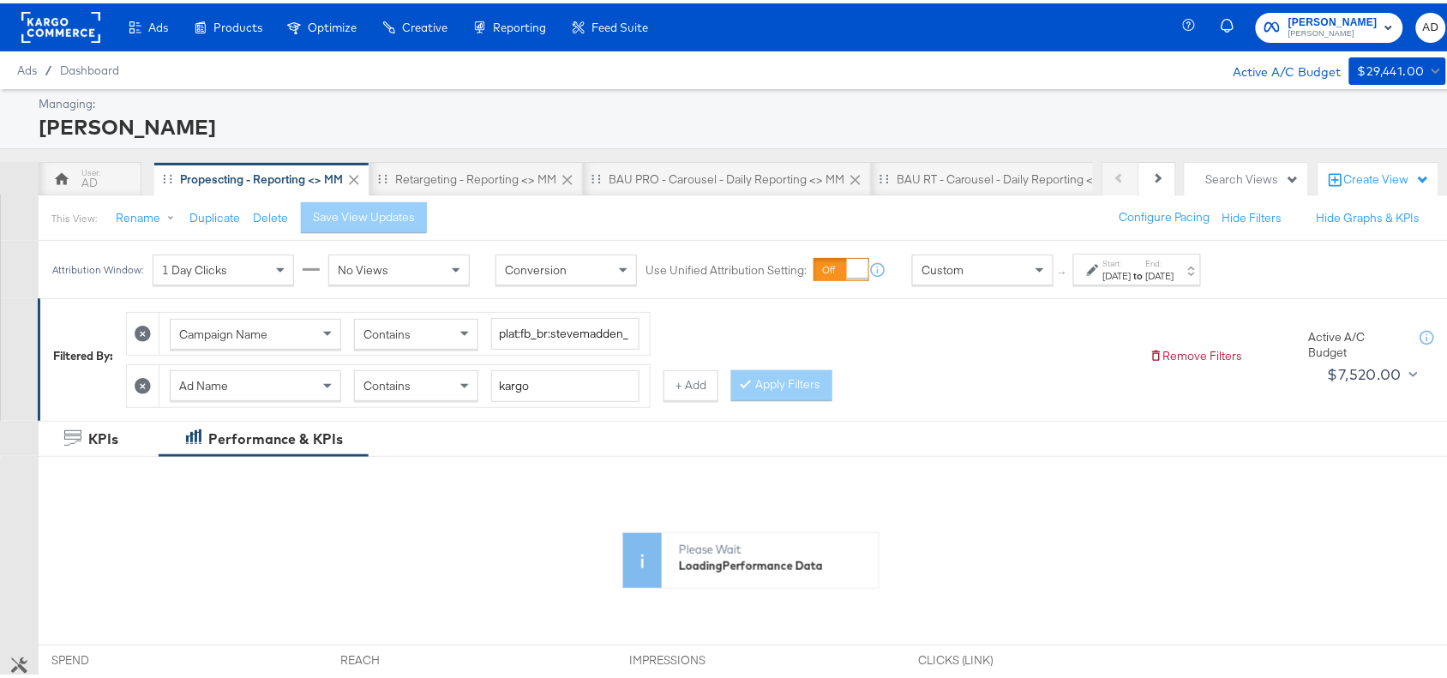
click at [1180, 280] on div "Start: [DATE] to End: [DATE]" at bounding box center [1137, 266] width 128 height 32
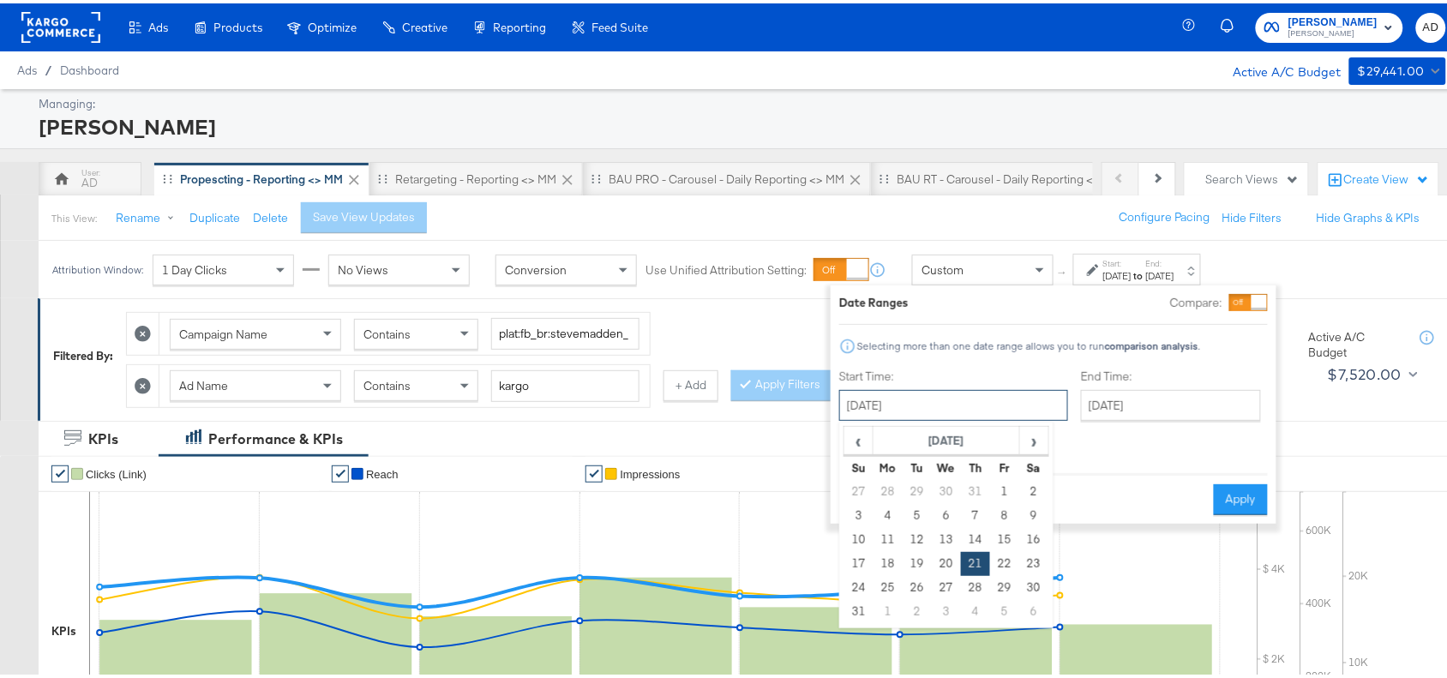
click at [893, 412] on input "[DATE]" at bounding box center [953, 401] width 229 height 31
click at [1038, 446] on span "›" at bounding box center [1034, 437] width 27 height 26
click at [857, 518] on td "7" at bounding box center [858, 512] width 29 height 24
type input "[DATE]"
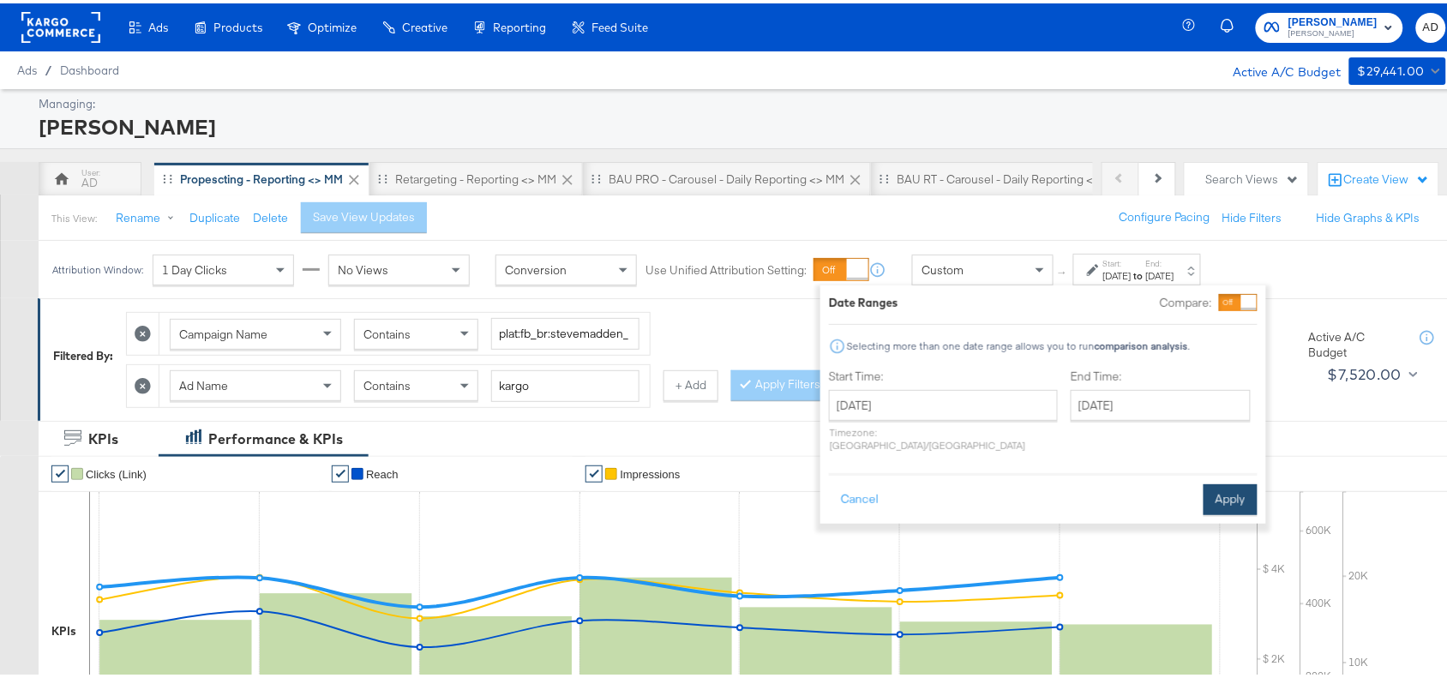
click at [1223, 481] on button "Apply" at bounding box center [1230, 496] width 54 height 31
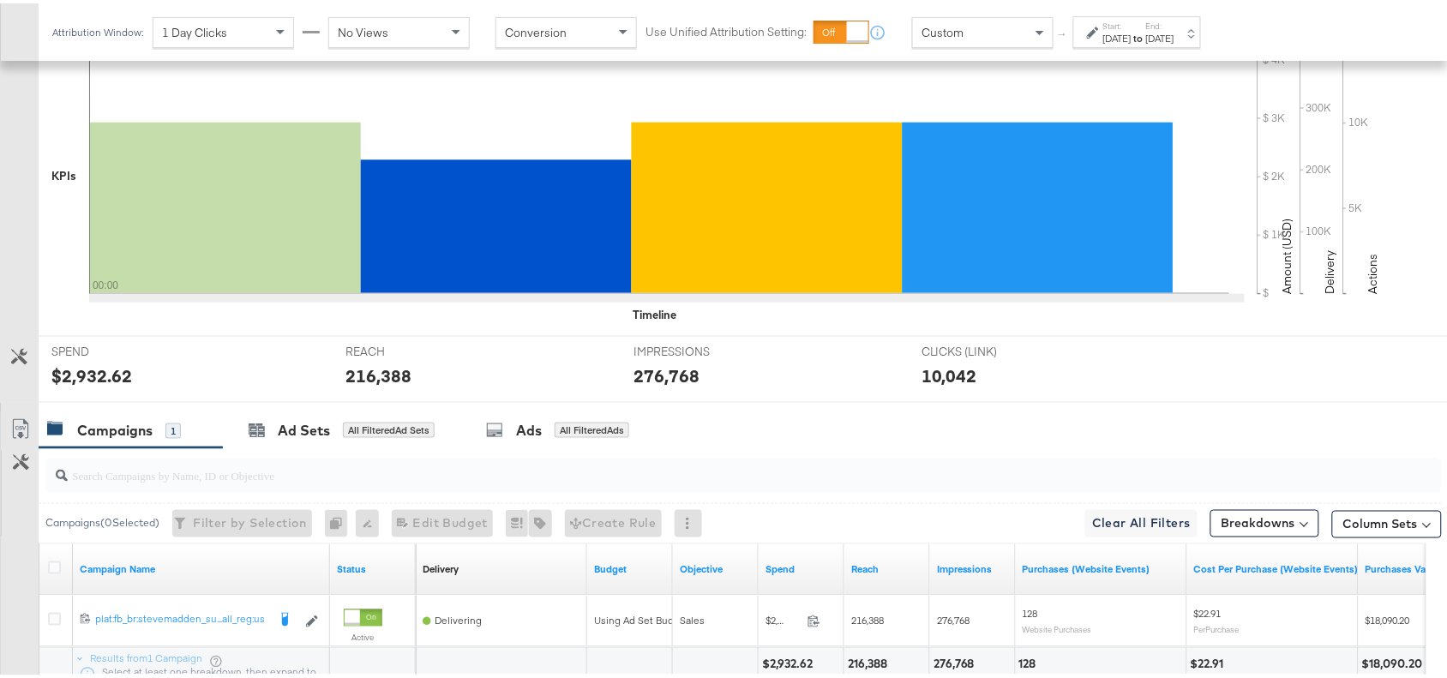
scroll to position [602, 0]
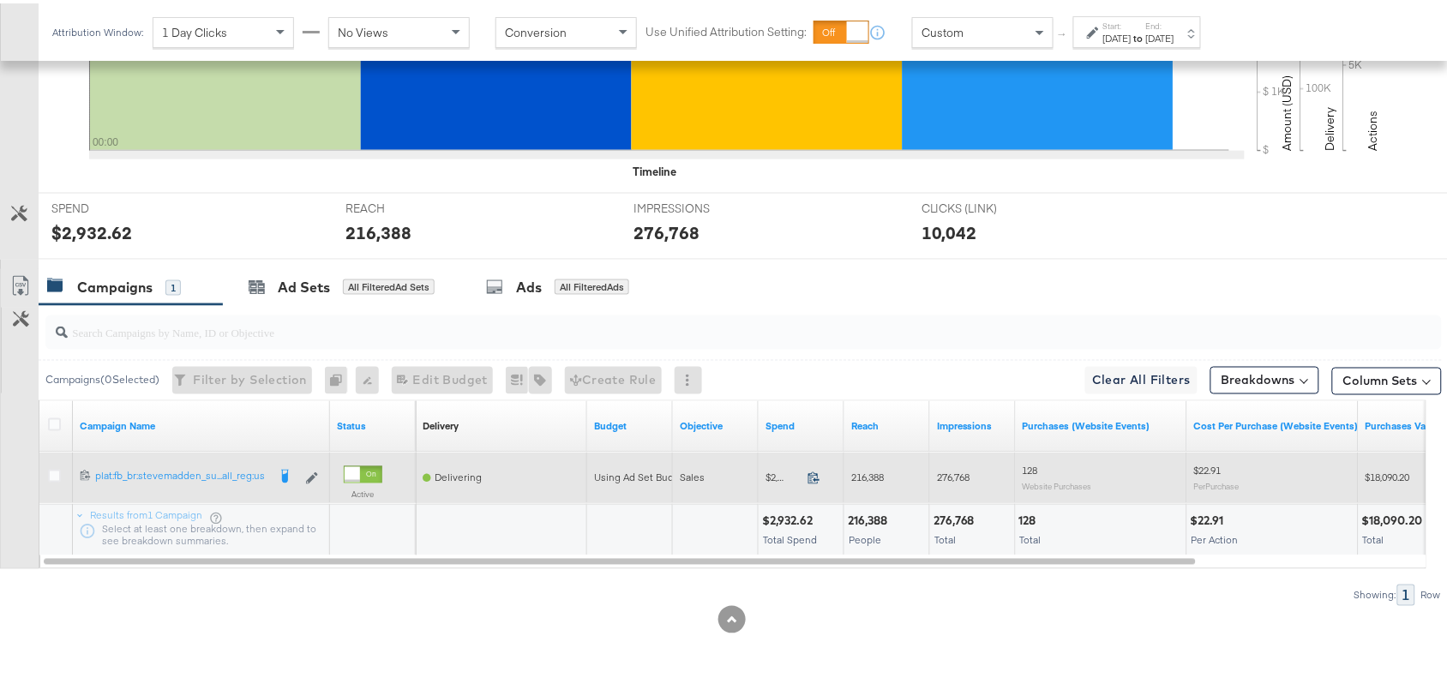
click at [810, 470] on icon at bounding box center [813, 474] width 13 height 13
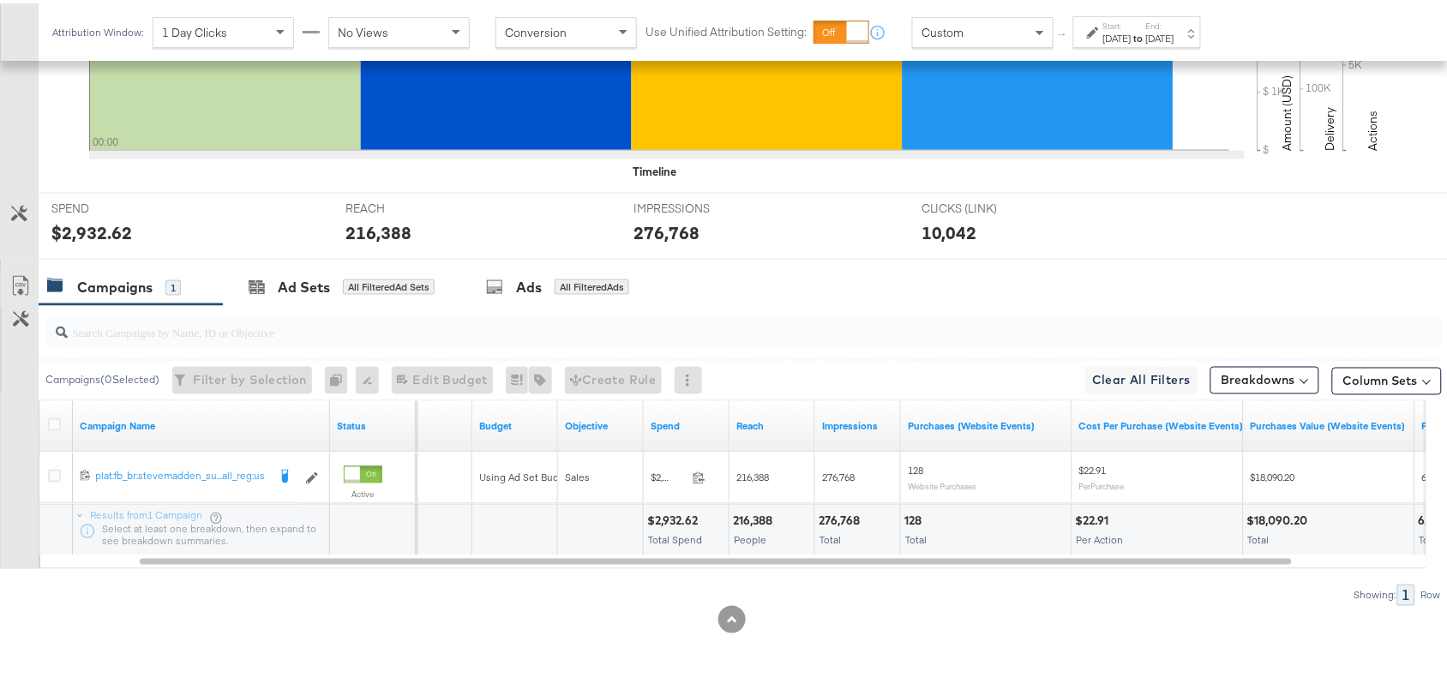
click at [1131, 27] on label "Start:" at bounding box center [1117, 22] width 28 height 11
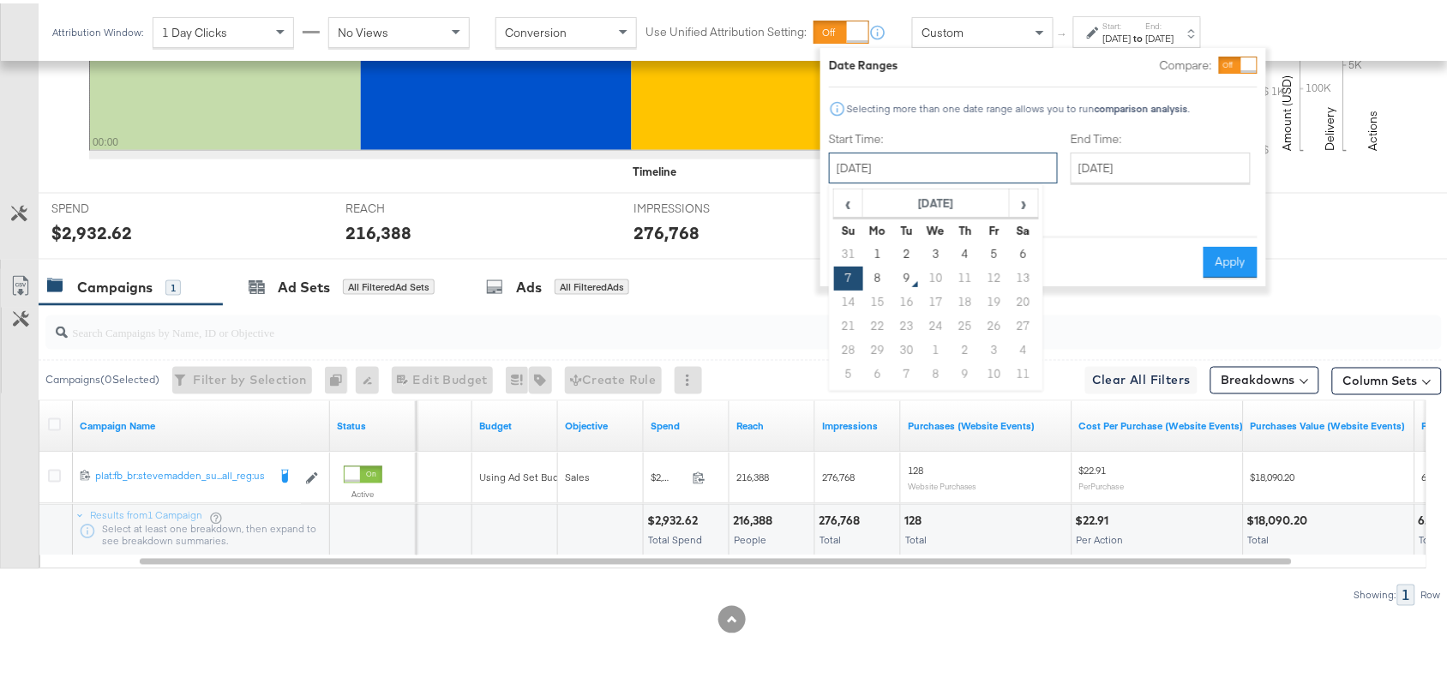
click at [876, 174] on input "[DATE]" at bounding box center [943, 164] width 229 height 31
click at [877, 275] on td "8" at bounding box center [877, 275] width 29 height 24
type input "[DATE]"
click at [1231, 243] on button "Apply" at bounding box center [1230, 258] width 54 height 31
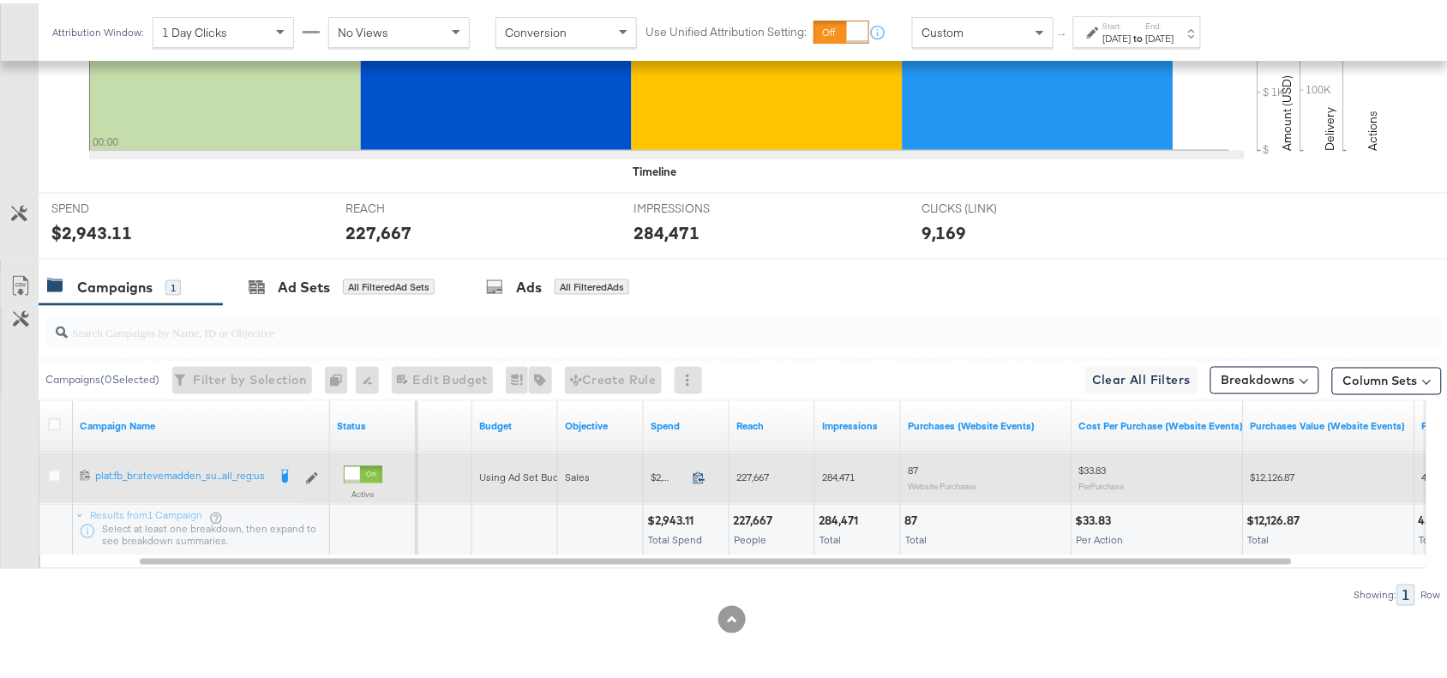
click at [697, 471] on icon at bounding box center [698, 474] width 13 height 13
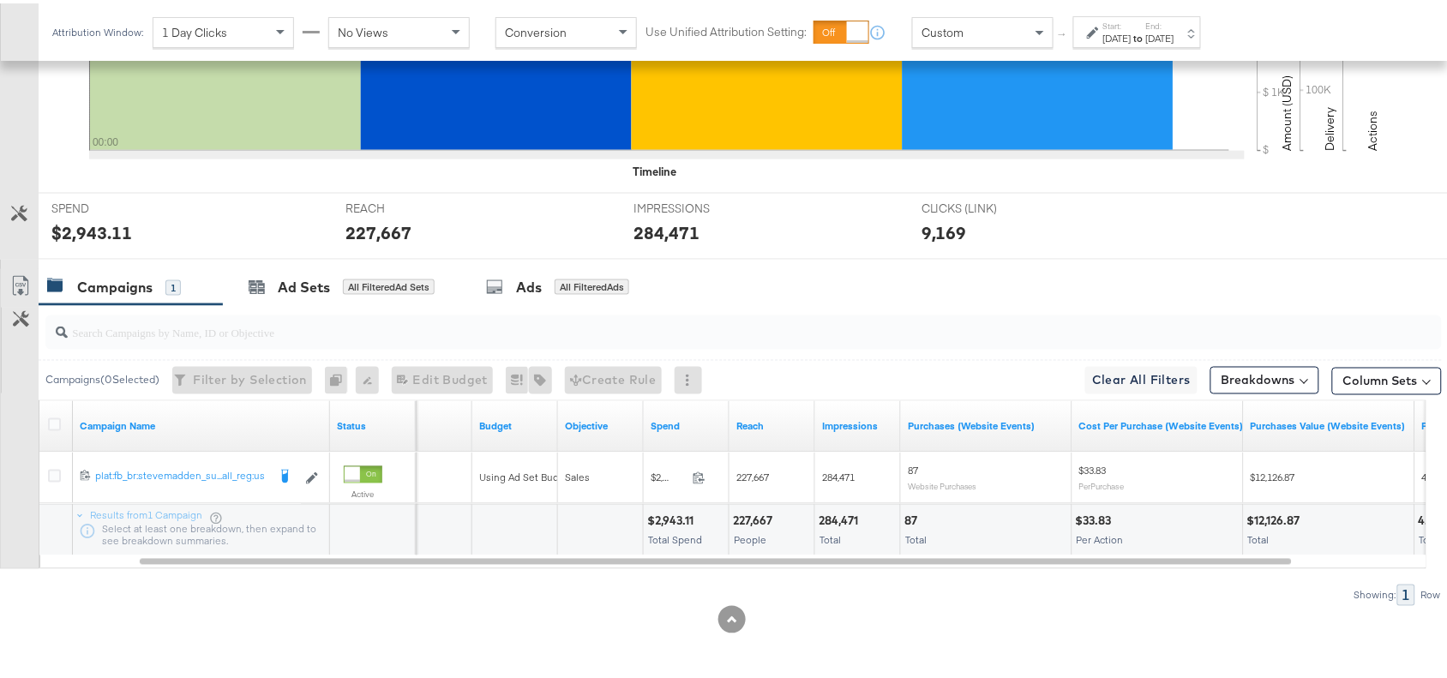
click at [752, 525] on div "227,667" at bounding box center [755, 518] width 45 height 16
click at [824, 524] on div "284,471" at bounding box center [840, 518] width 45 height 16
copy div "284,471"
click at [824, 524] on div "284,471" at bounding box center [840, 518] width 45 height 16
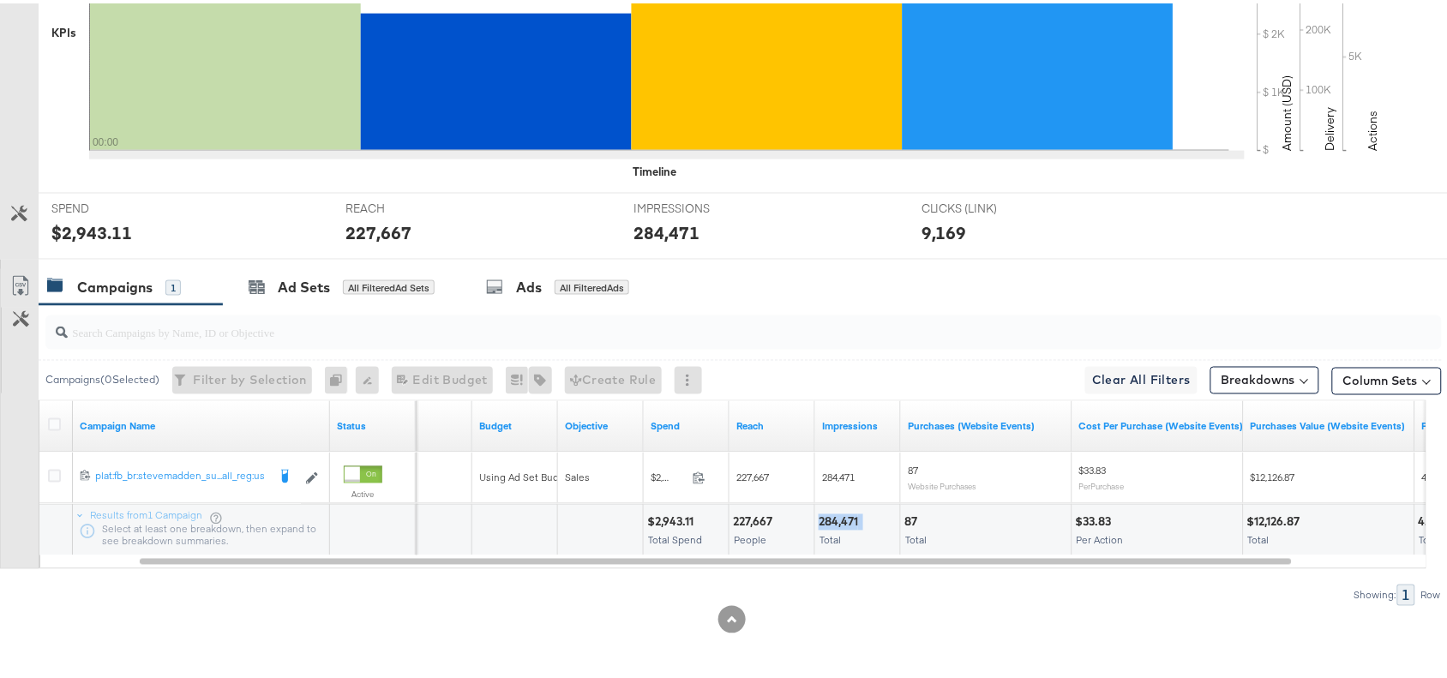
scroll to position [0, 0]
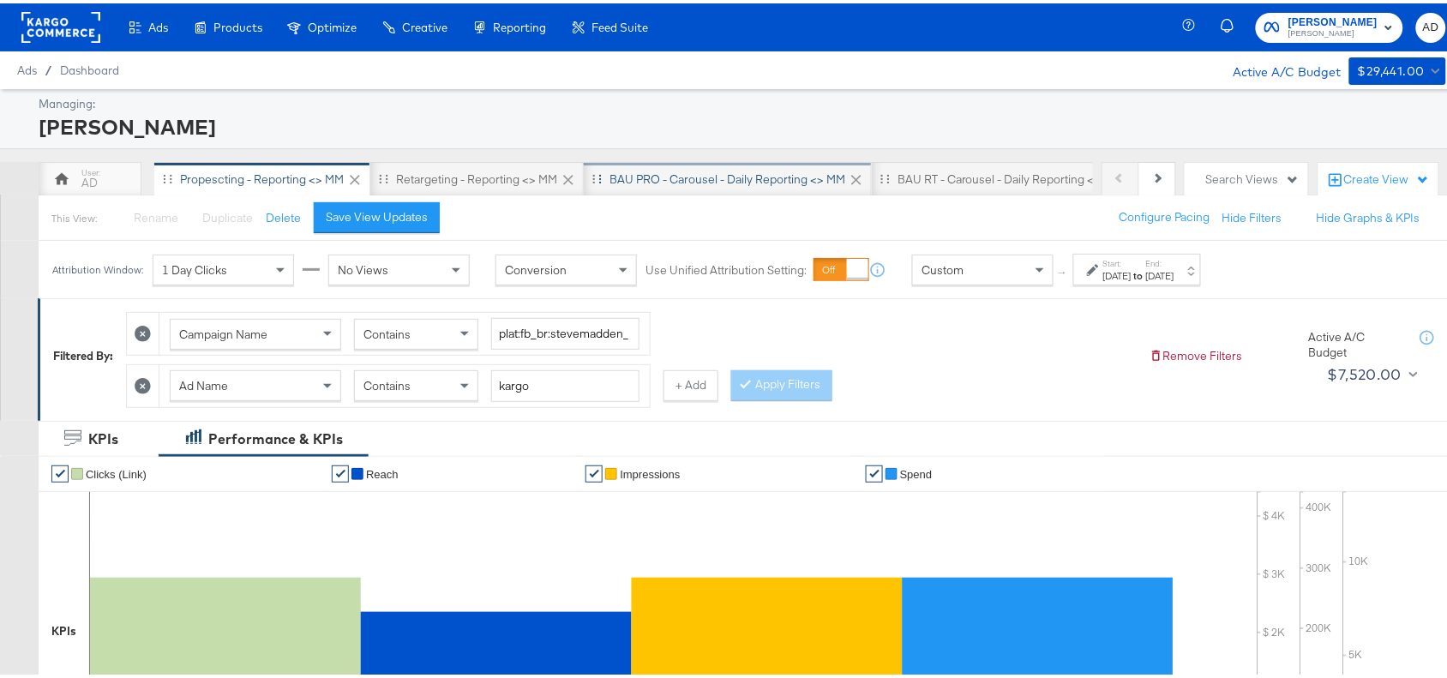
click at [696, 174] on div "BAU PRO - Carousel - Daily Reporting <> MM" at bounding box center [727, 176] width 236 height 16
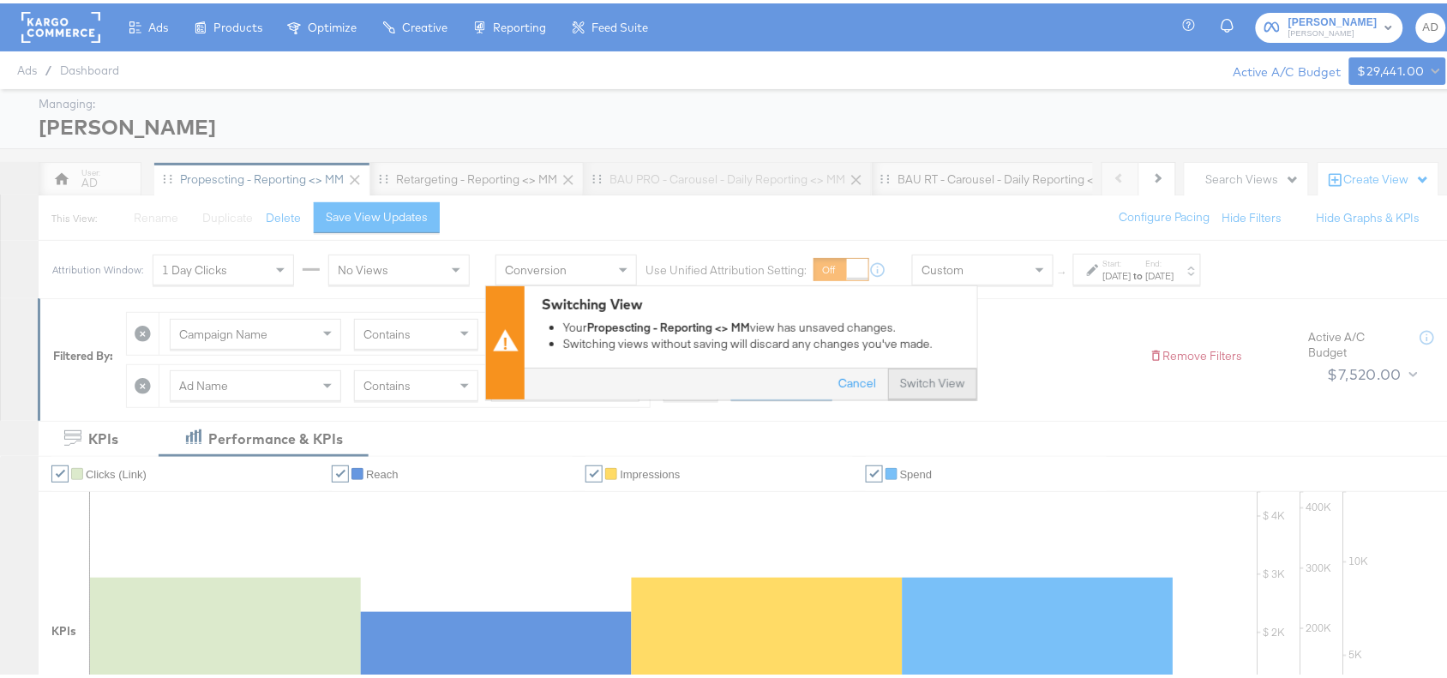
click at [923, 375] on button "Switch View" at bounding box center [932, 380] width 89 height 31
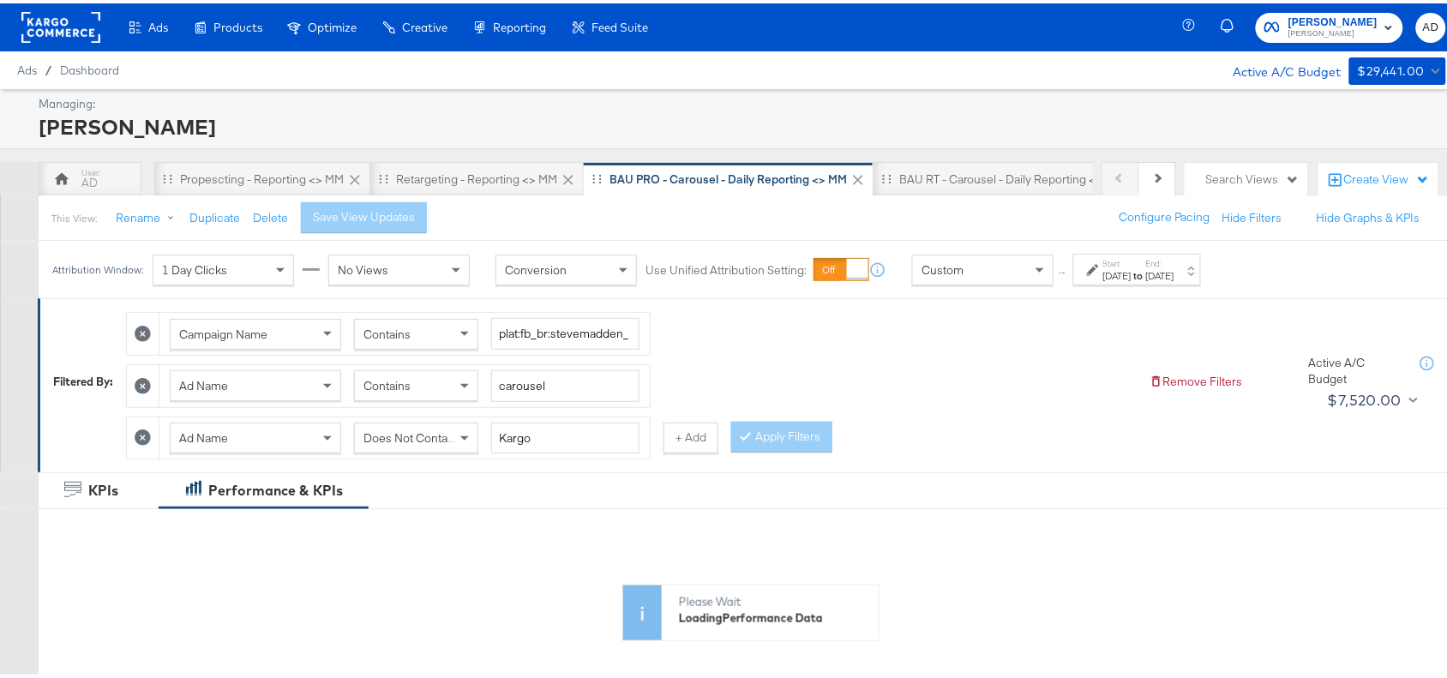
click at [1131, 277] on div "[DATE]" at bounding box center [1117, 273] width 28 height 14
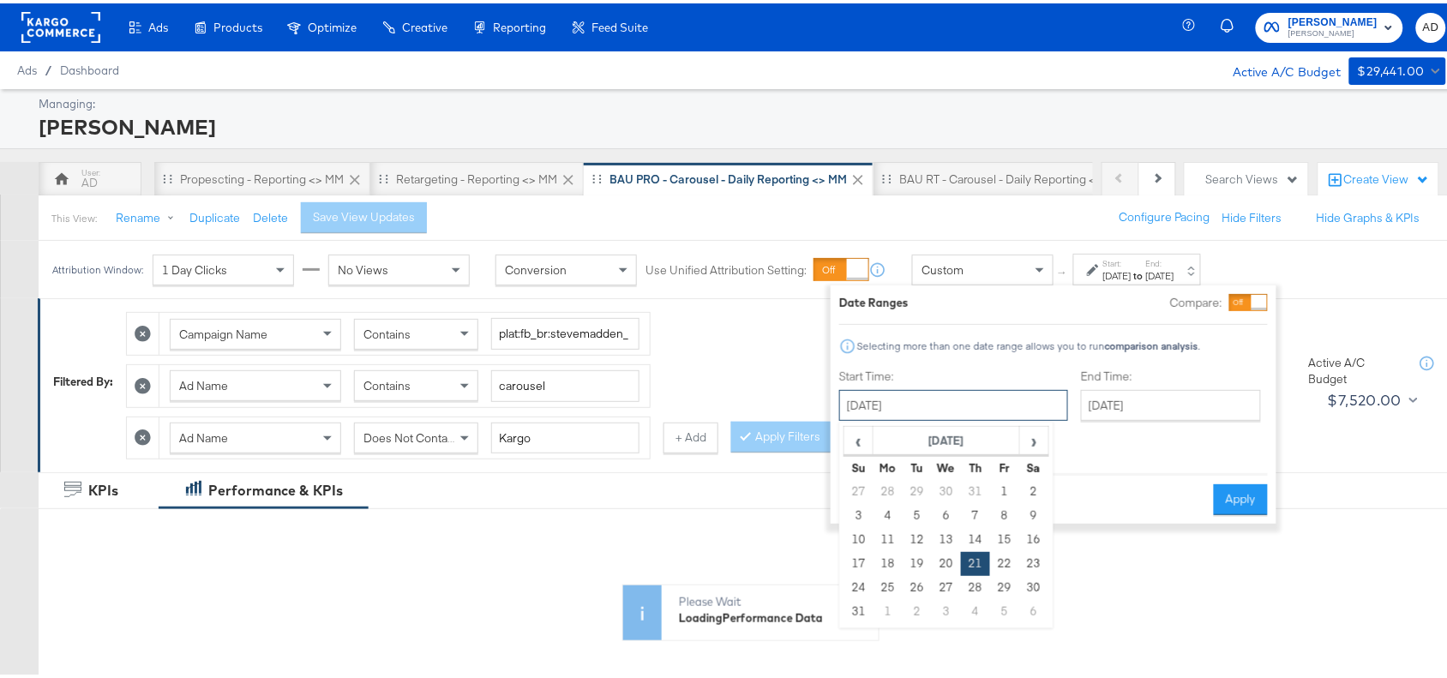
click at [949, 401] on input "[DATE]" at bounding box center [953, 401] width 229 height 31
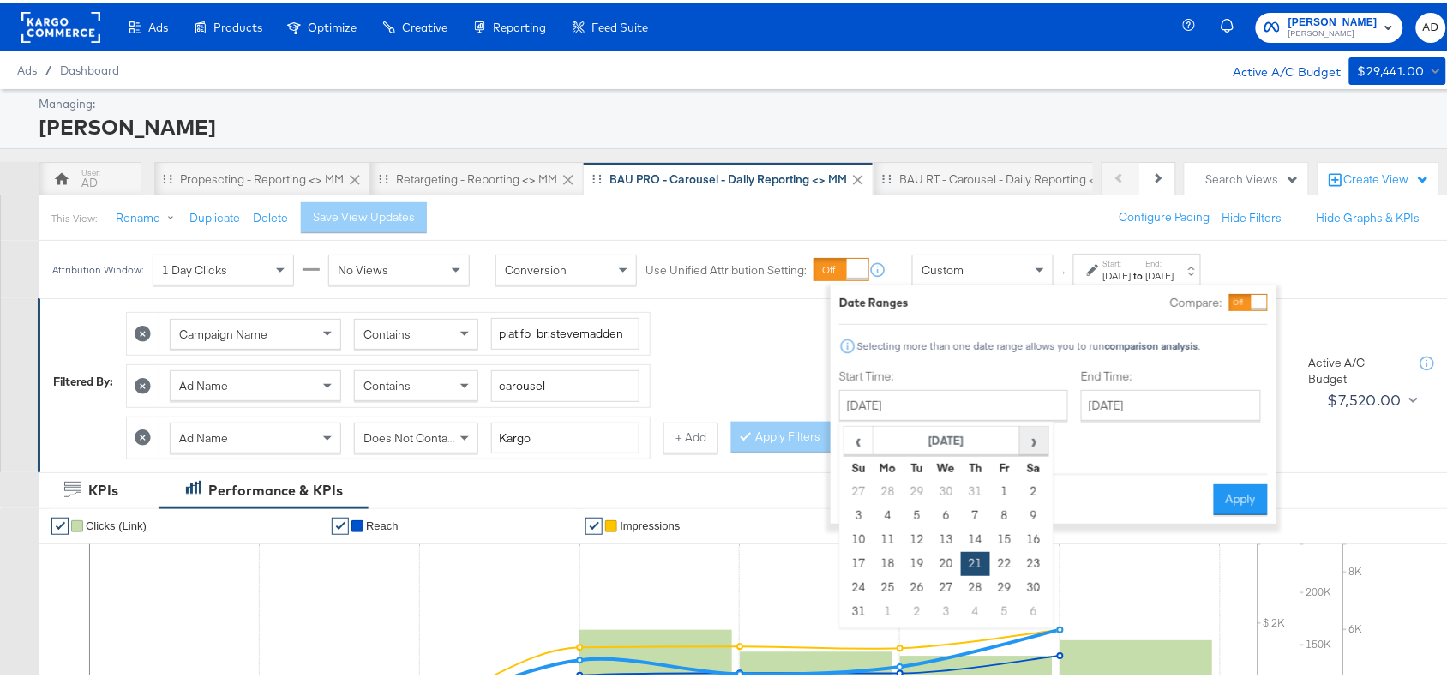
click at [1039, 447] on span "›" at bounding box center [1034, 437] width 27 height 26
click at [860, 519] on td "7" at bounding box center [858, 512] width 29 height 24
type input "[DATE]"
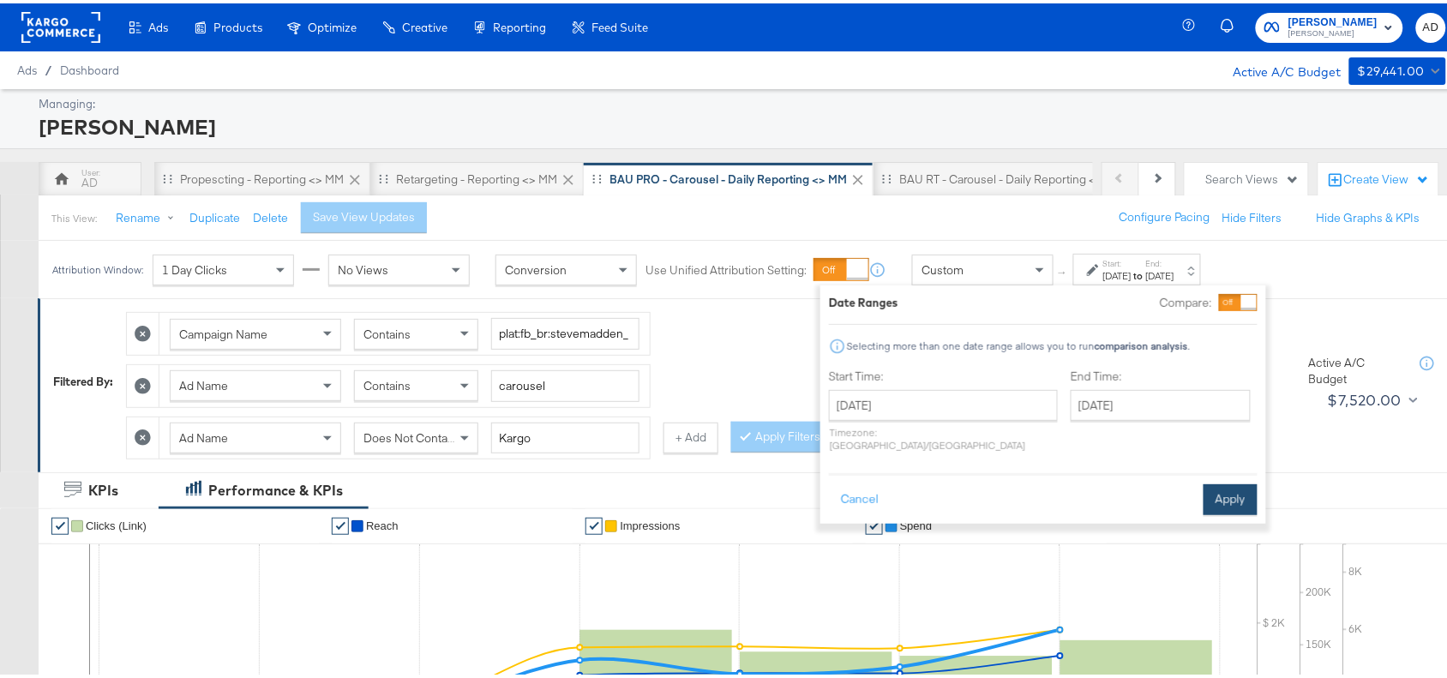
click at [1244, 481] on button "Apply" at bounding box center [1230, 496] width 54 height 31
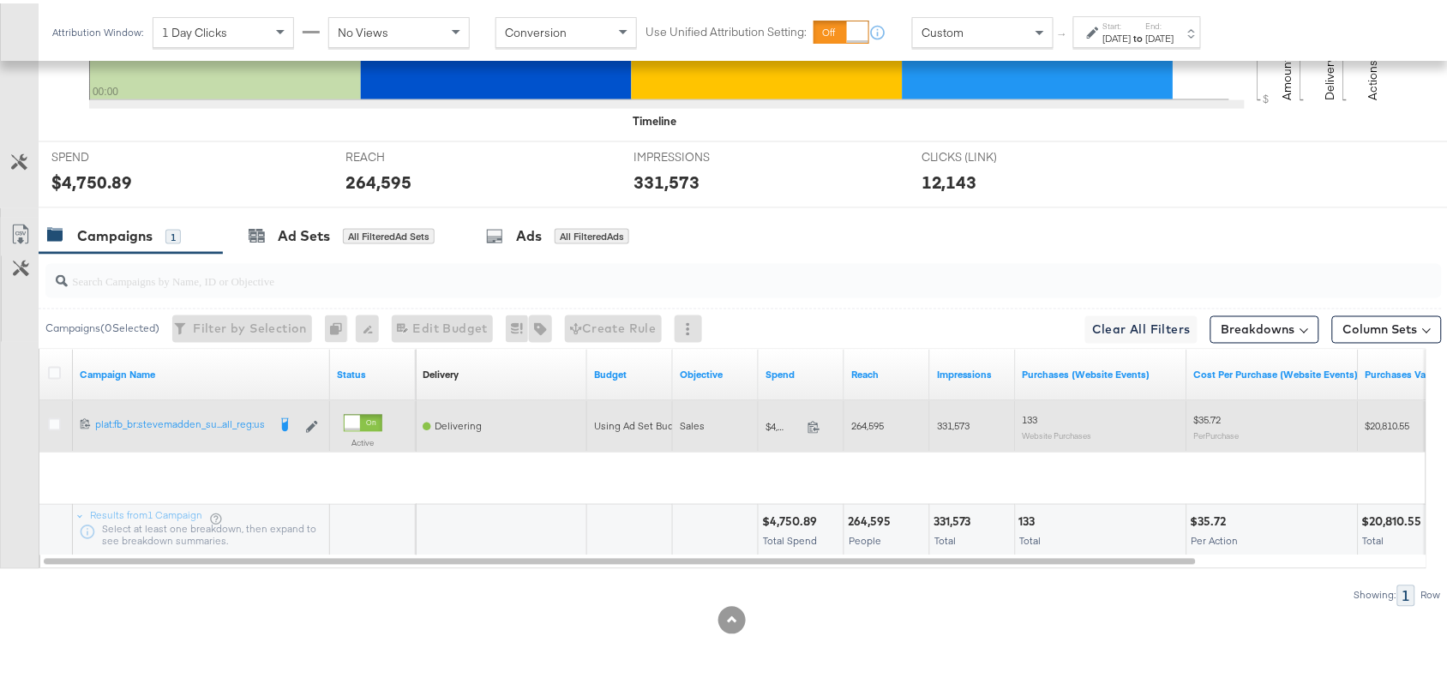
scroll to position [654, 0]
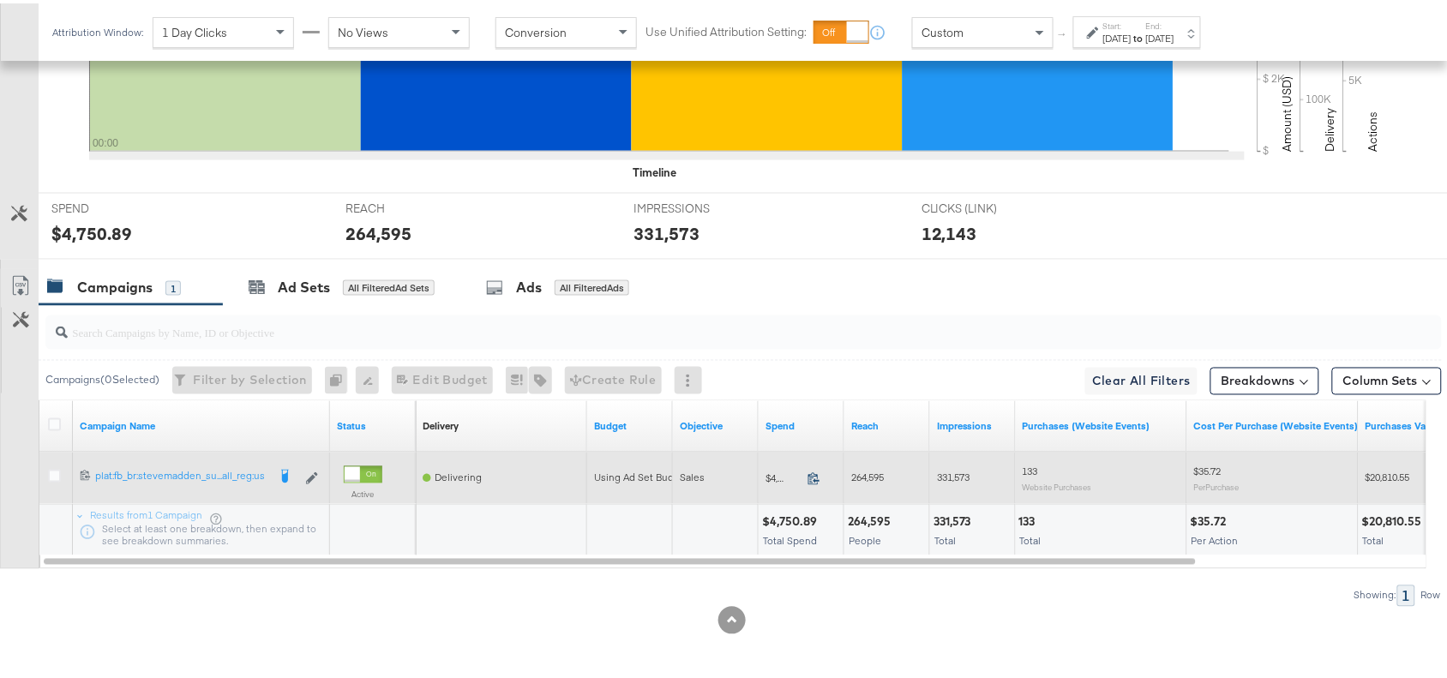
click at [810, 477] on icon at bounding box center [813, 475] width 13 height 13
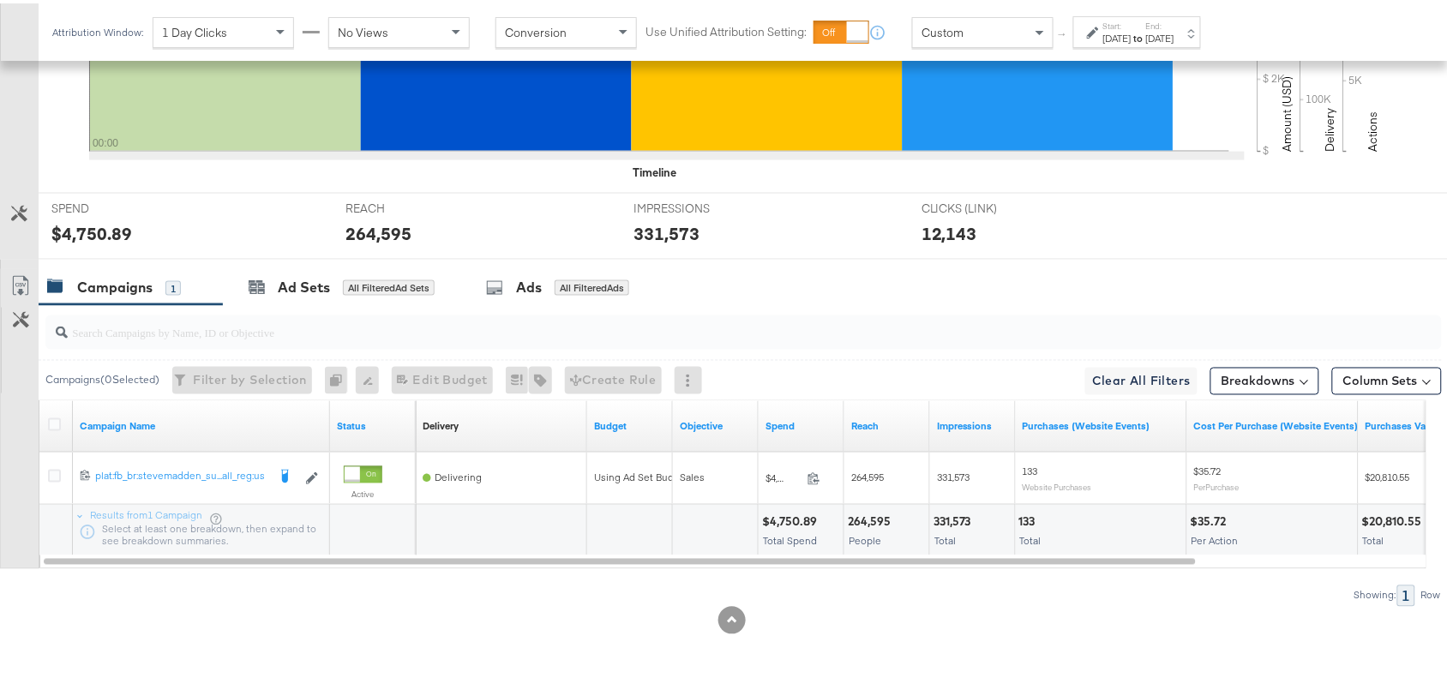
click at [858, 518] on div "264,595" at bounding box center [872, 519] width 48 height 16
copy div "264,595"
click at [858, 518] on div "264,595" at bounding box center [872, 519] width 48 height 16
click at [949, 518] on div "331,573" at bounding box center [954, 519] width 43 height 16
copy div "331,573"
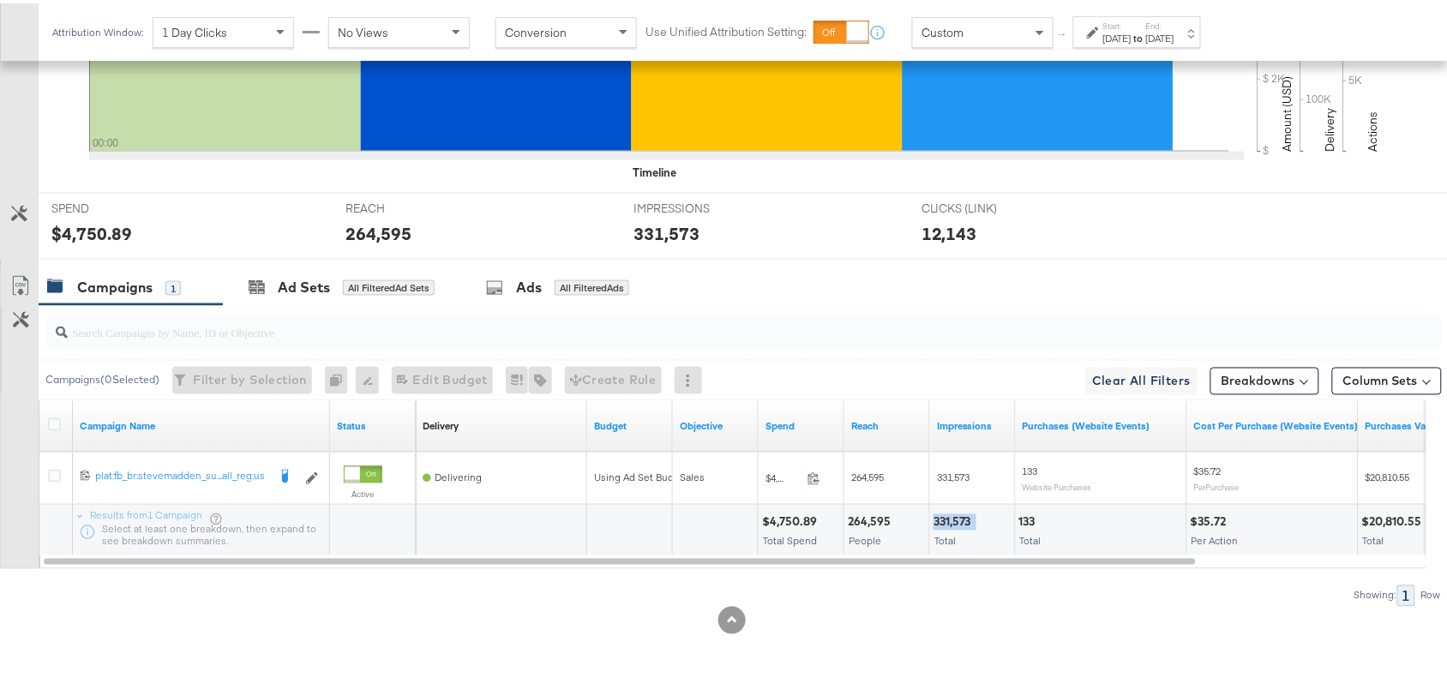
click at [949, 518] on div "331,573" at bounding box center [954, 519] width 43 height 16
click at [785, 518] on div "$4,750.89" at bounding box center [792, 519] width 60 height 16
copy div "4,750.89"
click at [785, 518] on div "$4,750.89" at bounding box center [792, 519] width 60 height 16
click at [871, 518] on div "264,595" at bounding box center [872, 519] width 48 height 16
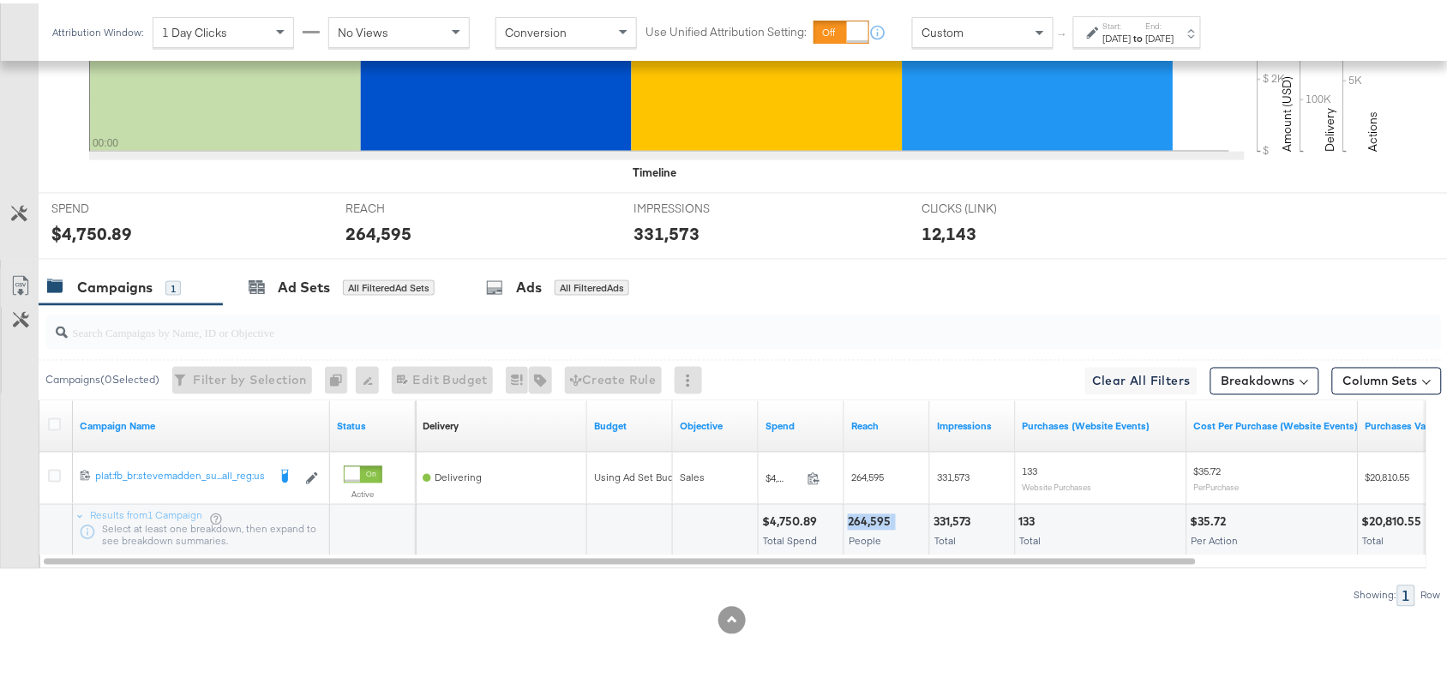
click at [871, 518] on div "264,595" at bounding box center [872, 519] width 48 height 16
click at [960, 521] on div "331,573" at bounding box center [954, 519] width 43 height 16
copy div "331,573"
click at [960, 521] on div "331,573" at bounding box center [954, 519] width 43 height 16
click at [1131, 21] on label "Start:" at bounding box center [1117, 22] width 28 height 11
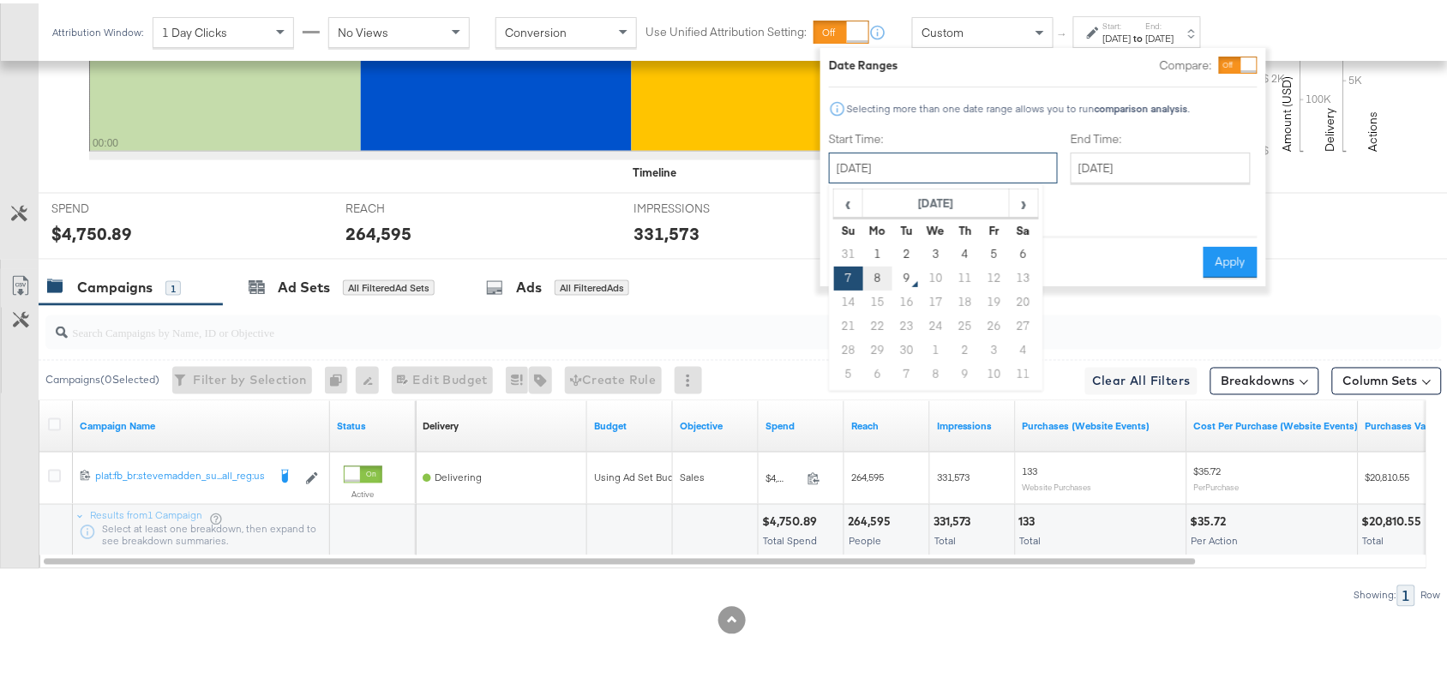
drag, startPoint x: 898, startPoint y: 156, endPoint x: 883, endPoint y: 267, distance: 112.5
click at [883, 180] on div "[DATE] ‹ [DATE] › Su Mo Tu We Th Fr Sa 31 1 2 3 4 5 6 7 8 9 10 11 12 13 14 15 1…" at bounding box center [943, 164] width 229 height 31
click at [883, 267] on td "8" at bounding box center [877, 275] width 29 height 24
type input "[DATE]"
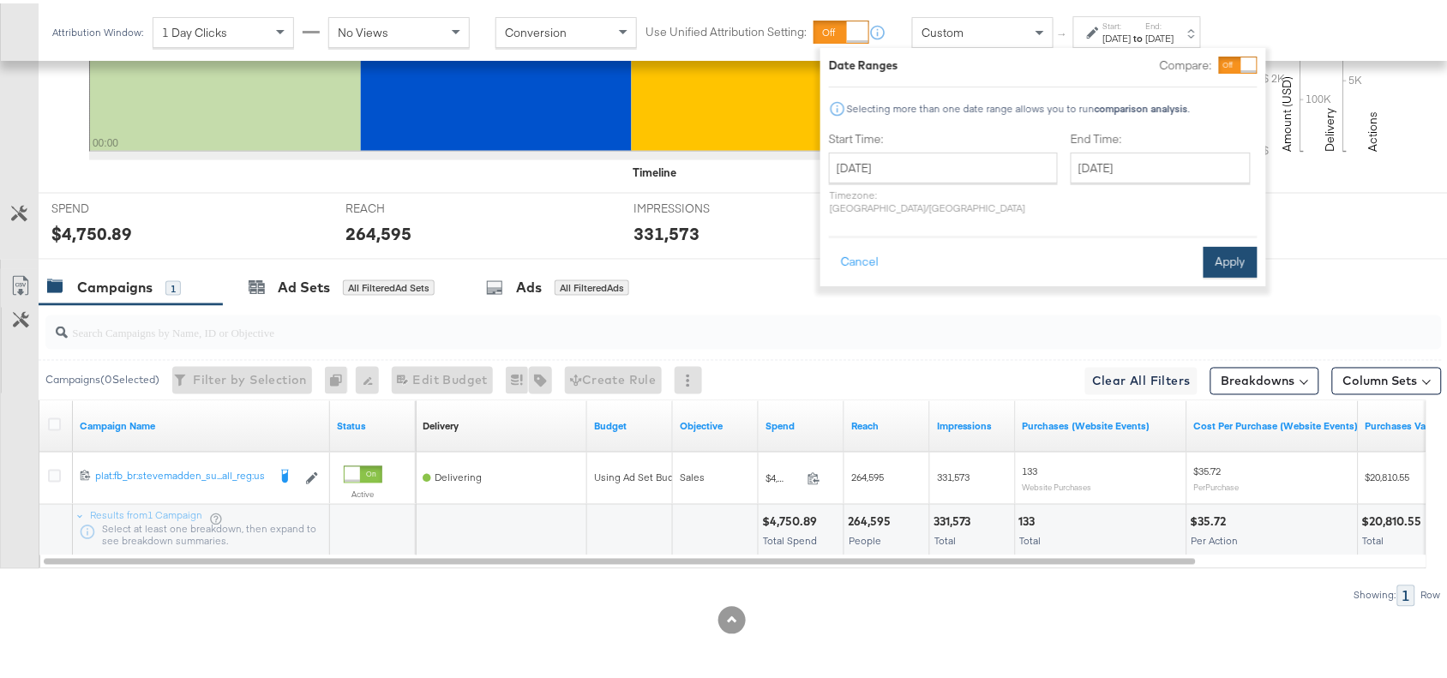
click at [1222, 243] on button "Apply" at bounding box center [1230, 258] width 54 height 31
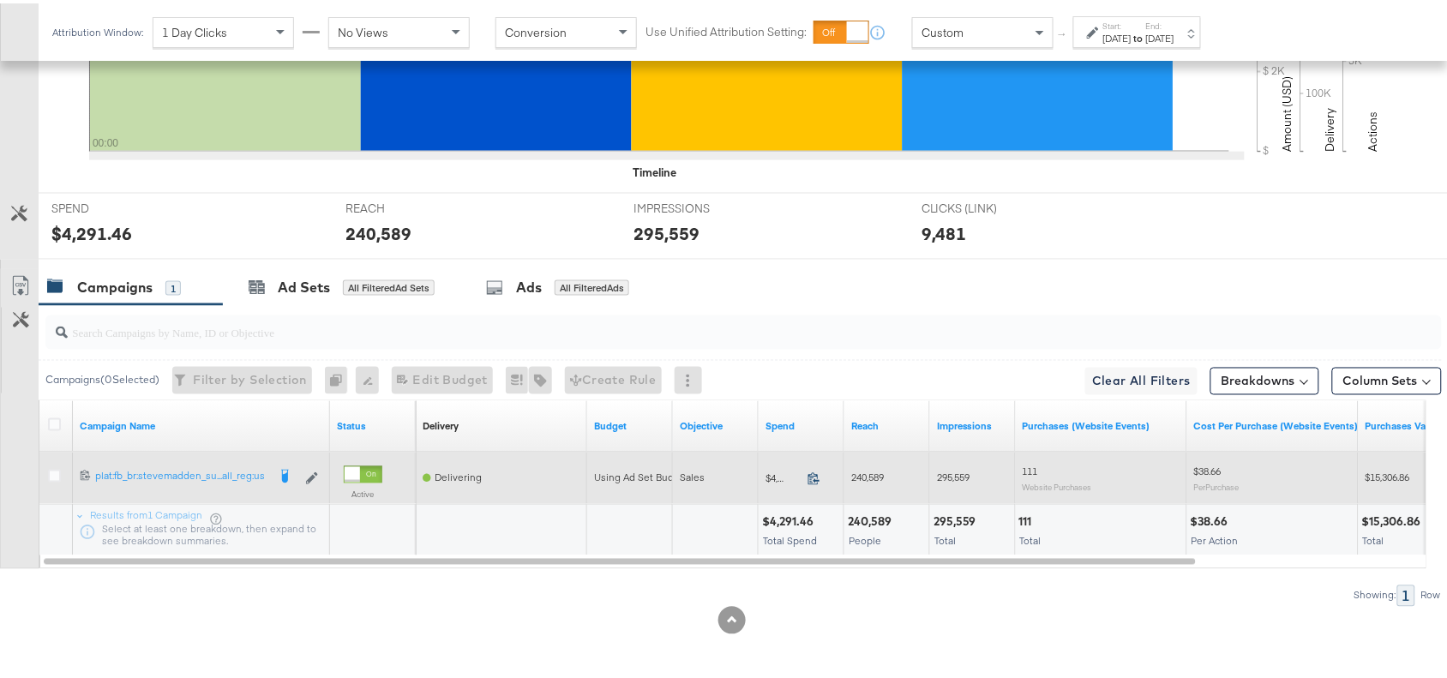
click at [817, 478] on icon at bounding box center [813, 475] width 13 height 13
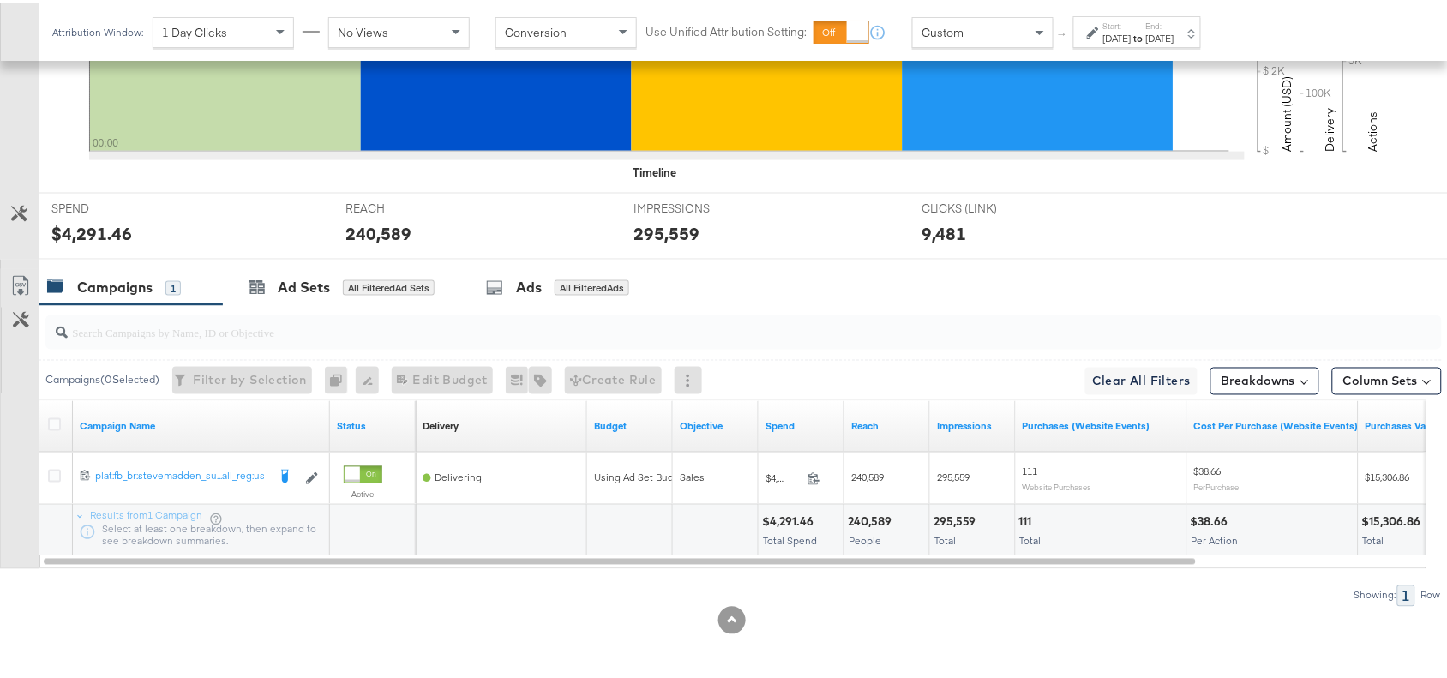
click at [850, 520] on div "240,589" at bounding box center [872, 519] width 49 height 16
copy div "240,589"
click at [850, 520] on div "240,589" at bounding box center [872, 519] width 49 height 16
click at [940, 514] on div "295,559" at bounding box center [957, 519] width 48 height 16
copy div "295,559"
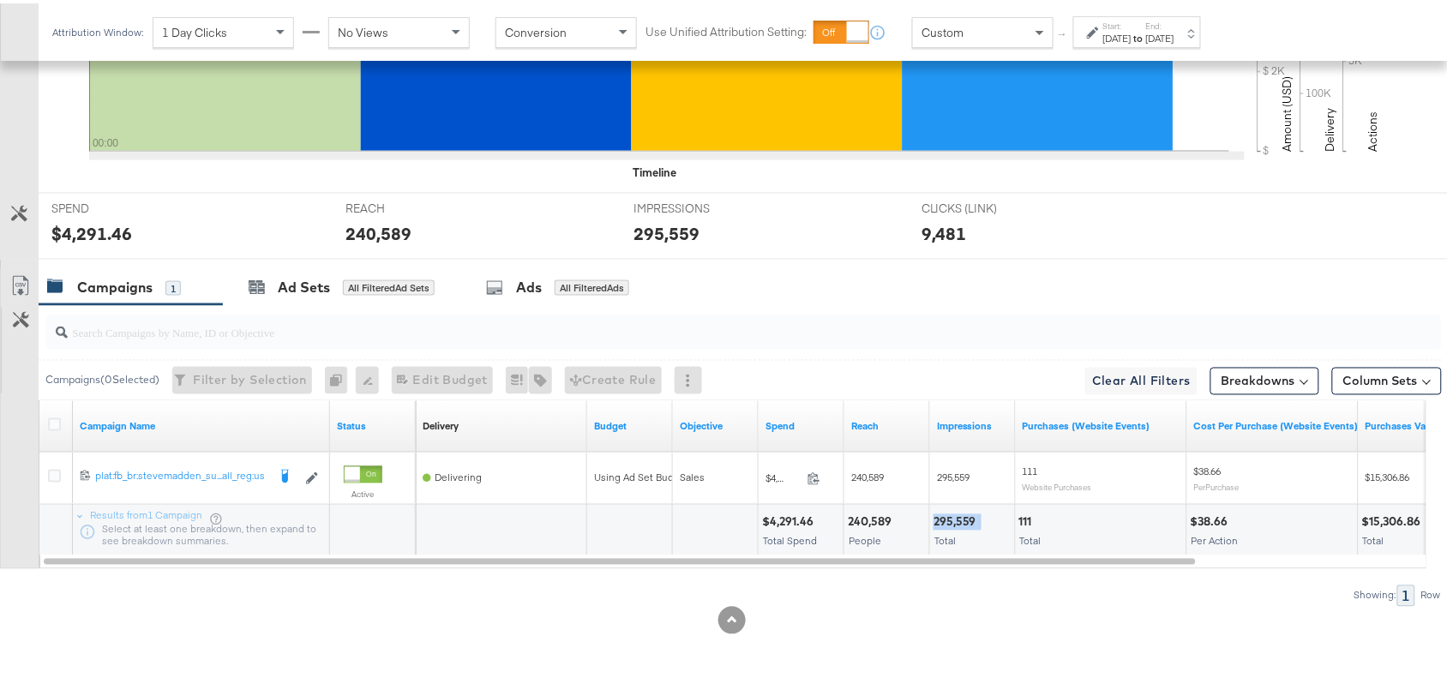
click at [940, 514] on div "295,559" at bounding box center [957, 519] width 48 height 16
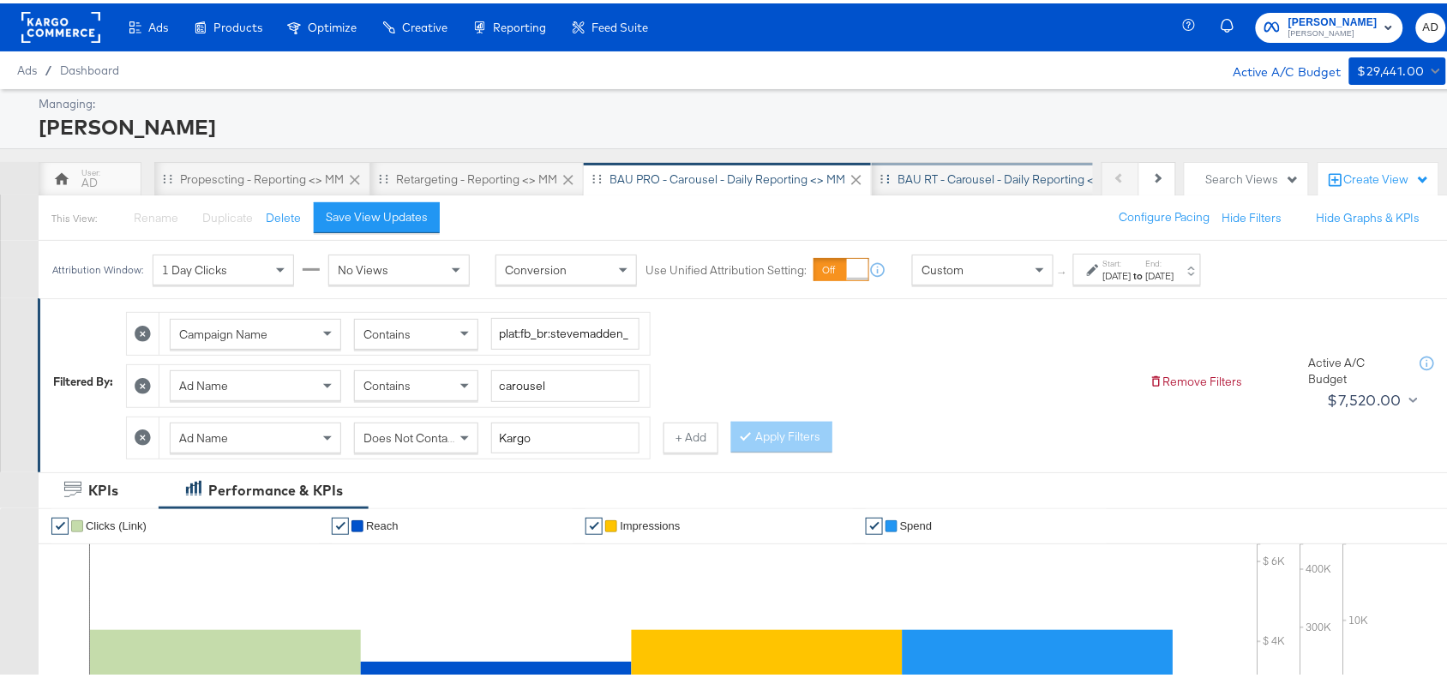
click at [985, 173] on div "BAU RT - Carousel - Daily Reporting <> MM" at bounding box center [1009, 176] width 225 height 16
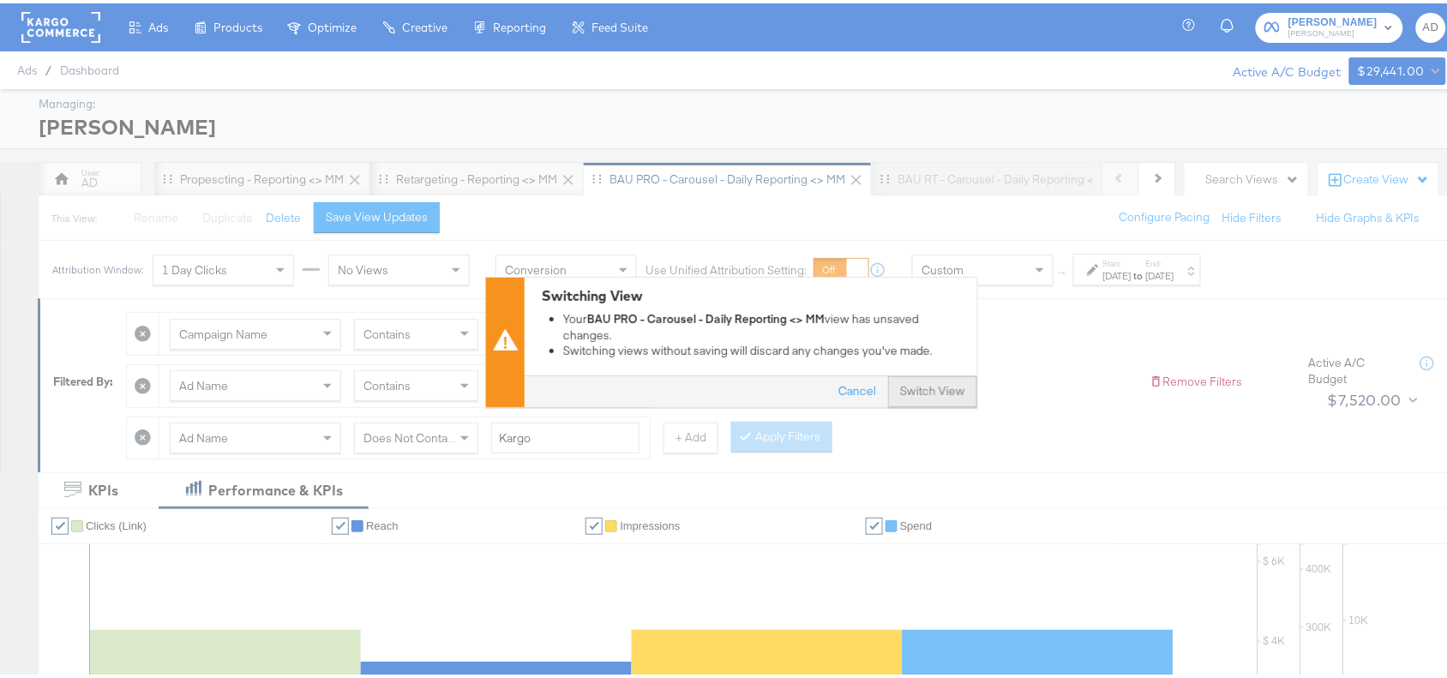
click at [900, 388] on button "Switch View" at bounding box center [932, 389] width 89 height 31
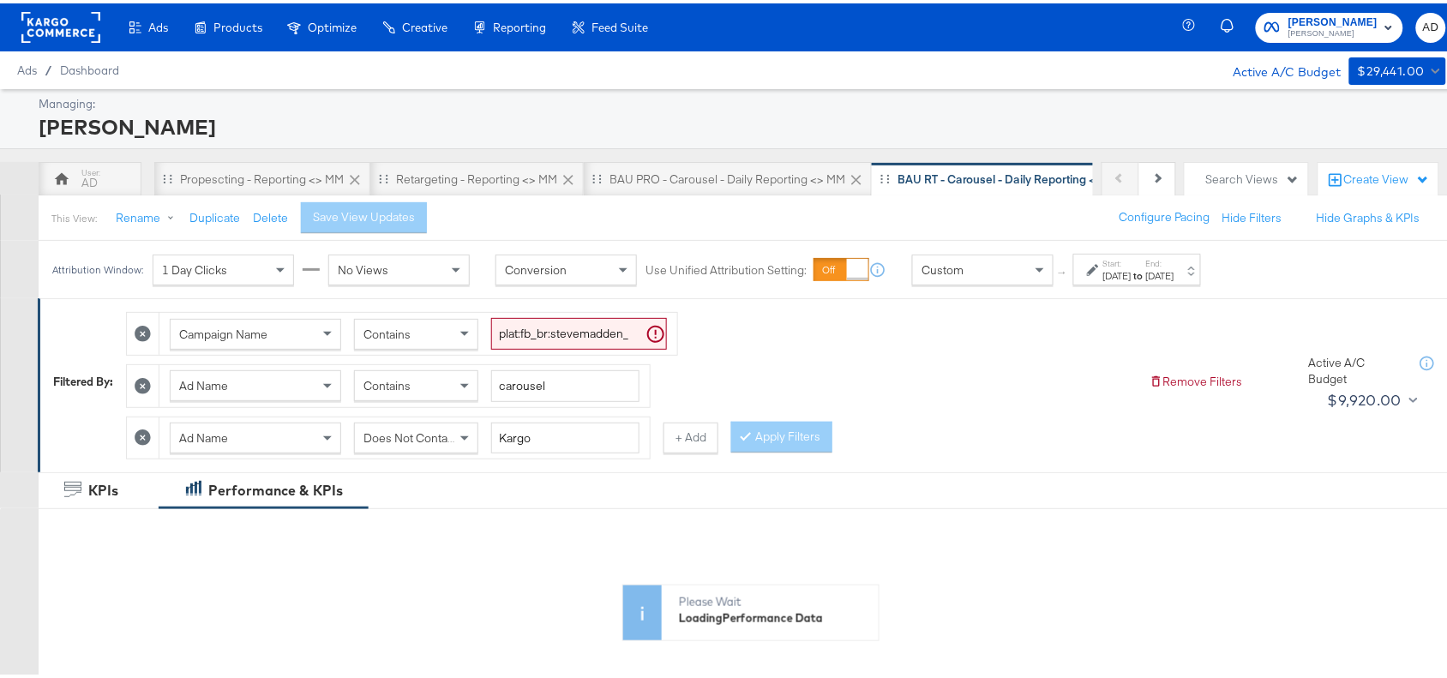
click at [1171, 261] on div "Start: [DATE] to End: [DATE]" at bounding box center [1138, 267] width 71 height 25
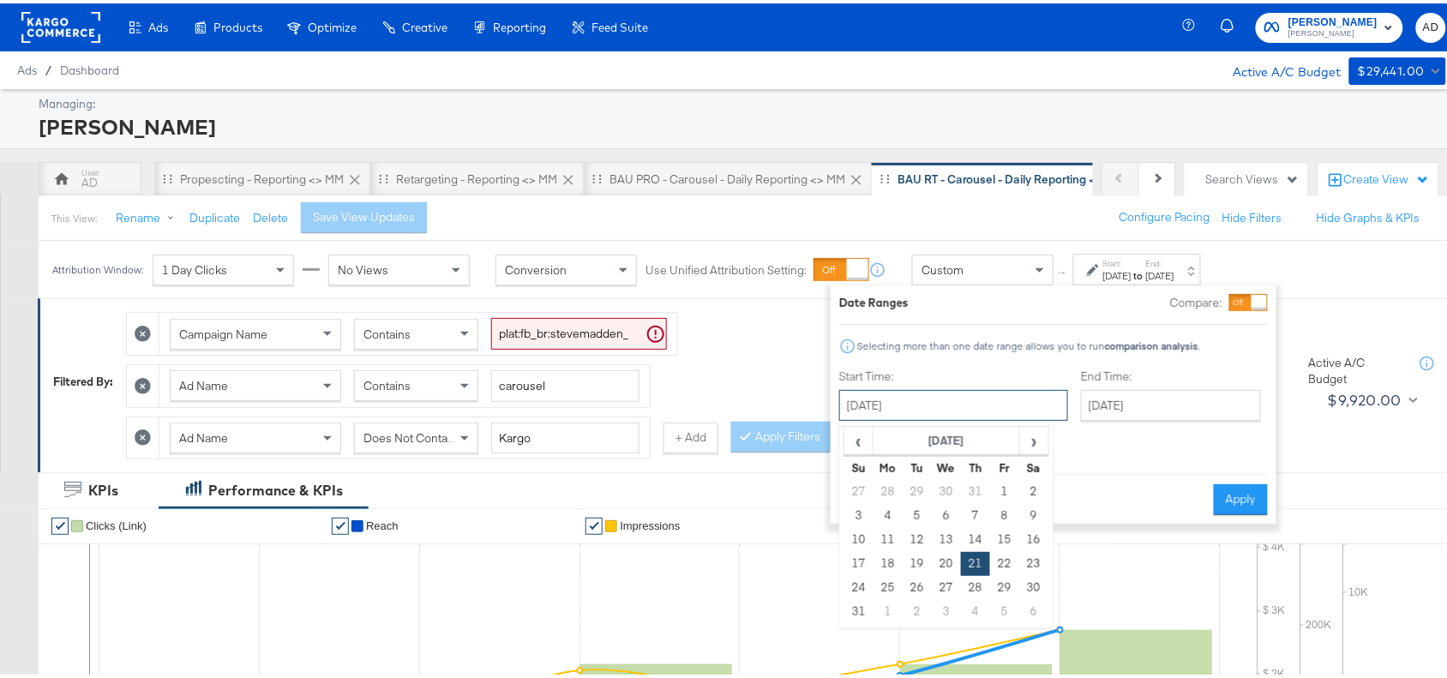
click at [973, 404] on input "[DATE]" at bounding box center [953, 401] width 229 height 31
click at [1026, 437] on span "›" at bounding box center [1034, 437] width 27 height 26
click at [859, 508] on td "7" at bounding box center [858, 512] width 29 height 24
type input "[DATE]"
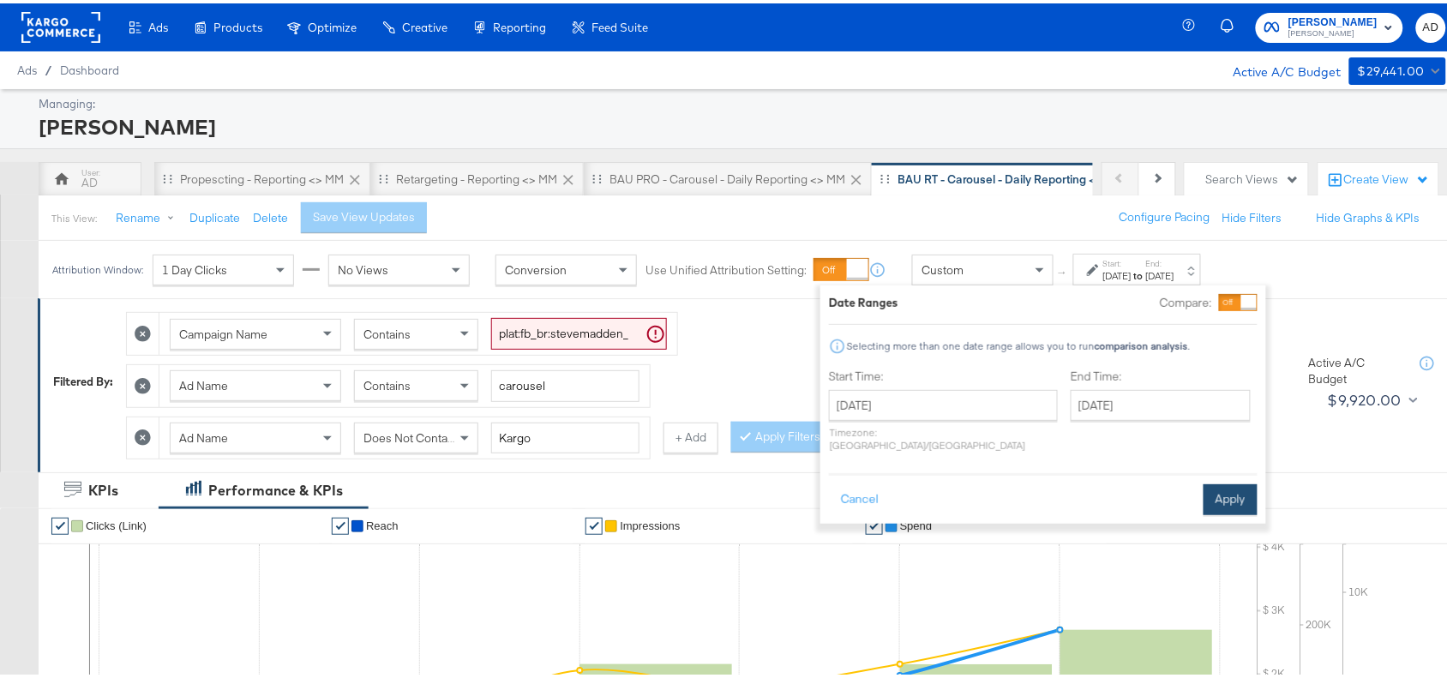
click at [1226, 481] on button "Apply" at bounding box center [1230, 496] width 54 height 31
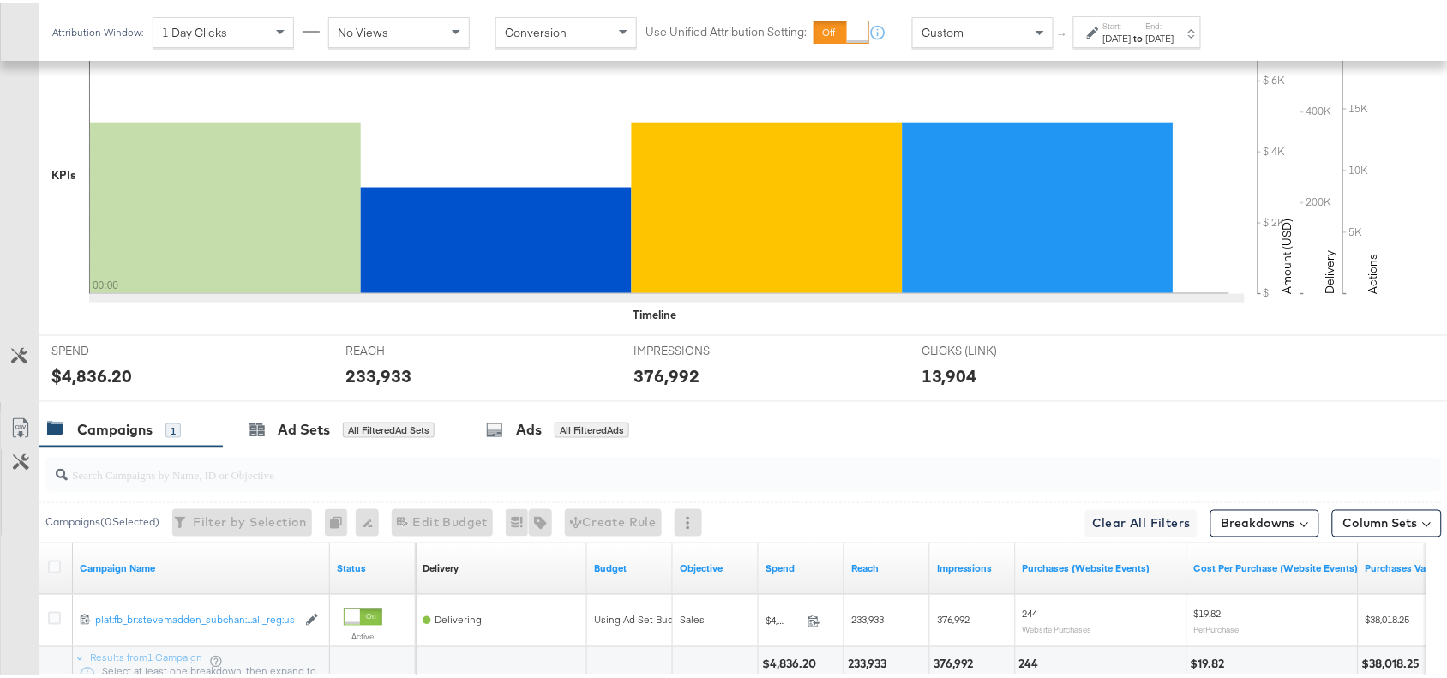
scroll to position [654, 0]
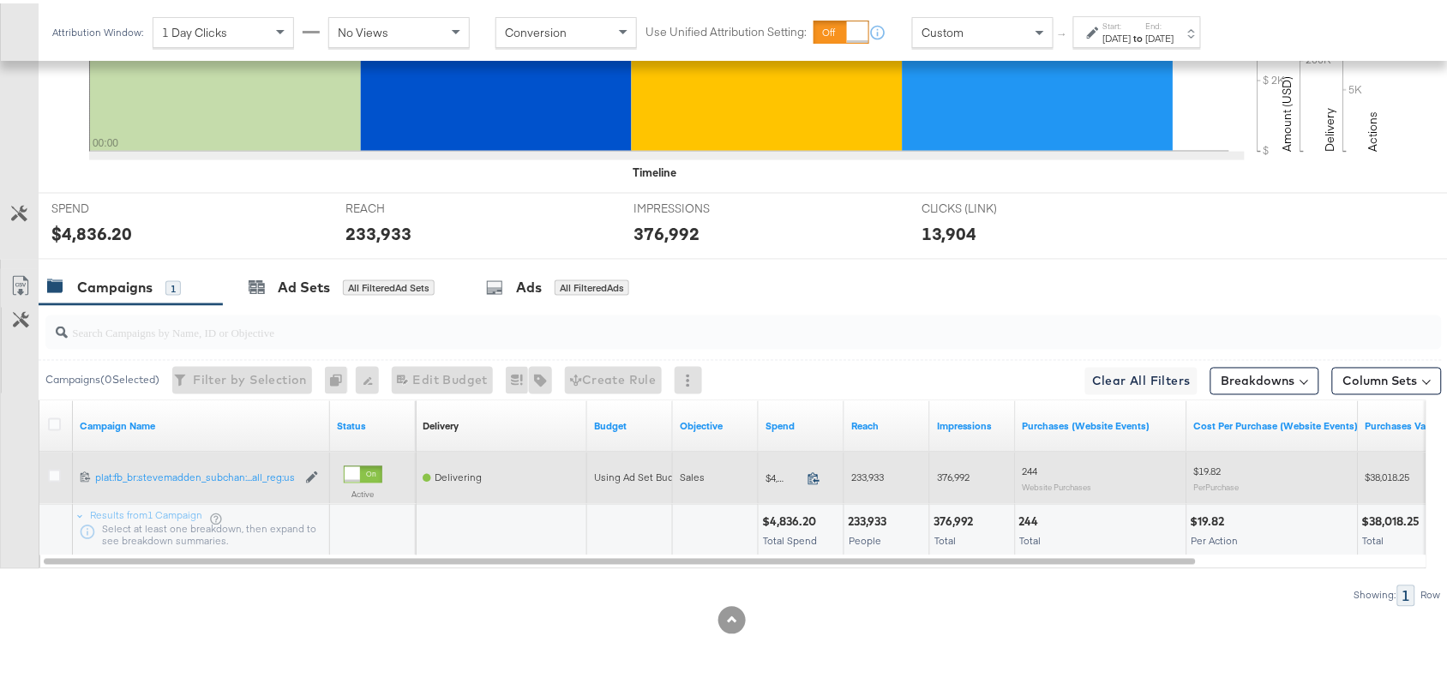
click at [819, 476] on icon at bounding box center [813, 475] width 13 height 13
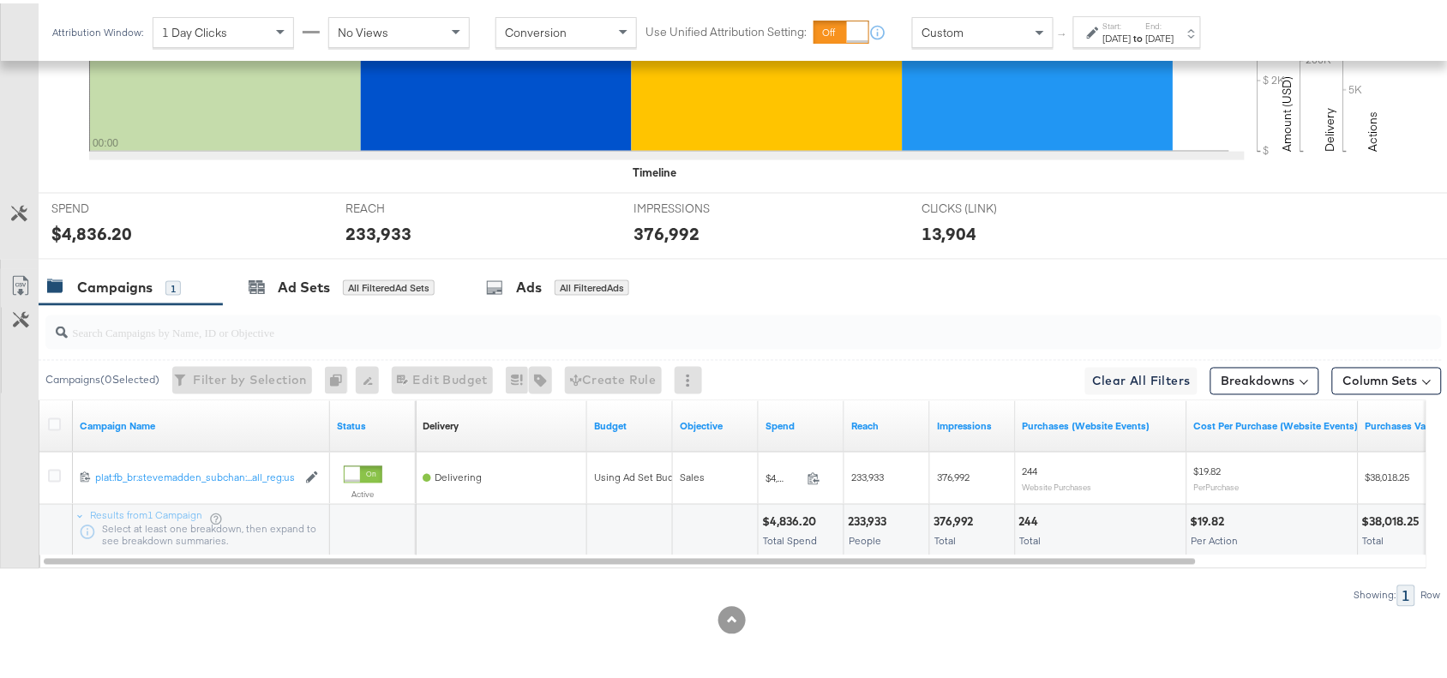
click at [866, 519] on div "233,933" at bounding box center [870, 519] width 44 height 16
copy div "233,933"
click at [866, 519] on div "233,933" at bounding box center [870, 519] width 44 height 16
click at [955, 518] on div "376,992" at bounding box center [955, 519] width 45 height 16
copy div "376,992"
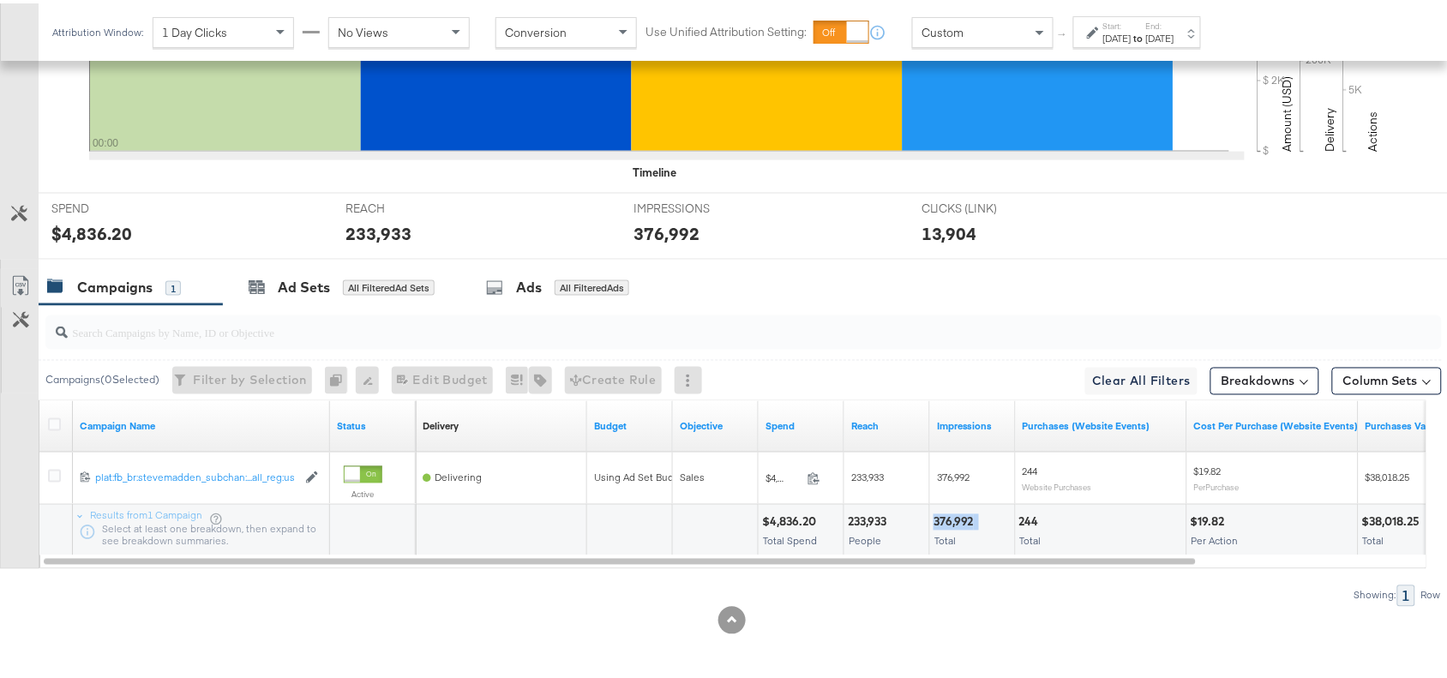
click at [955, 518] on div "376,992" at bounding box center [955, 519] width 45 height 16
click at [1131, 21] on label "Start:" at bounding box center [1117, 22] width 28 height 11
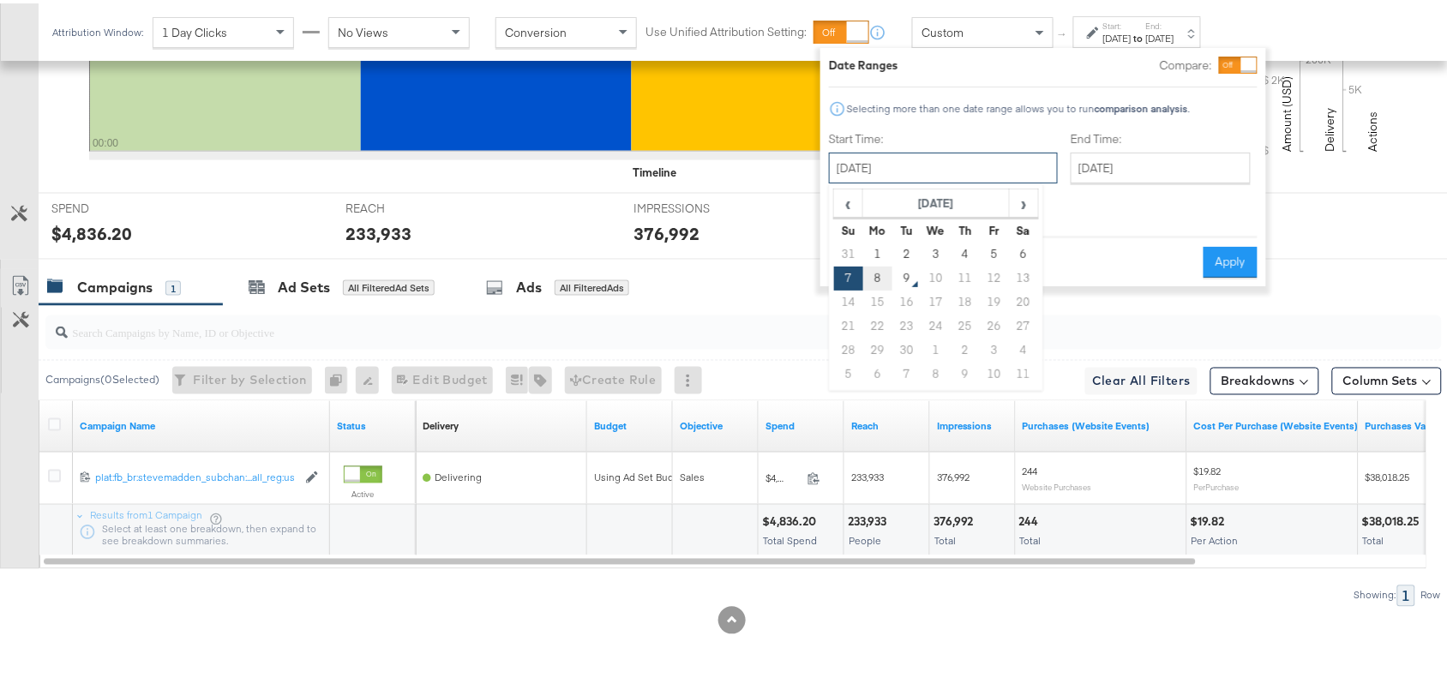
drag, startPoint x: 919, startPoint y: 153, endPoint x: 877, endPoint y: 277, distance: 131.2
click at [877, 180] on div "[DATE] ‹ [DATE] › Su Mo Tu We Th Fr Sa 31 1 2 3 4 5 6 7 8 9 10 11 12 13 14 15 1…" at bounding box center [943, 164] width 229 height 31
click at [877, 277] on td "8" at bounding box center [877, 275] width 29 height 24
type input "[DATE]"
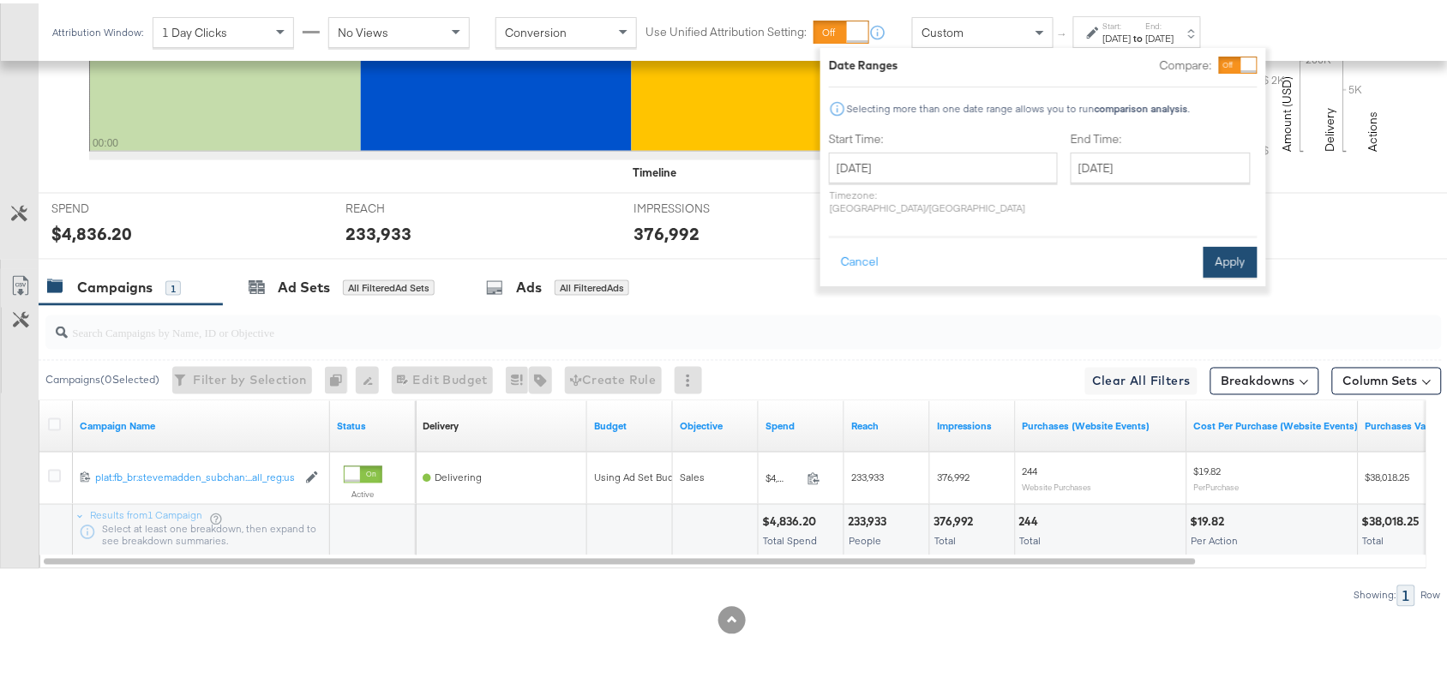
click at [1215, 243] on button "Apply" at bounding box center [1230, 258] width 54 height 31
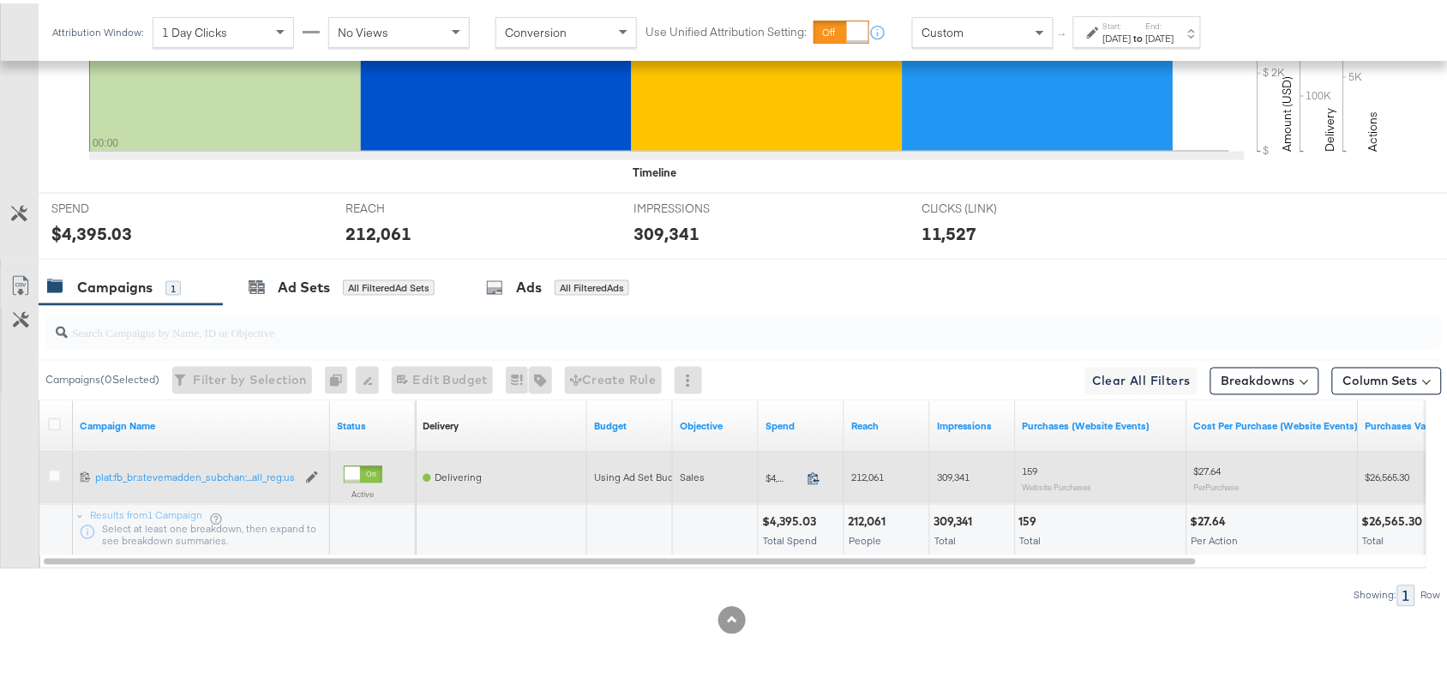
click at [814, 476] on icon at bounding box center [813, 475] width 13 height 13
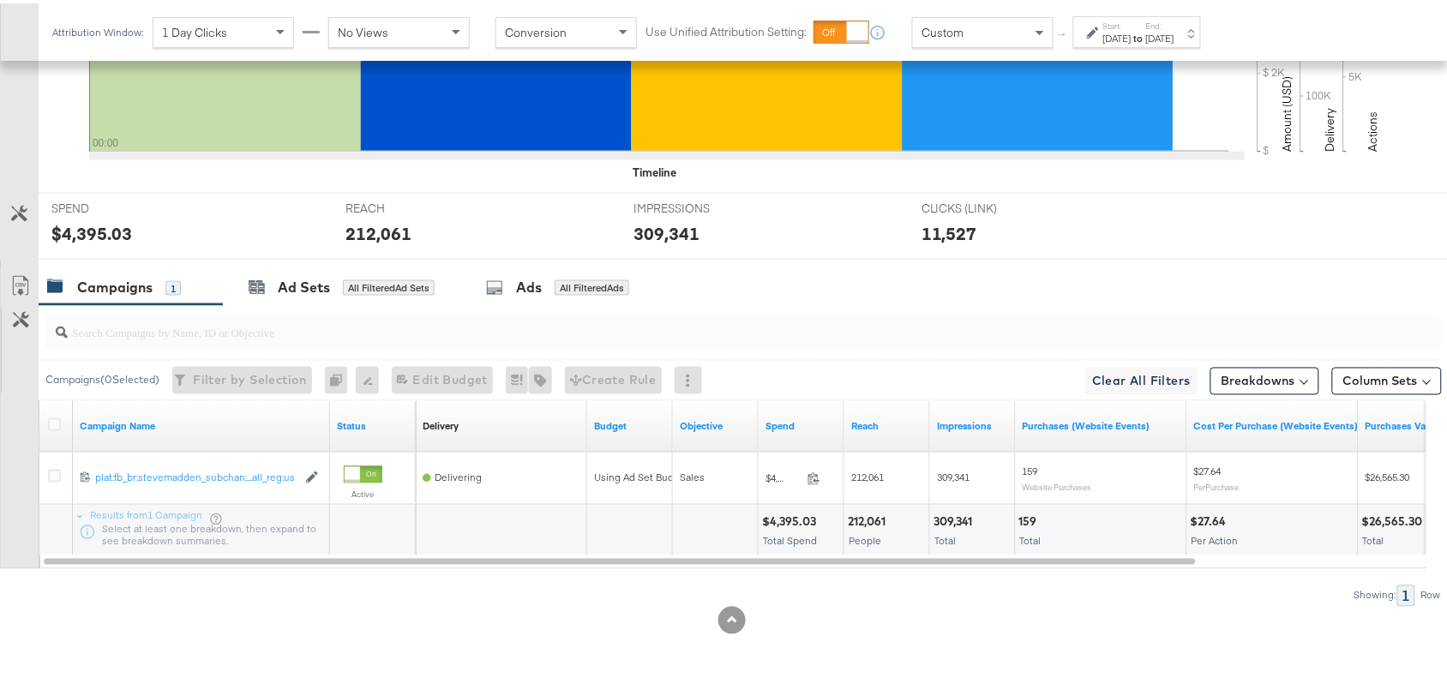
click at [867, 515] on div "212,061" at bounding box center [869, 519] width 43 height 16
click at [953, 516] on div "309,341" at bounding box center [955, 519] width 45 height 16
copy div "309,341"
click at [953, 516] on div "309,341" at bounding box center [955, 519] width 45 height 16
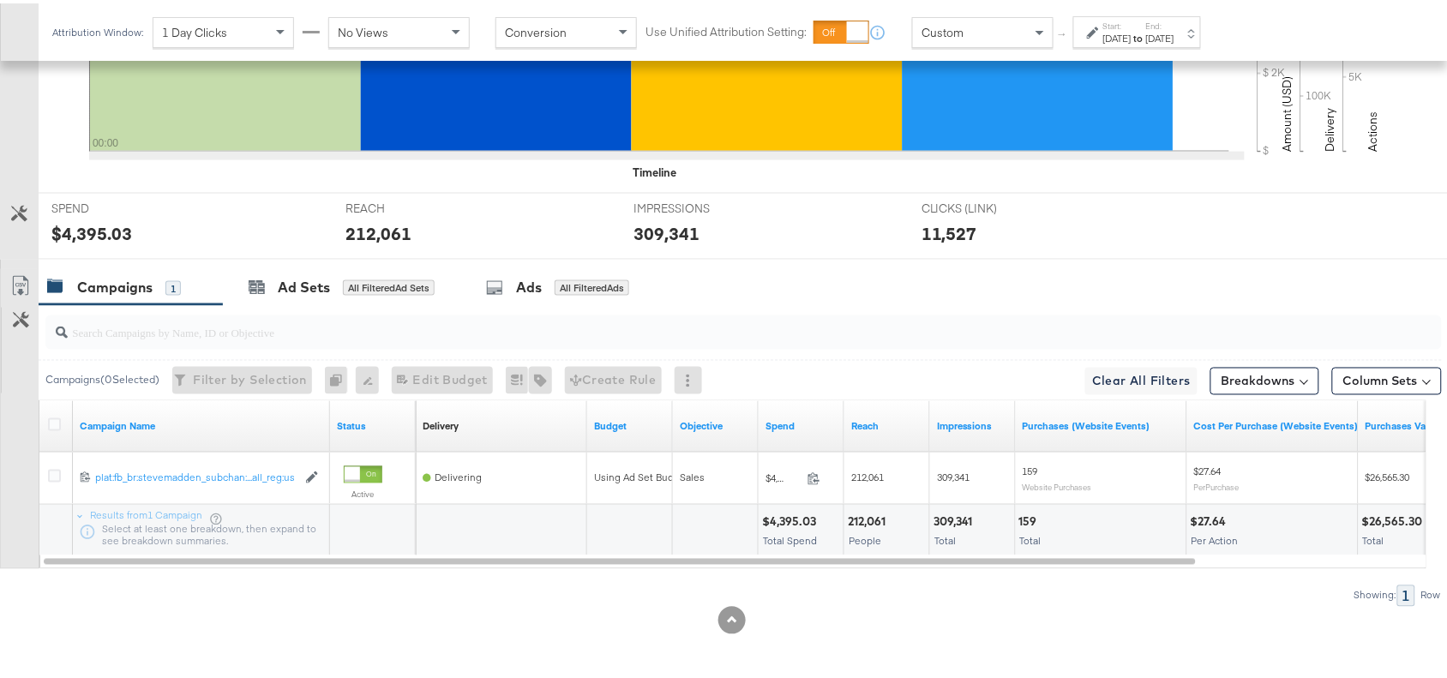
click at [855, 517] on div "212,061" at bounding box center [869, 519] width 43 height 16
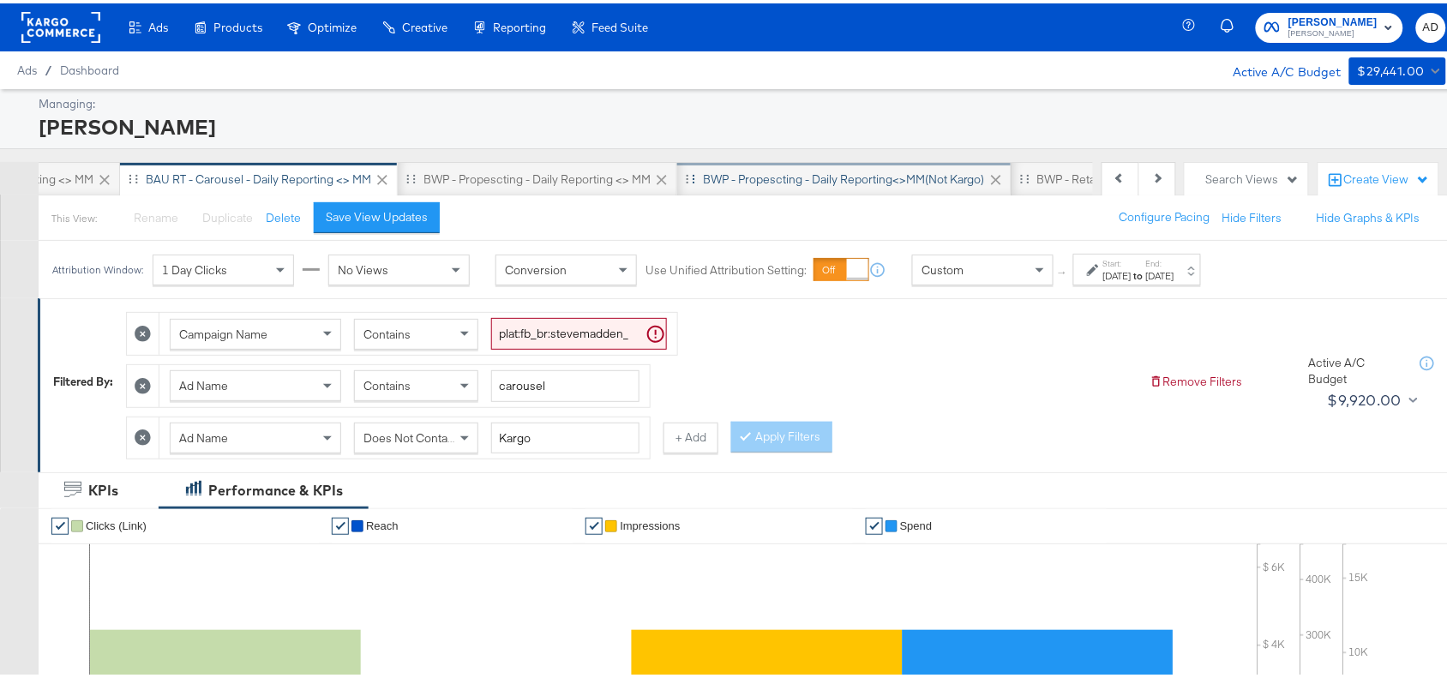
scroll to position [0, 747]
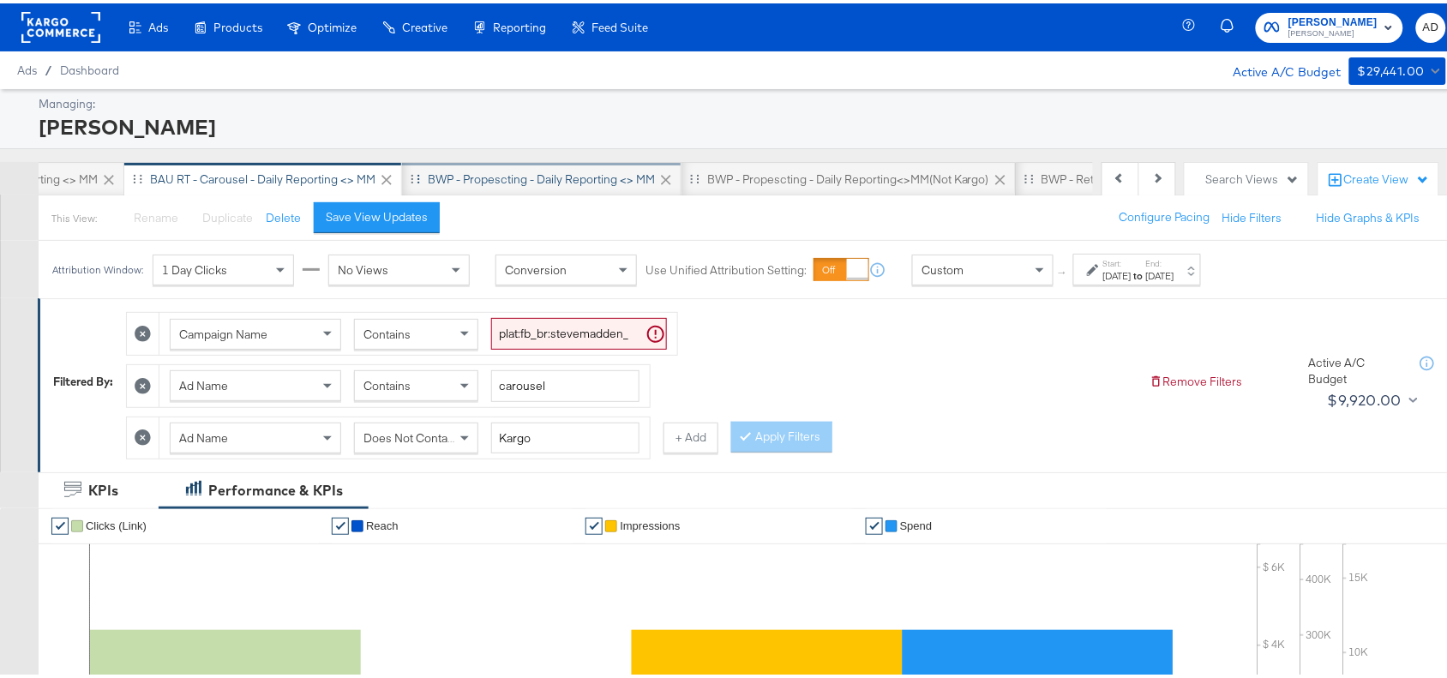
click at [507, 168] on div "BWP - Propescting - Daily Reporting <> MM" at bounding box center [541, 176] width 227 height 16
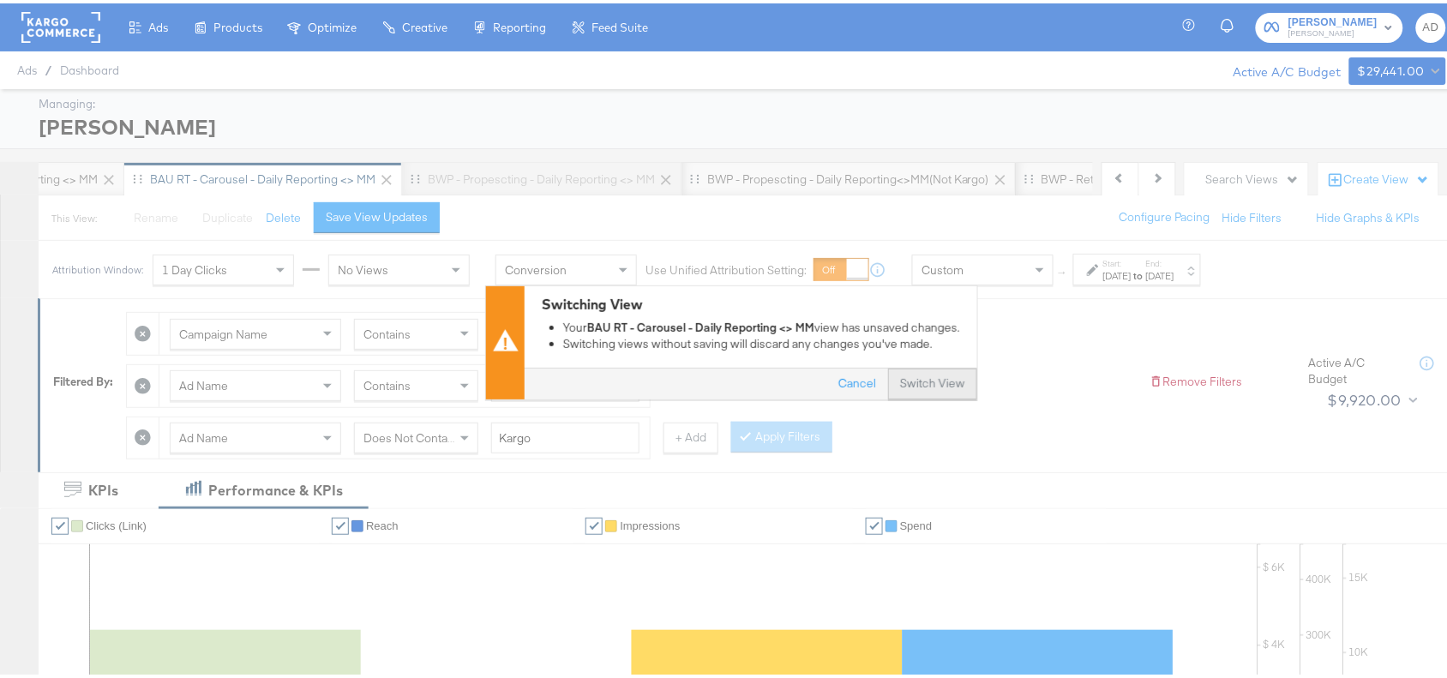
click at [905, 386] on button "Switch View" at bounding box center [932, 380] width 89 height 31
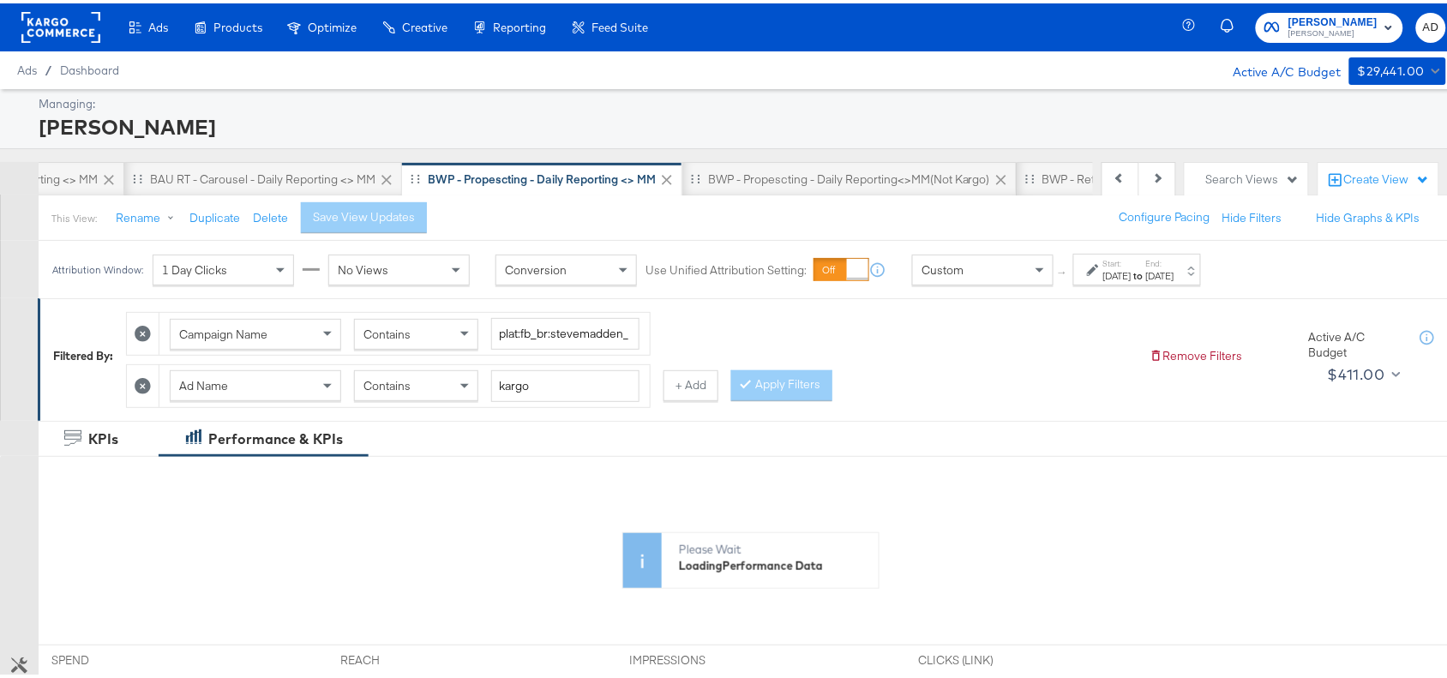
click at [1131, 266] on label "Start:" at bounding box center [1117, 260] width 28 height 11
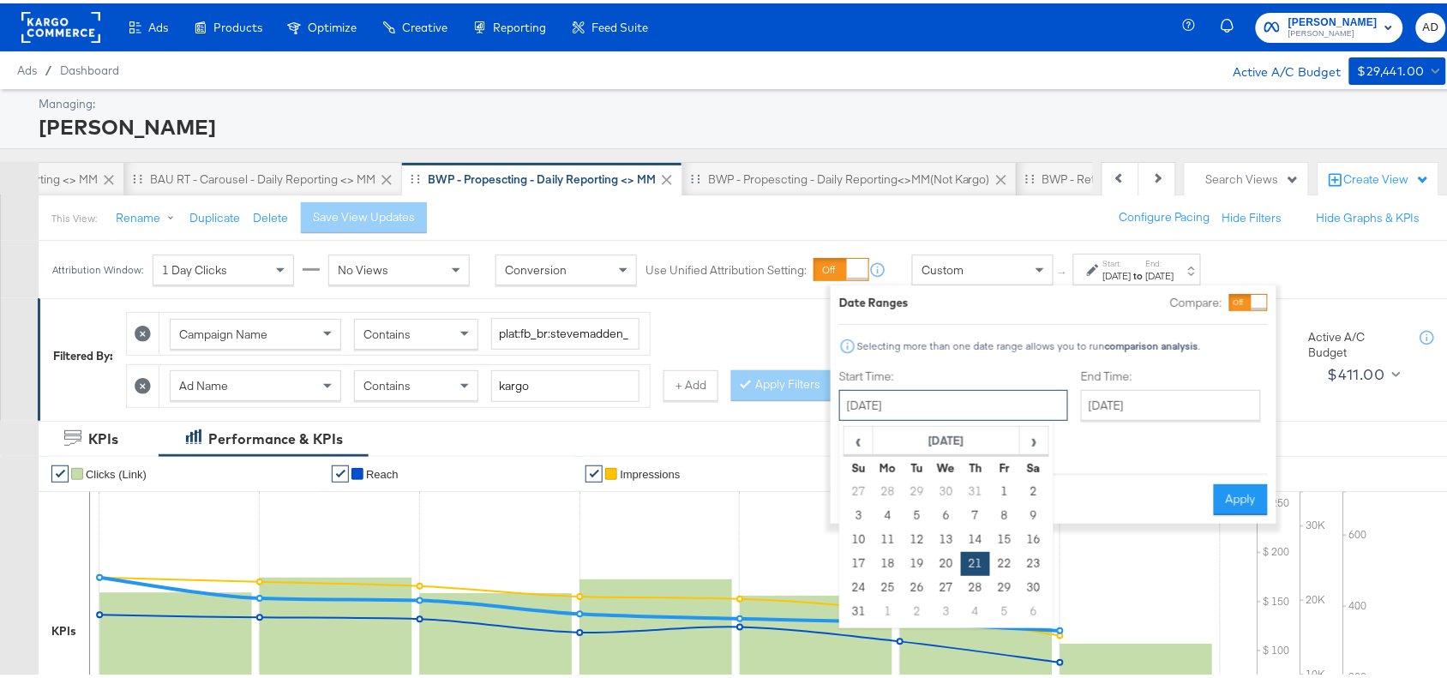
click at [914, 410] on input "[DATE]" at bounding box center [953, 401] width 229 height 31
click at [1033, 441] on span "›" at bounding box center [1034, 437] width 27 height 26
click at [868, 506] on td "7" at bounding box center [858, 512] width 29 height 24
type input "[DATE]"
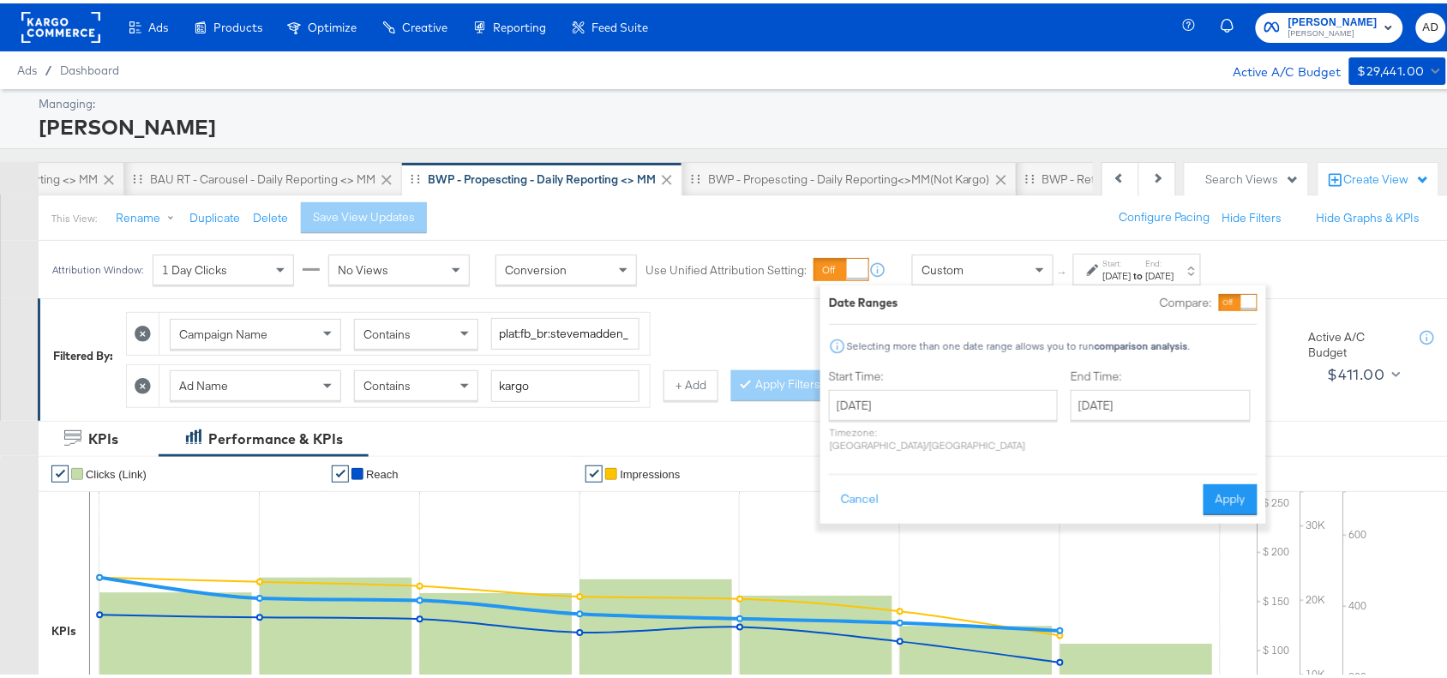
click at [1222, 470] on div "Cancel Apply" at bounding box center [1043, 491] width 428 height 42
click at [1241, 490] on button "Apply" at bounding box center [1230, 496] width 54 height 31
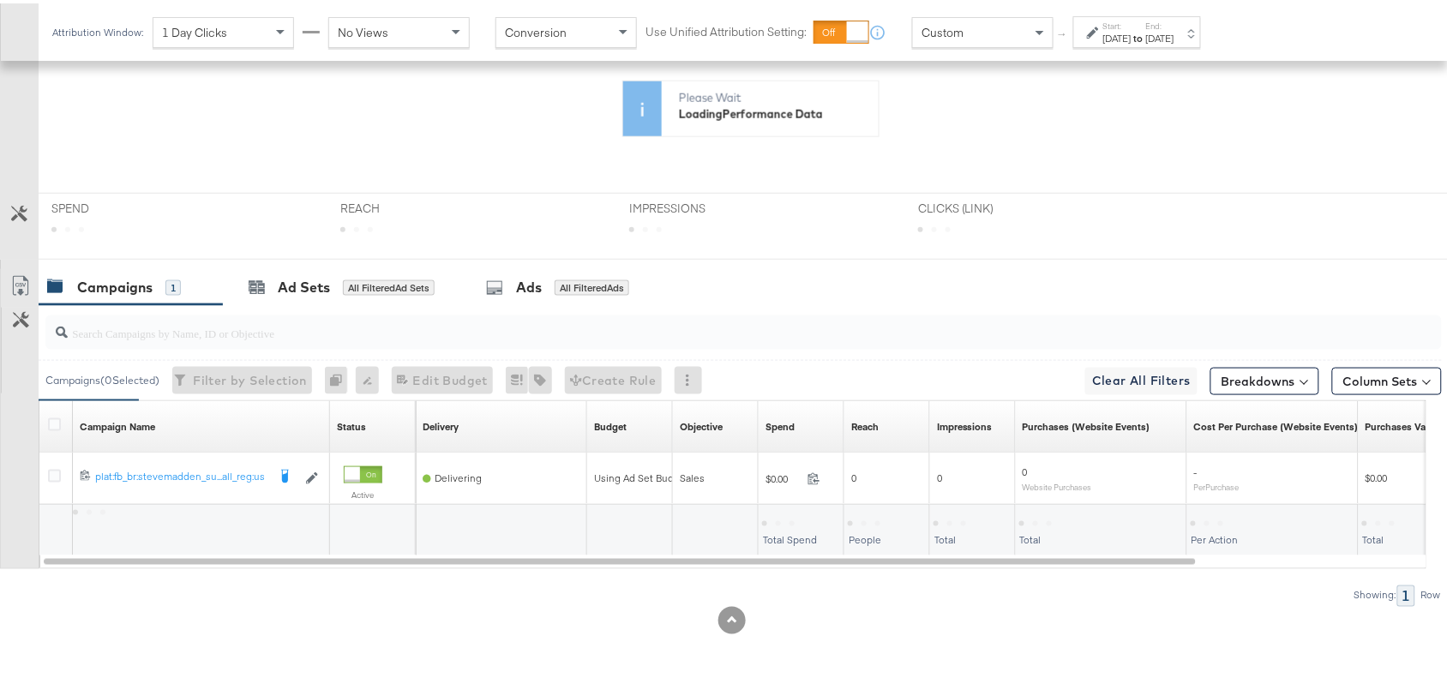
scroll to position [602, 0]
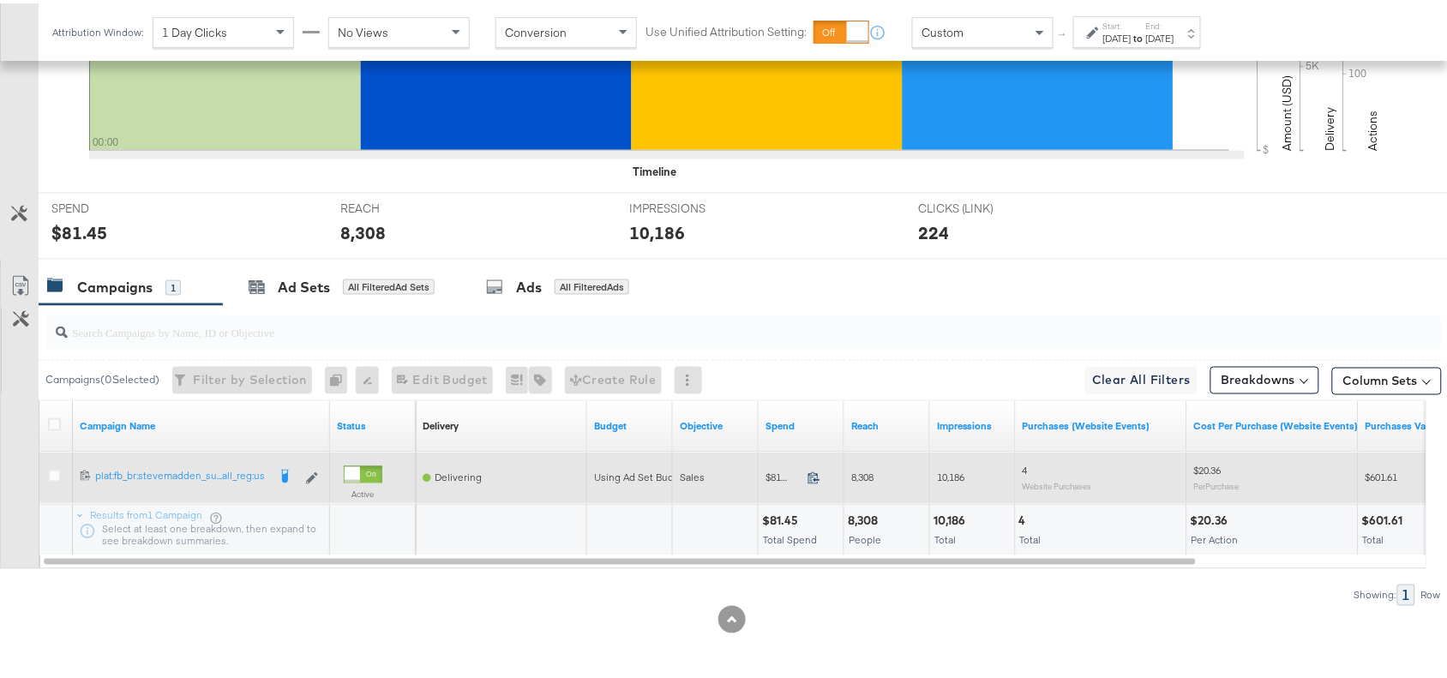
click at [814, 476] on icon at bounding box center [813, 474] width 13 height 13
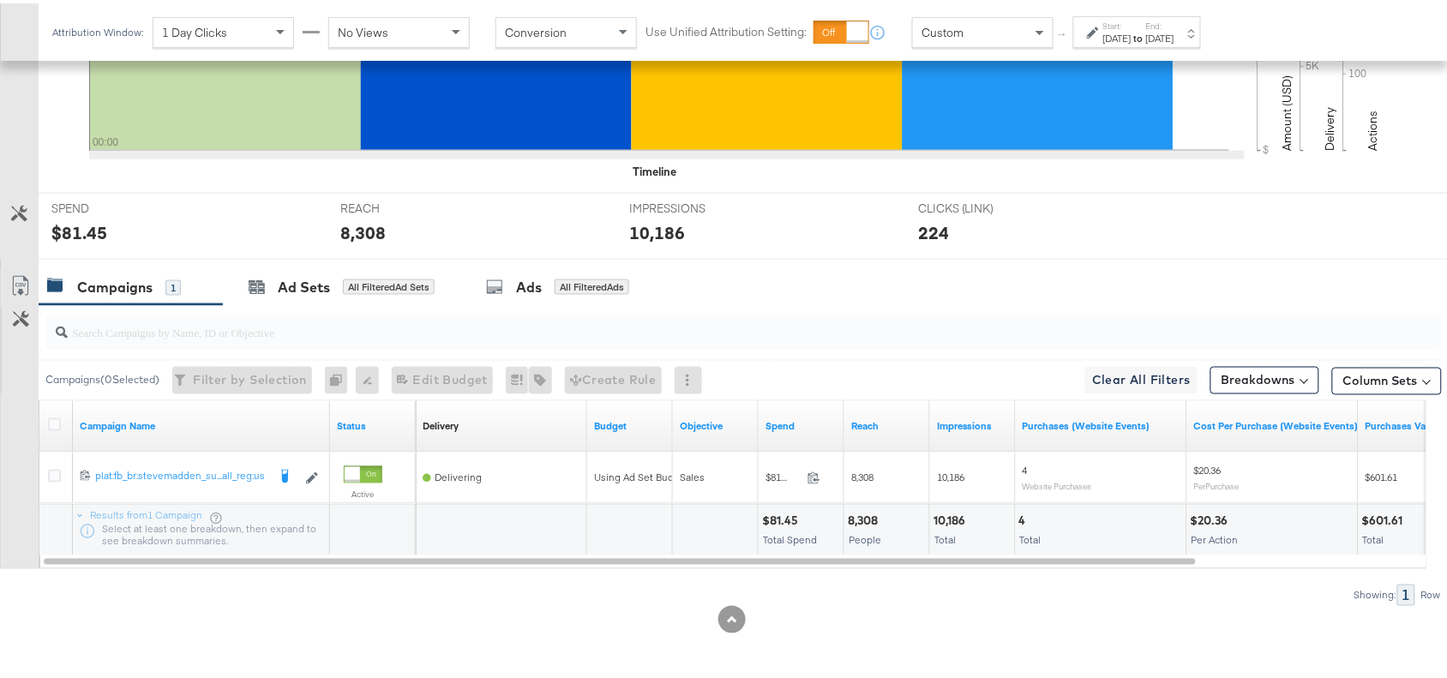
click at [857, 518] on div "8,308" at bounding box center [865, 518] width 35 height 16
click at [955, 516] on div "10,186" at bounding box center [951, 518] width 37 height 16
click at [1146, 14] on div "Start: [DATE] to End: [DATE]" at bounding box center [1137, 29] width 128 height 32
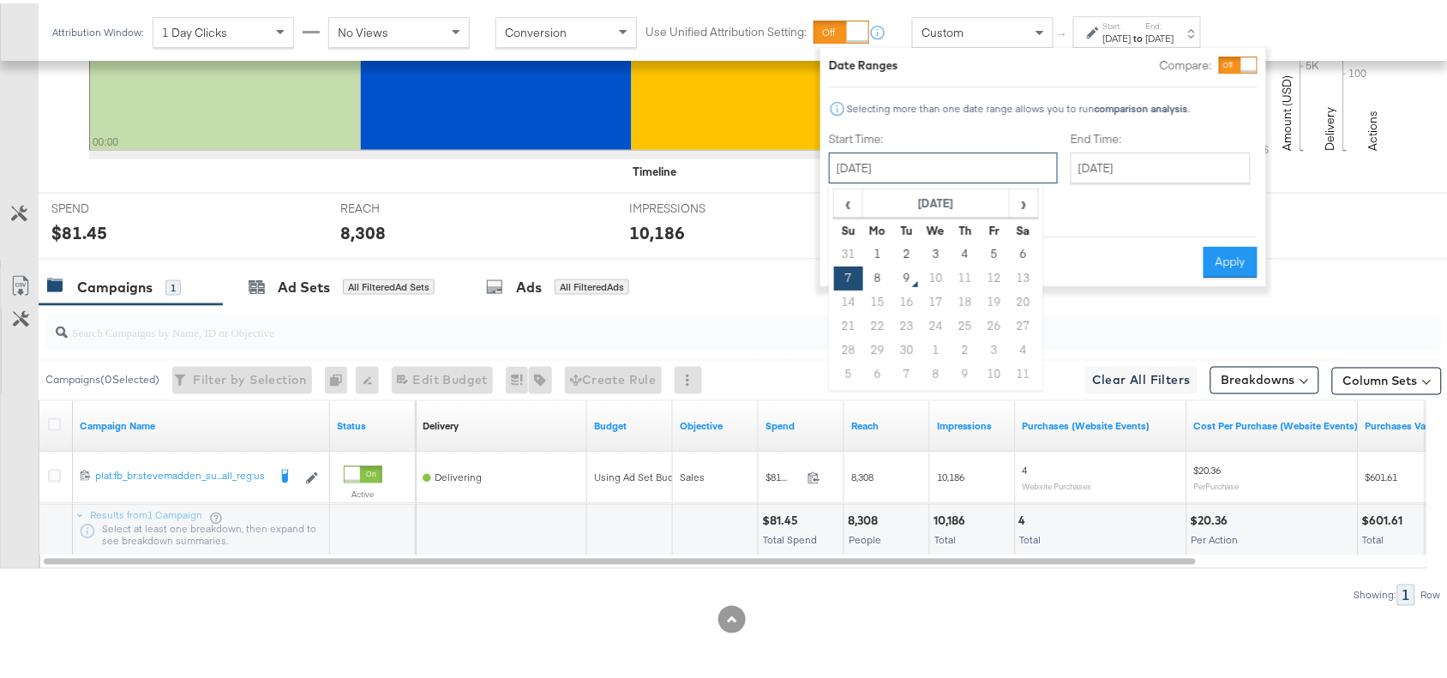
click at [879, 165] on input "[DATE]" at bounding box center [943, 164] width 229 height 31
click at [883, 272] on td "8" at bounding box center [877, 275] width 29 height 24
type input "[DATE]"
click at [1223, 243] on button "Apply" at bounding box center [1230, 258] width 54 height 31
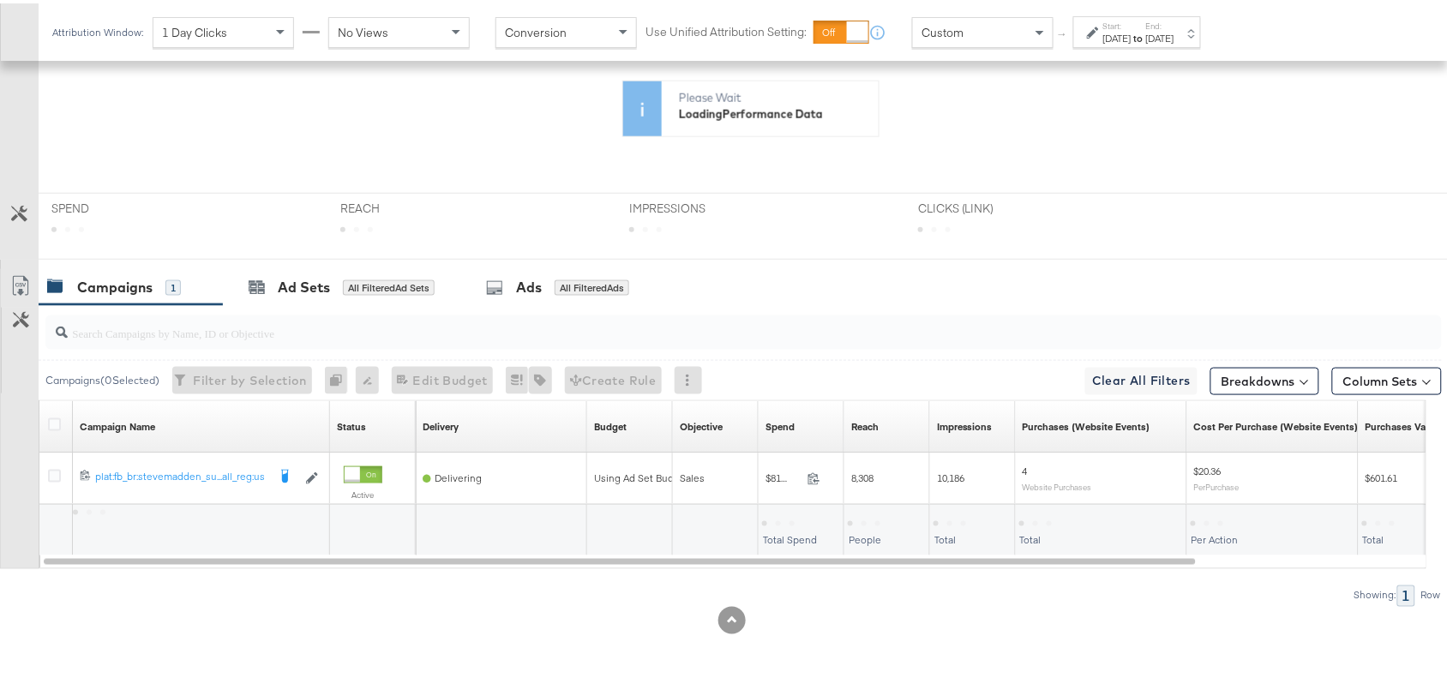
scroll to position [455, 0]
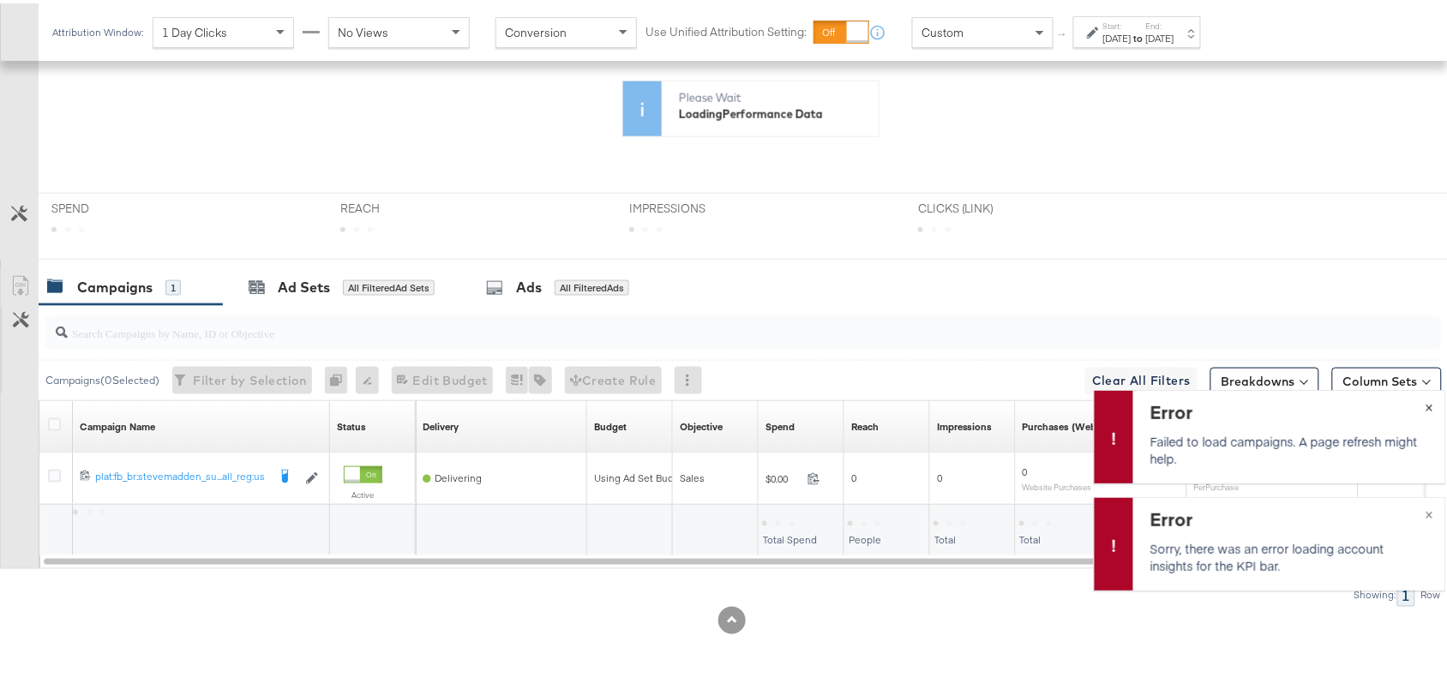
click at [1425, 399] on span "×" at bounding box center [1429, 402] width 8 height 20
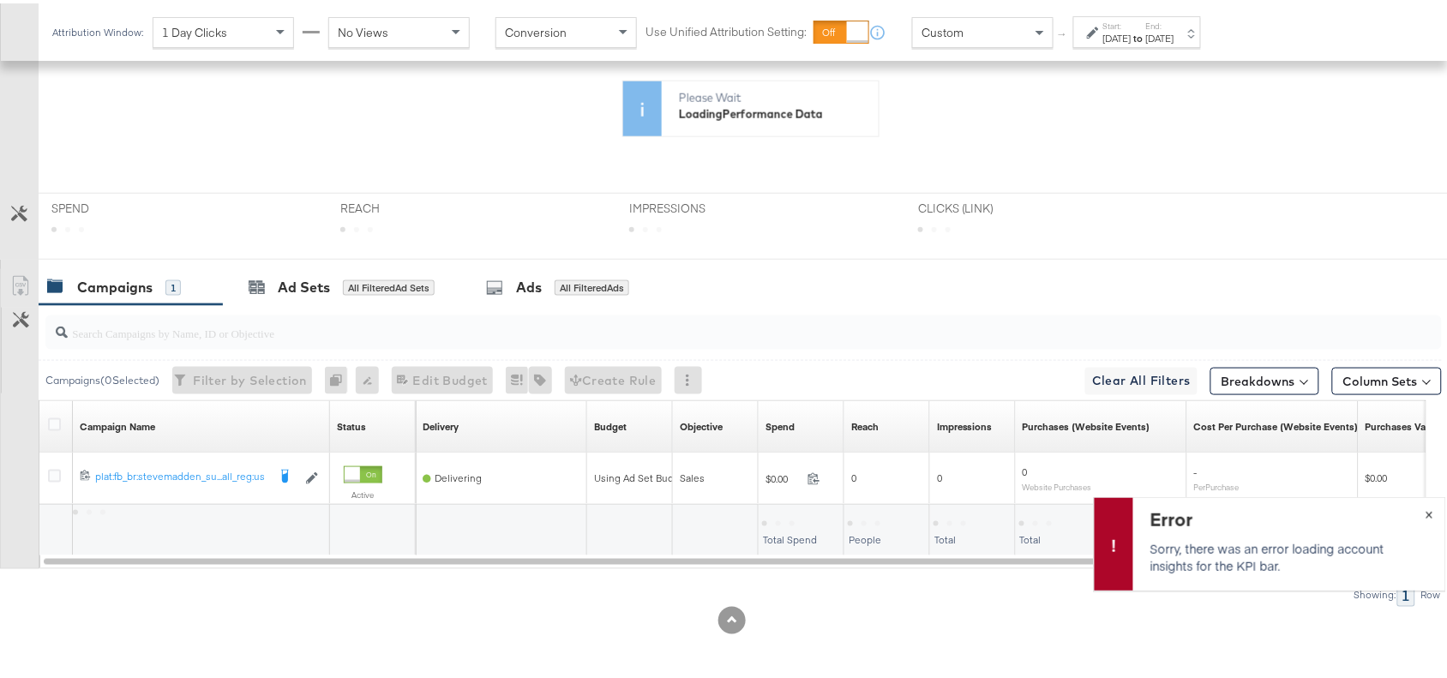
click at [1425, 516] on span "×" at bounding box center [1429, 510] width 8 height 20
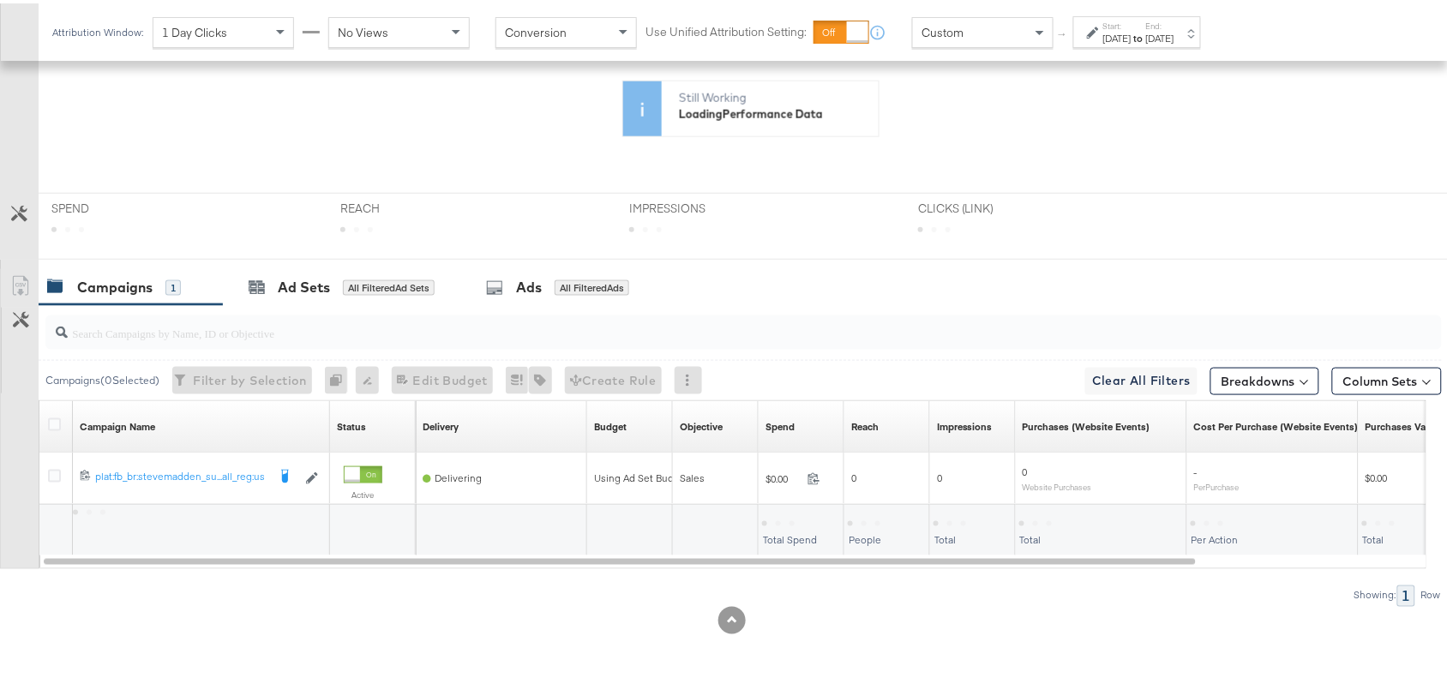
click at [1131, 35] on div "[DATE]" at bounding box center [1117, 35] width 28 height 14
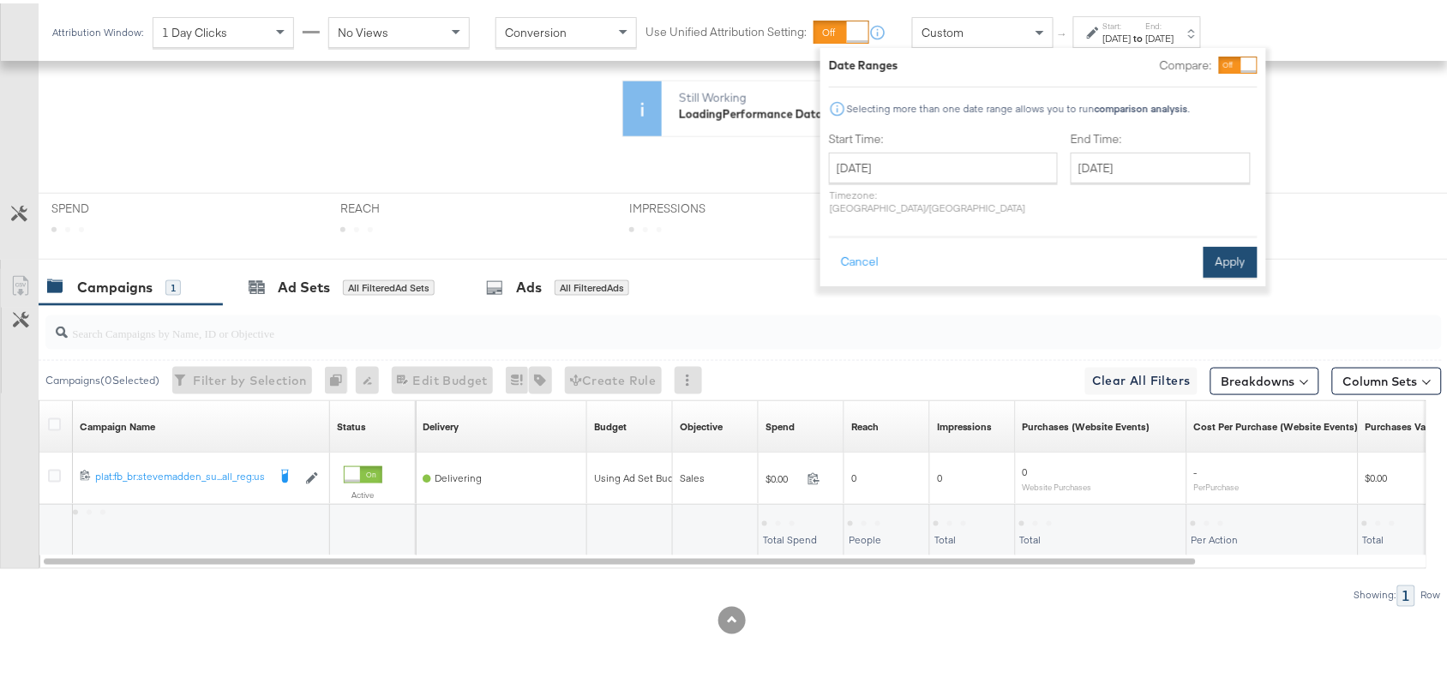
click at [1208, 243] on button "Apply" at bounding box center [1230, 258] width 54 height 31
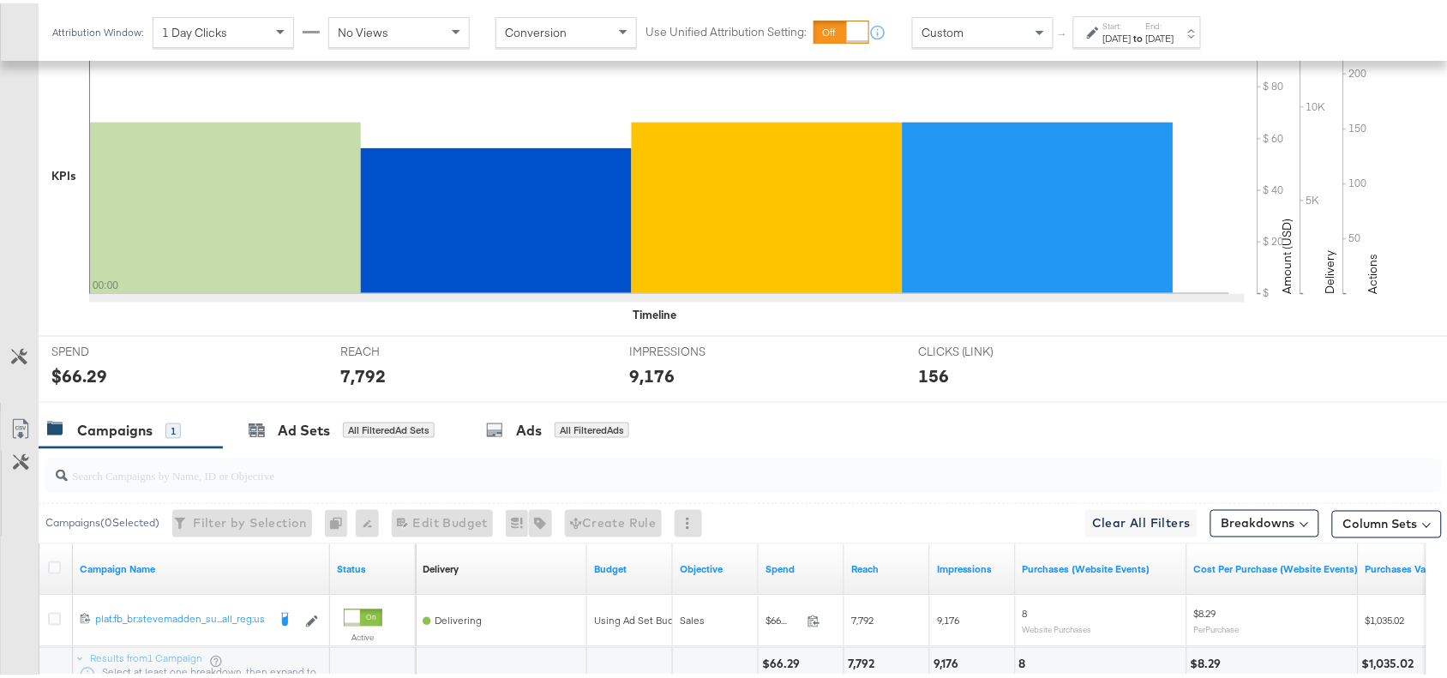
scroll to position [602, 0]
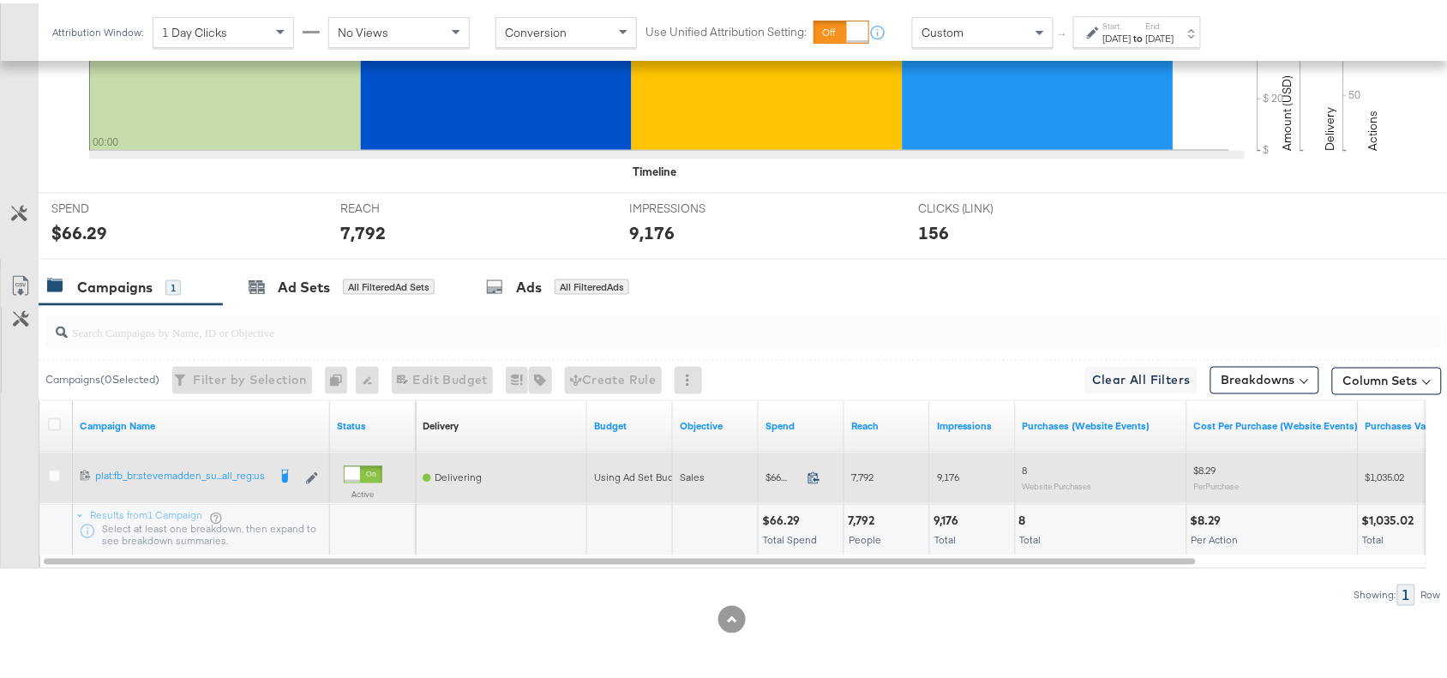
click at [808, 478] on icon at bounding box center [813, 474] width 13 height 13
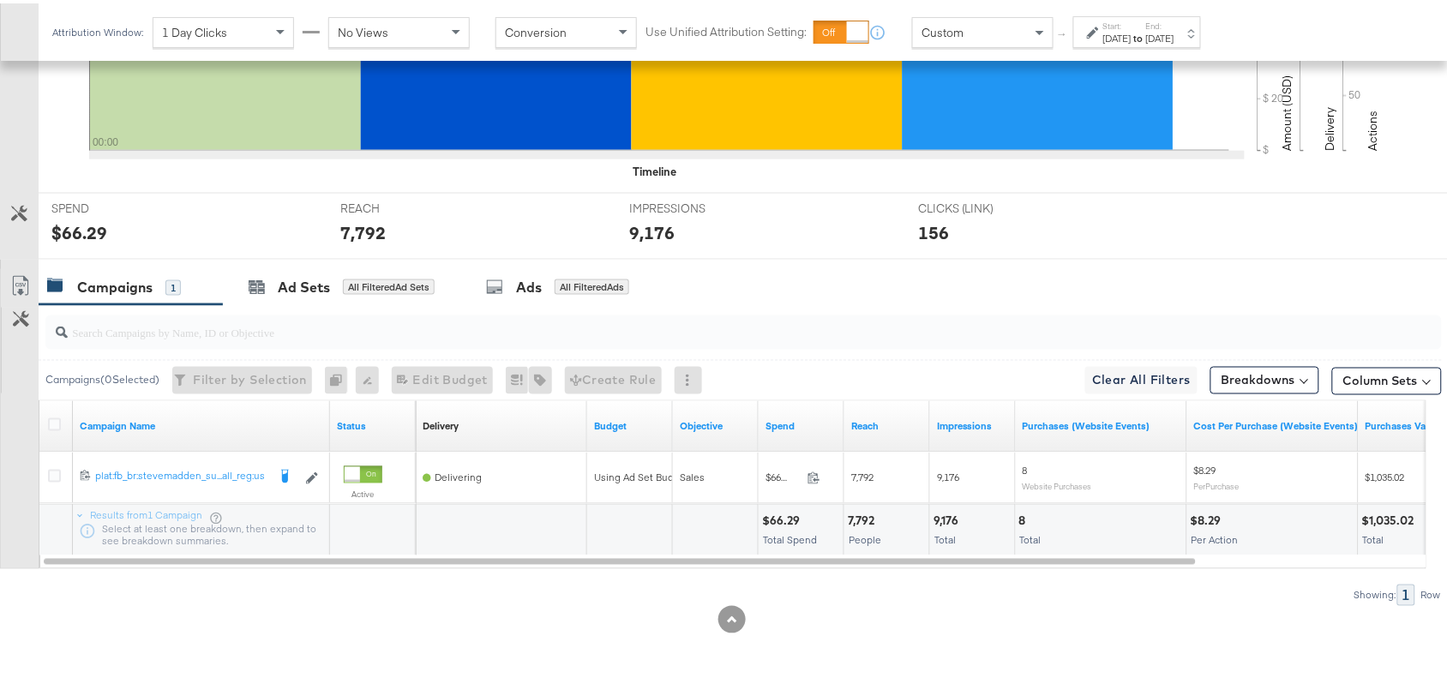
click at [854, 520] on div "7,792" at bounding box center [864, 518] width 32 height 16
click at [945, 519] on div "9,176" at bounding box center [948, 518] width 30 height 16
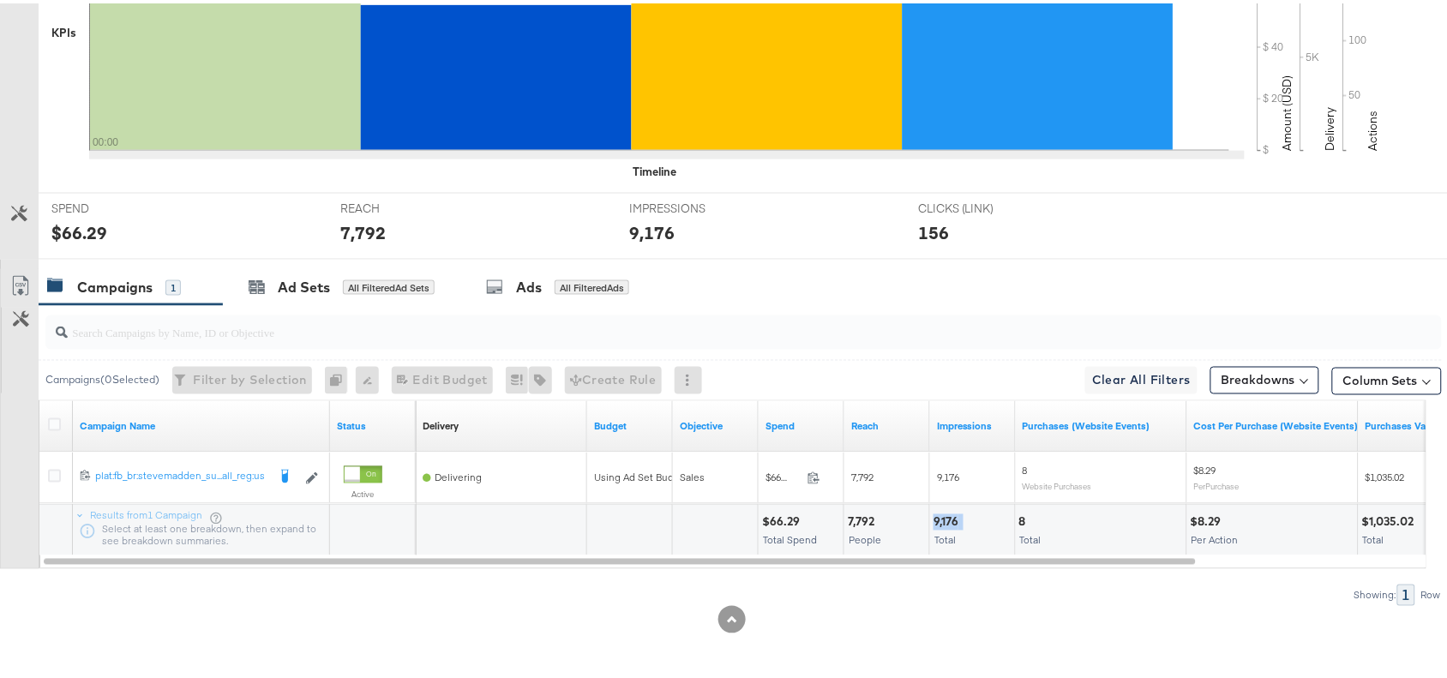
scroll to position [0, 0]
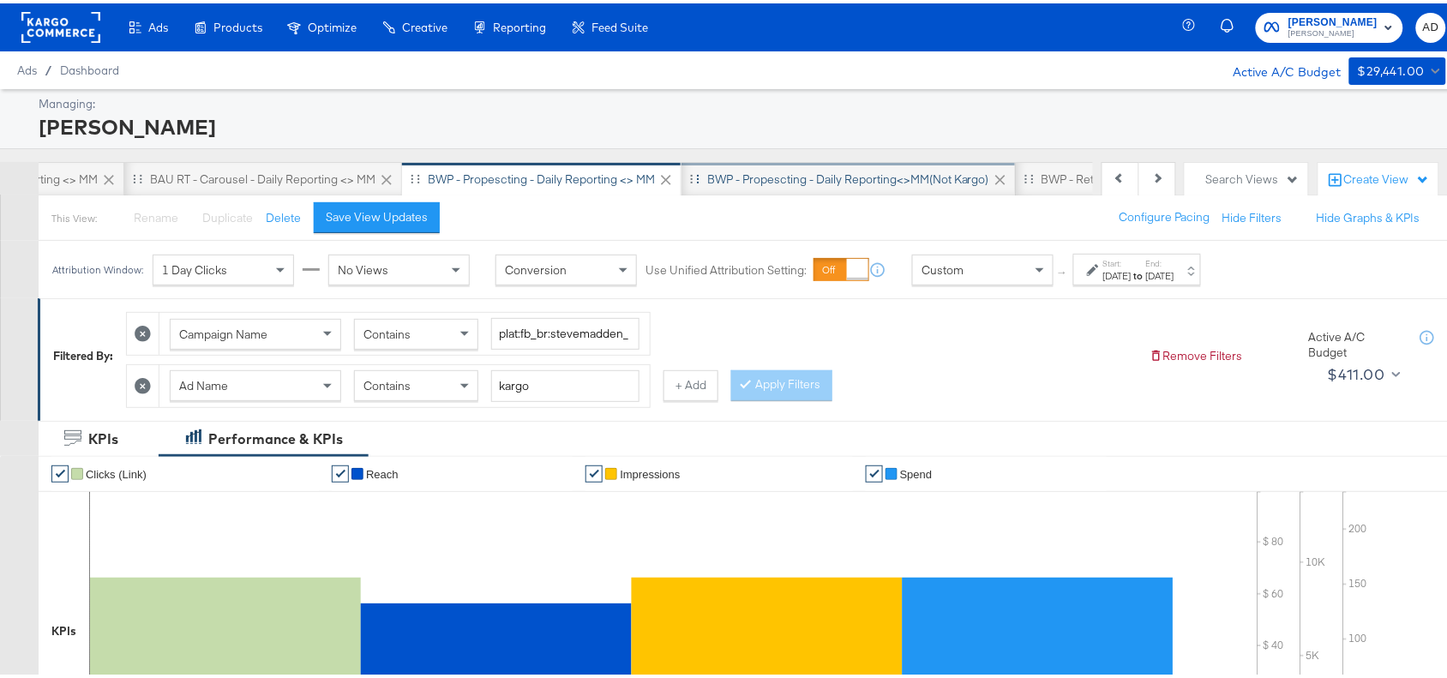
click at [827, 164] on div "BWP - Propescting - Daily Reporting<>MM(not kargo)" at bounding box center [848, 176] width 334 height 34
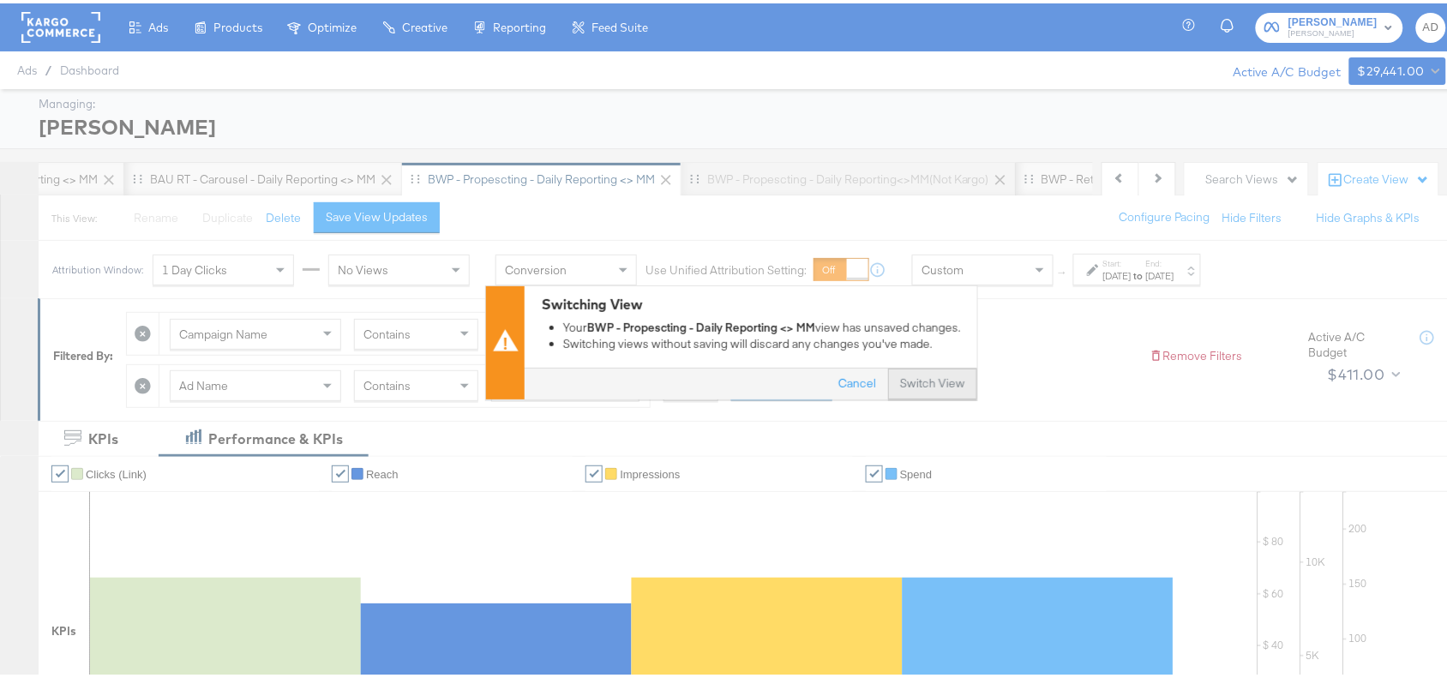
click at [922, 382] on button "Switch View" at bounding box center [932, 380] width 89 height 31
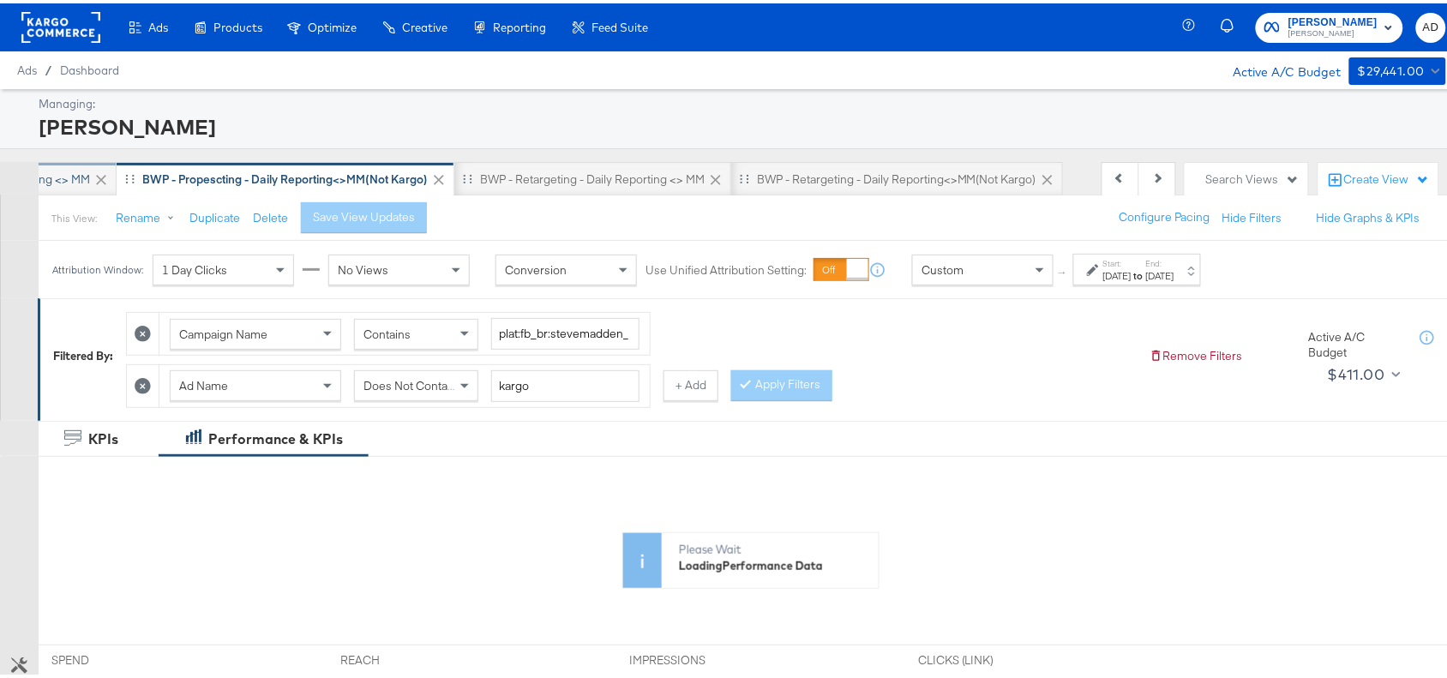
scroll to position [0, 1365]
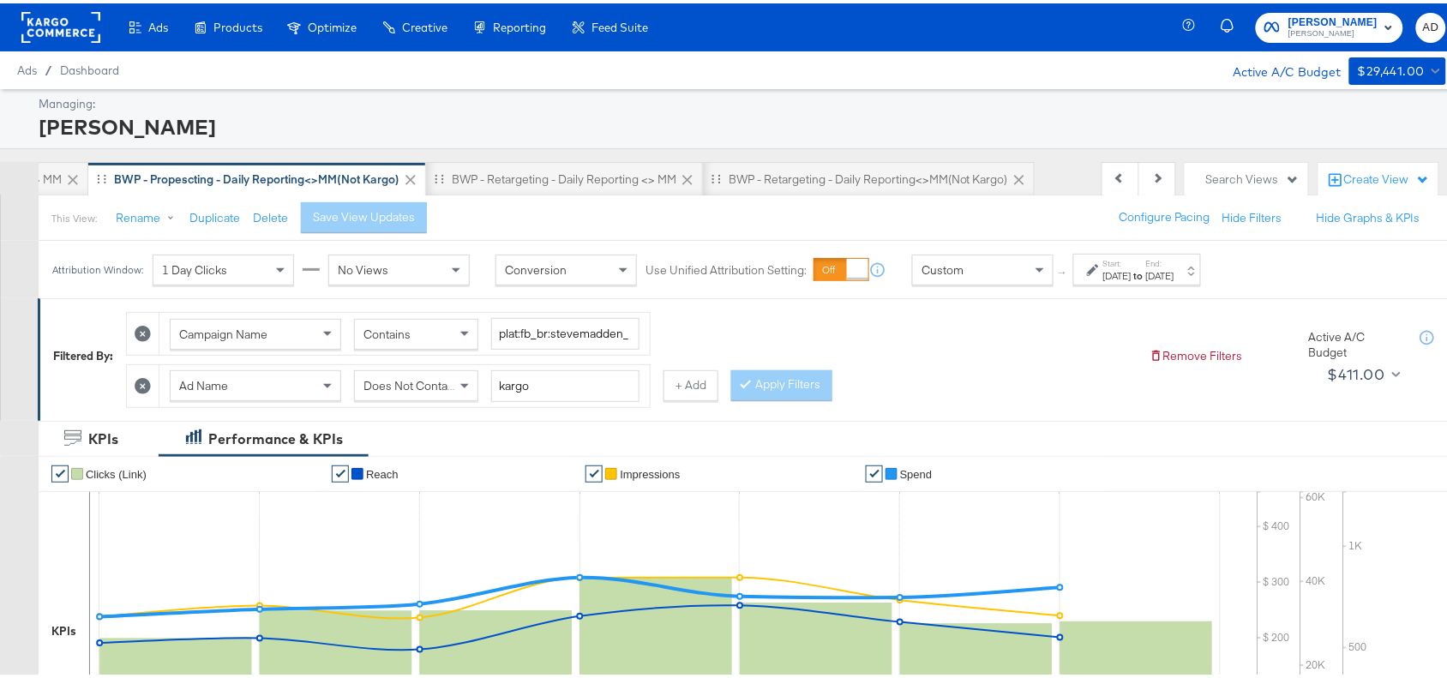
click at [1146, 267] on strong "to" at bounding box center [1138, 272] width 15 height 13
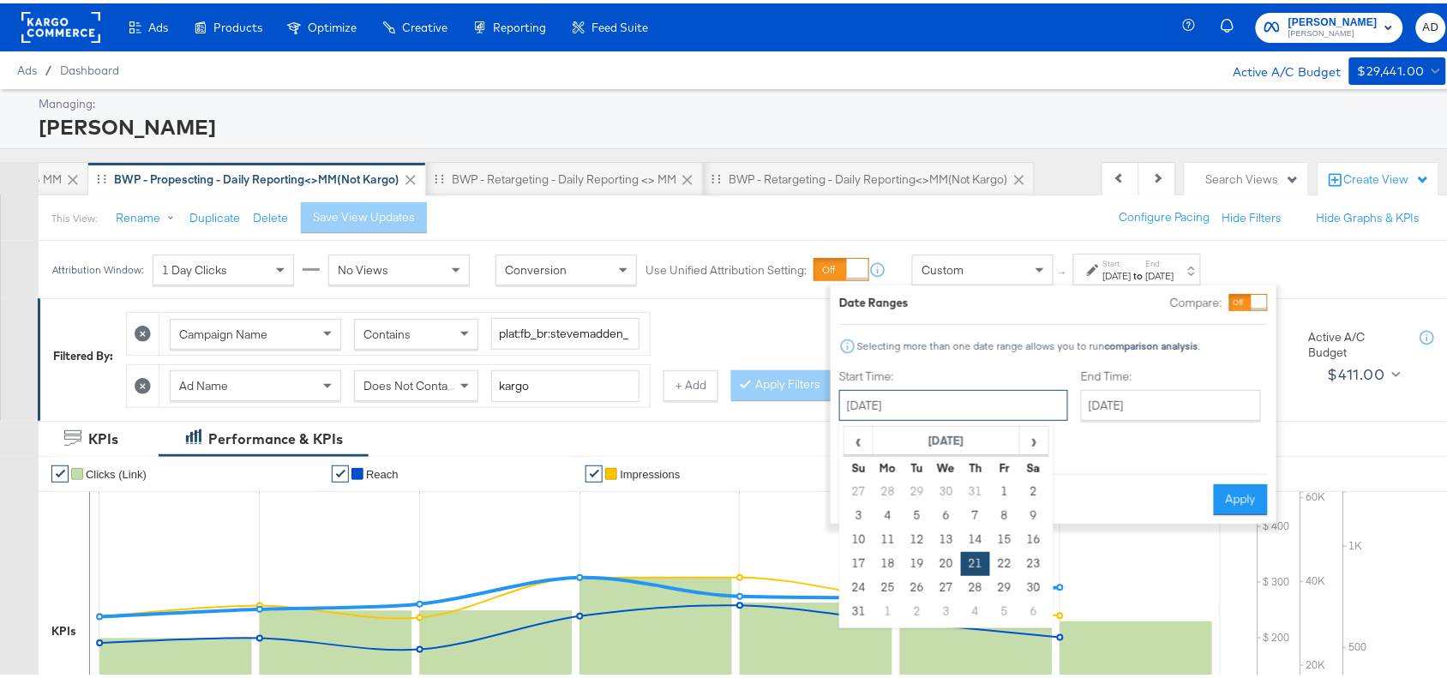
click at [973, 403] on input "[DATE]" at bounding box center [953, 401] width 229 height 31
click at [1044, 446] on span "›" at bounding box center [1034, 437] width 27 height 26
click at [851, 516] on td "7" at bounding box center [858, 512] width 29 height 24
type input "[DATE]"
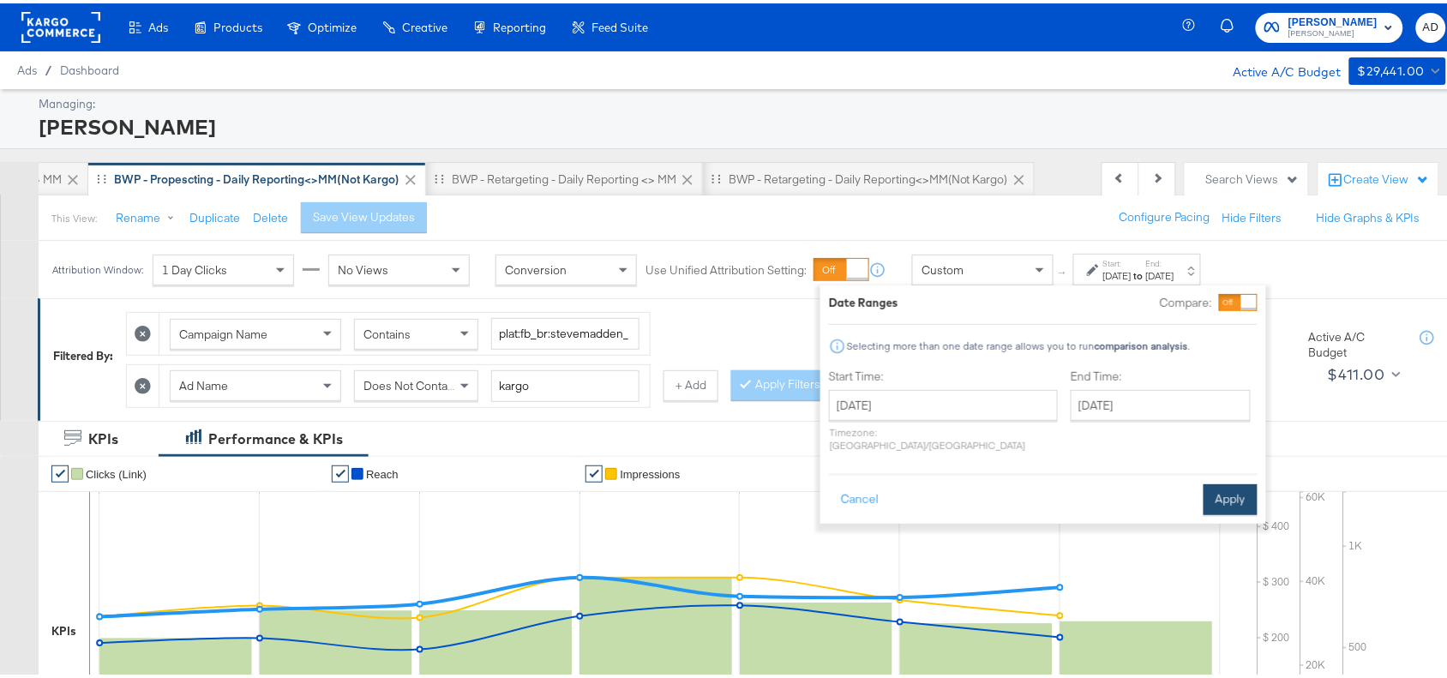
click at [1232, 482] on button "Apply" at bounding box center [1230, 496] width 54 height 31
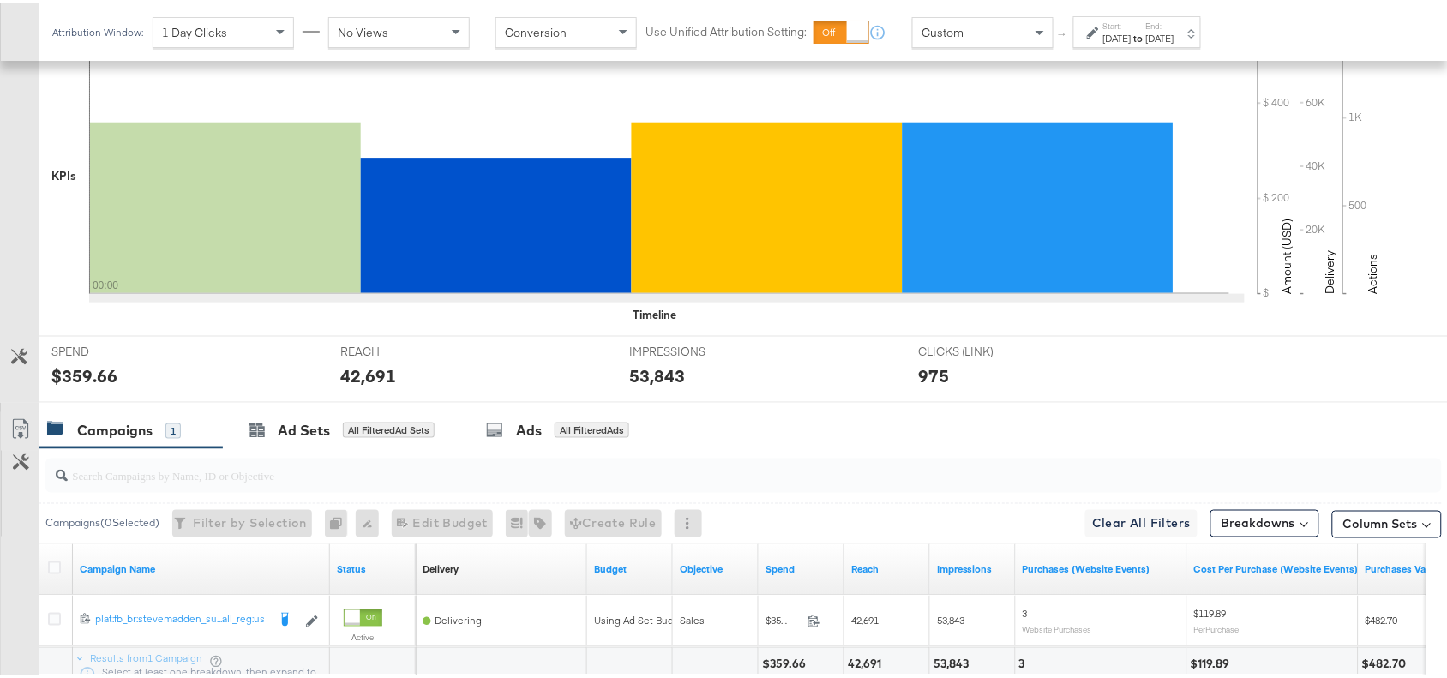
scroll to position [602, 0]
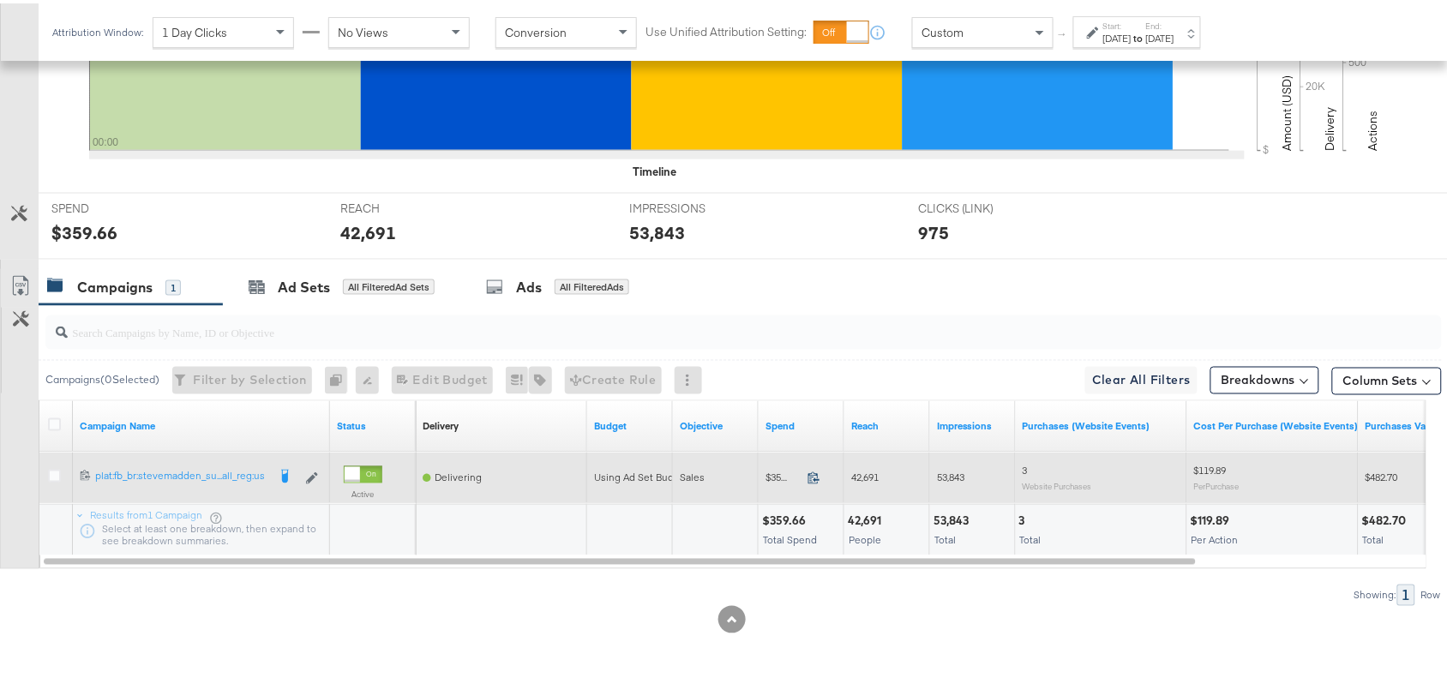
click at [808, 476] on icon at bounding box center [813, 474] width 13 height 13
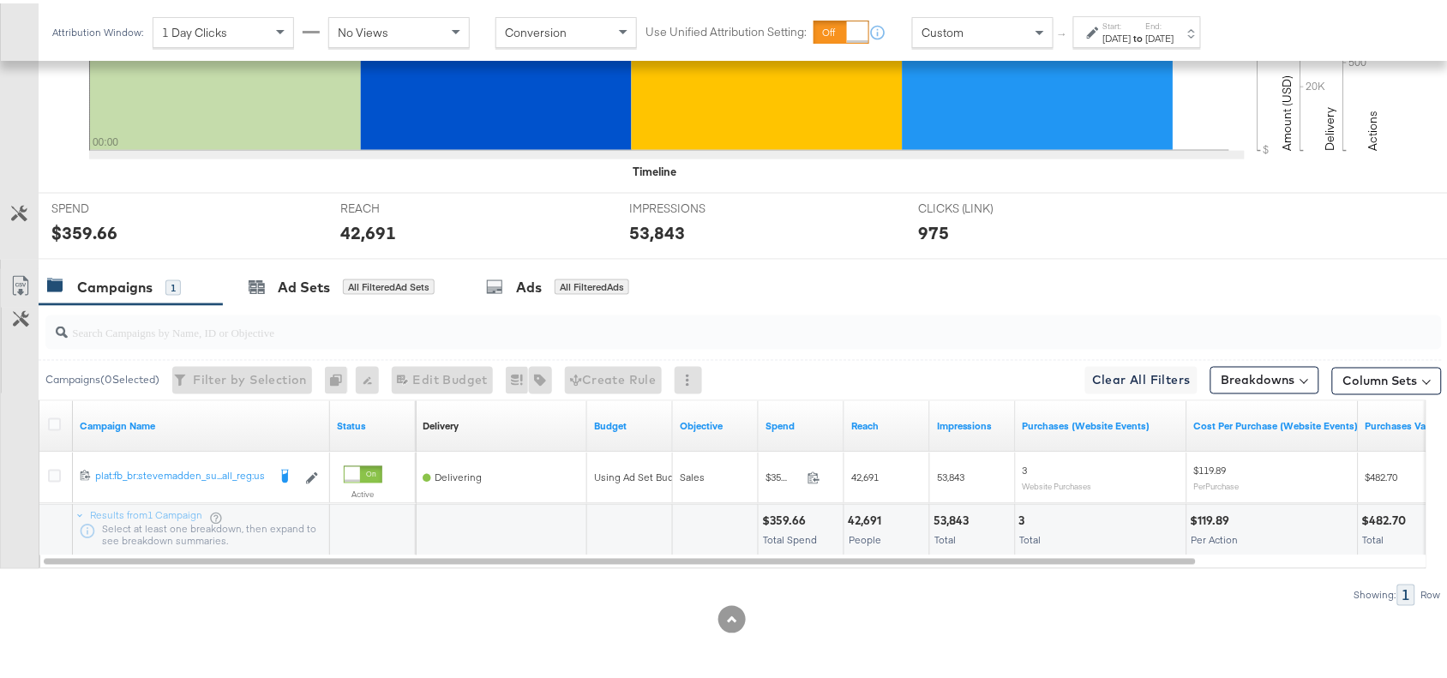
click at [878, 507] on div "42,691 People" at bounding box center [886, 526] width 85 height 51
click at [949, 520] on div "53,843" at bounding box center [953, 518] width 40 height 16
click at [1174, 34] on div "[DATE]" at bounding box center [1160, 35] width 28 height 14
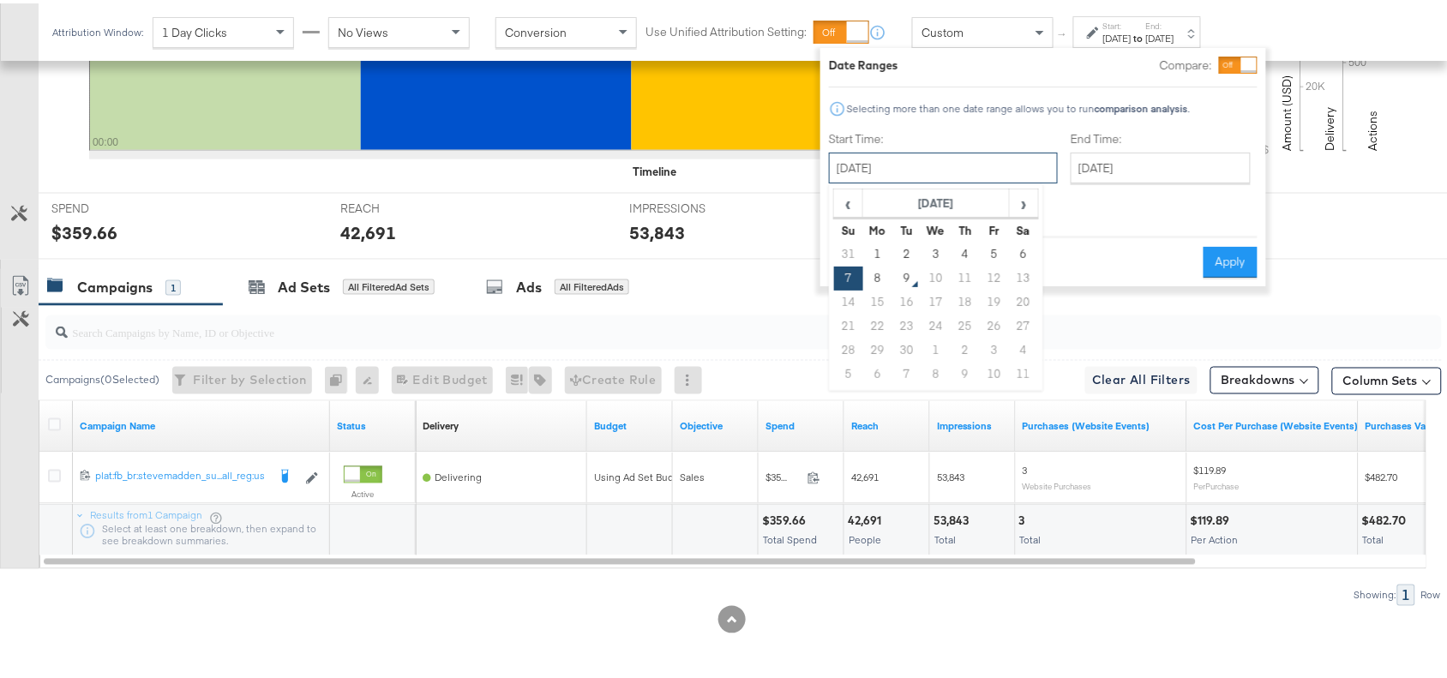
click at [949, 157] on input "[DATE]" at bounding box center [943, 164] width 229 height 31
click at [880, 283] on td "8" at bounding box center [877, 275] width 29 height 24
type input "[DATE]"
click at [1231, 249] on button "Apply" at bounding box center [1230, 258] width 54 height 31
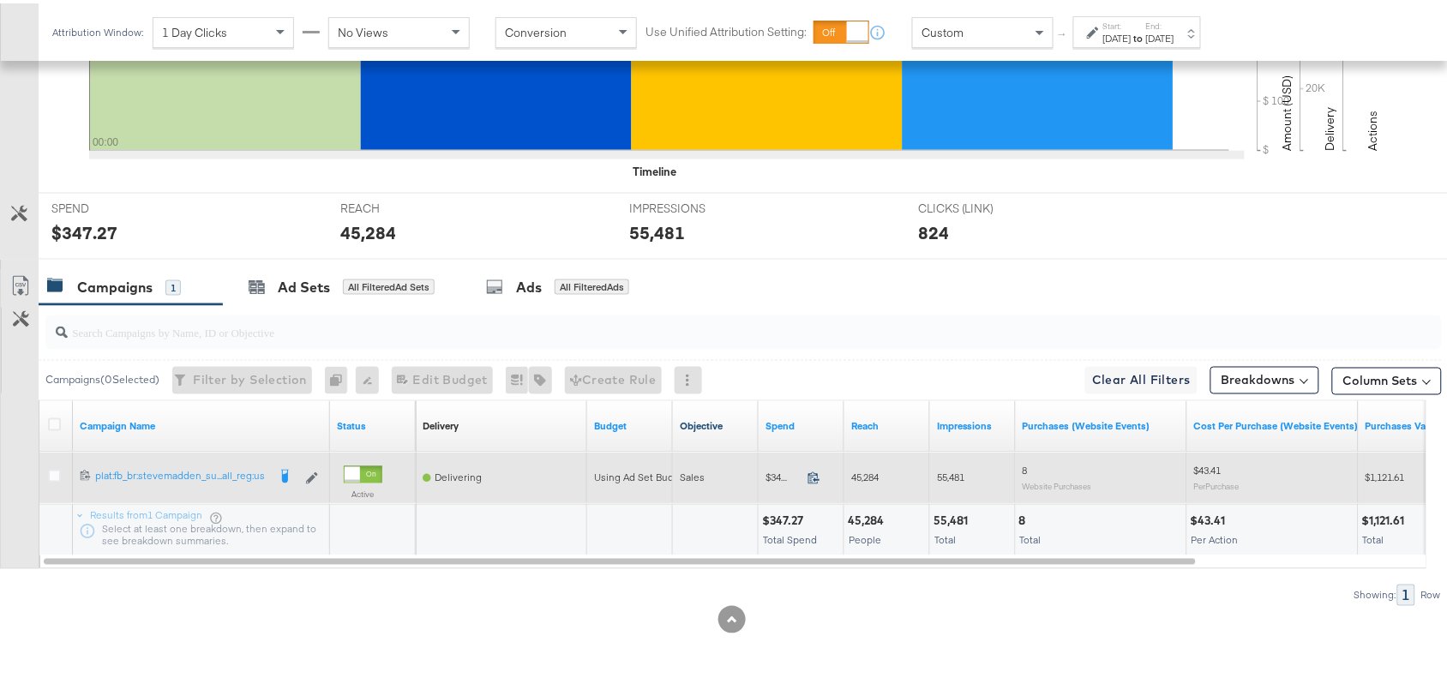
click at [814, 474] on icon at bounding box center [813, 474] width 13 height 13
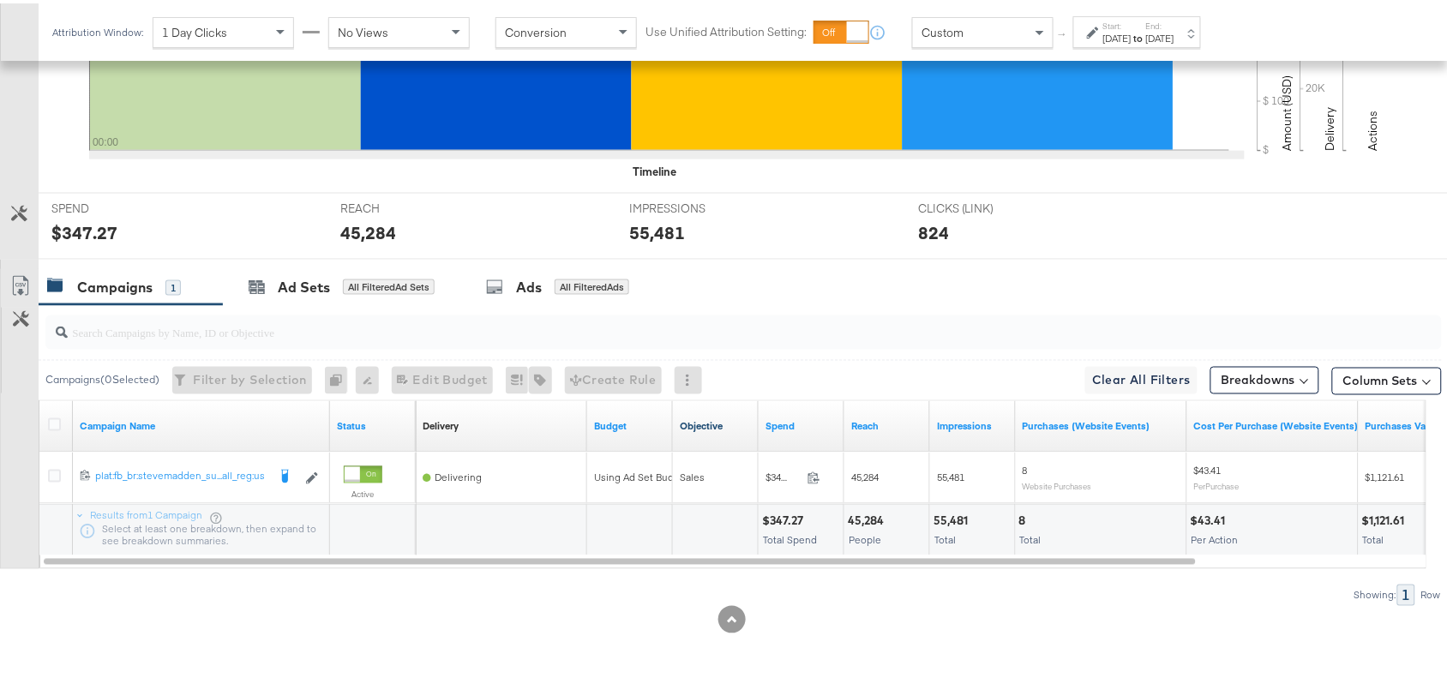
click at [860, 524] on div "45,284" at bounding box center [868, 518] width 41 height 16
click at [940, 516] on div "55,481" at bounding box center [952, 518] width 39 height 16
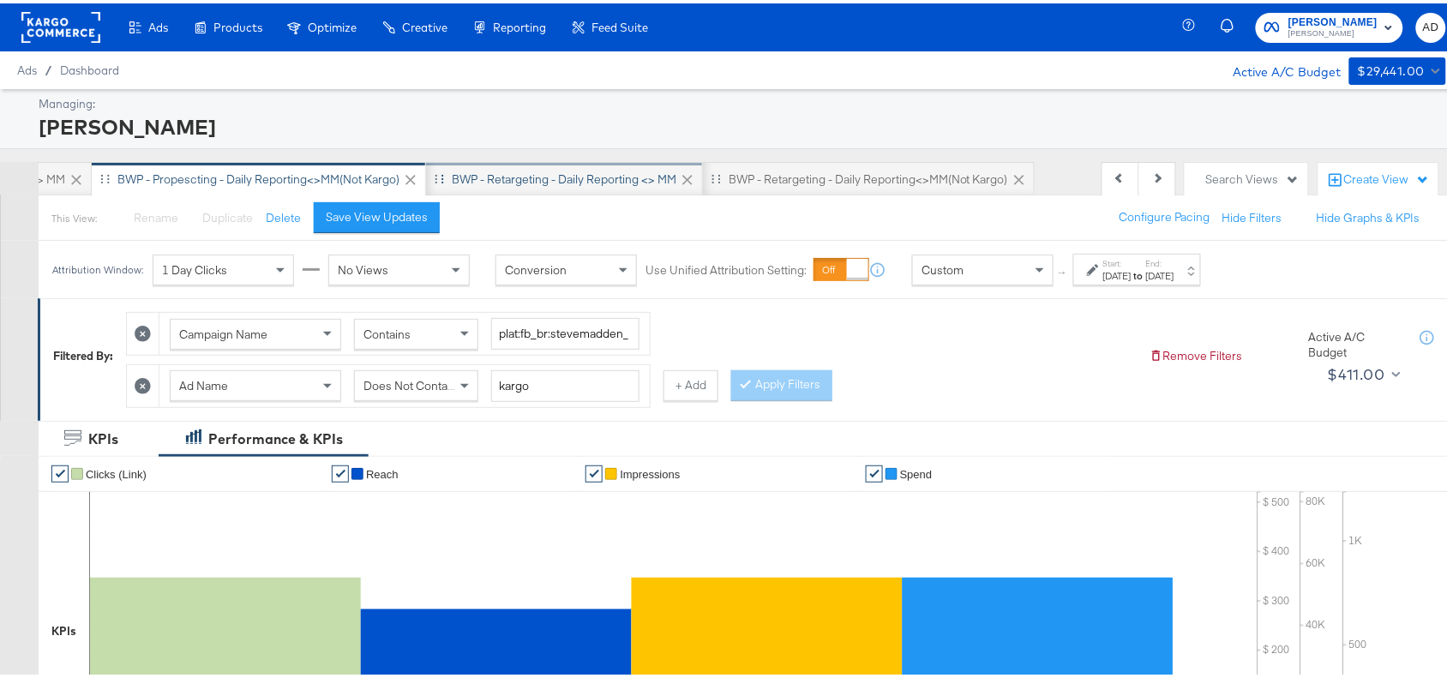
click at [583, 181] on div "BWP - Retargeting - Daily Reporting <> MM" at bounding box center [564, 176] width 225 height 16
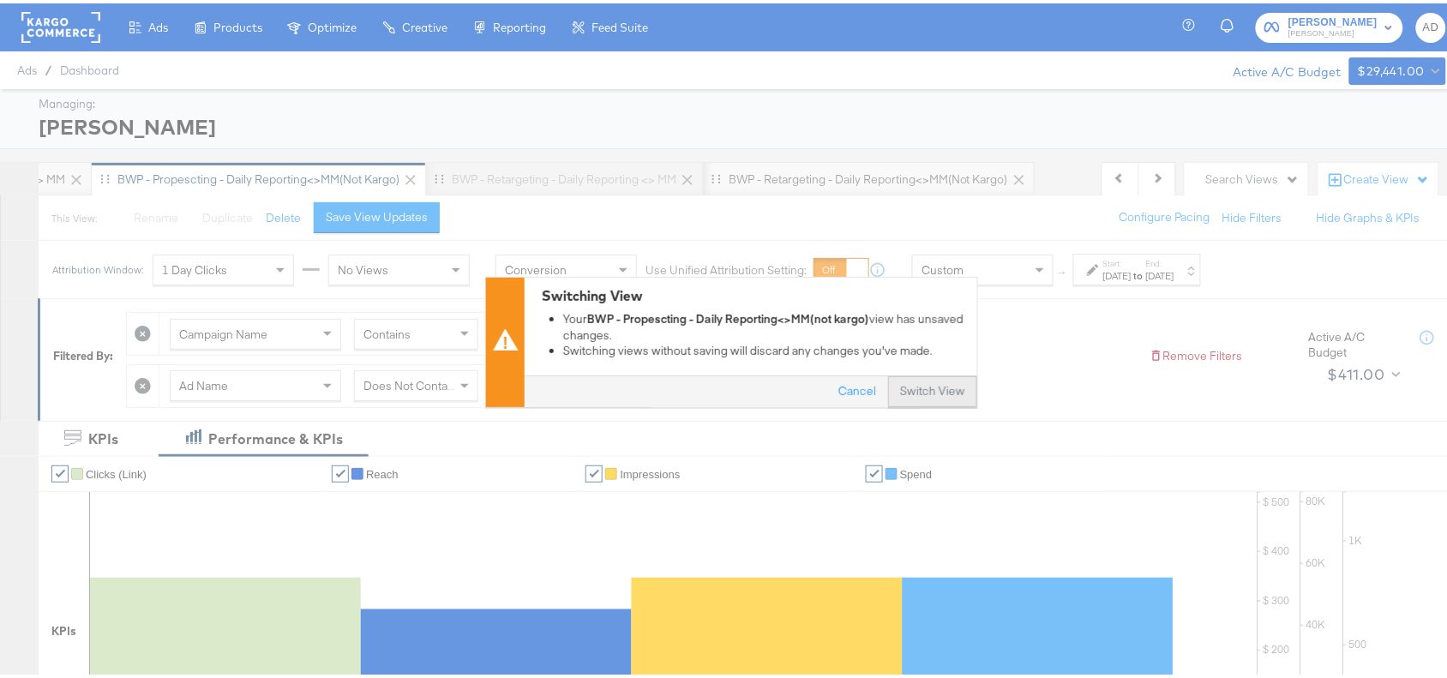
click at [905, 382] on button "Switch View" at bounding box center [932, 389] width 89 height 31
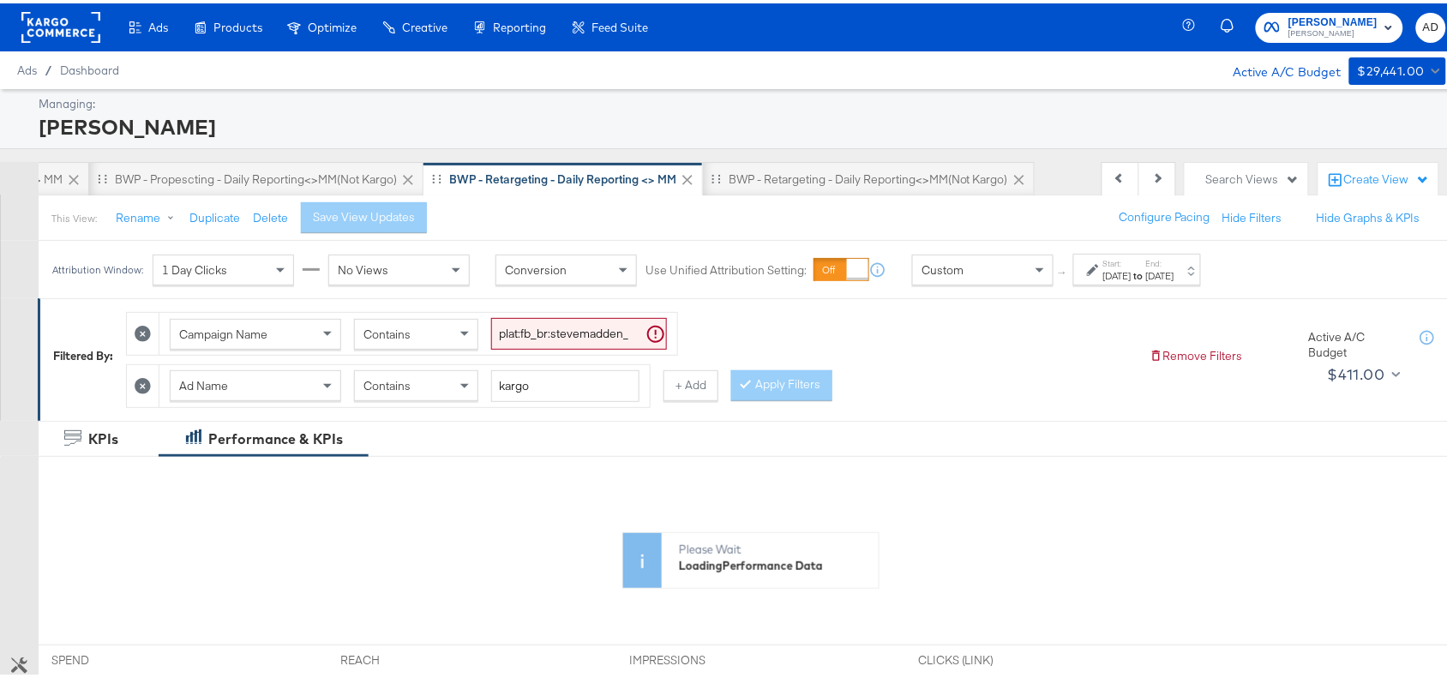
click at [1131, 271] on div "[DATE]" at bounding box center [1117, 273] width 28 height 14
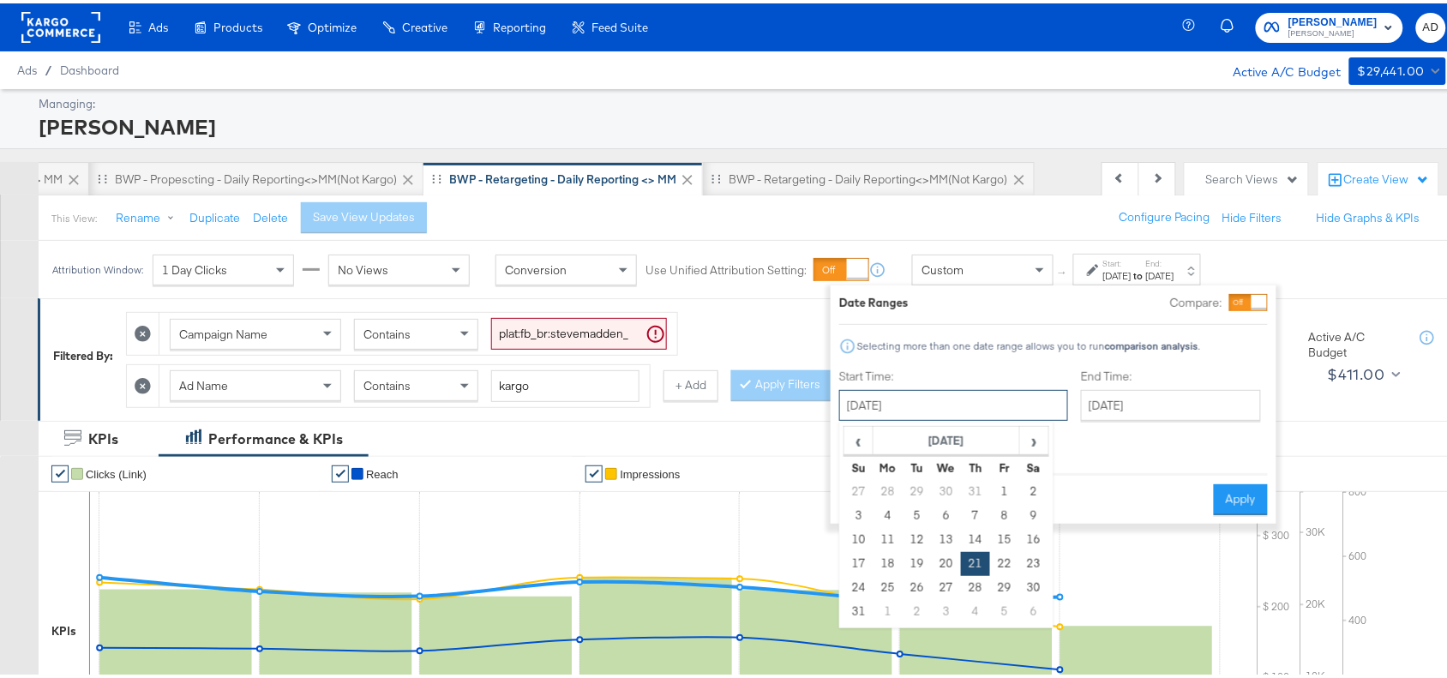
click at [911, 392] on input "[DATE]" at bounding box center [953, 401] width 229 height 31
click at [1033, 439] on span "›" at bounding box center [1034, 437] width 27 height 26
click at [864, 515] on td "7" at bounding box center [858, 512] width 29 height 24
type input "[DATE]"
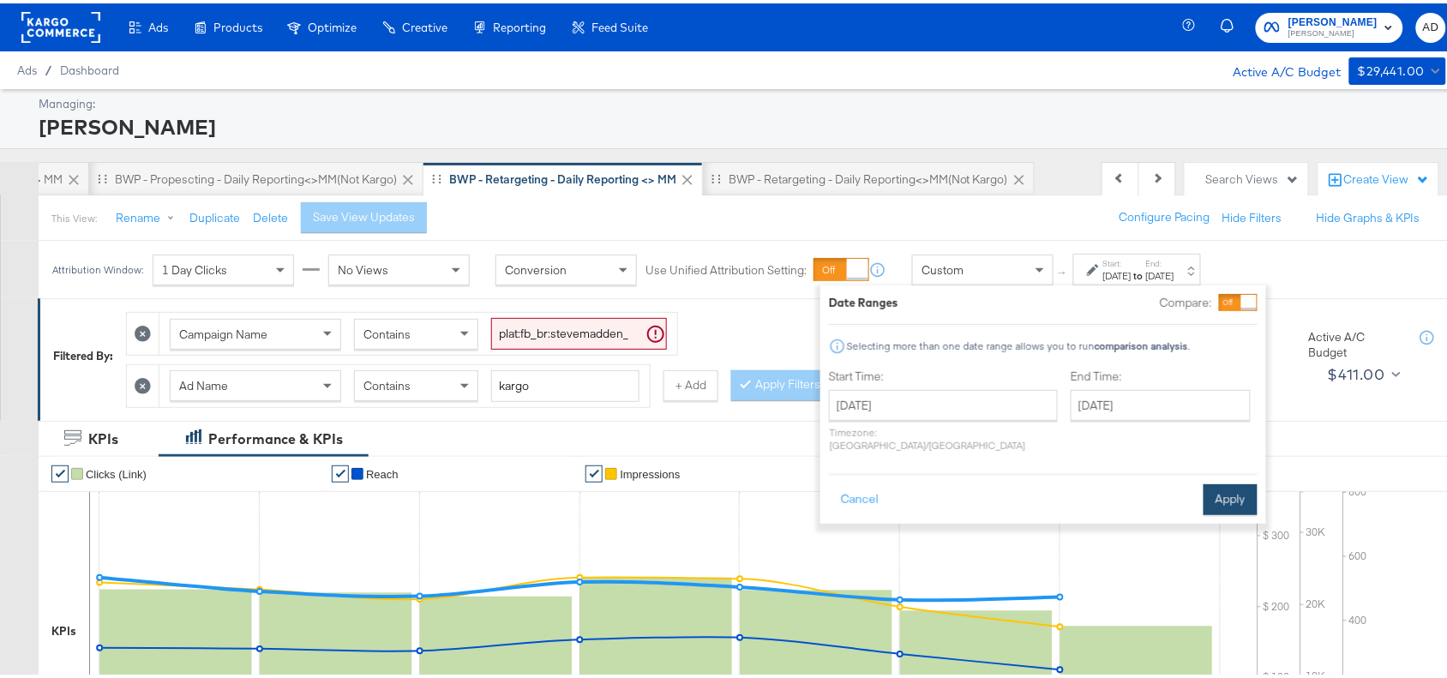
click at [1237, 481] on button "Apply" at bounding box center [1230, 496] width 54 height 31
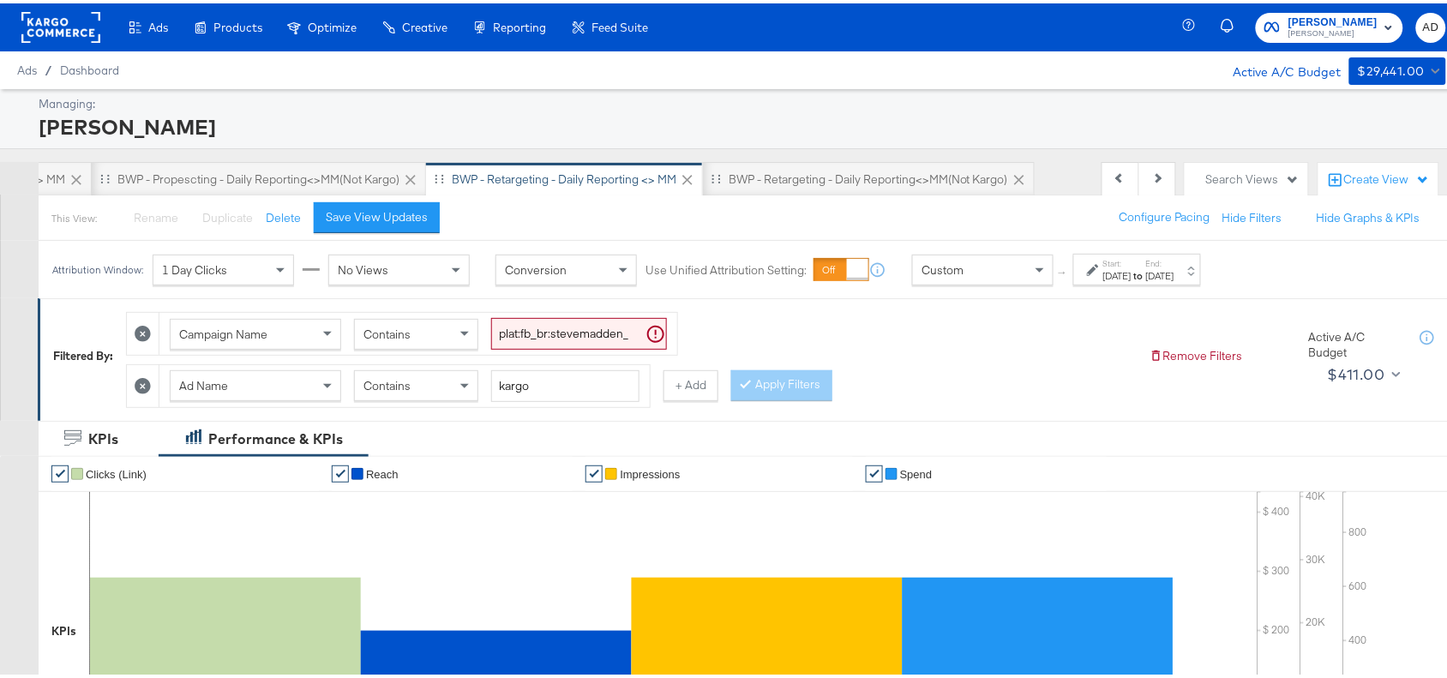
scroll to position [602, 0]
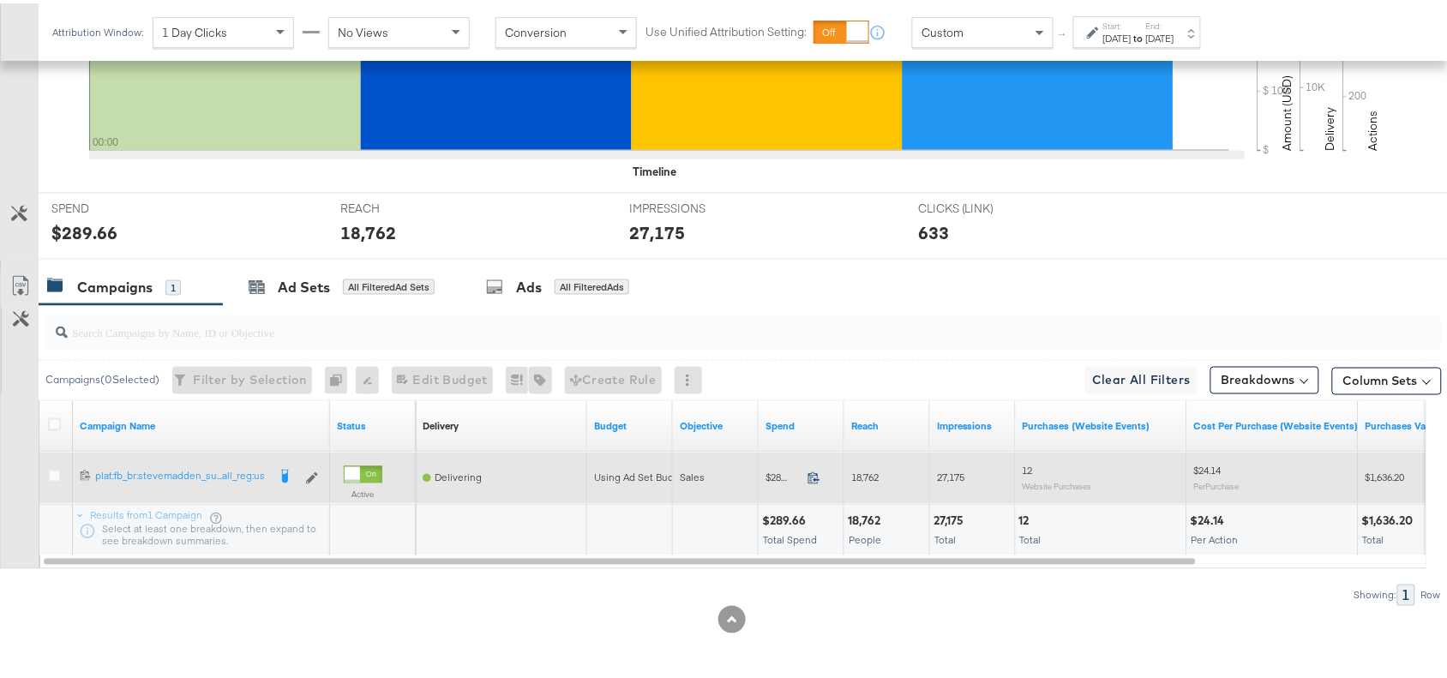
click at [816, 474] on icon at bounding box center [813, 474] width 13 height 13
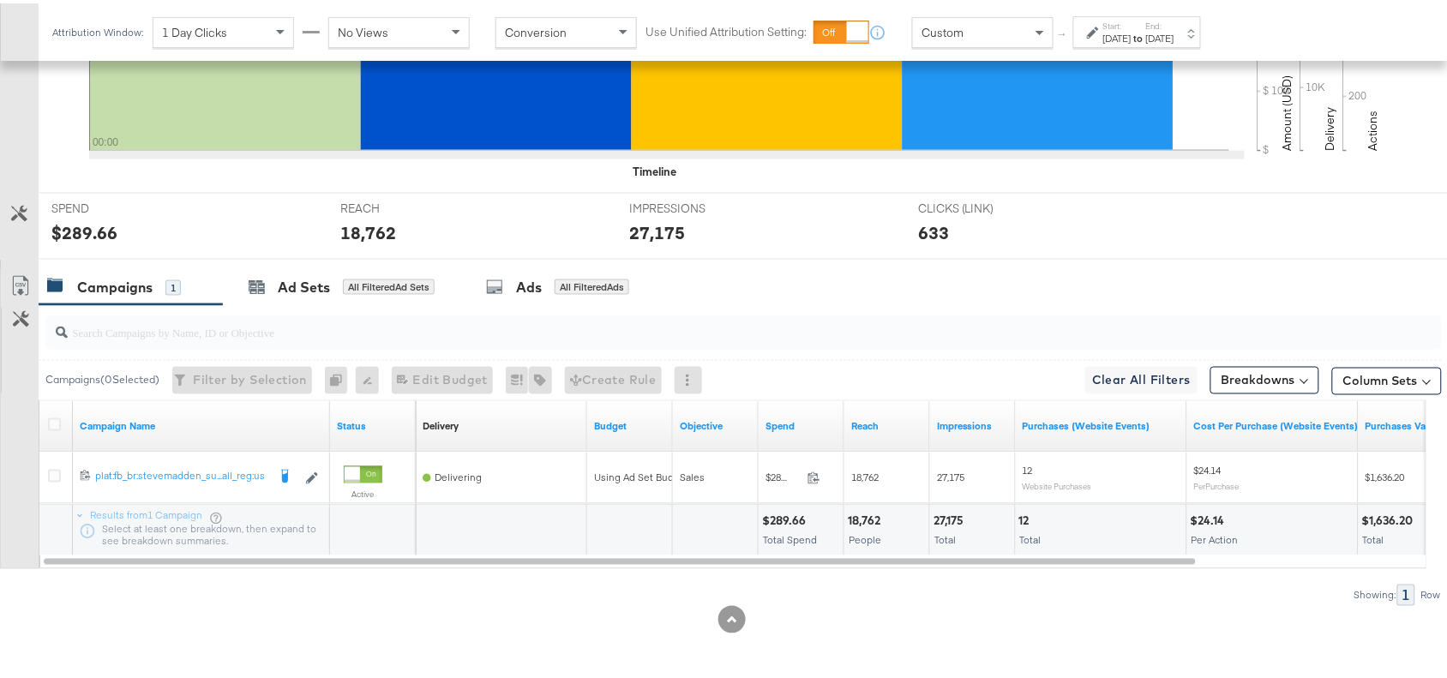
click at [860, 517] on div "18,762" at bounding box center [867, 518] width 38 height 16
click at [944, 519] on div "27,175" at bounding box center [950, 518] width 35 height 16
click at [1172, 21] on div "Start: [DATE] to End: [DATE]" at bounding box center [1138, 29] width 71 height 25
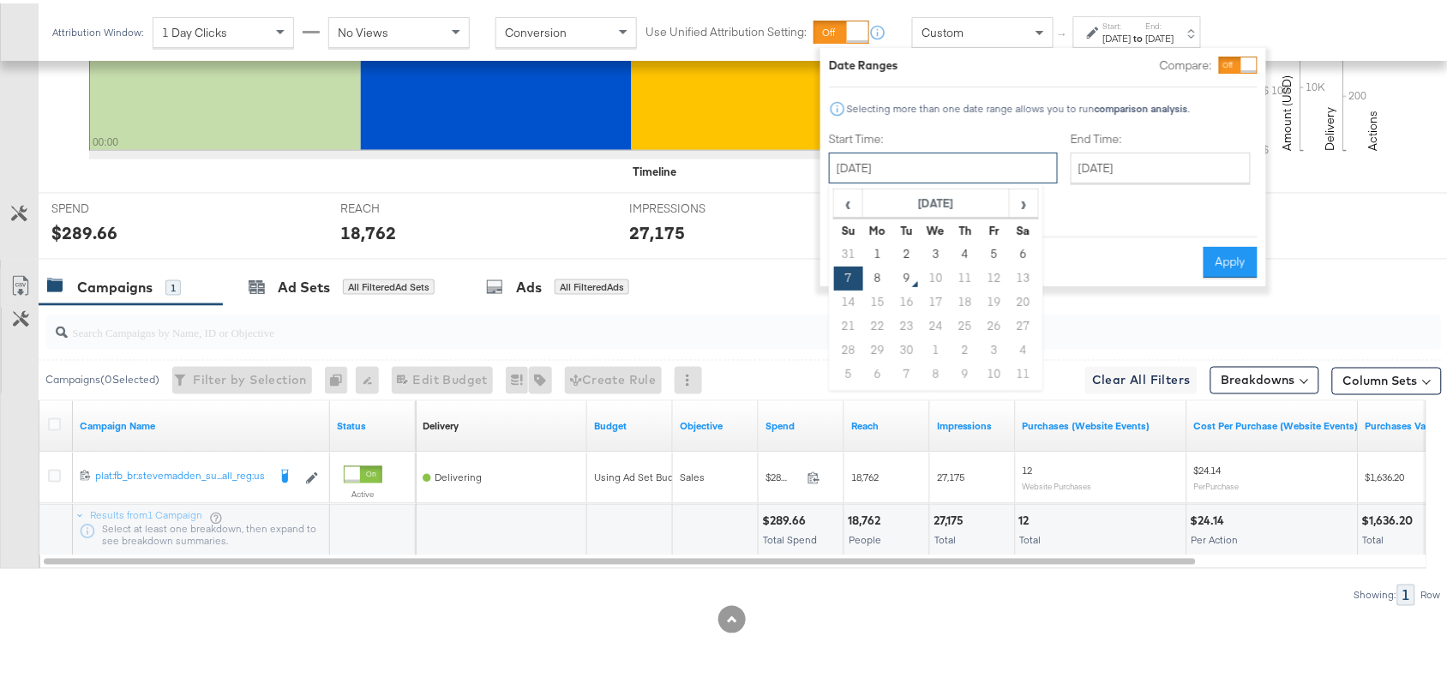
click at [878, 165] on input "[DATE]" at bounding box center [943, 164] width 229 height 31
click at [881, 276] on td "8" at bounding box center [877, 275] width 29 height 24
type input "[DATE]"
click at [1225, 243] on button "Apply" at bounding box center [1230, 258] width 54 height 31
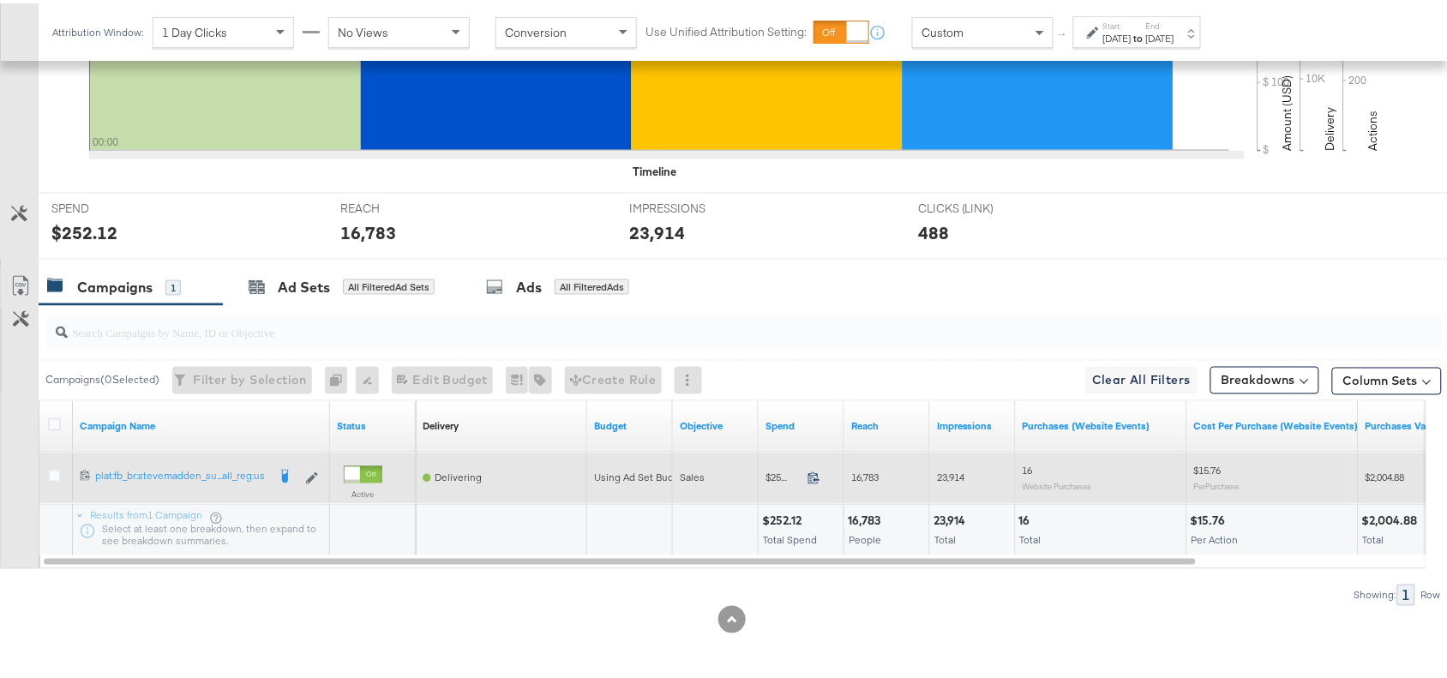
click at [810, 474] on icon at bounding box center [813, 474] width 13 height 13
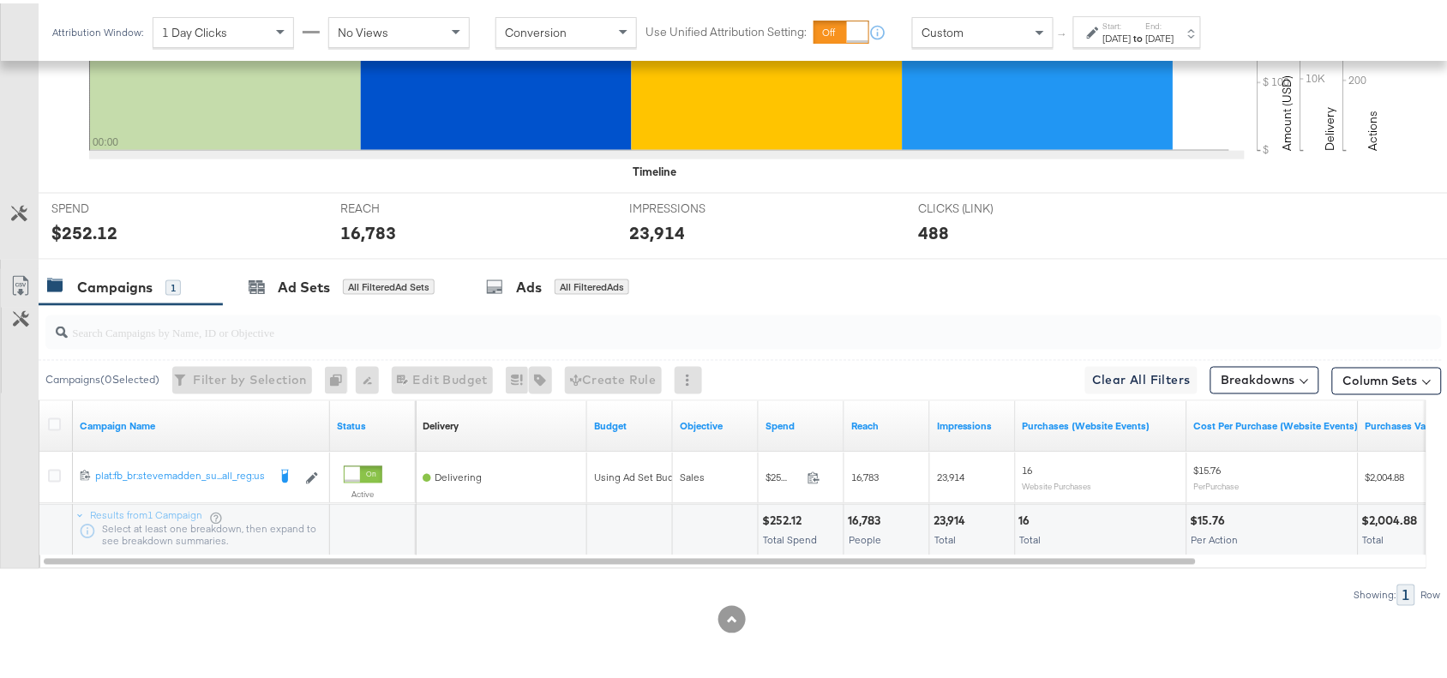
click at [850, 520] on div "16,783" at bounding box center [867, 518] width 38 height 16
click at [947, 517] on div "23,914" at bounding box center [951, 518] width 37 height 16
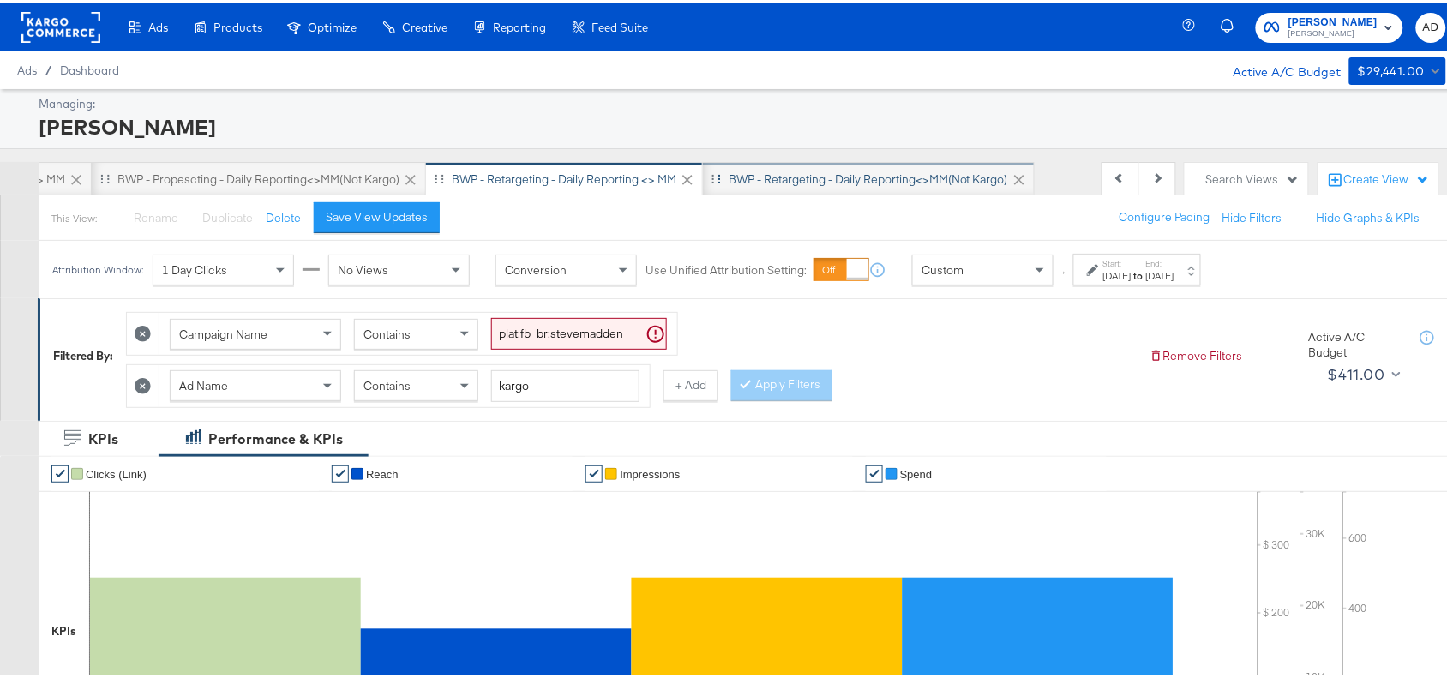
click at [807, 172] on div "BWP - Retargeting - Daily Reporting<>MM(not kargo)" at bounding box center [867, 176] width 279 height 16
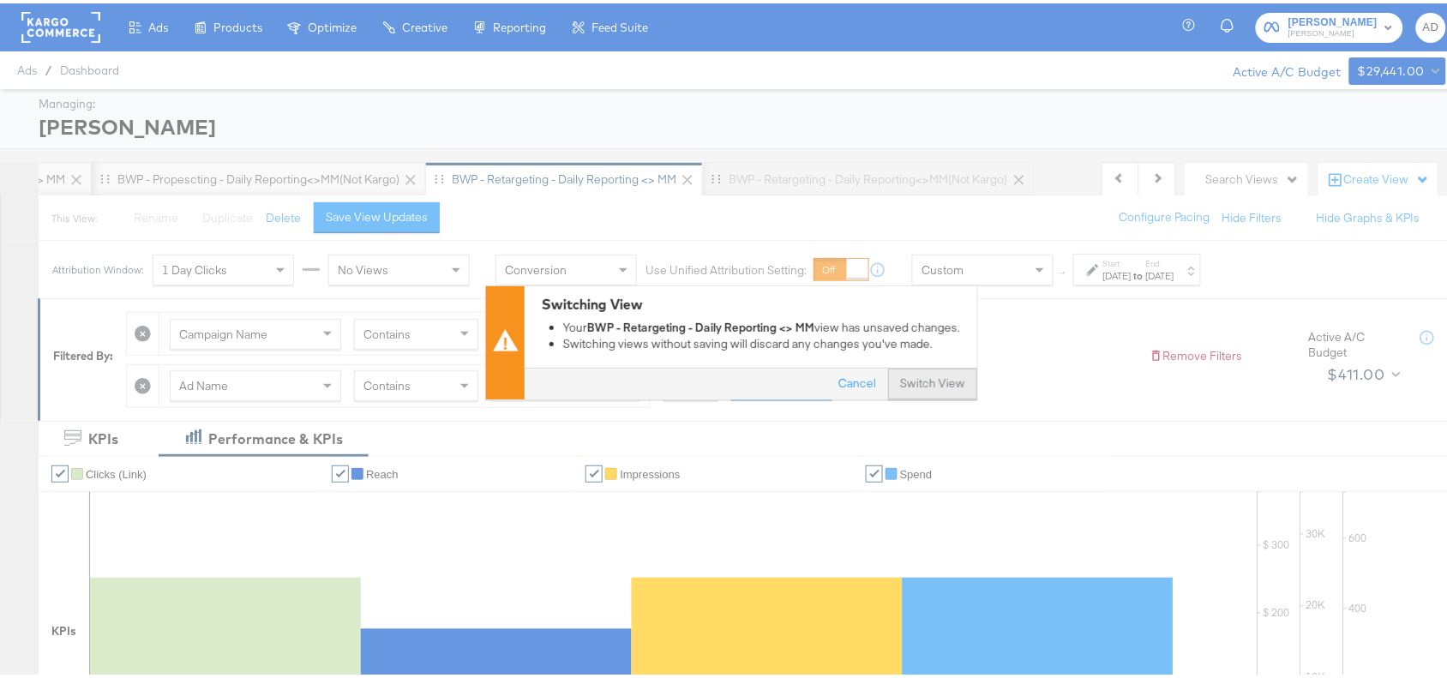
click at [919, 367] on button "Switch View" at bounding box center [932, 380] width 89 height 31
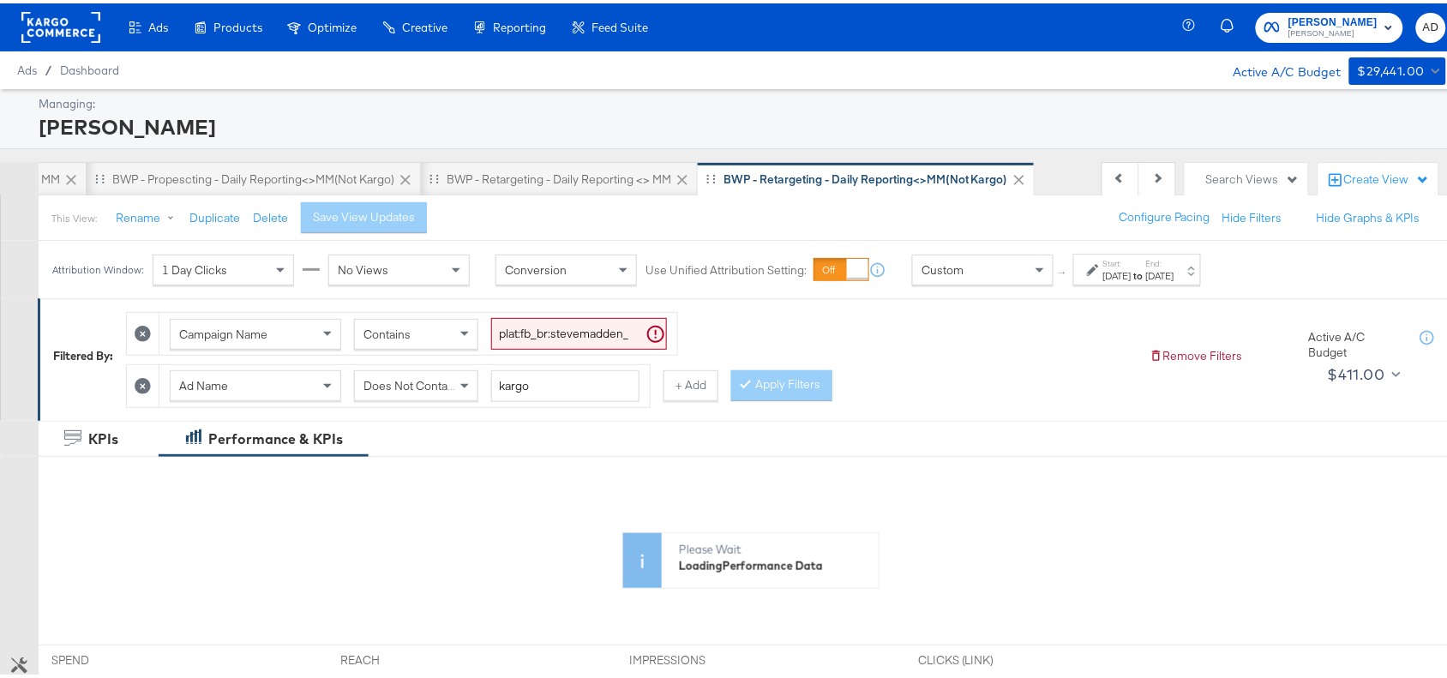
click at [1131, 264] on label "Start:" at bounding box center [1117, 260] width 28 height 11
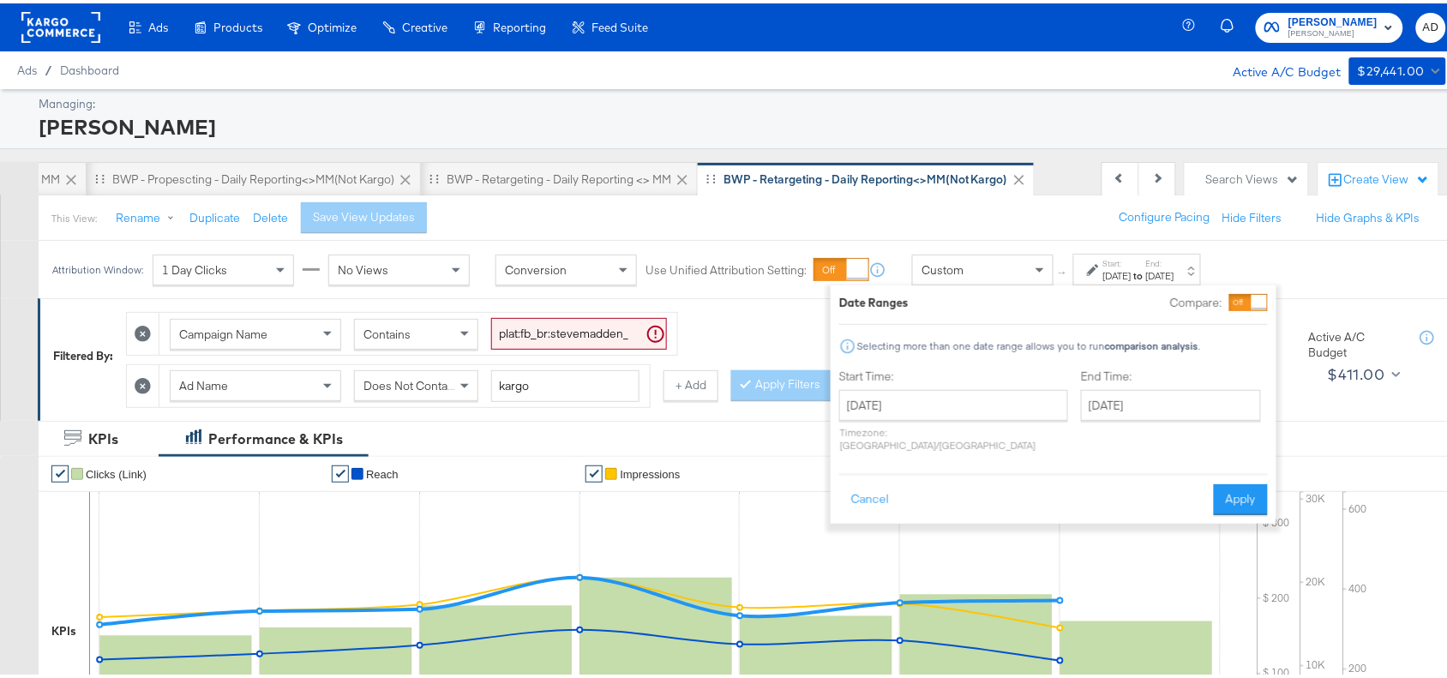
click at [897, 418] on div "[DATE] ‹ [DATE] › Su Mo Tu We Th Fr Sa 27 28 29 30 31 1 2 3 4 5 6 7 8 9 10 11 1…" at bounding box center [953, 417] width 229 height 62
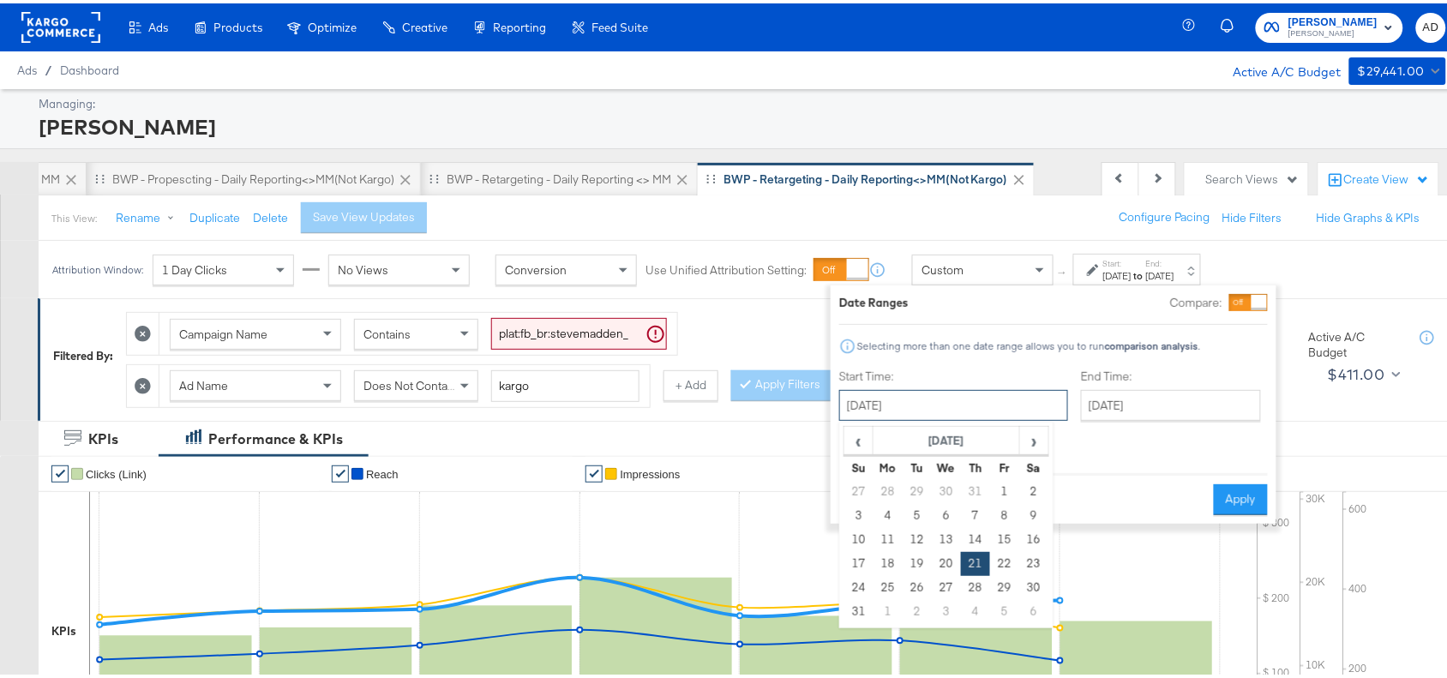
click at [944, 409] on input "[DATE]" at bounding box center [953, 401] width 229 height 31
click at [1022, 443] on span "›" at bounding box center [1034, 437] width 27 height 26
click at [854, 517] on td "7" at bounding box center [858, 512] width 29 height 24
type input "[DATE]"
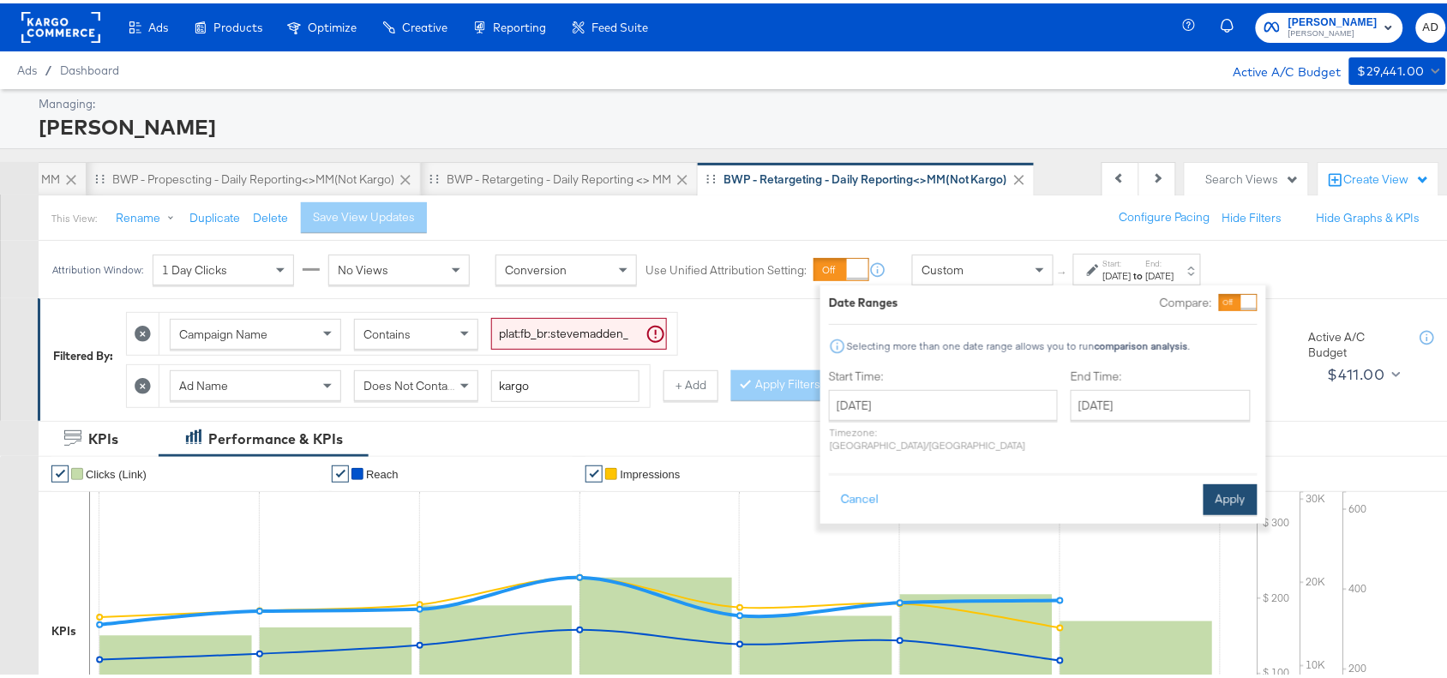
click at [1231, 481] on button "Apply" at bounding box center [1230, 496] width 54 height 31
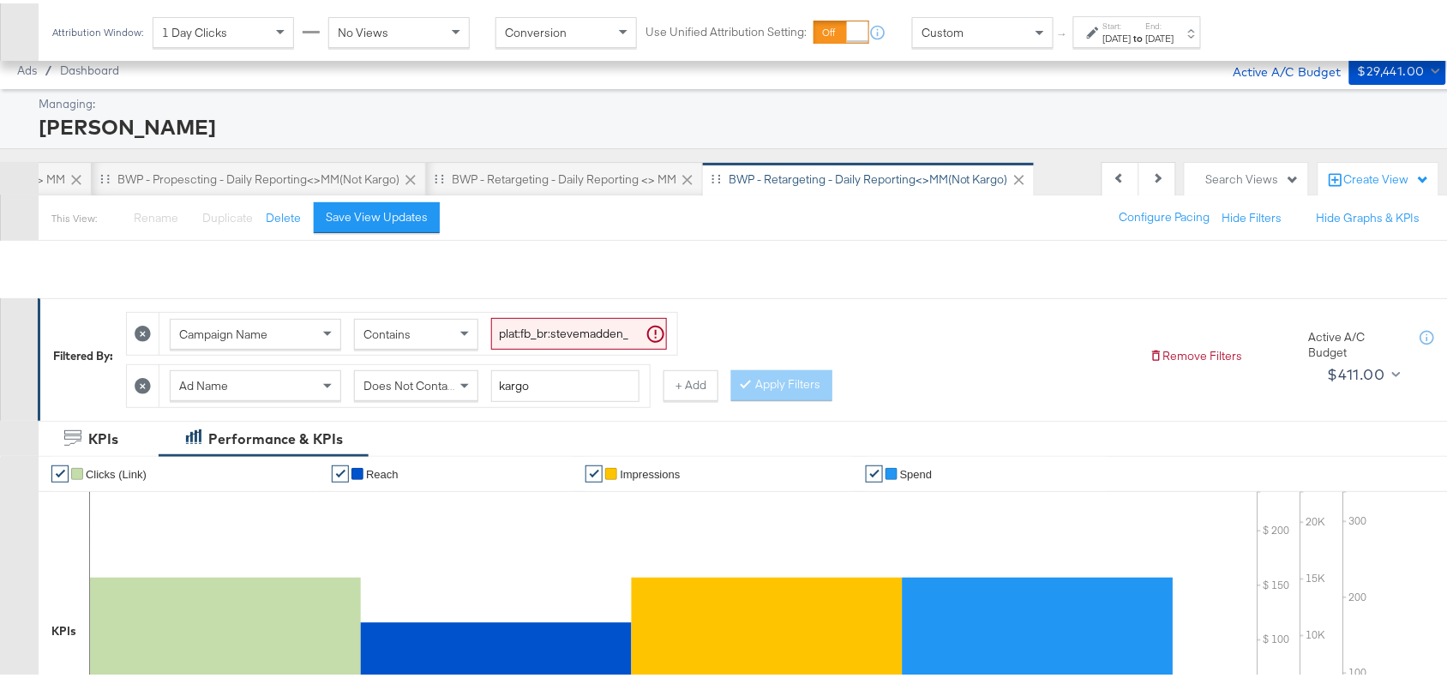
scroll to position [602, 0]
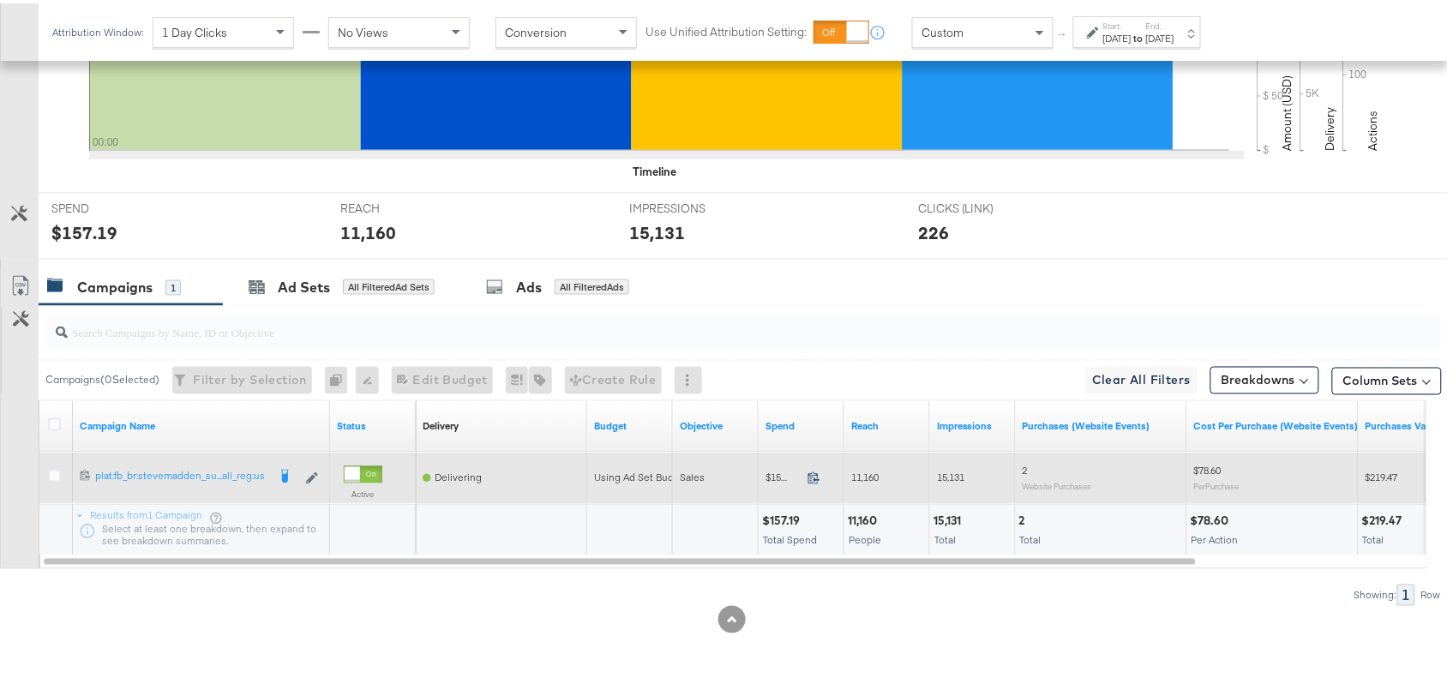
click at [814, 472] on icon at bounding box center [813, 474] width 13 height 13
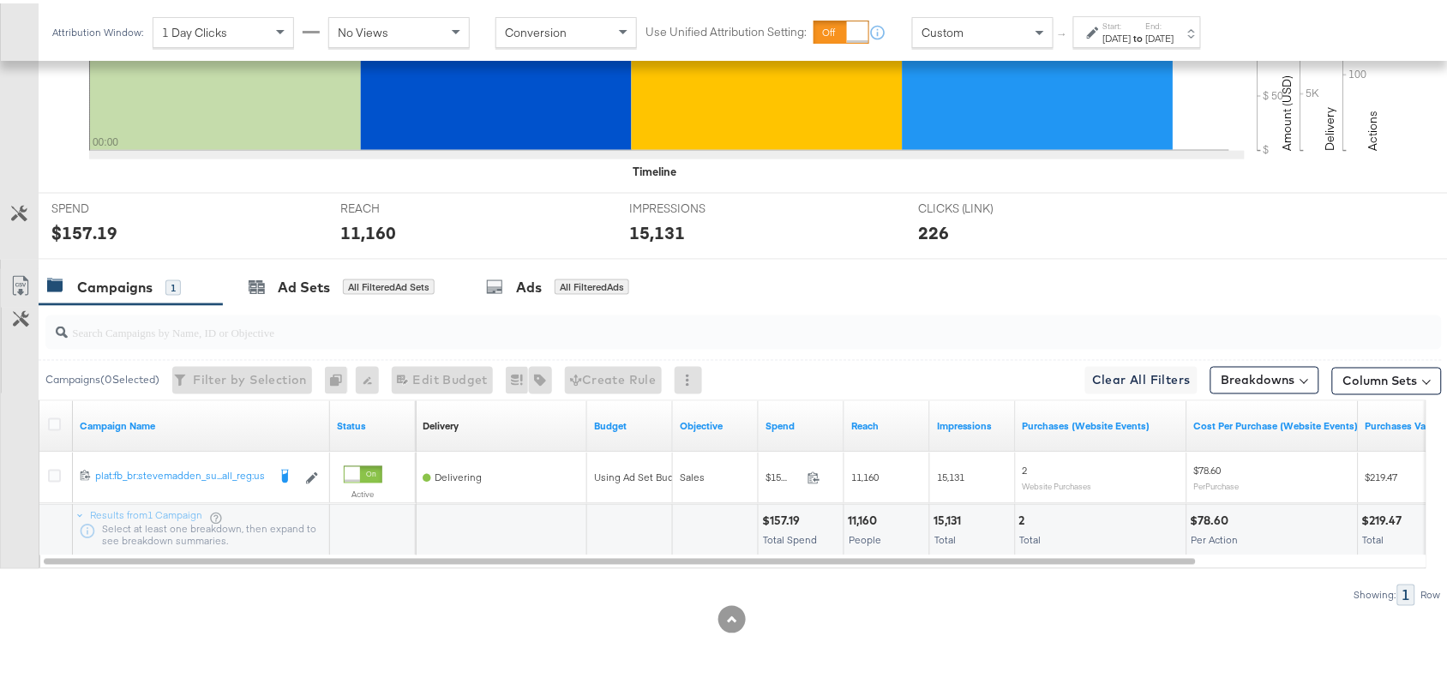
click at [867, 524] on div "11,160" at bounding box center [865, 518] width 34 height 16
click at [949, 520] on div "15,131" at bounding box center [949, 518] width 33 height 16
click at [1146, 28] on strong "to" at bounding box center [1138, 34] width 15 height 13
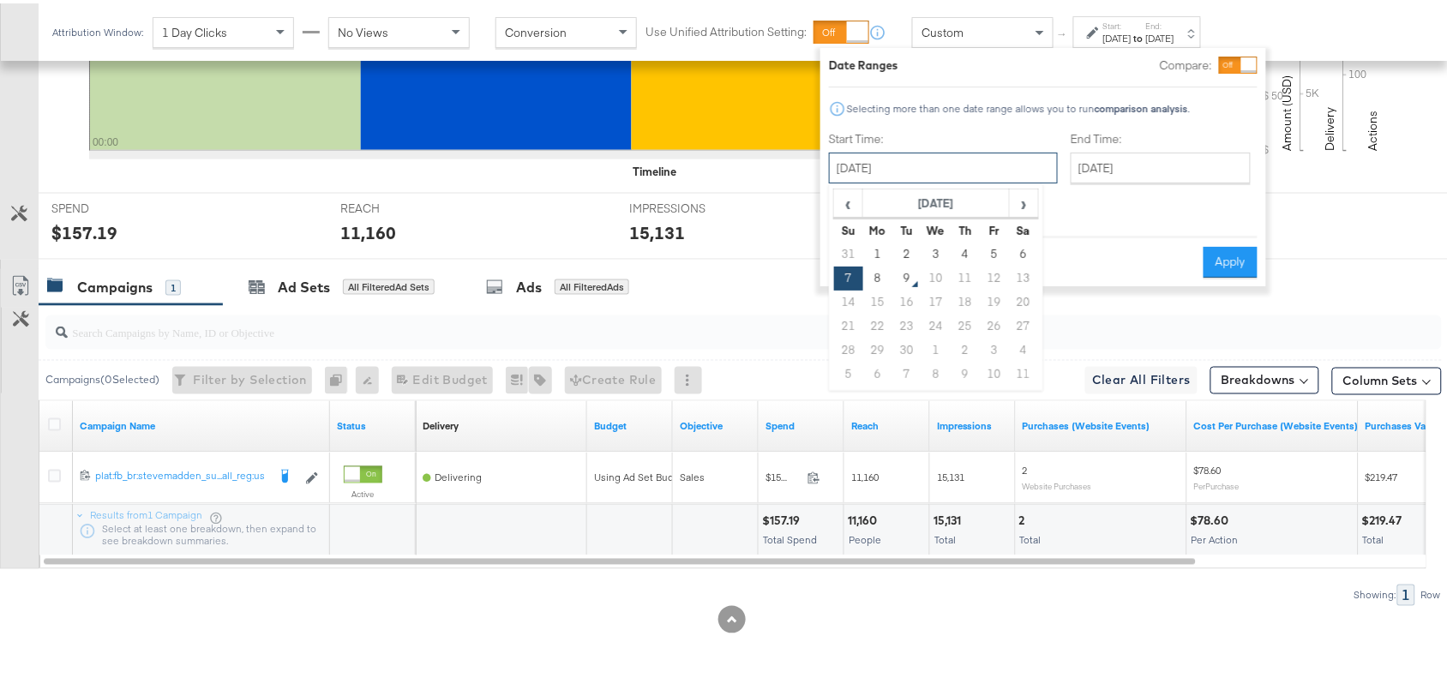
click at [923, 156] on input "[DATE]" at bounding box center [943, 164] width 229 height 31
click at [868, 273] on td "8" at bounding box center [877, 275] width 29 height 24
type input "[DATE]"
click at [1238, 243] on button "Apply" at bounding box center [1230, 258] width 54 height 31
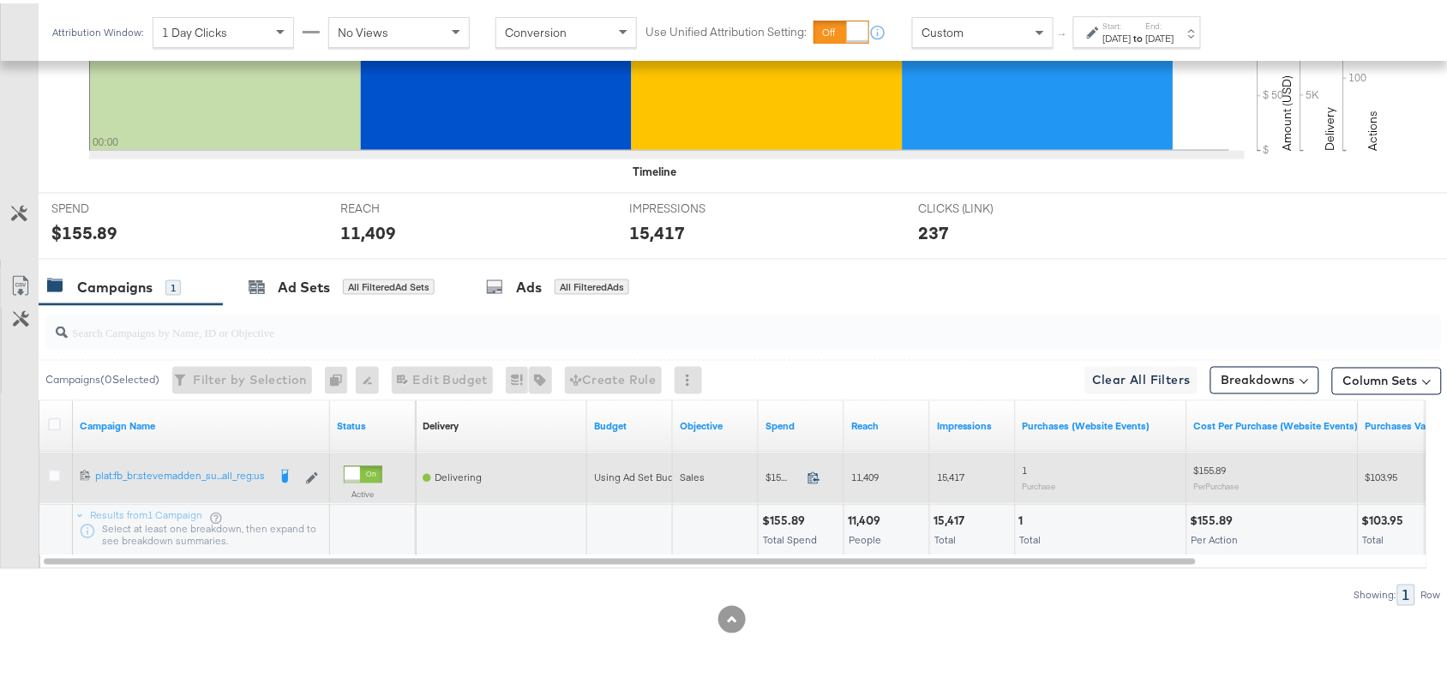
click at [812, 477] on icon at bounding box center [813, 474] width 13 height 13
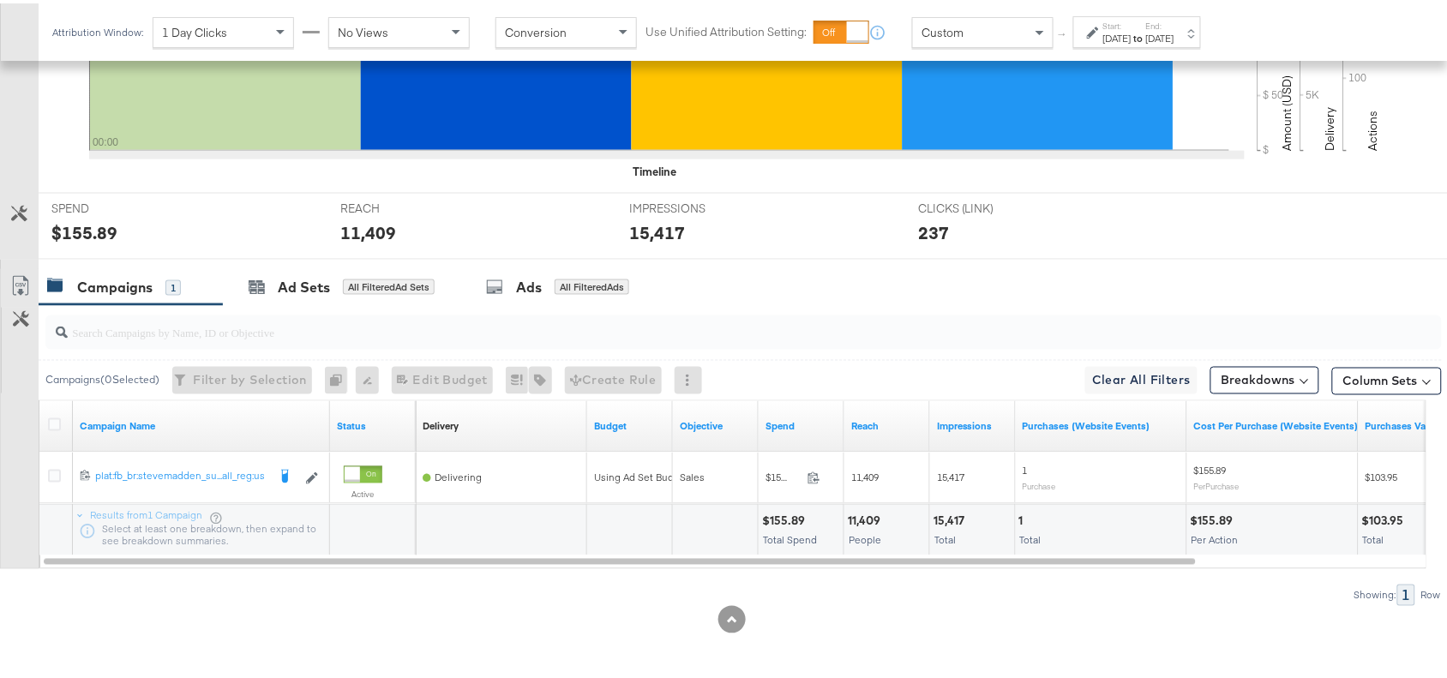
click at [864, 516] on div "11,409" at bounding box center [867, 518] width 38 height 16
click at [943, 516] on div "15,417" at bounding box center [951, 518] width 36 height 16
